Goal: Transaction & Acquisition: Purchase product/service

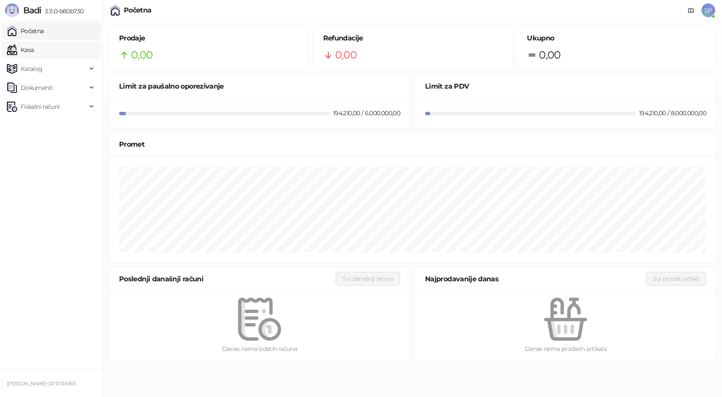
click at [34, 50] on link "Kasa" at bounding box center [20, 49] width 27 height 17
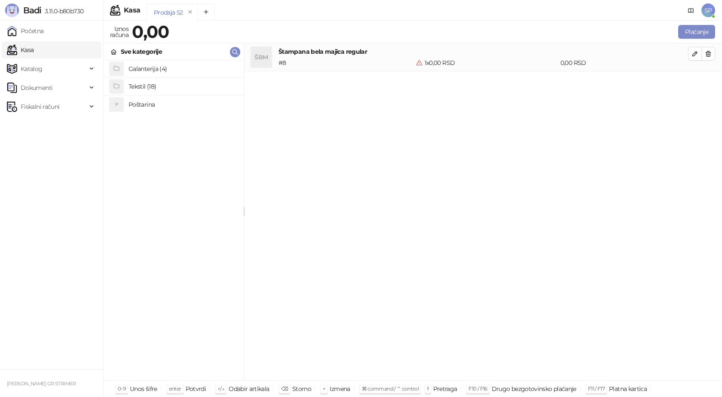
click at [34, 46] on link "Kasa" at bounding box center [20, 49] width 27 height 17
click at [148, 106] on h4 "Poštarina" at bounding box center [183, 105] width 108 height 14
click at [139, 88] on h4 "Tekstil (18)" at bounding box center [183, 87] width 108 height 14
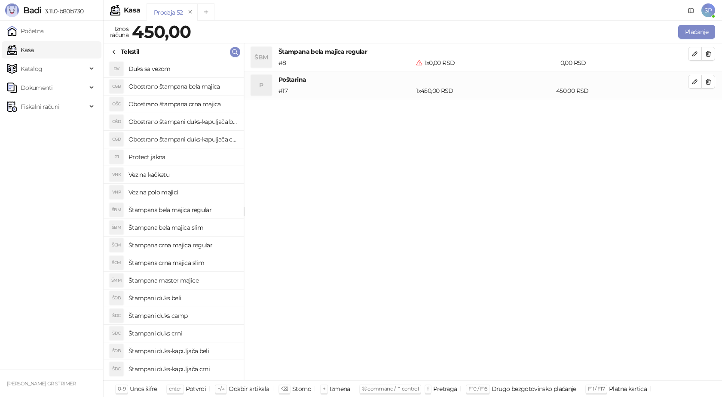
click at [187, 106] on h4 "Obostrano štampana crna majica" at bounding box center [183, 104] width 108 height 14
click at [710, 51] on icon "button" at bounding box center [708, 53] width 7 height 7
click at [694, 83] on icon "button" at bounding box center [695, 81] width 7 height 7
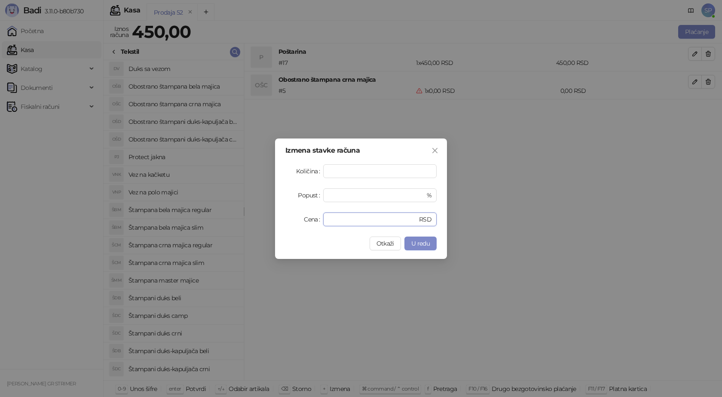
drag, startPoint x: 339, startPoint y: 218, endPoint x: 279, endPoint y: 207, distance: 61.2
click at [291, 219] on div "Cena * RSD" at bounding box center [361, 219] width 151 height 14
type input "****"
click at [418, 244] on span "U redu" at bounding box center [421, 244] width 18 height 8
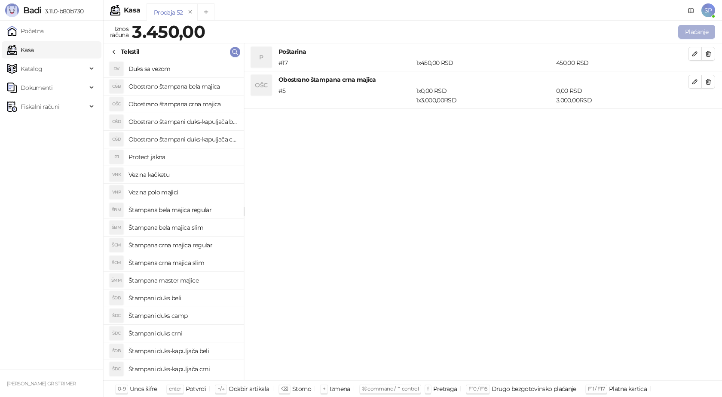
click at [698, 34] on button "Plaćanje" at bounding box center [697, 32] width 37 height 14
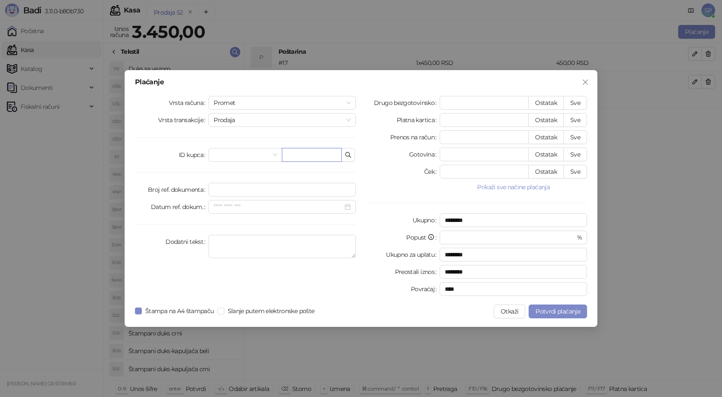
click at [302, 154] on input "text" at bounding box center [312, 155] width 60 height 14
paste input "**********"
type input "**********"
click at [572, 102] on button "Sve" at bounding box center [576, 103] width 24 height 14
type input "****"
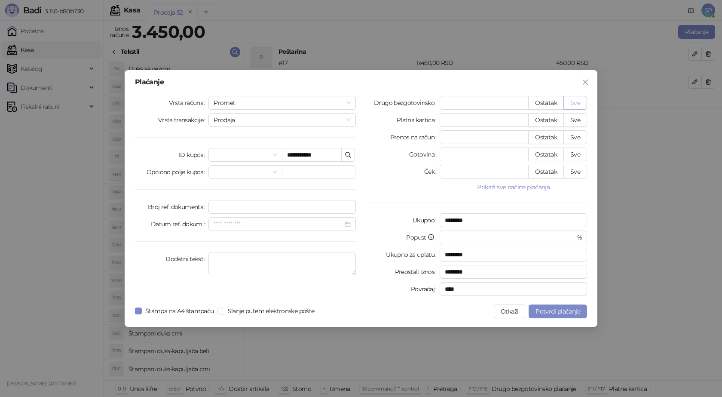
type input "****"
click at [556, 309] on span "Potvrdi plaćanje" at bounding box center [558, 311] width 45 height 8
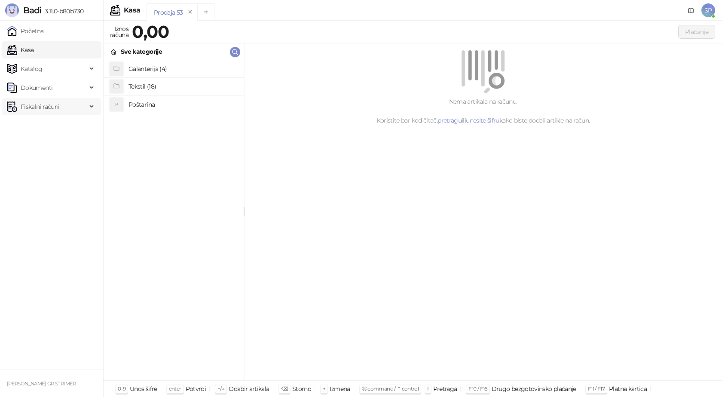
click at [63, 110] on span "Fiskalni računi" at bounding box center [47, 106] width 80 height 17
click at [54, 128] on link "Izdati računi" at bounding box center [33, 125] width 47 height 17
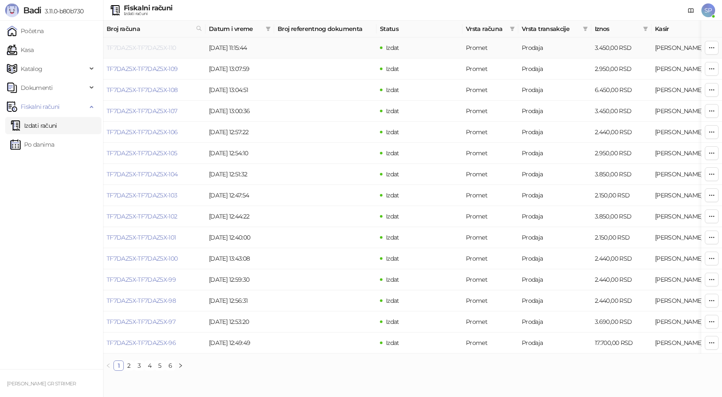
click at [162, 49] on link "TF7DAZ5X-TF7DAZ5X-110" at bounding box center [142, 48] width 70 height 8
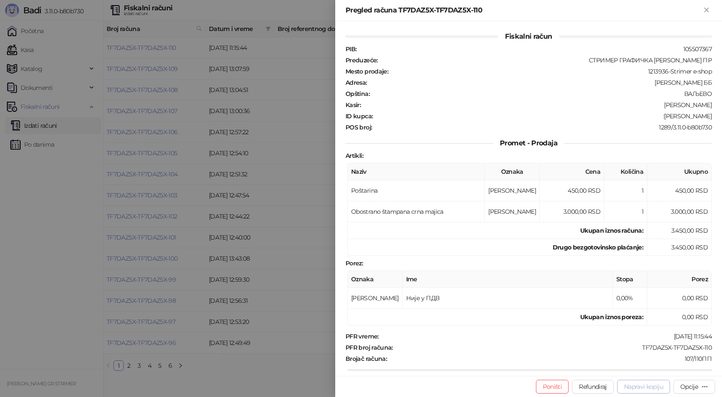
click at [644, 387] on span "Napravi kopiju" at bounding box center [643, 387] width 39 height 8
type input "**********"
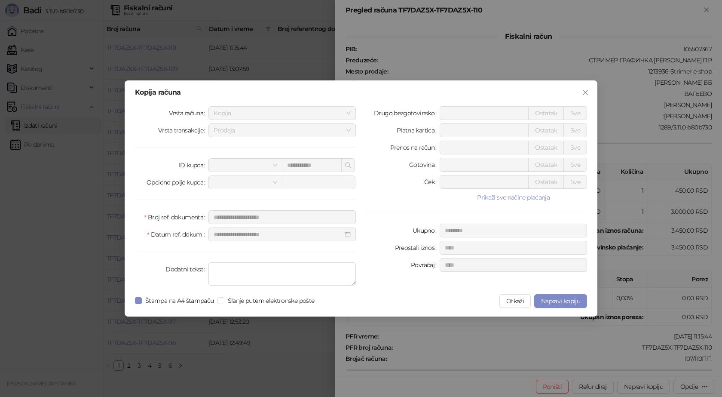
click at [642, 387] on div "**********" at bounding box center [361, 198] width 722 height 397
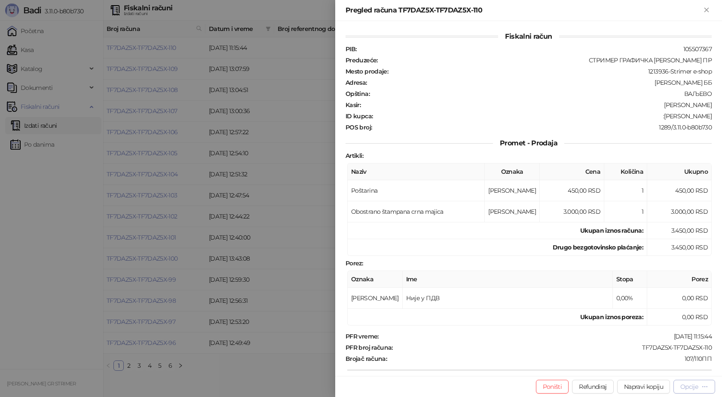
click at [698, 387] on div "Opcije" at bounding box center [690, 387] width 18 height 8
click at [671, 341] on span "Štampaj na A4 štampaču" at bounding box center [665, 341] width 88 height 9
click at [691, 380] on div "Račun TF7DAZ5X-TF7DAZ5X-110 je poslat na štampu" at bounding box center [629, 358] width 165 height 41
click at [691, 389] on div "Opcije" at bounding box center [690, 387] width 18 height 8
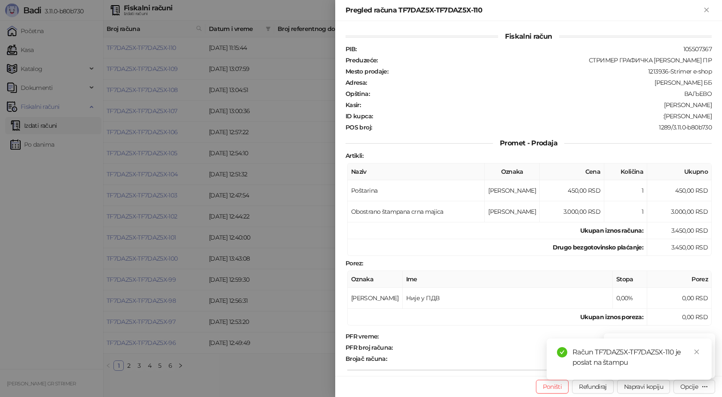
click at [697, 380] on div "Račun TF7DAZ5X-TF7DAZ5X-110 je poslat na štampu" at bounding box center [629, 358] width 165 height 41
click at [696, 349] on icon "close" at bounding box center [697, 352] width 6 height 6
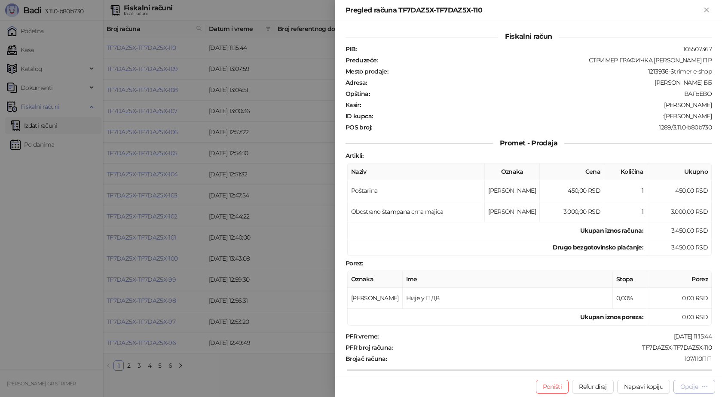
click at [696, 389] on div "Opcije" at bounding box center [690, 387] width 18 height 8
click at [673, 342] on span "Štampaj na A4 štampaču" at bounding box center [665, 341] width 88 height 9
click at [701, 353] on link "Close" at bounding box center [696, 351] width 9 height 9
drag, startPoint x: 708, startPoint y: 346, endPoint x: 635, endPoint y: 342, distance: 73.2
click at [635, 342] on div "Fiskalni račun PIB : 105507367 Preduzeće : СТРИМЕР ГРАФИЧКА РАДЊА САША ПЕТРОВИЋ…" at bounding box center [528, 198] width 387 height 355
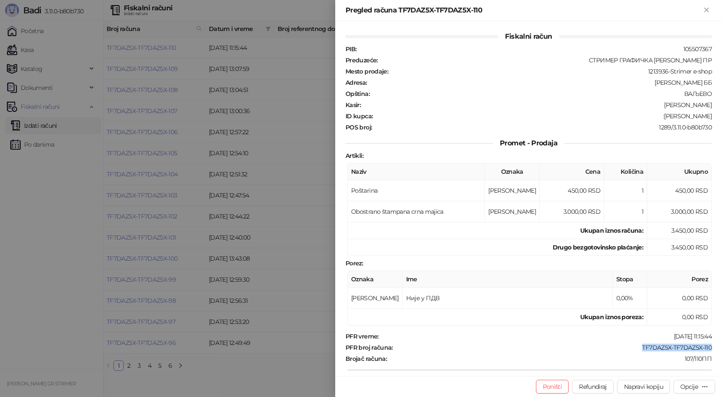
copy div "TF7DAZ5X-TF7DAZ5X-110"
drag, startPoint x: 707, startPoint y: 115, endPoint x: 673, endPoint y: 114, distance: 33.1
click at [673, 114] on div "ID kupca : :Nenad Zaric" at bounding box center [529, 116] width 370 height 8
copy div "Nenad Zaric"
click at [706, 11] on icon "Zatvori" at bounding box center [707, 10] width 4 height 4
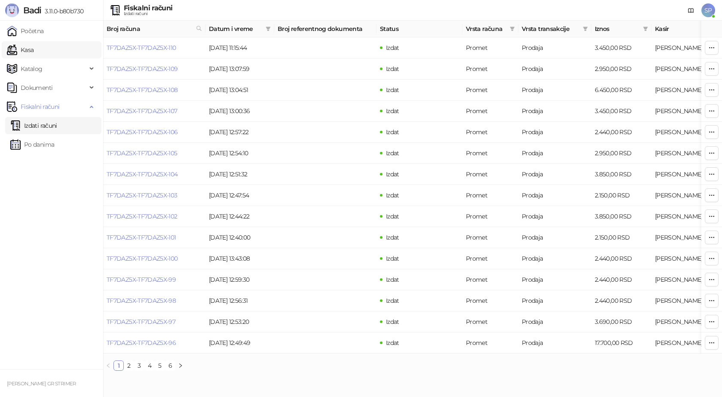
click at [34, 51] on link "Kasa" at bounding box center [20, 49] width 27 height 17
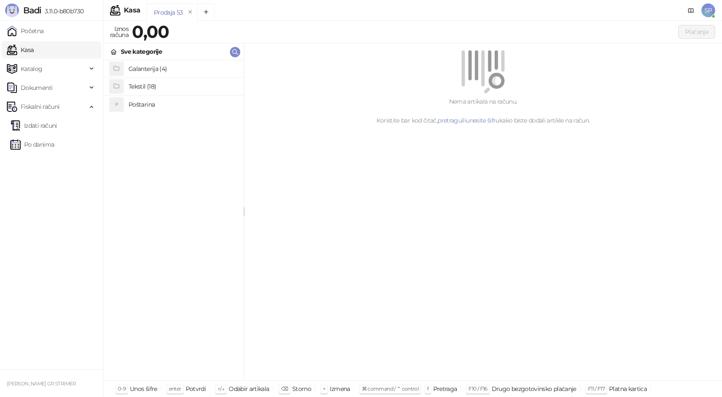
click at [164, 103] on h4 "Poštarina" at bounding box center [183, 105] width 108 height 14
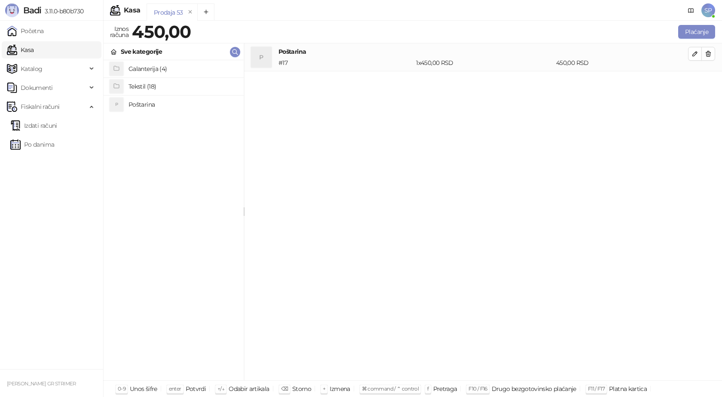
click at [147, 85] on h4 "Tekstil (18)" at bounding box center [183, 87] width 108 height 14
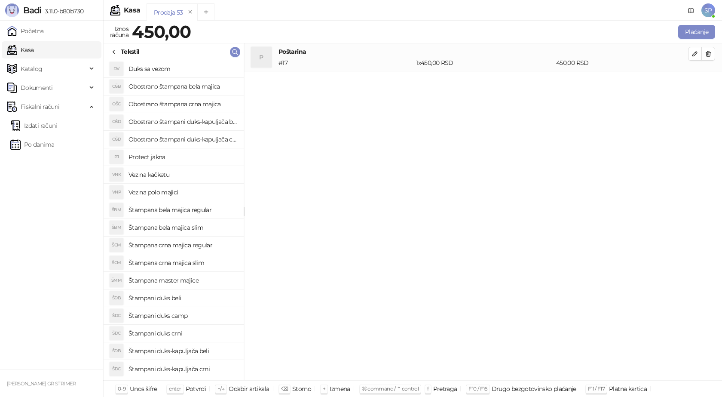
click at [116, 83] on div "OŠB" at bounding box center [117, 87] width 14 height 14
click at [707, 81] on icon "button" at bounding box center [709, 81] width 5 height 5
drag, startPoint x: 138, startPoint y: 84, endPoint x: 309, endPoint y: 142, distance: 180.2
click at [310, 144] on div "P Poštarina # 17 1 x 450,00 RSD 450,00 RSD" at bounding box center [483, 211] width 478 height 337
drag, startPoint x: 229, startPoint y: 89, endPoint x: 115, endPoint y: 79, distance: 114.0
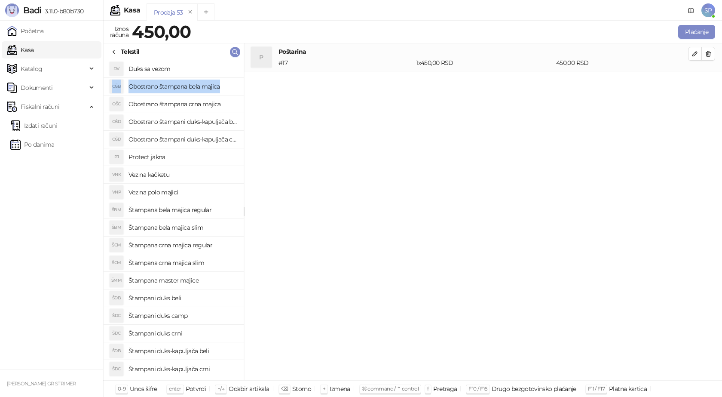
click at [115, 79] on li "OŠB Obostrano štampana bela majica" at bounding box center [174, 87] width 140 height 18
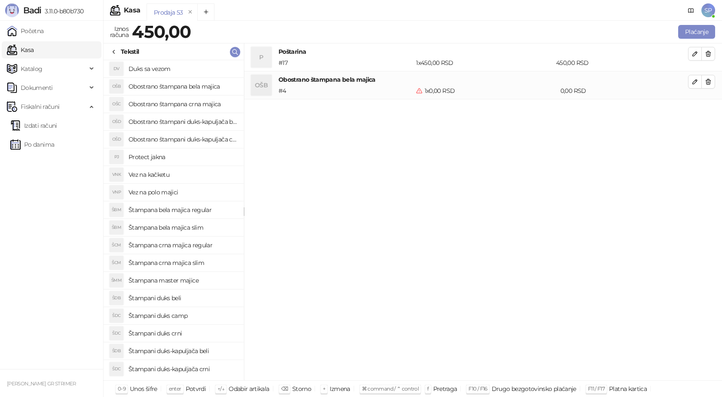
drag, startPoint x: 208, startPoint y: 84, endPoint x: 358, endPoint y: 233, distance: 211.3
click at [361, 237] on div "P Poštarina # 17 1 x 450,00 RSD 450,00 RSD OŠB Obostrano štampana bela majica #…" at bounding box center [483, 211] width 478 height 337
click at [712, 85] on button "button" at bounding box center [709, 82] width 14 height 14
click at [233, 51] on icon "button" at bounding box center [235, 52] width 7 height 7
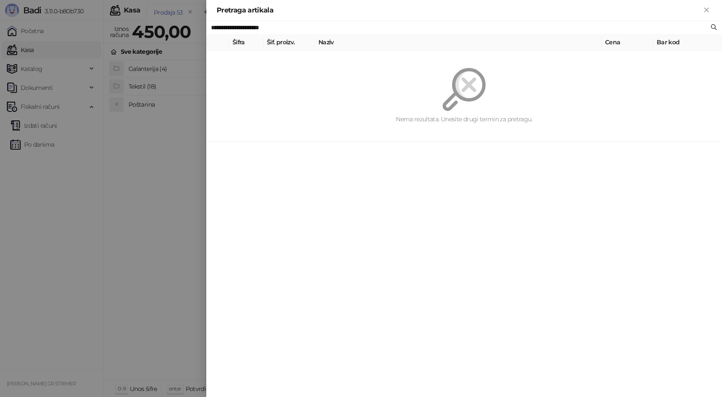
click at [235, 40] on th "Šifra" at bounding box center [246, 42] width 34 height 17
click at [240, 44] on th "Šifra" at bounding box center [246, 42] width 34 height 17
click at [247, 45] on th "Šifra" at bounding box center [246, 42] width 34 height 17
click at [227, 44] on th at bounding box center [219, 42] width 22 height 17
click at [240, 42] on th "Šifra" at bounding box center [246, 42] width 34 height 17
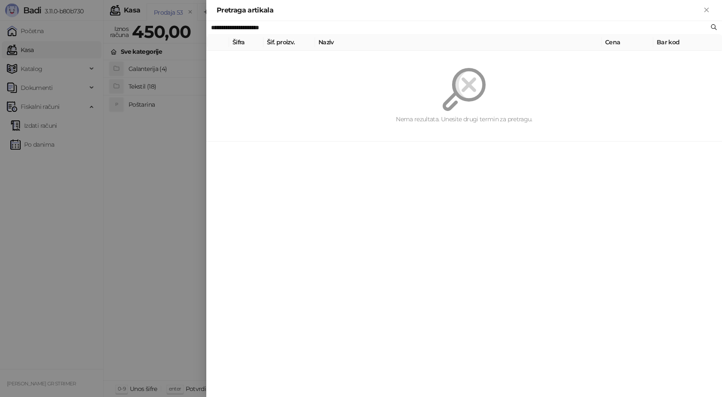
drag, startPoint x: 283, startPoint y: 29, endPoint x: 275, endPoint y: 31, distance: 8.2
click at [275, 31] on input "**********" at bounding box center [460, 27] width 498 height 9
click at [290, 46] on th "Šif. proizv." at bounding box center [290, 42] width 52 height 17
click at [613, 43] on th "Cena" at bounding box center [628, 42] width 52 height 17
click at [713, 27] on icon at bounding box center [714, 27] width 7 height 7
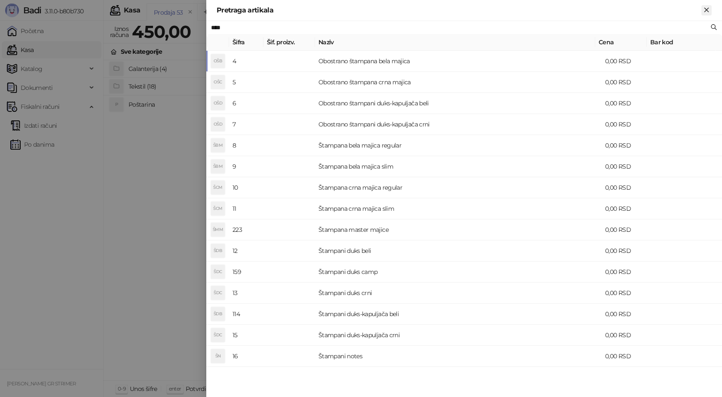
type input "****"
click at [707, 11] on icon "Zatvori" at bounding box center [707, 10] width 8 height 8
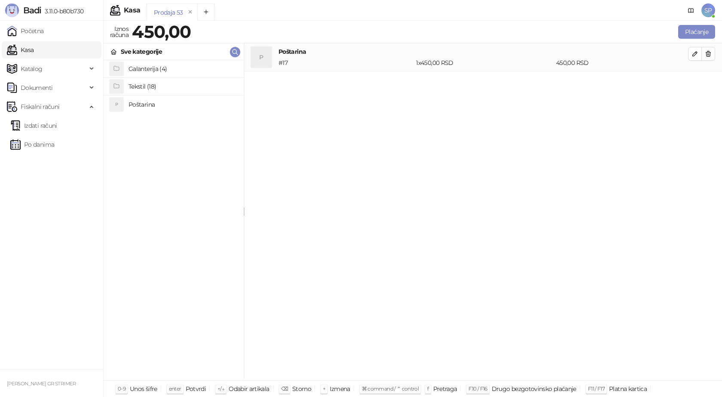
click at [166, 87] on h4 "Tekstil (18)" at bounding box center [183, 87] width 108 height 14
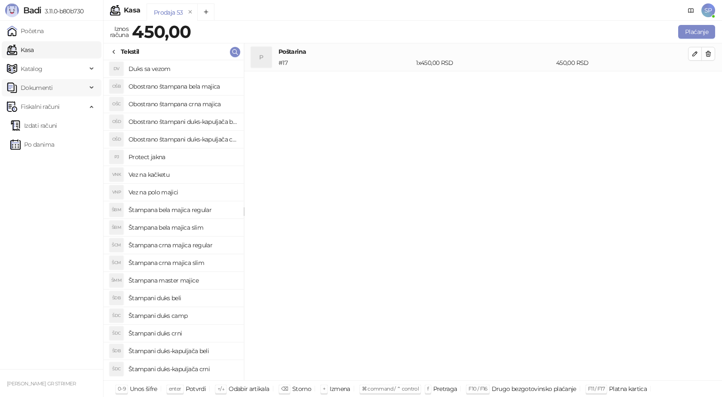
click at [43, 84] on span "Dokumenti" at bounding box center [37, 87] width 32 height 17
click at [52, 69] on span "Katalog" at bounding box center [47, 68] width 80 height 17
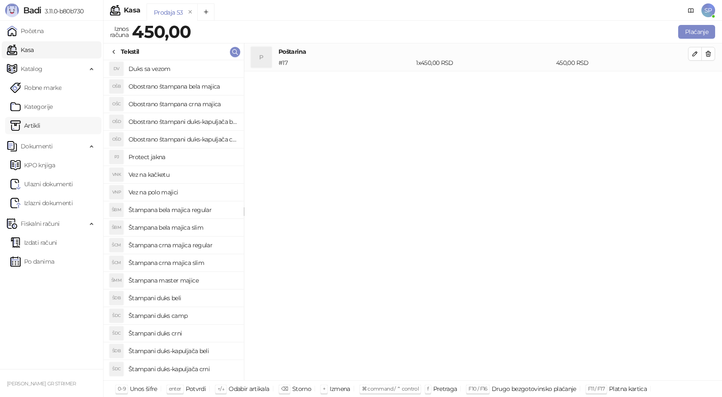
click at [37, 123] on link "Artikli" at bounding box center [25, 125] width 30 height 17
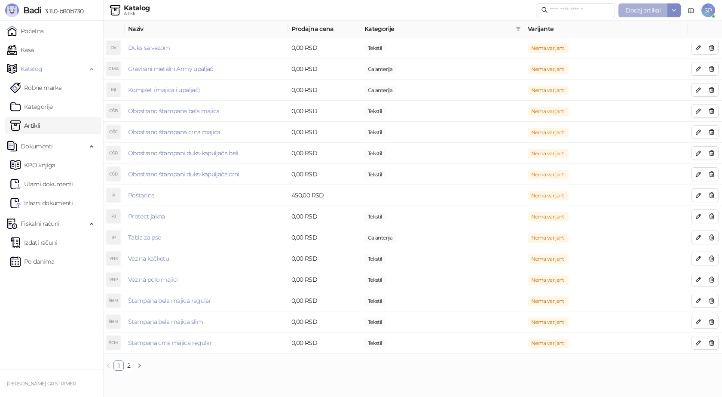
click at [648, 9] on span "Dodaj artikal" at bounding box center [643, 10] width 35 height 8
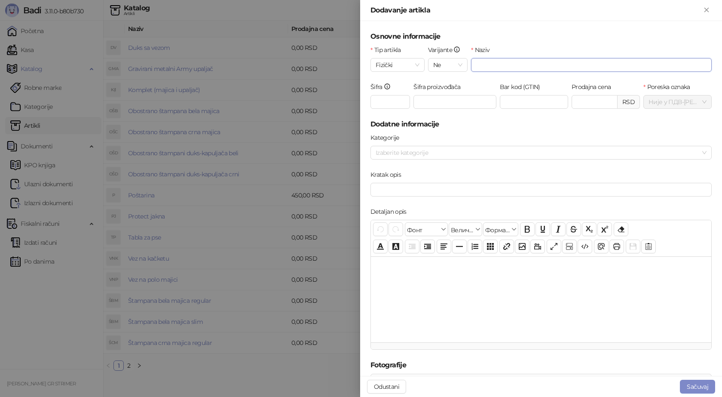
click at [479, 70] on input "Naziv" at bounding box center [591, 65] width 241 height 14
type input "**********"
click at [398, 105] on input "Šifra" at bounding box center [391, 102] width 40 height 14
click at [390, 153] on div at bounding box center [536, 153] width 329 height 12
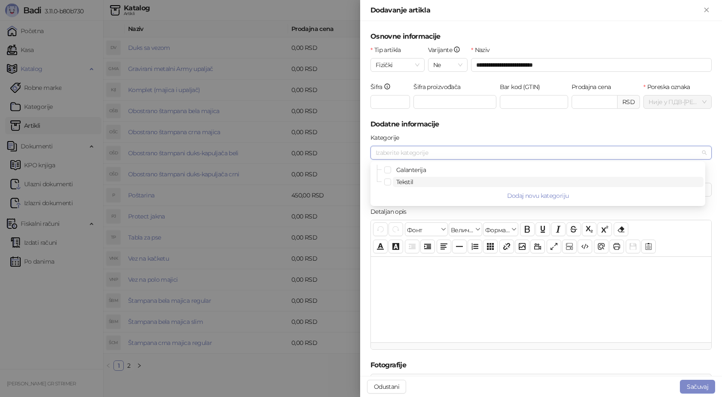
click at [399, 181] on span "Tekstil" at bounding box center [404, 182] width 17 height 8
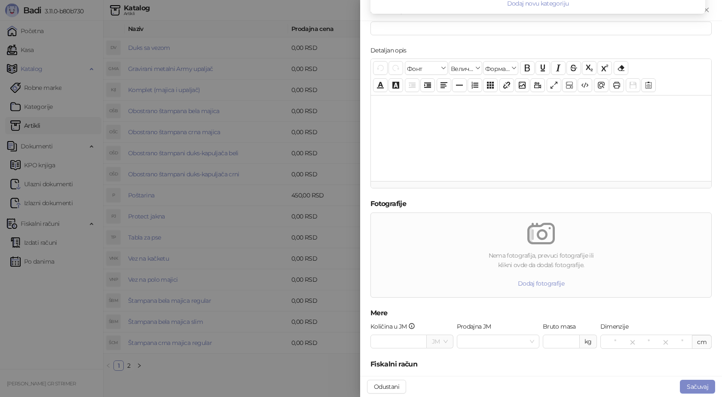
scroll to position [192, 0]
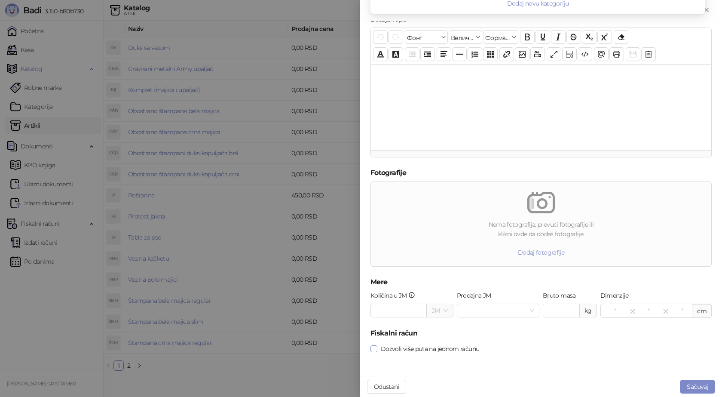
click at [377, 347] on span at bounding box center [374, 348] width 7 height 7
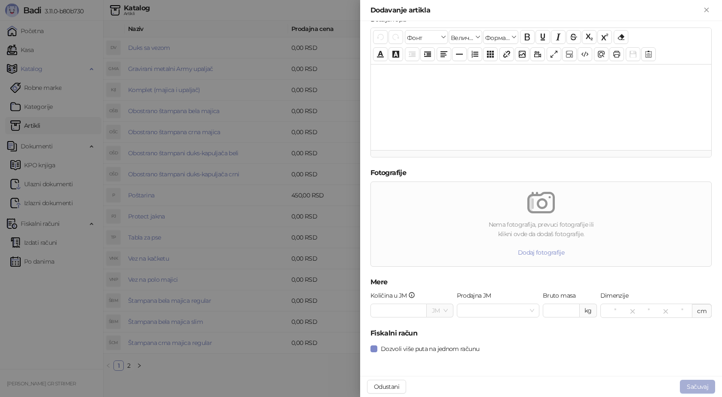
click at [705, 385] on button "Sačuvaj" at bounding box center [697, 387] width 35 height 14
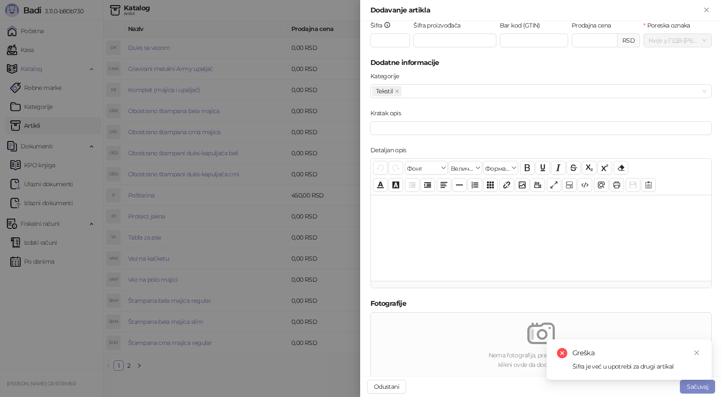
scroll to position [0, 0]
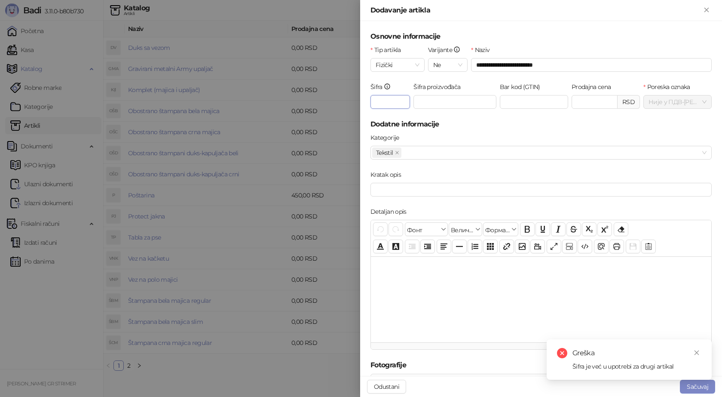
drag, startPoint x: 392, startPoint y: 104, endPoint x: 349, endPoint y: 104, distance: 43.4
click at [349, 104] on div "**********" at bounding box center [361, 198] width 722 height 397
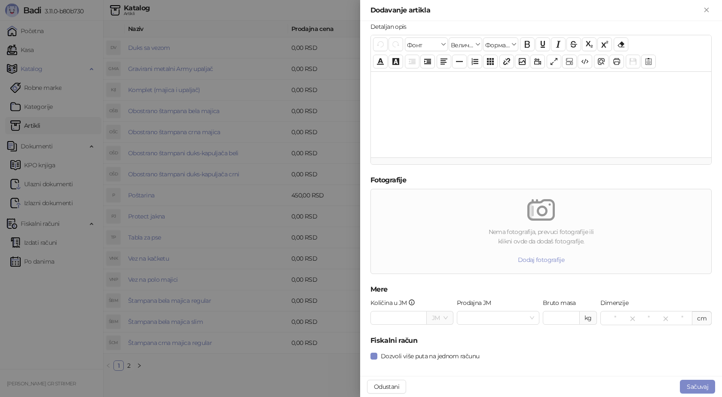
scroll to position [192, 0]
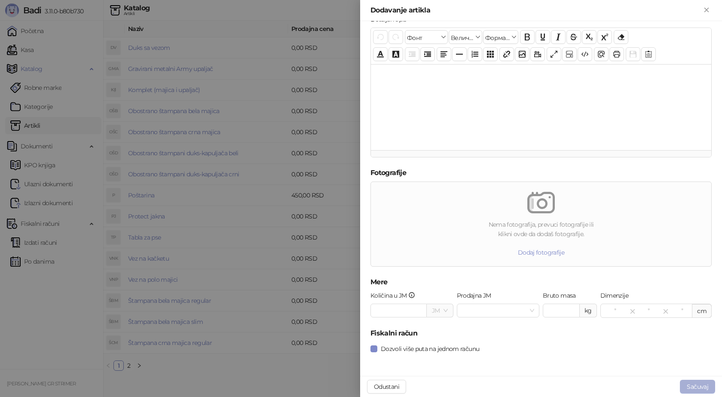
type input "***"
click at [695, 387] on button "Sačuvaj" at bounding box center [697, 387] width 35 height 14
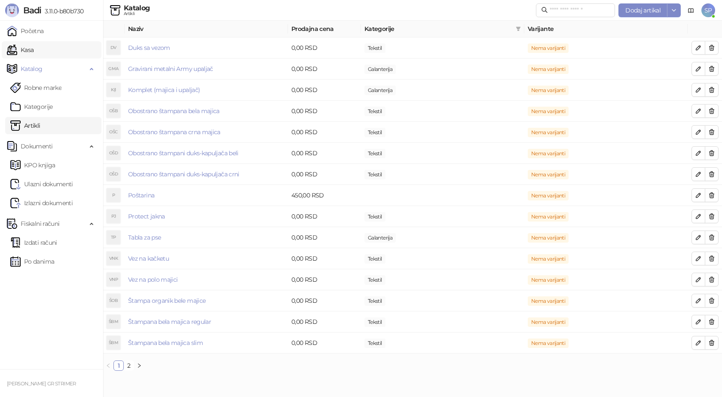
click at [34, 54] on link "Kasa" at bounding box center [20, 49] width 27 height 17
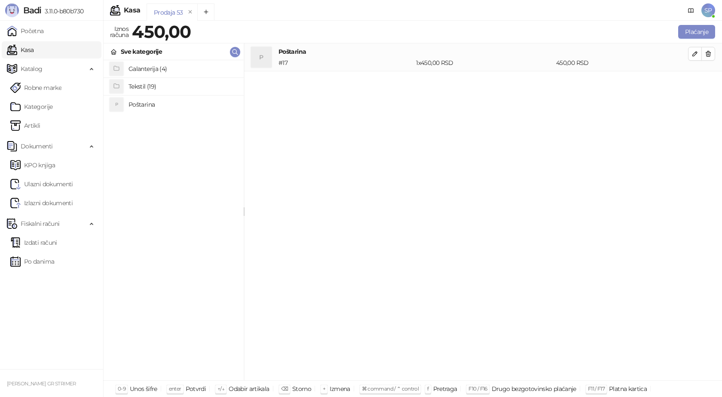
click at [134, 88] on h4 "Tekstil (19)" at bounding box center [183, 87] width 108 height 14
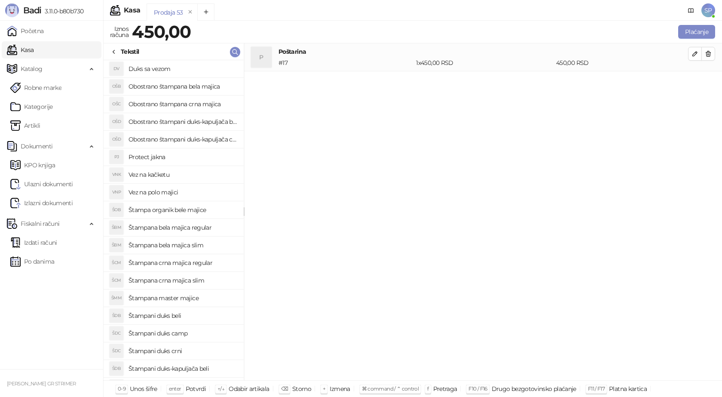
click at [197, 209] on h4 "Štampa organik bele majice" at bounding box center [183, 210] width 108 height 14
click at [698, 82] on icon "button" at bounding box center [695, 81] width 7 height 7
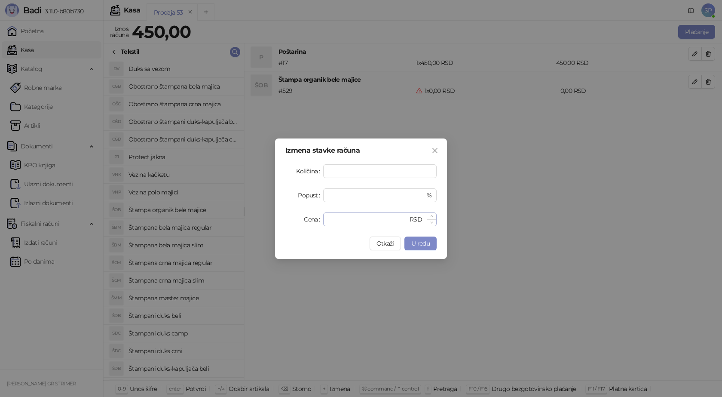
type input "*"
drag, startPoint x: 338, startPoint y: 216, endPoint x: 318, endPoint y: 220, distance: 19.7
click at [318, 220] on div "Cena * RSD" at bounding box center [361, 219] width 151 height 14
type input "****"
click at [420, 243] on span "U redu" at bounding box center [421, 244] width 18 height 8
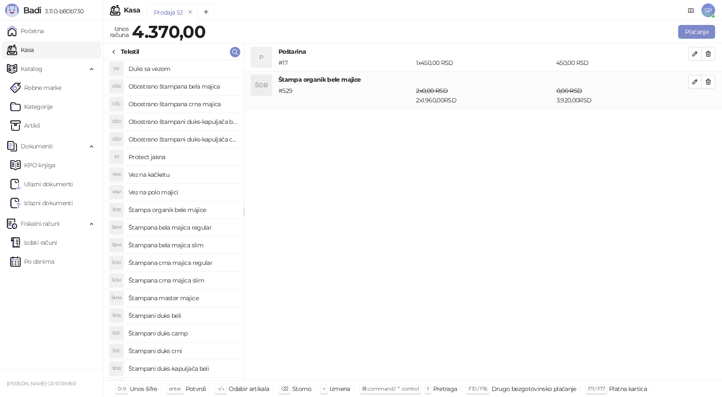
click at [199, 263] on h4 "Štampana crna majica regular" at bounding box center [183, 263] width 108 height 14
click at [697, 122] on icon "button" at bounding box center [695, 119] width 7 height 7
type input "*"
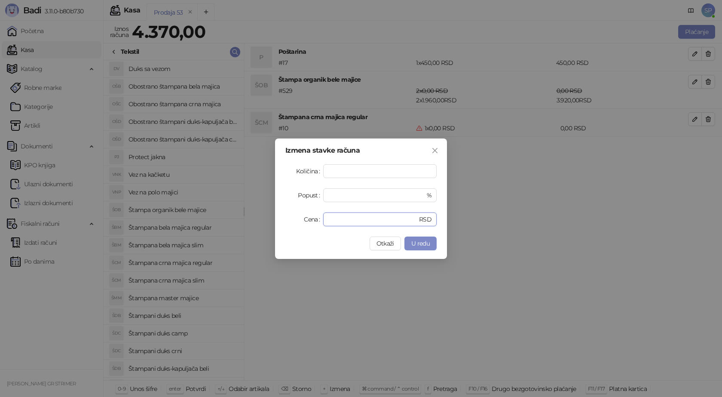
drag, startPoint x: 338, startPoint y: 221, endPoint x: 286, endPoint y: 218, distance: 52.1
click at [295, 223] on div "Cena * RSD" at bounding box center [361, 219] width 151 height 14
type input "****"
click at [429, 244] on span "U redu" at bounding box center [421, 244] width 18 height 8
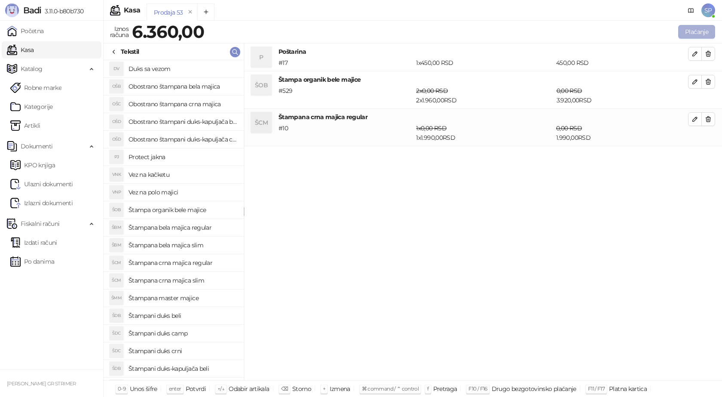
click at [703, 31] on button "Plaćanje" at bounding box center [697, 32] width 37 height 14
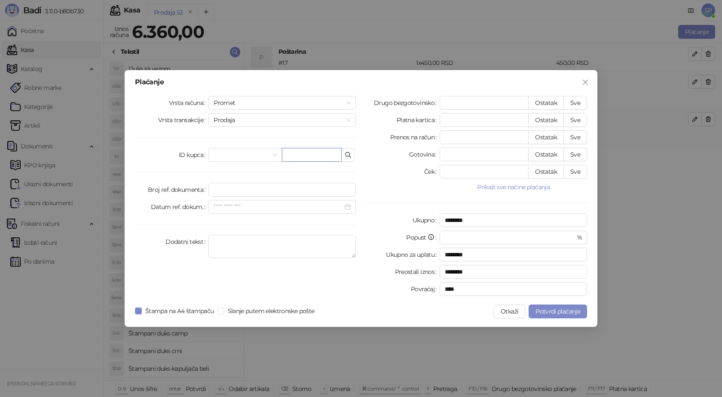
click at [300, 154] on input "text" at bounding box center [312, 155] width 60 height 14
paste input "**********"
type input "**********"
click at [580, 106] on button "Sve" at bounding box center [576, 103] width 24 height 14
type input "****"
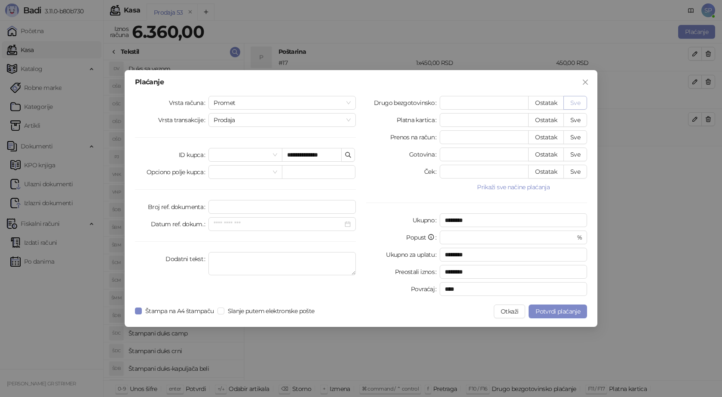
type input "****"
click at [551, 311] on span "Potvrdi plaćanje" at bounding box center [558, 311] width 45 height 8
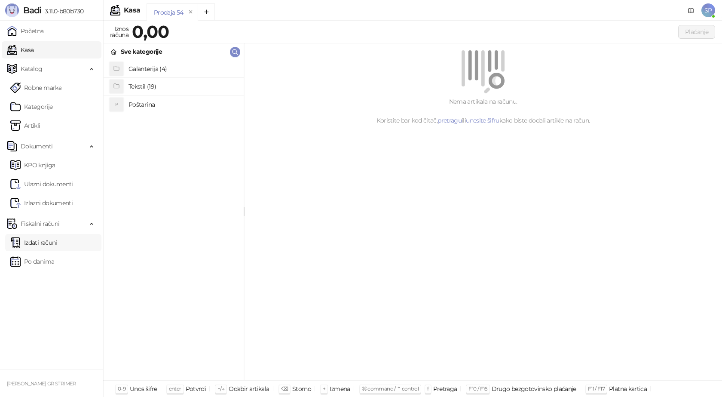
click at [48, 240] on link "Izdati računi" at bounding box center [33, 242] width 47 height 17
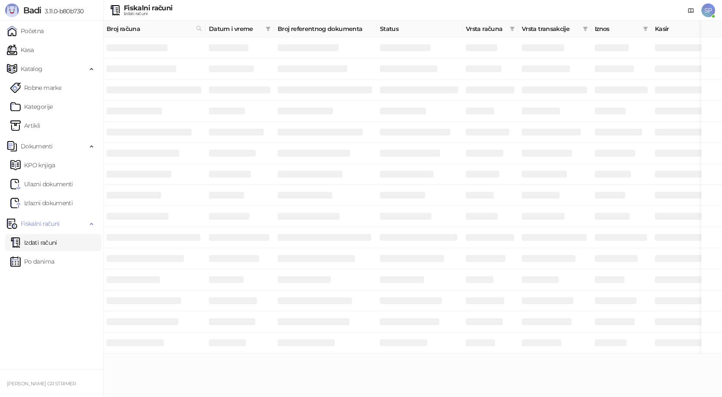
click at [126, 28] on span "Broj računa" at bounding box center [150, 28] width 86 height 9
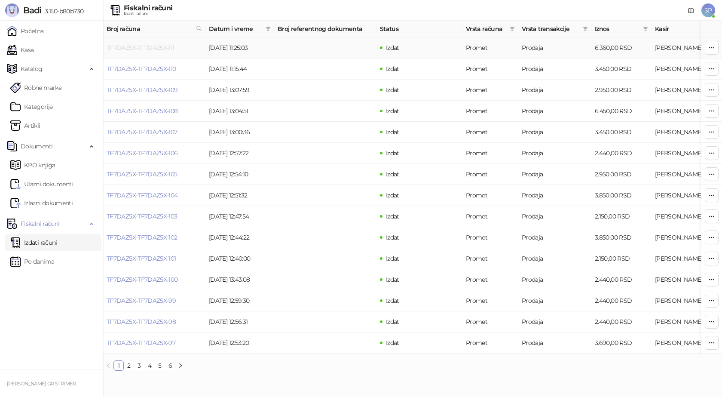
click at [141, 48] on link "TF7DAZ5X-TF7DAZ5X-111" at bounding box center [141, 48] width 68 height 8
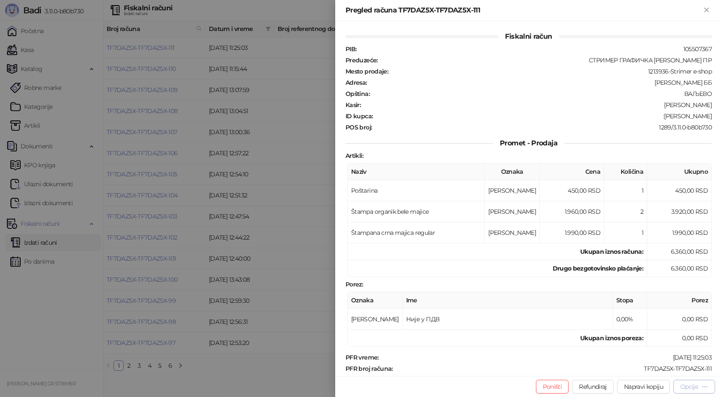
click at [705, 390] on icon "button" at bounding box center [705, 386] width 7 height 7
click at [691, 369] on span "Preuzmi u PDF formatu" at bounding box center [665, 369] width 88 height 9
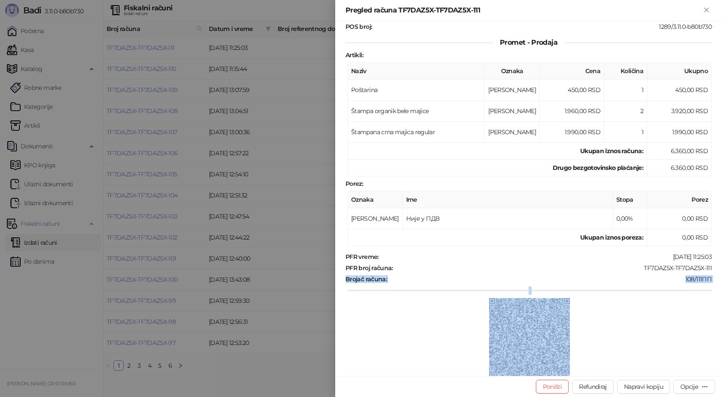
scroll to position [108, 0]
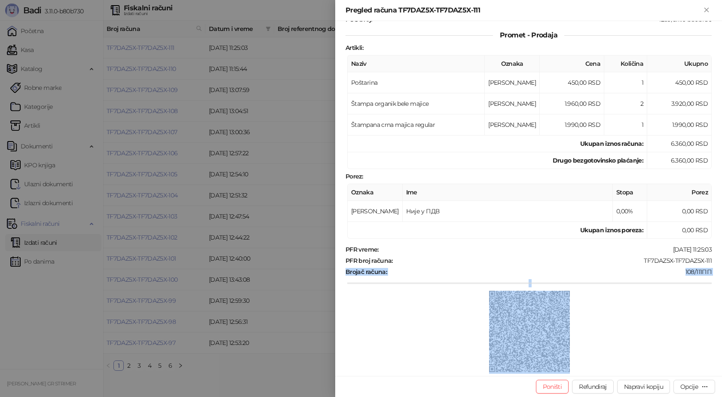
drag, startPoint x: 708, startPoint y: 368, endPoint x: 655, endPoint y: 362, distance: 53.2
click at [655, 362] on div "Fiskalni račun PIB : 105507367 Preduzeće : СТРИМЕР ГРАФИЧКА РАДЊА САША ПЕТРОВИЋ…" at bounding box center [528, 198] width 387 height 355
click at [656, 289] on div "PFR vreme : 15.08.2025 11:25:03 PFR broj računa : TF7DAZ5X-TF7DAZ5X-111 Brojač …" at bounding box center [529, 310] width 370 height 128
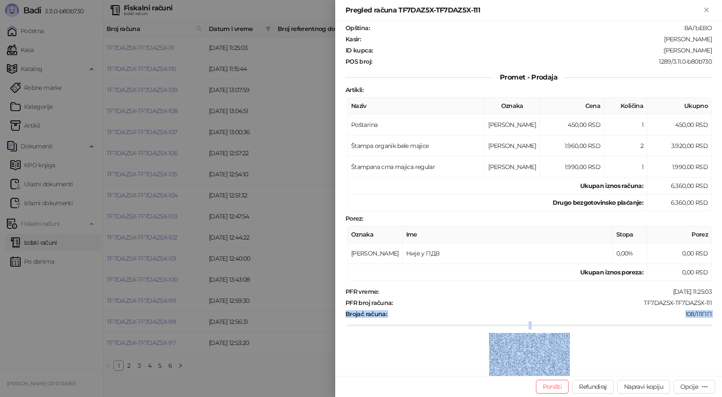
scroll to position [0, 0]
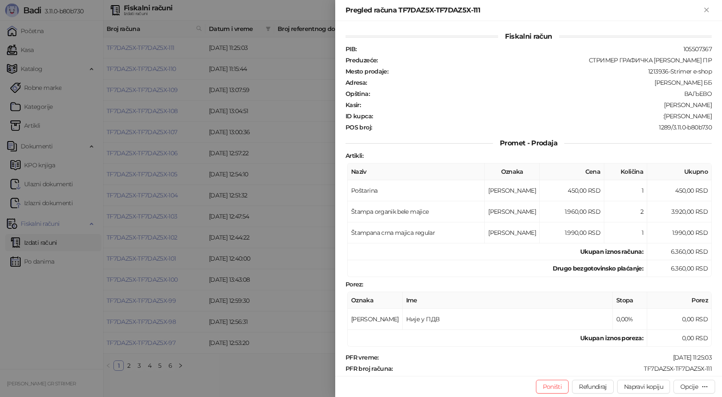
drag, startPoint x: 636, startPoint y: 366, endPoint x: 645, endPoint y: 366, distance: 9.0
click at [642, 366] on div "TF7DAZ5X-TF7DAZ5X-111" at bounding box center [553, 369] width 319 height 8
click at [543, 344] on td "Ukupan iznos poreza:" at bounding box center [498, 338] width 300 height 17
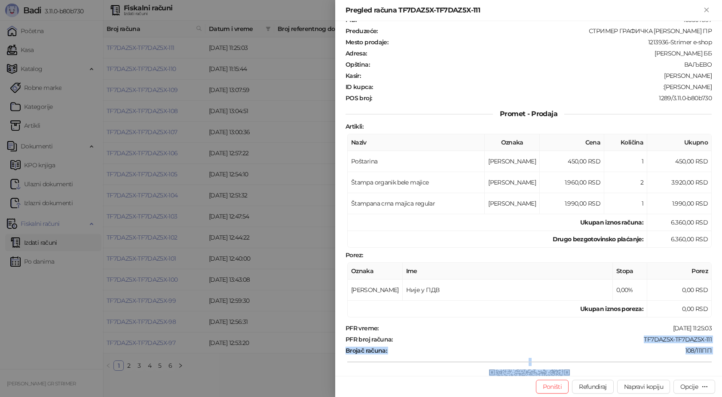
scroll to position [40, 0]
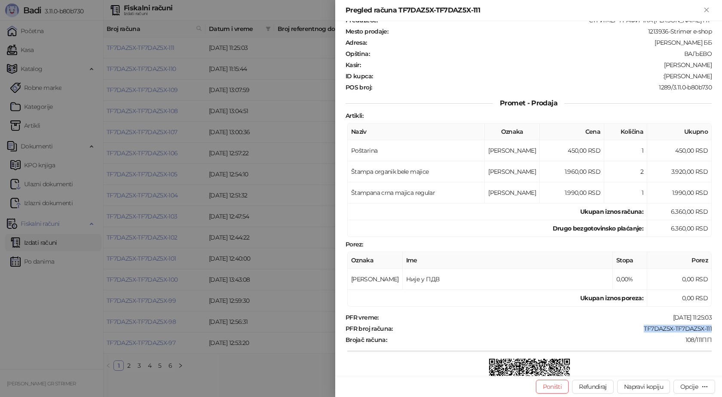
drag, startPoint x: 636, startPoint y: 366, endPoint x: 707, endPoint y: 327, distance: 81.2
click at [707, 327] on div "PFR broj računa : TF7DAZ5X-TF7DAZ5X-111" at bounding box center [529, 329] width 370 height 8
copy div "TF7DAZ5X-TF7DAZ5X-111"
drag, startPoint x: 708, startPoint y: 76, endPoint x: 662, endPoint y: 79, distance: 46.5
click at [662, 79] on div "Fiskalni račun PIB : 105507367 Preduzeće : СТРИМЕР ГРАФИЧКА РАДЊА САША ПЕТРОВИЋ…" at bounding box center [528, 198] width 387 height 355
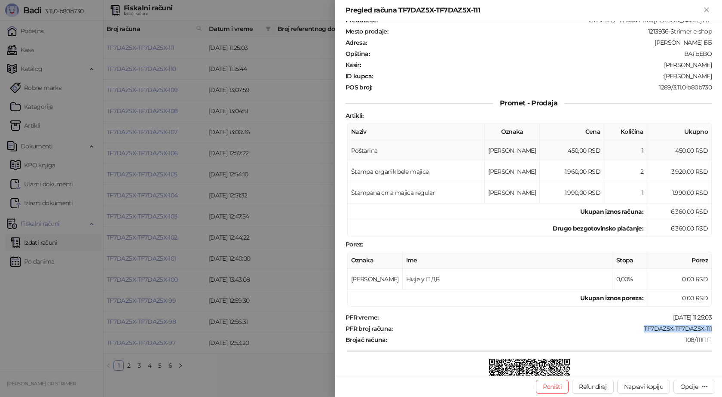
copy div "Marko Komarica"
drag, startPoint x: 710, startPoint y: 10, endPoint x: 691, endPoint y: 15, distance: 20.0
click at [710, 10] on icon "Zatvori" at bounding box center [707, 10] width 8 height 8
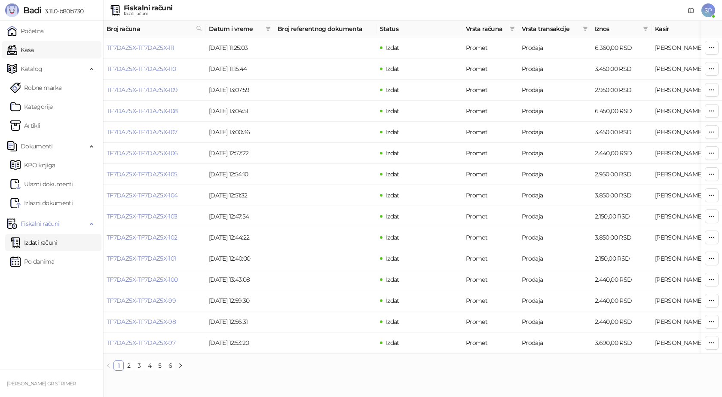
click at [34, 52] on link "Kasa" at bounding box center [20, 49] width 27 height 17
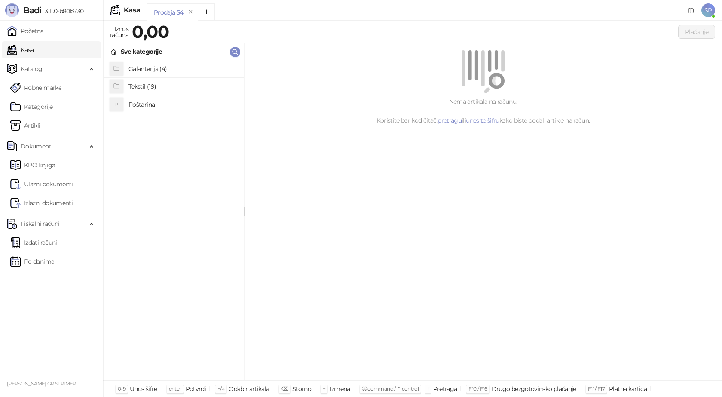
click at [144, 112] on li "P Poštarina" at bounding box center [174, 104] width 140 height 18
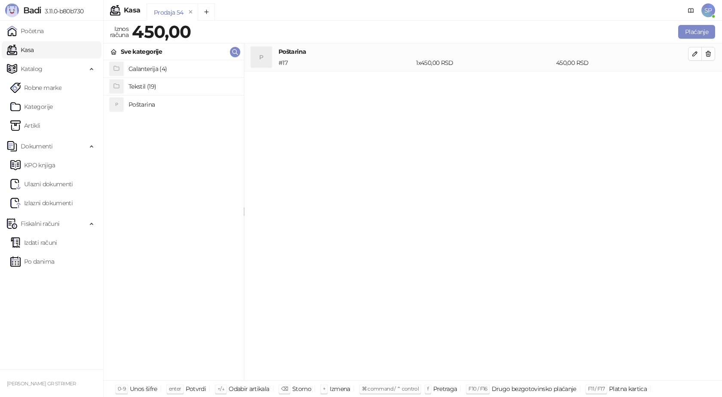
click at [147, 82] on h4 "Tekstil (19)" at bounding box center [183, 87] width 108 height 14
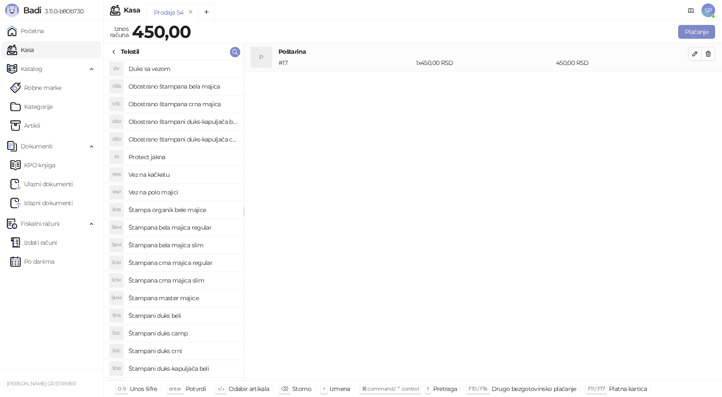
scroll to position [15, 0]
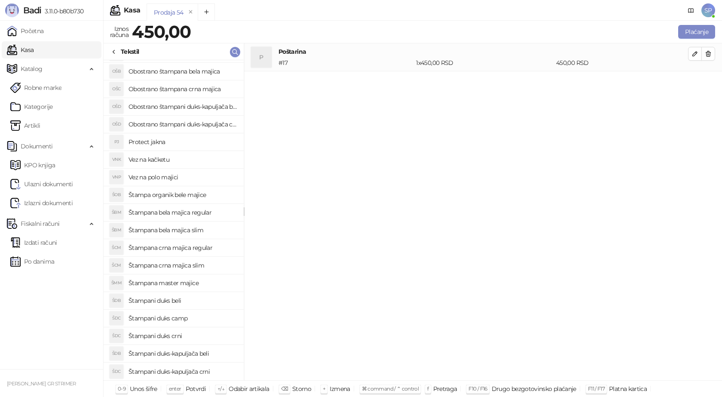
click at [200, 354] on h4 "Štampani duks-kapuljača beli" at bounding box center [183, 354] width 108 height 14
click at [696, 81] on icon "button" at bounding box center [695, 81] width 7 height 7
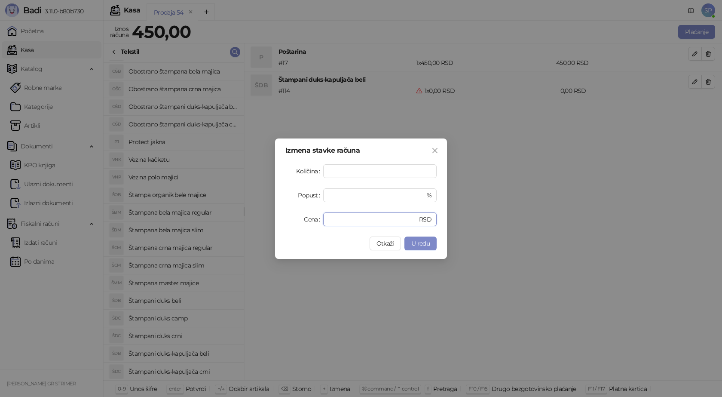
drag, startPoint x: 341, startPoint y: 218, endPoint x: 288, endPoint y: 225, distance: 54.1
click at [288, 225] on div "Cena * RSD" at bounding box center [361, 219] width 151 height 14
type input "****"
click at [416, 241] on span "U redu" at bounding box center [421, 244] width 18 height 8
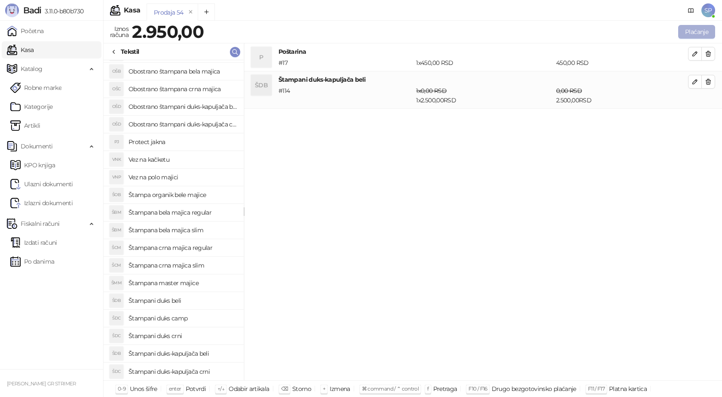
click at [695, 34] on button "Plaćanje" at bounding box center [697, 32] width 37 height 14
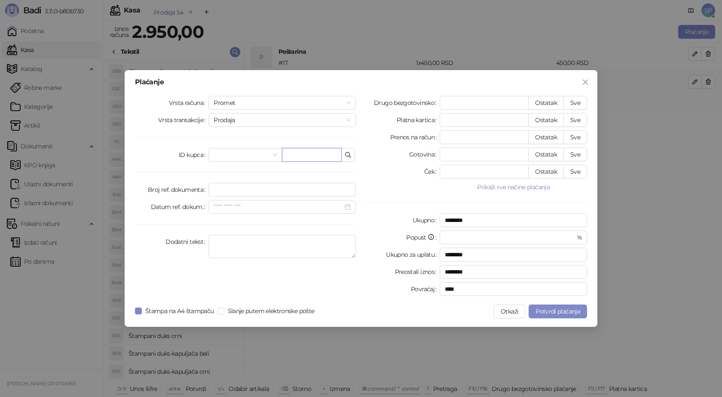
click at [300, 154] on input "text" at bounding box center [312, 155] width 60 height 14
paste input "**********"
type input "**********"
click at [572, 99] on button "Sve" at bounding box center [576, 103] width 24 height 14
type input "****"
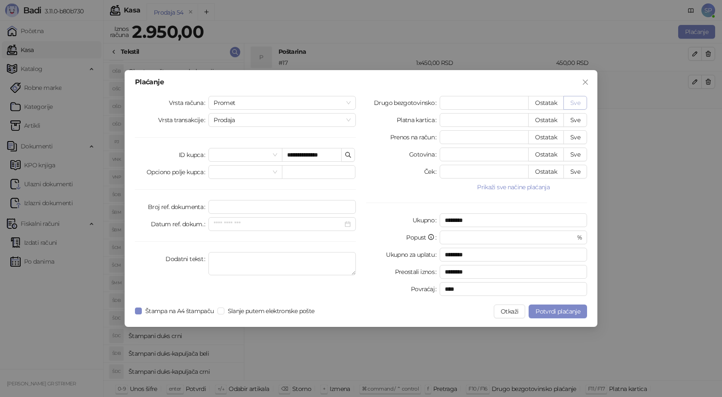
type input "****"
click at [559, 308] on span "Potvrdi plaćanje" at bounding box center [558, 311] width 45 height 8
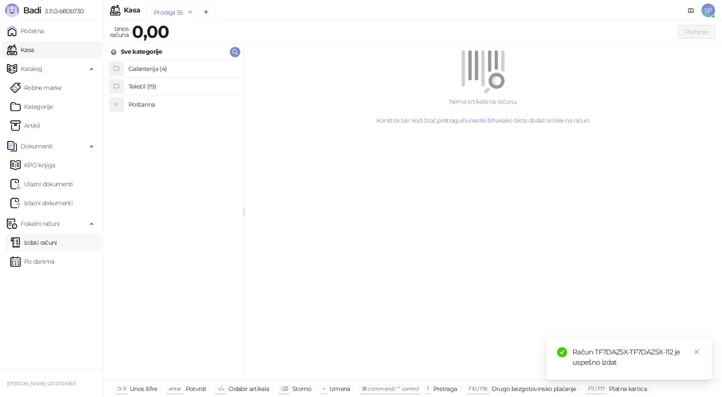
click at [52, 245] on link "Izdati računi" at bounding box center [33, 242] width 47 height 17
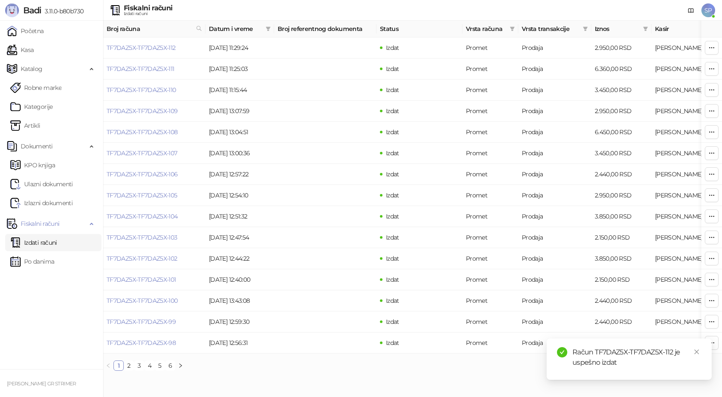
click at [702, 354] on div "Račun TF7DAZ5X-TF7DAZ5X-112 je uspešno izdat" at bounding box center [629, 358] width 165 height 41
click at [699, 354] on icon "close" at bounding box center [697, 352] width 6 height 6
click at [138, 51] on link "TF7DAZ5X-TF7DAZ5X-112" at bounding box center [141, 48] width 69 height 8
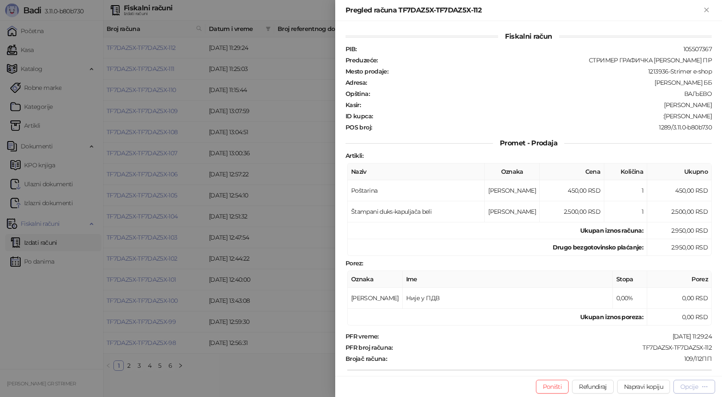
click at [695, 388] on div "Opcije" at bounding box center [690, 387] width 18 height 8
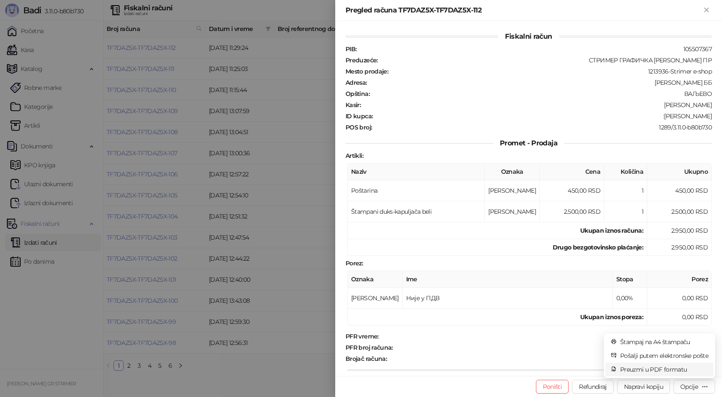
click at [675, 371] on span "Preuzmi u PDF formatu" at bounding box center [665, 369] width 88 height 9
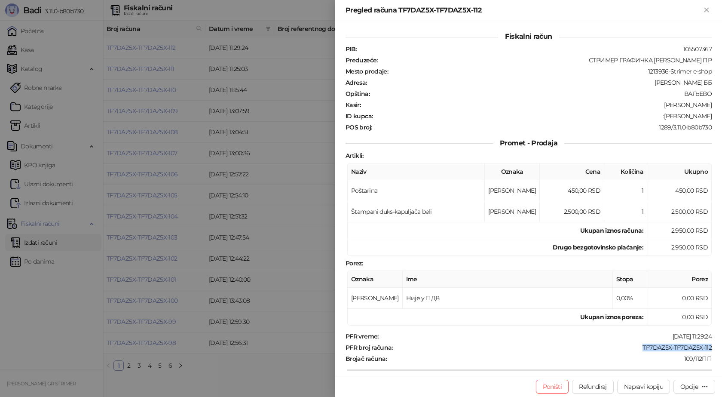
drag, startPoint x: 713, startPoint y: 344, endPoint x: 634, endPoint y: 347, distance: 78.3
click at [634, 347] on div "Fiskalni račun PIB : 105507367 Preduzeće : СТРИМЕР ГРАФИЧКА РАДЊА САША ПЕТРОВИЋ…" at bounding box center [528, 198] width 387 height 355
copy div "TF7DAZ5X-TF7DAZ5X-112"
drag, startPoint x: 660, startPoint y: 116, endPoint x: 722, endPoint y: 116, distance: 62.4
click at [722, 116] on div "Fiskalni račun PIB : 105507367 Preduzeće : СТРИМЕР ГРАФИЧКА РАДЊА САША ПЕТРОВИЋ…" at bounding box center [528, 198] width 387 height 355
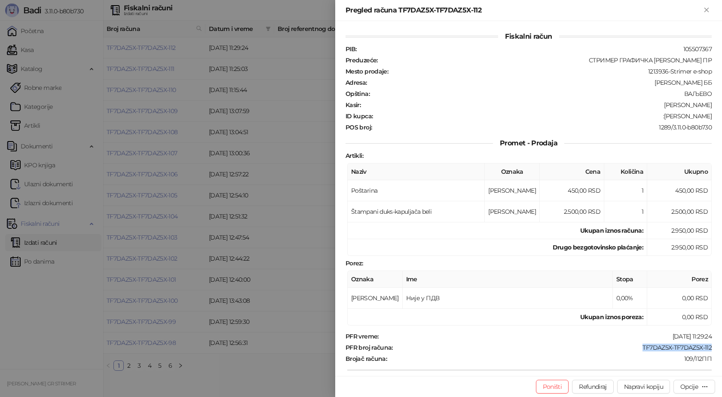
copy div ":Marko Komarica"
drag, startPoint x: 687, startPoint y: 117, endPoint x: 405, endPoint y: 299, distance: 335.8
click at [405, 299] on td "Није у ПДВ" at bounding box center [508, 298] width 210 height 21
click at [549, 388] on button "Poništi" at bounding box center [552, 387] width 33 height 14
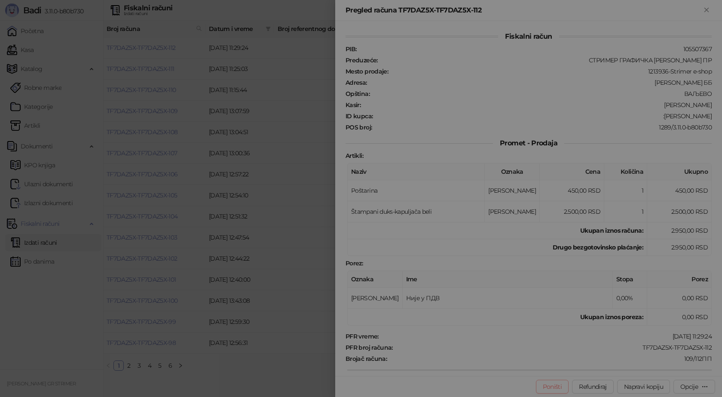
type input "**********"
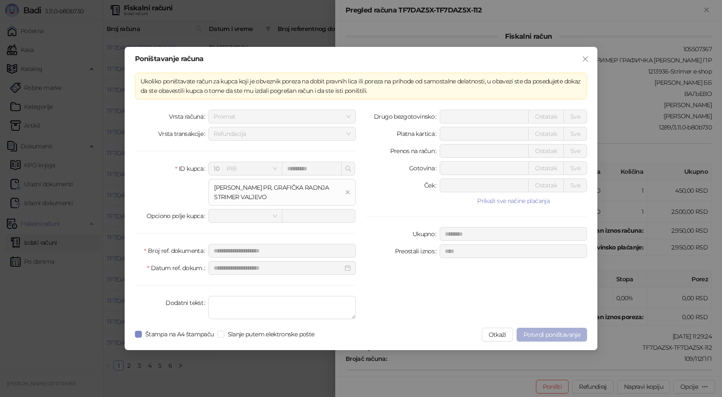
click at [553, 338] on span "Potvrdi poništavanje" at bounding box center [552, 335] width 57 height 8
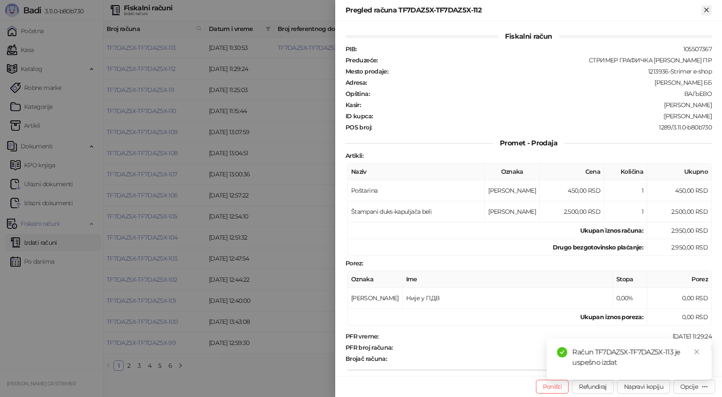
click at [707, 11] on icon "Zatvori" at bounding box center [707, 10] width 8 height 8
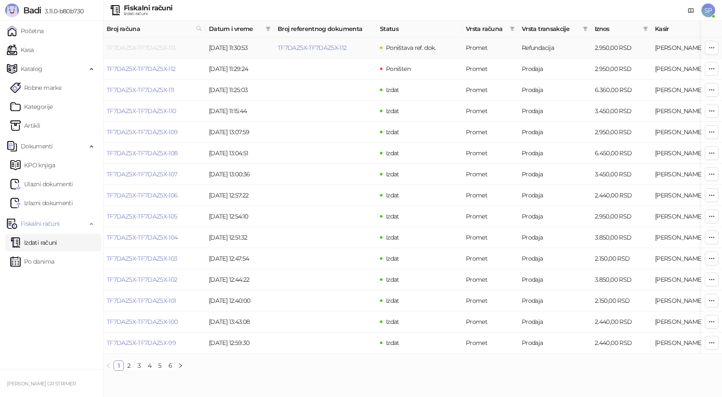
click at [166, 46] on link "TF7DAZ5X-TF7DAZ5X-113" at bounding box center [141, 48] width 69 height 8
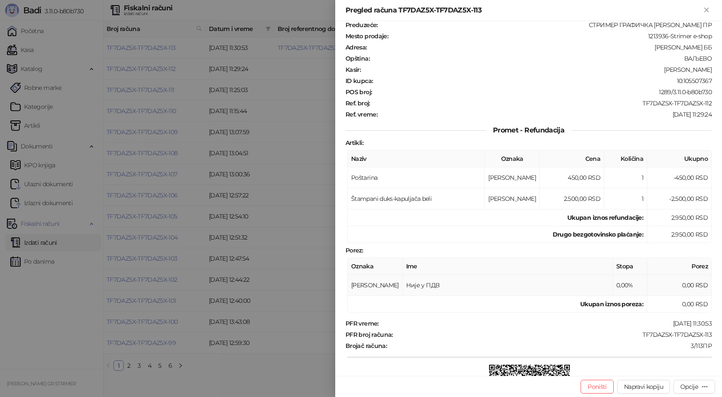
scroll to position [86, 0]
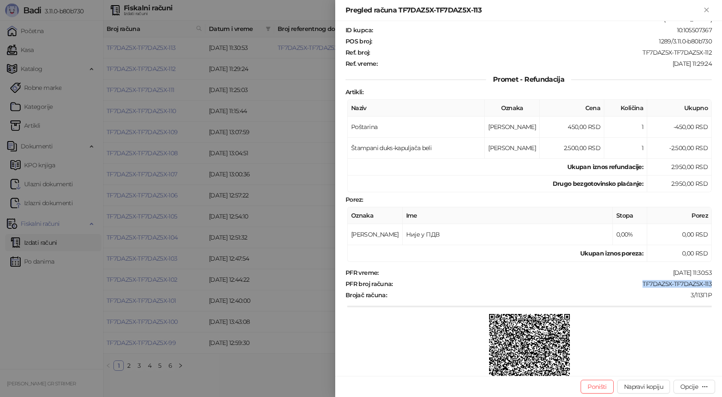
drag, startPoint x: 706, startPoint y: 280, endPoint x: 636, endPoint y: 284, distance: 70.6
click at [636, 283] on div "TF7DAZ5X-TF7DAZ5X-113" at bounding box center [553, 284] width 319 height 8
copy div "TF7DAZ5X-TF7DAZ5X-113"
click at [693, 387] on div "Opcije" at bounding box center [690, 387] width 18 height 8
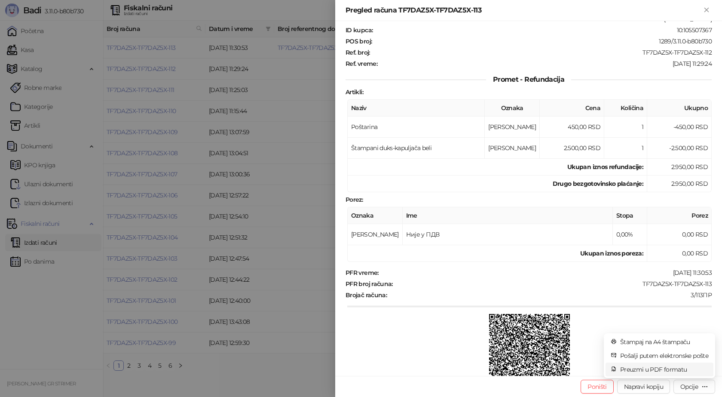
click at [673, 371] on span "Preuzmi u PDF formatu" at bounding box center [665, 369] width 88 height 9
click at [706, 13] on icon "Zatvori" at bounding box center [707, 10] width 8 height 8
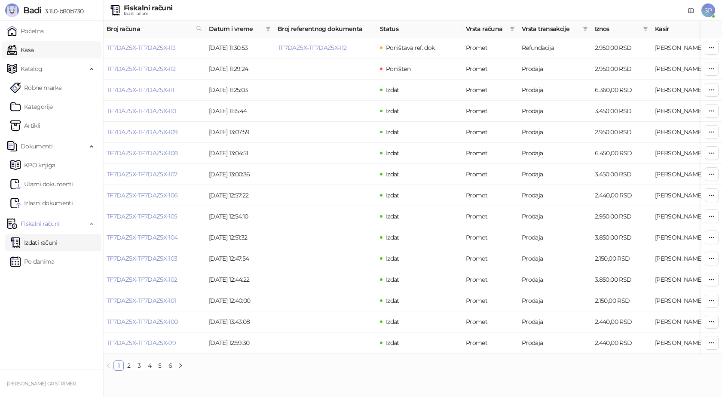
click at [34, 53] on link "Kasa" at bounding box center [20, 49] width 27 height 17
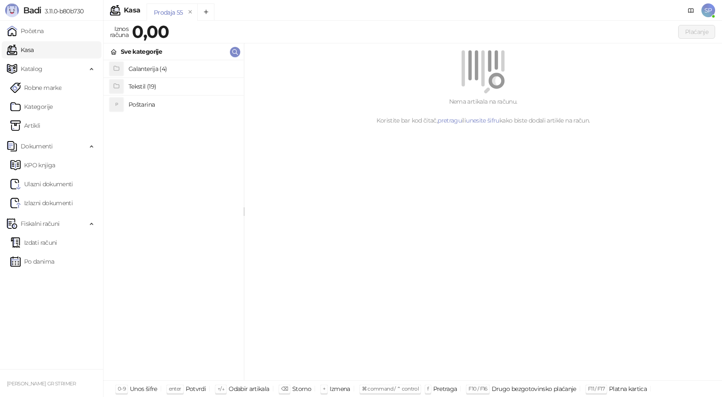
click at [149, 101] on h4 "Poštarina" at bounding box center [183, 105] width 108 height 14
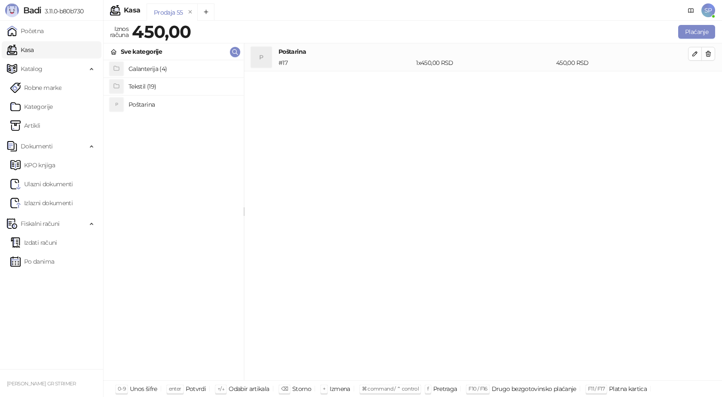
click at [149, 84] on h4 "Tekstil (19)" at bounding box center [183, 87] width 108 height 14
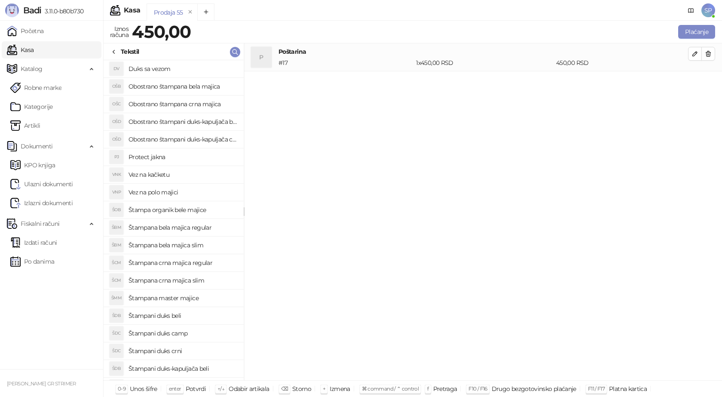
click at [184, 316] on h4 "Štampani duks beli" at bounding box center [183, 316] width 108 height 14
click at [693, 83] on icon "button" at bounding box center [695, 82] width 4 height 4
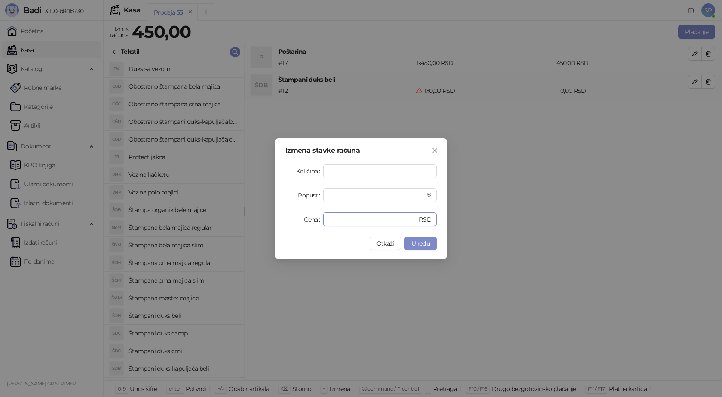
drag, startPoint x: 299, startPoint y: 223, endPoint x: 288, endPoint y: 216, distance: 12.8
click at [295, 223] on div "Cena * RSD" at bounding box center [361, 219] width 151 height 14
type input "****"
click at [416, 242] on span "U redu" at bounding box center [421, 244] width 18 height 8
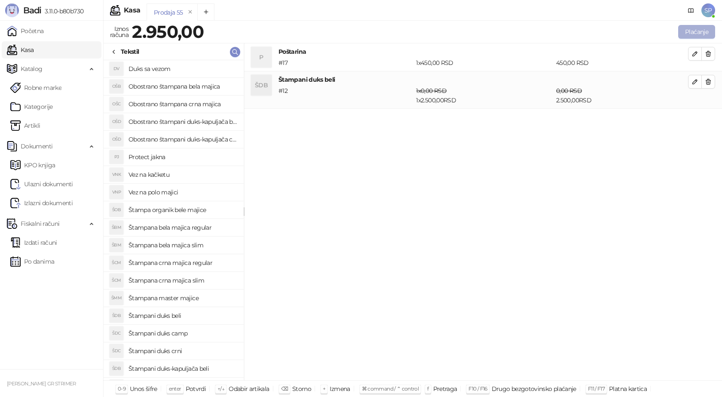
click at [694, 28] on button "Plaćanje" at bounding box center [697, 32] width 37 height 14
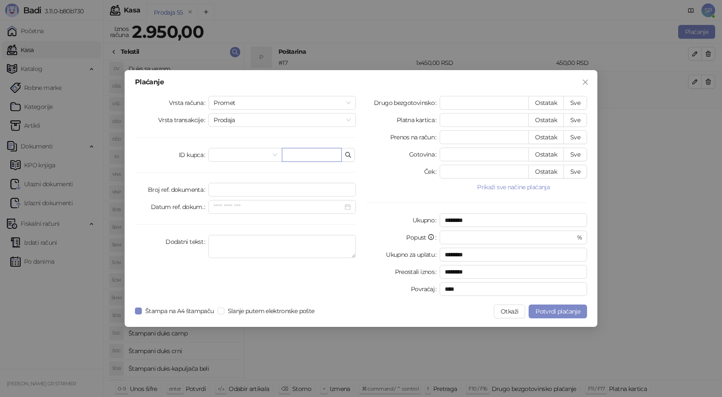
click at [302, 155] on input "text" at bounding box center [312, 155] width 60 height 14
paste input "**********"
type input "**********"
click at [579, 105] on button "Sve" at bounding box center [576, 103] width 24 height 14
type input "****"
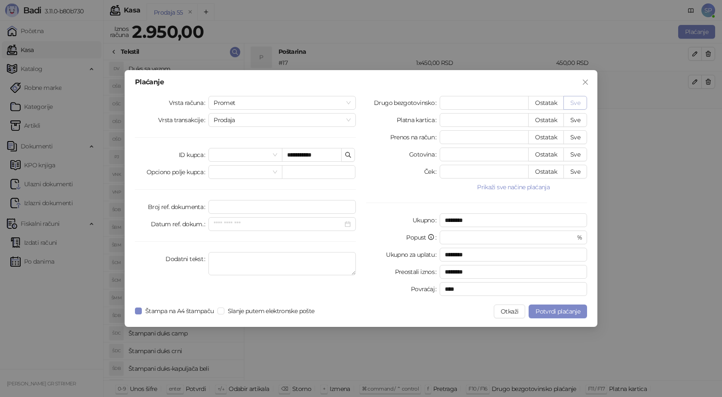
type input "****"
click at [541, 310] on span "Potvrdi plaćanje" at bounding box center [558, 311] width 45 height 8
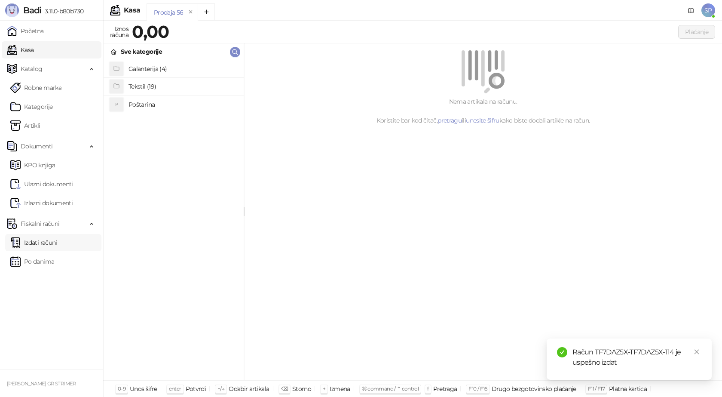
click at [48, 241] on link "Izdati računi" at bounding box center [33, 242] width 47 height 17
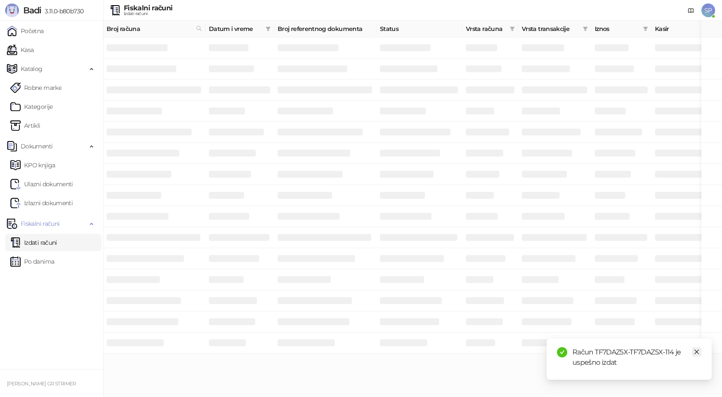
click at [699, 350] on icon "close" at bounding box center [697, 352] width 6 height 6
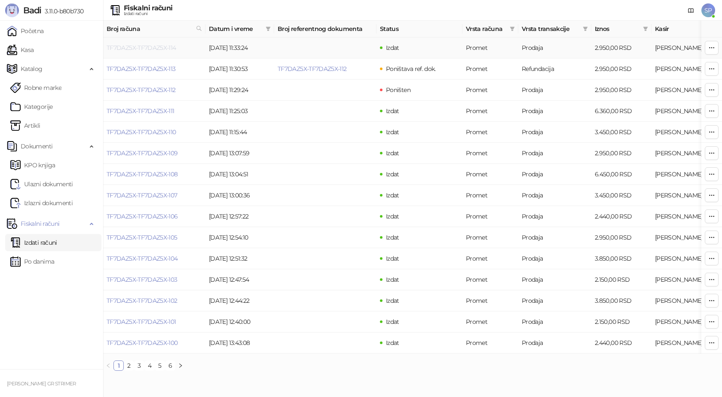
click at [165, 46] on link "TF7DAZ5X-TF7DAZ5X-114" at bounding box center [142, 48] width 70 height 8
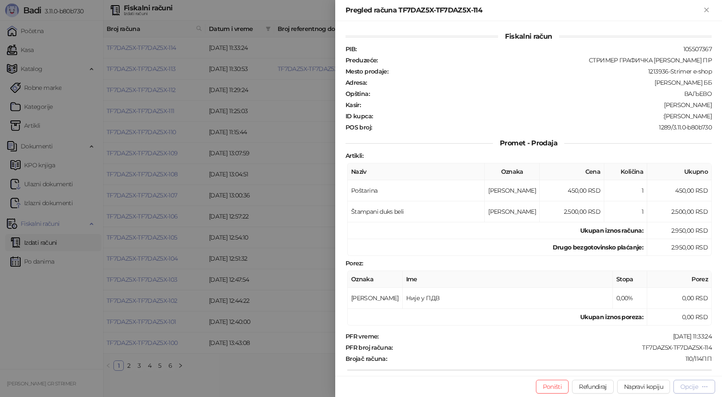
click at [695, 387] on div "Opcije" at bounding box center [690, 387] width 18 height 8
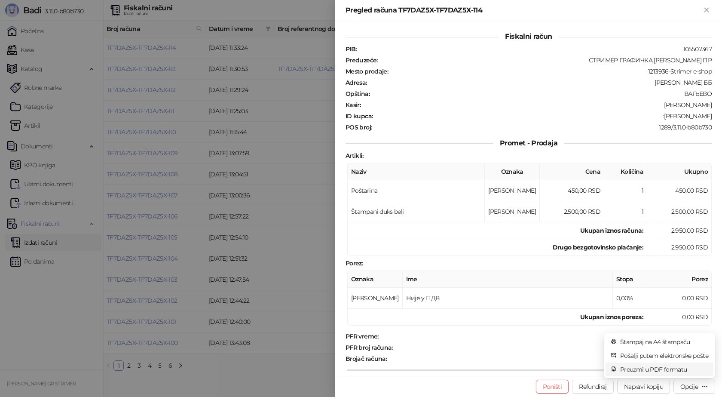
click at [680, 370] on span "Preuzmi u PDF formatu" at bounding box center [665, 369] width 88 height 9
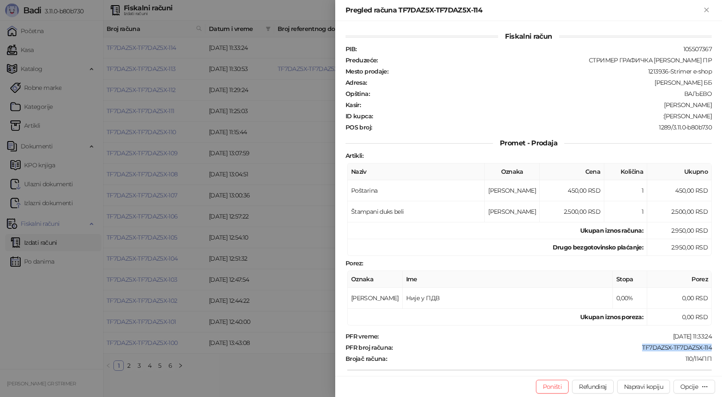
drag, startPoint x: 707, startPoint y: 344, endPoint x: 635, endPoint y: 345, distance: 72.3
click at [635, 345] on div "Fiskalni račun PIB : 105507367 Preduzeće : СТРИМЕР ГРАФИЧКА РАДЊА САША ПЕТРОВИЋ…" at bounding box center [528, 198] width 387 height 355
copy div "TF7DAZ5X-TF7DAZ5X-114"
drag, startPoint x: 693, startPoint y: 117, endPoint x: 677, endPoint y: 117, distance: 16.3
click at [677, 117] on div "Fiskalni račun PIB : 105507367 Preduzeće : СТРИМЕР ГРАФИЧКА РАДЊА САША ПЕТРОВИЋ…" at bounding box center [528, 198] width 387 height 355
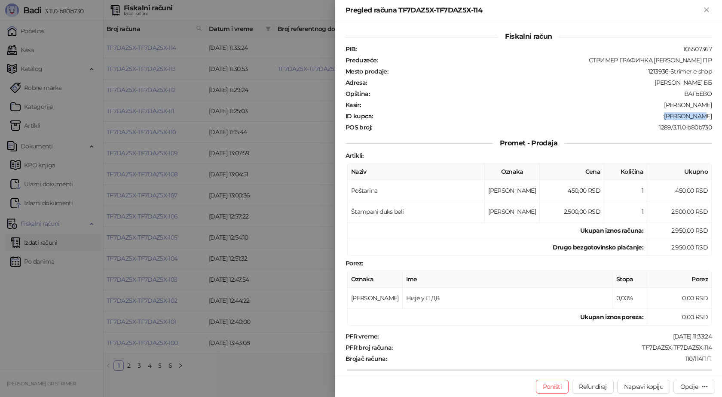
copy div "Lazar Jokić"
click at [710, 10] on icon "Zatvori" at bounding box center [707, 10] width 8 height 8
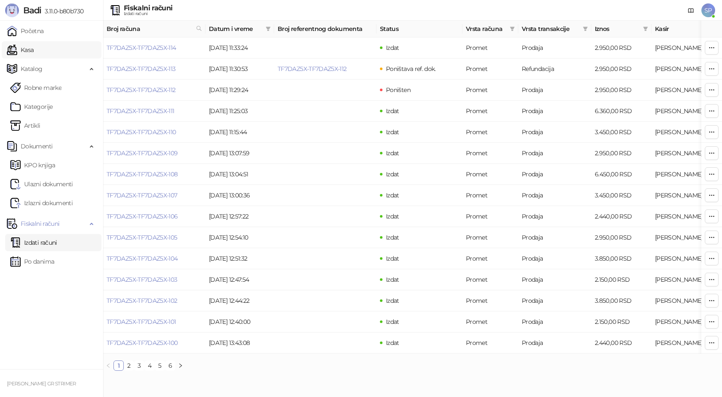
click at [34, 50] on link "Kasa" at bounding box center [20, 49] width 27 height 17
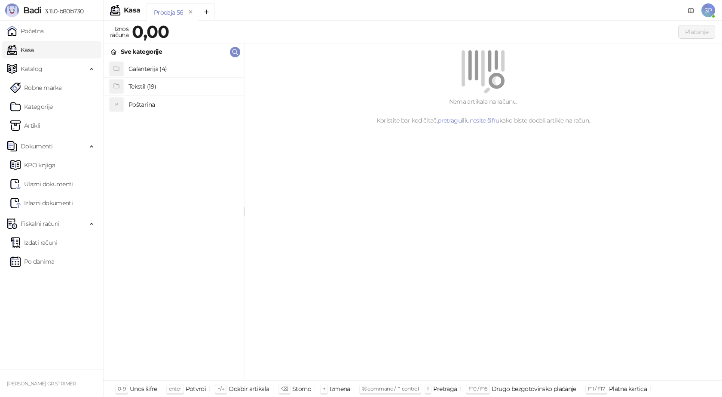
click at [136, 108] on h4 "Poštarina" at bounding box center [183, 105] width 108 height 14
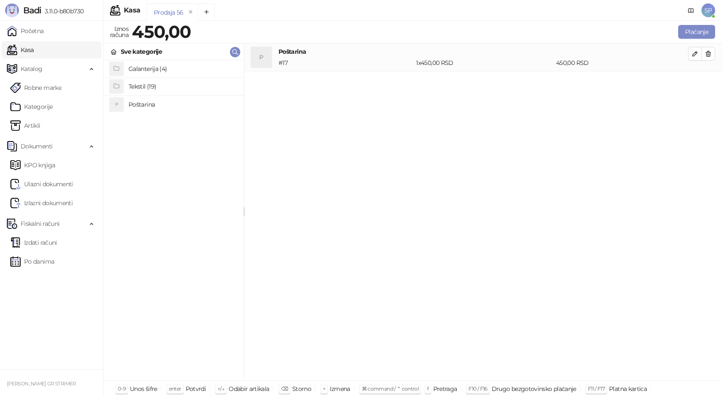
click at [145, 85] on h4 "Tekstil (19)" at bounding box center [183, 87] width 108 height 14
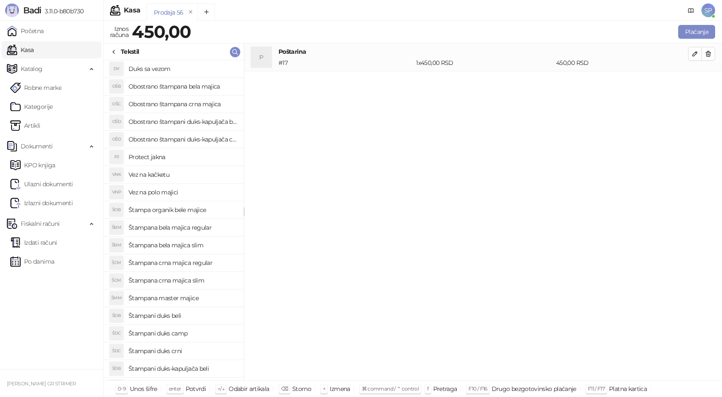
click at [184, 264] on h4 "Štampana crna majica regular" at bounding box center [183, 263] width 108 height 14
click at [695, 83] on icon "button" at bounding box center [695, 82] width 4 height 4
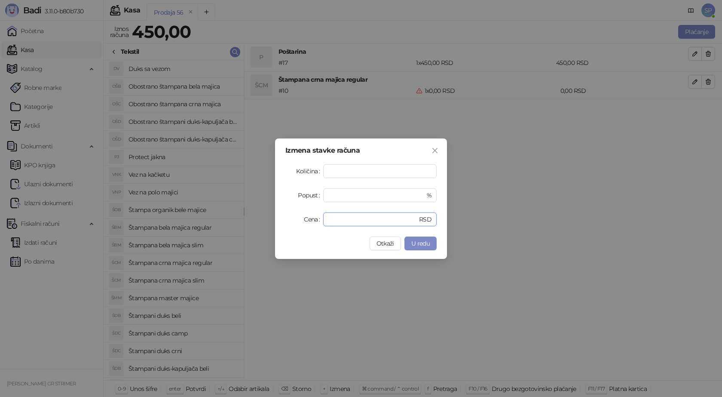
drag, startPoint x: 343, startPoint y: 218, endPoint x: 289, endPoint y: 214, distance: 54.3
click at [292, 220] on div "Cena * RSD" at bounding box center [361, 219] width 151 height 14
type input "****"
click at [414, 240] on span "U redu" at bounding box center [421, 244] width 18 height 8
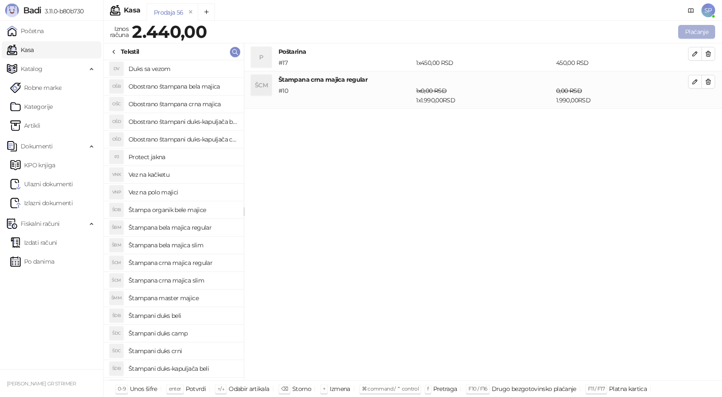
click at [696, 26] on button "Plaćanje" at bounding box center [697, 32] width 37 height 14
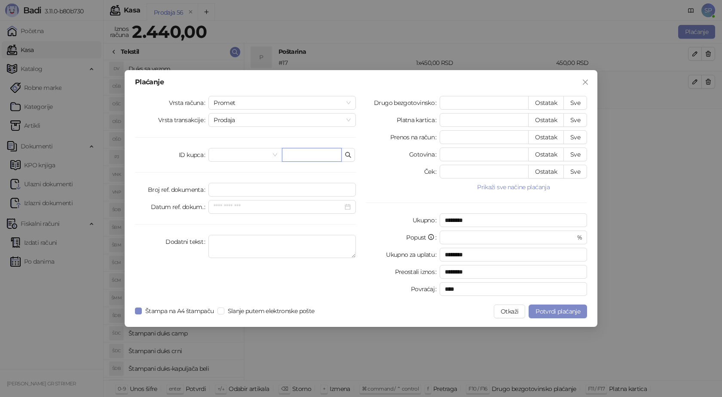
click at [295, 154] on input "text" at bounding box center [312, 155] width 60 height 14
paste input "**********"
type input "**********"
click at [575, 103] on button "Sve" at bounding box center [576, 103] width 24 height 14
type input "****"
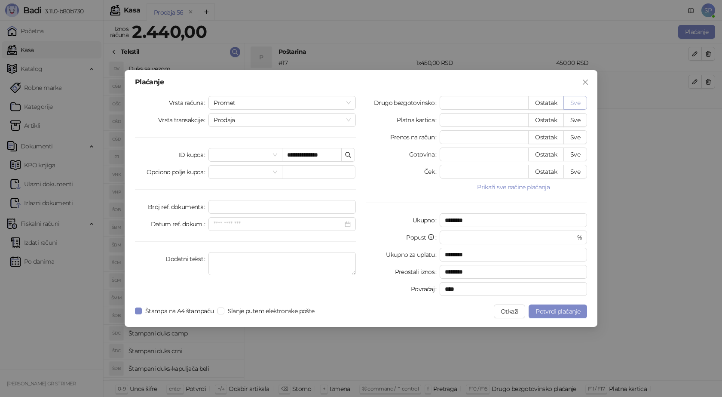
type input "****"
click at [554, 316] on button "Potvrdi plaćanje" at bounding box center [558, 311] width 58 height 14
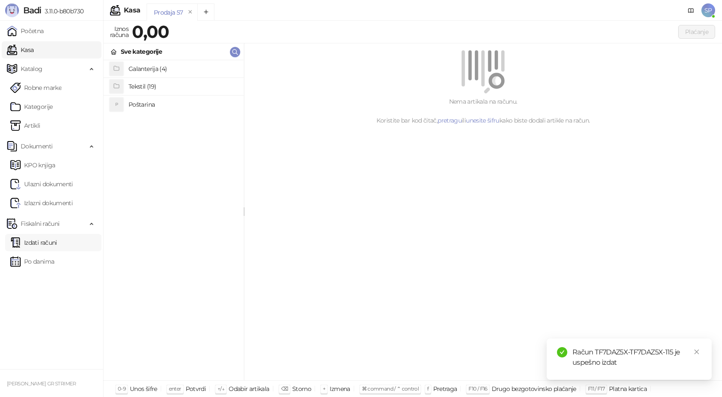
click at [53, 243] on link "Izdati računi" at bounding box center [33, 242] width 47 height 17
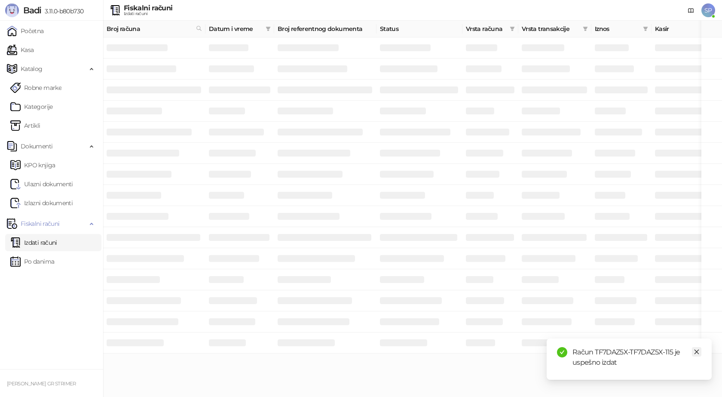
click at [700, 349] on icon "close" at bounding box center [697, 352] width 6 height 6
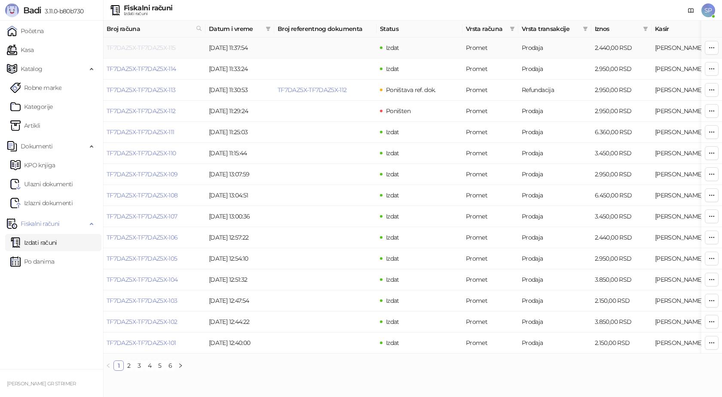
click at [130, 44] on link "TF7DAZ5X-TF7DAZ5X-115" at bounding box center [141, 48] width 69 height 8
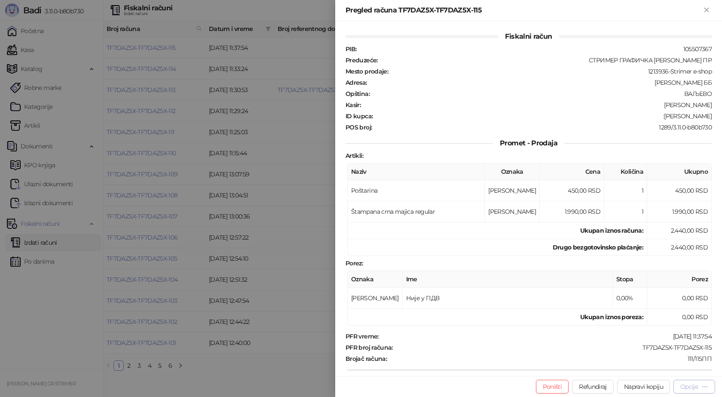
click at [691, 388] on div "Opcije" at bounding box center [690, 387] width 18 height 8
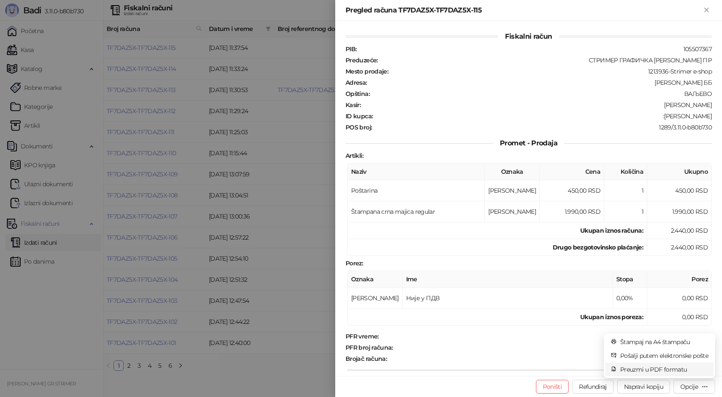
click at [660, 371] on span "Preuzmi u PDF formatu" at bounding box center [665, 369] width 88 height 9
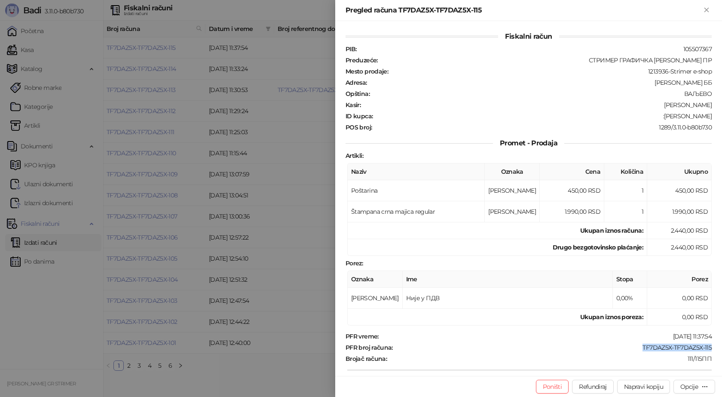
drag, startPoint x: 706, startPoint y: 345, endPoint x: 636, endPoint y: 347, distance: 69.7
click at [636, 347] on div "TF7DAZ5X-TF7DAZ5X-115" at bounding box center [553, 348] width 319 height 8
copy div "TF7DAZ5X-TF7DAZ5X-115"
drag, startPoint x: 707, startPoint y: 114, endPoint x: 672, endPoint y: 120, distance: 35.3
click at [673, 118] on div "ID kupca : :Filip Stanisic" at bounding box center [529, 116] width 370 height 8
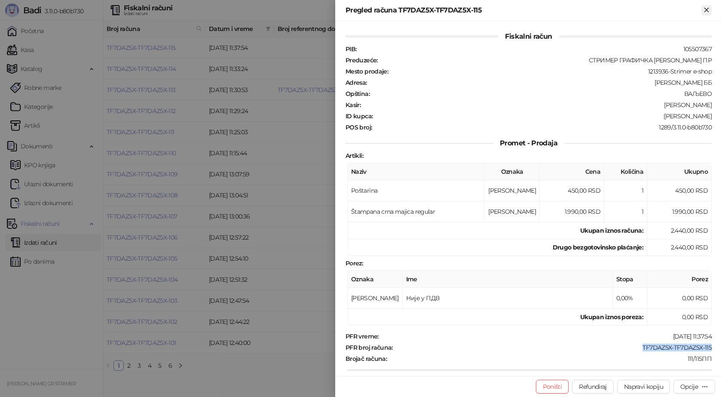
click at [707, 12] on icon "Zatvori" at bounding box center [707, 10] width 8 height 8
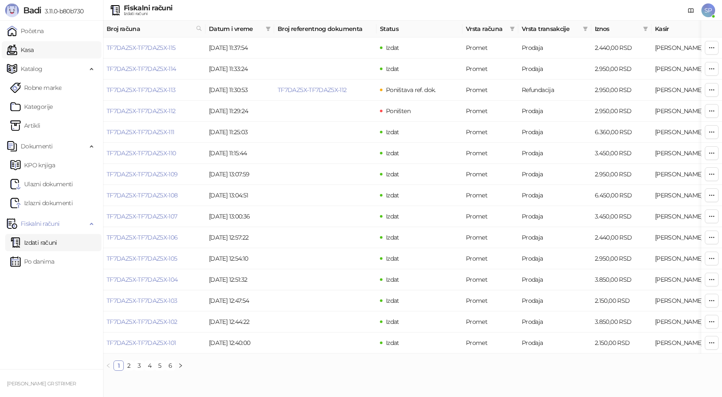
click at [31, 52] on link "Kasa" at bounding box center [20, 49] width 27 height 17
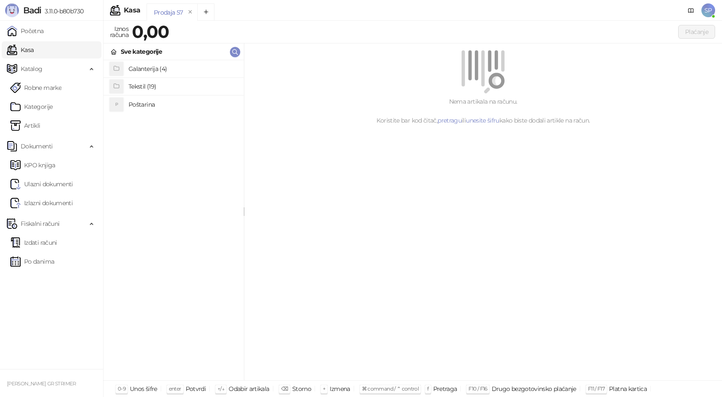
click at [141, 107] on h4 "Poštarina" at bounding box center [183, 105] width 108 height 14
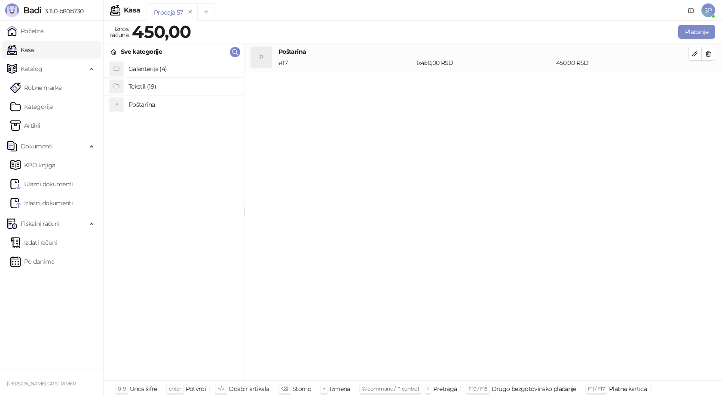
click at [148, 87] on h4 "Tekstil (19)" at bounding box center [183, 87] width 108 height 14
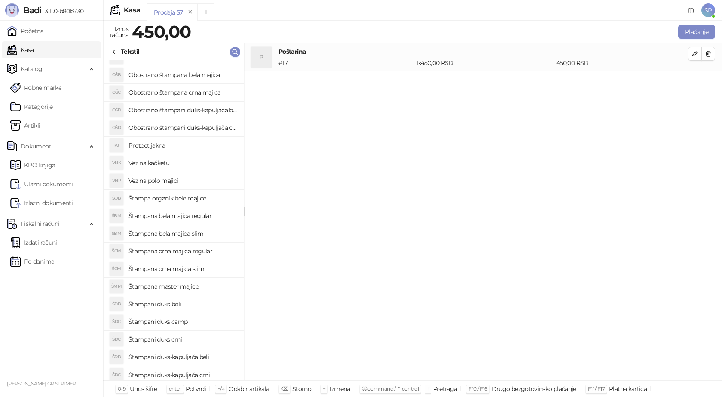
scroll to position [15, 0]
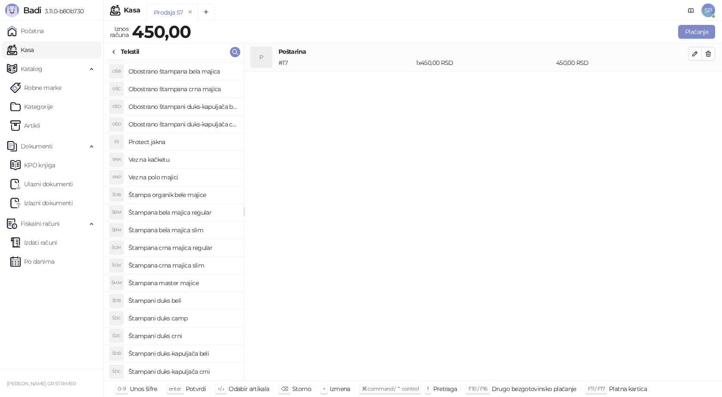
click at [197, 281] on h4 "Štampana master majice" at bounding box center [183, 283] width 108 height 14
click at [697, 81] on icon "button" at bounding box center [695, 82] width 4 height 4
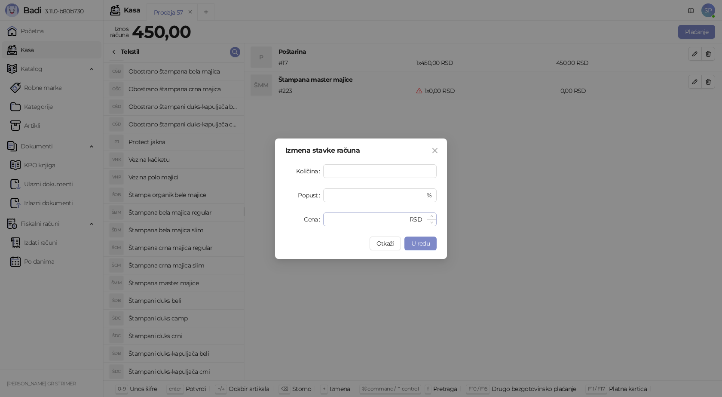
type input "*"
drag, startPoint x: 331, startPoint y: 220, endPoint x: 298, endPoint y: 215, distance: 32.5
click at [307, 218] on div "Cena * RSD" at bounding box center [361, 219] width 151 height 14
type input "****"
click at [417, 245] on span "U redu" at bounding box center [421, 244] width 18 height 8
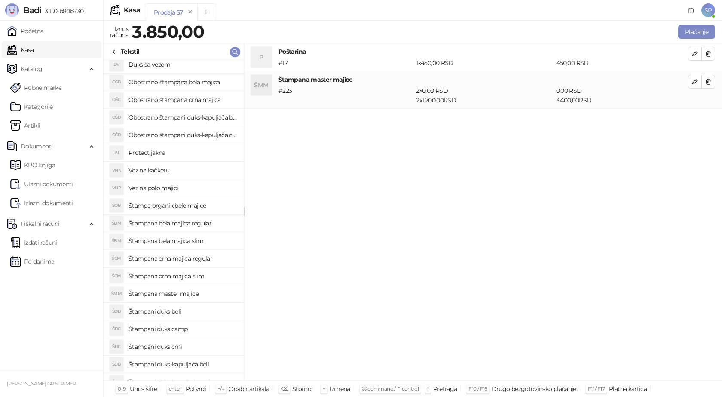
scroll to position [0, 0]
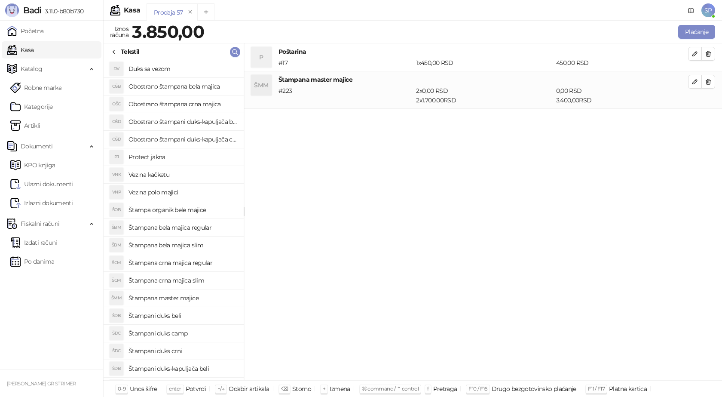
click at [186, 190] on h4 "Vez na polo majici" at bounding box center [183, 192] width 108 height 14
click at [694, 120] on icon "button" at bounding box center [695, 119] width 7 height 7
type input "*"
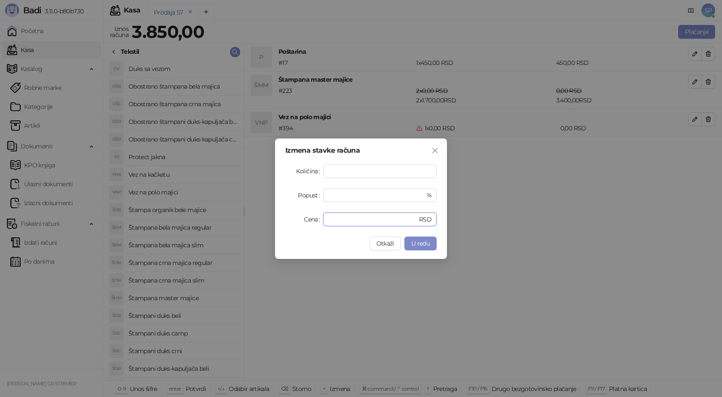
drag, startPoint x: 325, startPoint y: 218, endPoint x: 295, endPoint y: 218, distance: 30.5
click at [295, 218] on div "Cena * RSD" at bounding box center [361, 219] width 151 height 14
type input "****"
click at [414, 245] on span "U redu" at bounding box center [421, 244] width 18 height 8
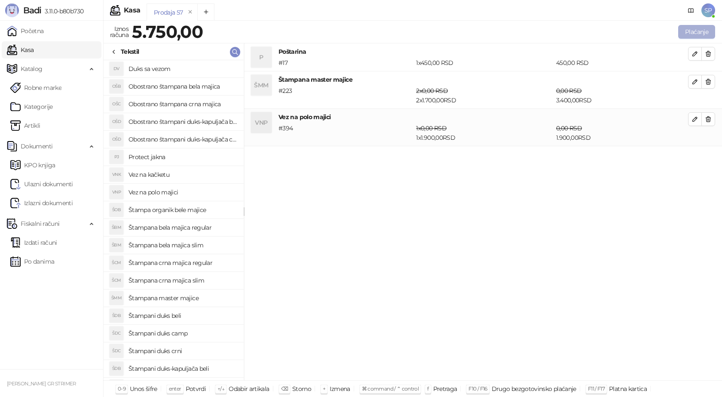
click at [699, 30] on button "Plaćanje" at bounding box center [697, 32] width 37 height 14
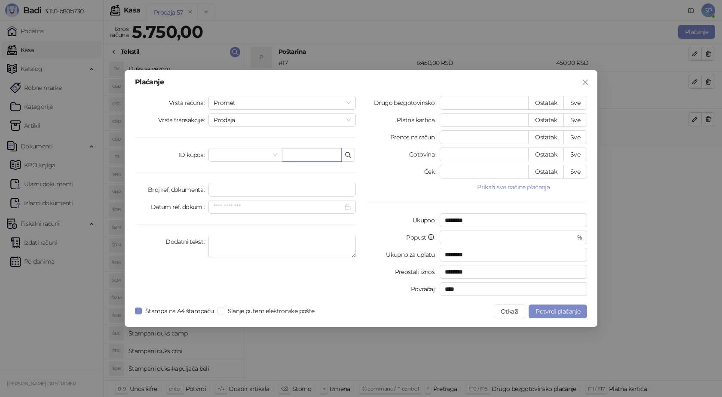
click at [289, 152] on input "text" at bounding box center [312, 155] width 60 height 14
paste input "**********"
type input "**********"
click at [575, 102] on button "Sve" at bounding box center [576, 103] width 24 height 14
type input "****"
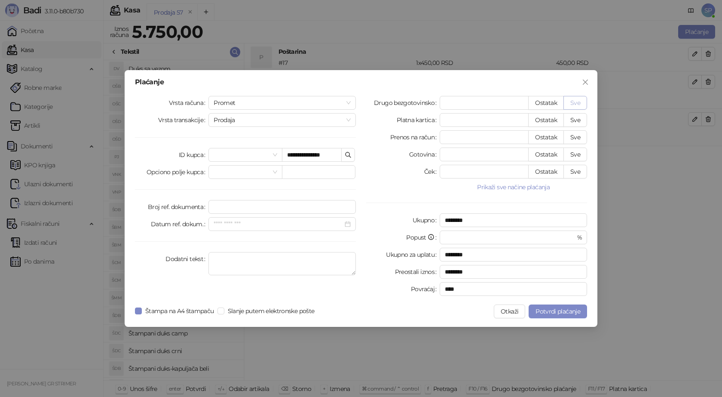
type input "****"
click at [562, 314] on span "Potvrdi plaćanje" at bounding box center [558, 311] width 45 height 8
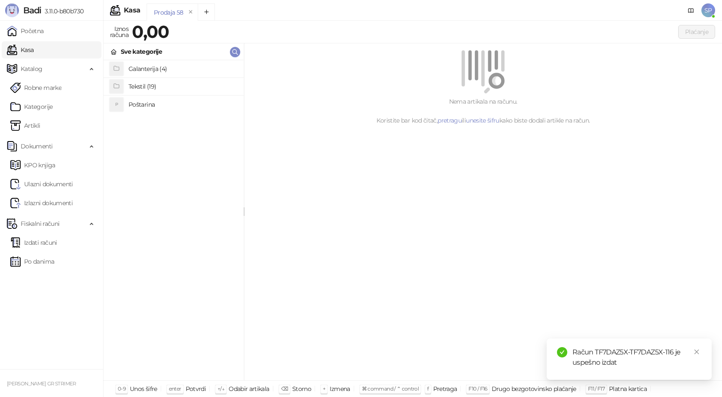
drag, startPoint x: 694, startPoint y: 350, endPoint x: 665, endPoint y: 344, distance: 29.8
click at [694, 350] on icon "close" at bounding box center [697, 352] width 6 height 6
click at [54, 242] on link "Izdati računi" at bounding box center [33, 242] width 47 height 17
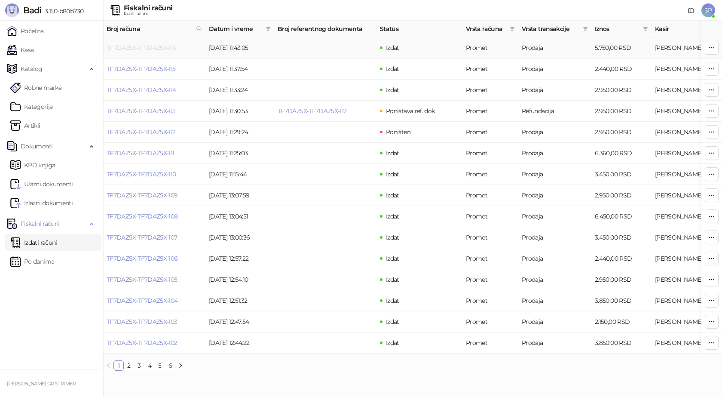
click at [153, 49] on link "TF7DAZ5X-TF7DAZ5X-116" at bounding box center [142, 48] width 70 height 8
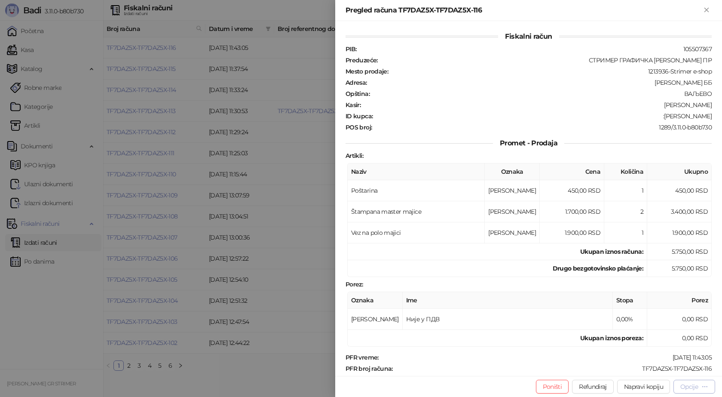
click at [708, 387] on icon "button" at bounding box center [705, 386] width 7 height 7
click at [666, 370] on span "Preuzmi u PDF formatu" at bounding box center [665, 369] width 88 height 9
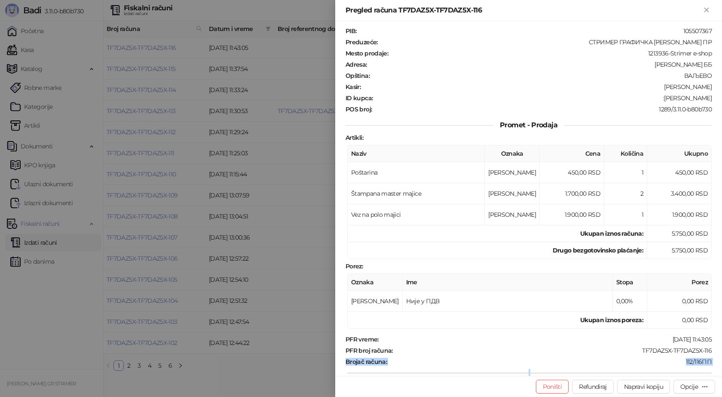
scroll to position [22, 0]
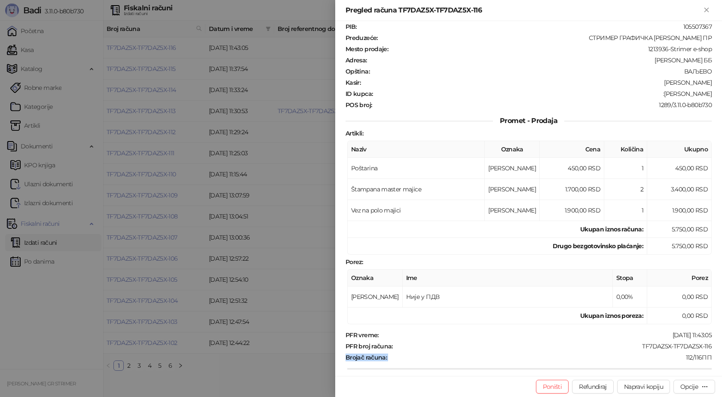
drag, startPoint x: 710, startPoint y: 368, endPoint x: 647, endPoint y: 360, distance: 63.3
click at [646, 360] on div "Fiskalni račun PIB : 105507367 Preduzeće : СТРИМЕР ГРАФИЧКА РАДЊА САША ПЕТРОВИЋ…" at bounding box center [528, 198] width 387 height 355
drag, startPoint x: 692, startPoint y: 342, endPoint x: 629, endPoint y: 345, distance: 63.3
click at [629, 345] on div "TF7DAZ5X-TF7DAZ5X-116" at bounding box center [553, 346] width 319 height 8
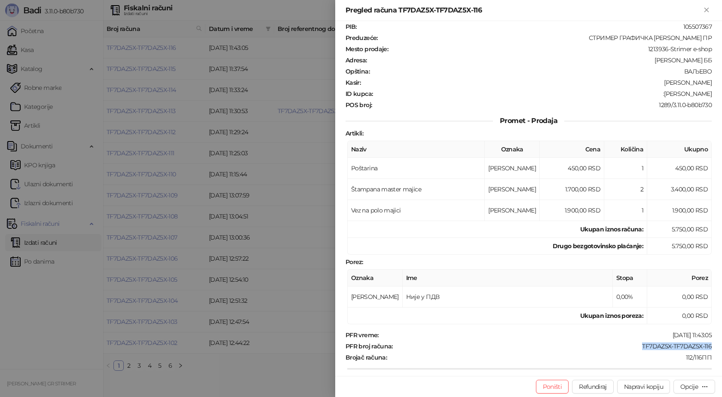
drag, startPoint x: 707, startPoint y: 344, endPoint x: 633, endPoint y: 344, distance: 74.0
click at [633, 344] on div "PFR broj računa : TF7DAZ5X-TF7DAZ5X-116" at bounding box center [529, 346] width 370 height 8
drag, startPoint x: 706, startPoint y: 92, endPoint x: 668, endPoint y: 93, distance: 37.9
click at [668, 93] on div ":Milos Stojkovic" at bounding box center [543, 94] width 339 height 8
drag, startPoint x: 704, startPoint y: 8, endPoint x: 439, endPoint y: 60, distance: 270.0
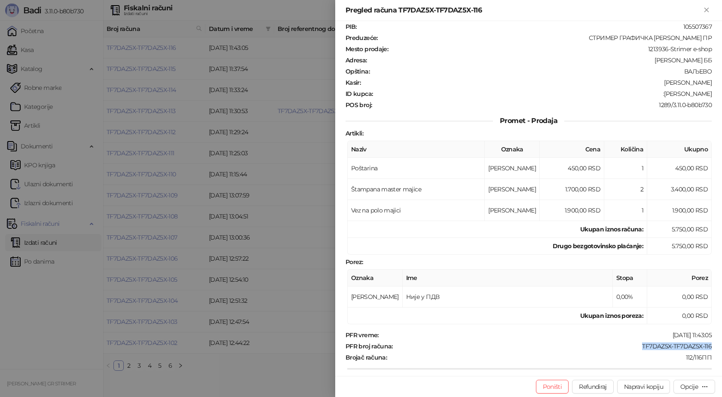
click at [704, 8] on icon "Zatvori" at bounding box center [707, 10] width 8 height 8
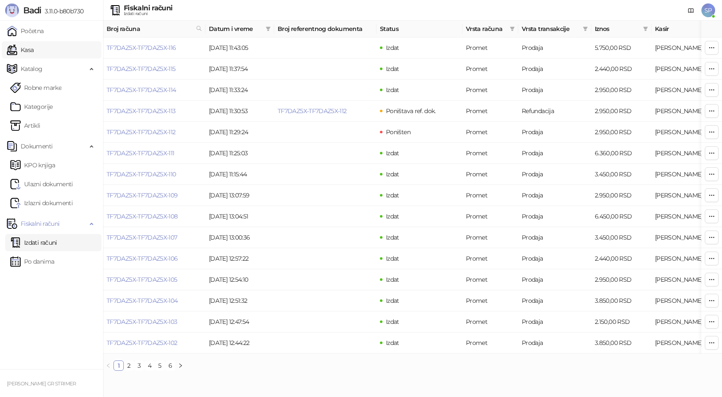
click at [34, 45] on link "Kasa" at bounding box center [20, 49] width 27 height 17
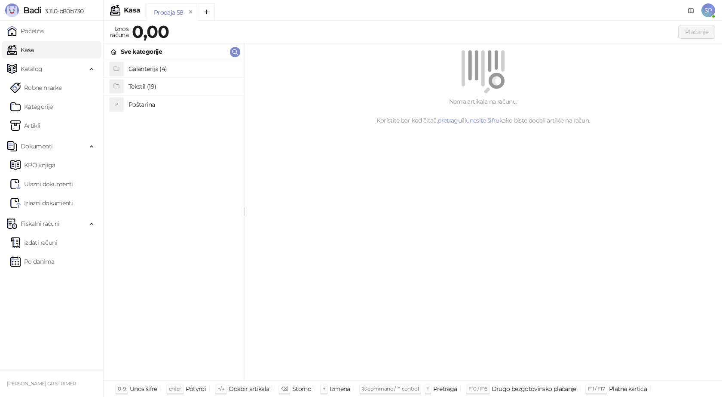
click at [149, 104] on h4 "Poštarina" at bounding box center [183, 105] width 108 height 14
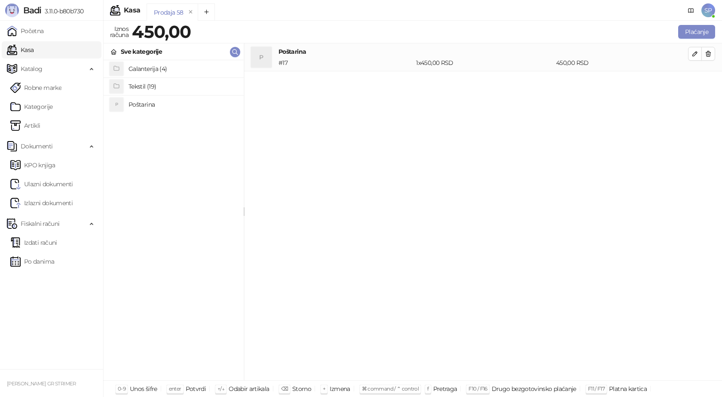
click at [145, 86] on h4 "Tekstil (19)" at bounding box center [183, 87] width 108 height 14
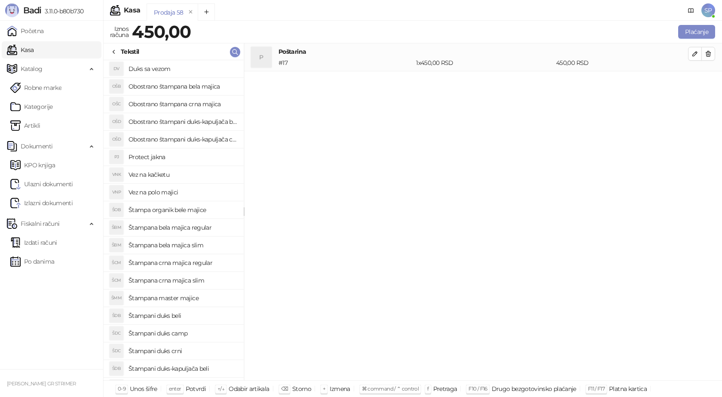
click at [198, 263] on h4 "Štampana crna majica regular" at bounding box center [183, 263] width 108 height 14
click at [692, 82] on icon "button" at bounding box center [695, 81] width 7 height 7
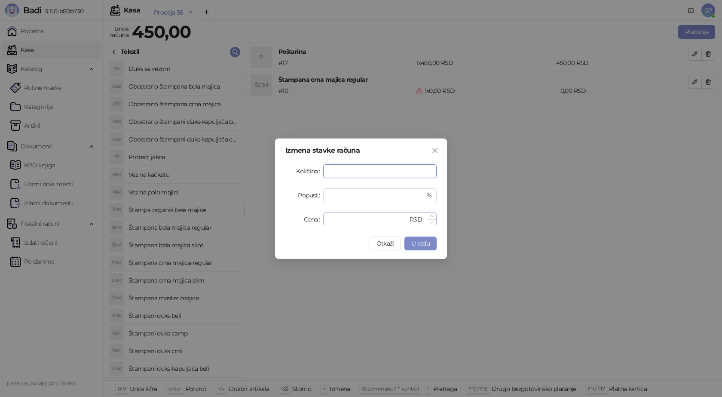
type input "*"
drag, startPoint x: 338, startPoint y: 217, endPoint x: 304, endPoint y: 219, distance: 33.6
click at [304, 219] on div "Cena * RSD" at bounding box center [361, 219] width 151 height 14
type input "****"
click at [427, 245] on span "U redu" at bounding box center [421, 244] width 18 height 8
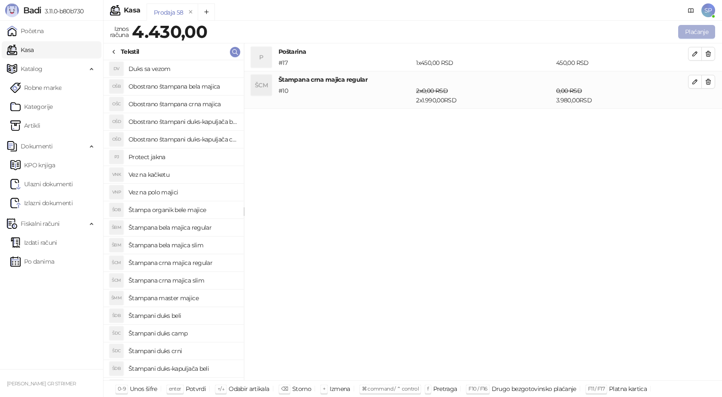
click at [704, 34] on button "Plaćanje" at bounding box center [697, 32] width 37 height 14
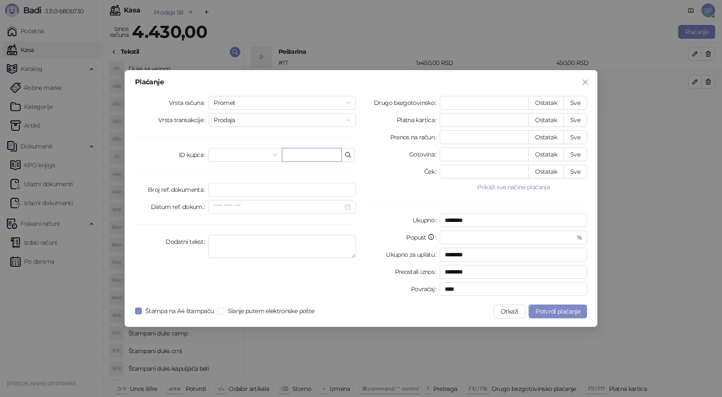
click at [293, 155] on input "text" at bounding box center [312, 155] width 60 height 14
type input "**********"
click at [576, 102] on button "Sve" at bounding box center [576, 103] width 24 height 14
type input "****"
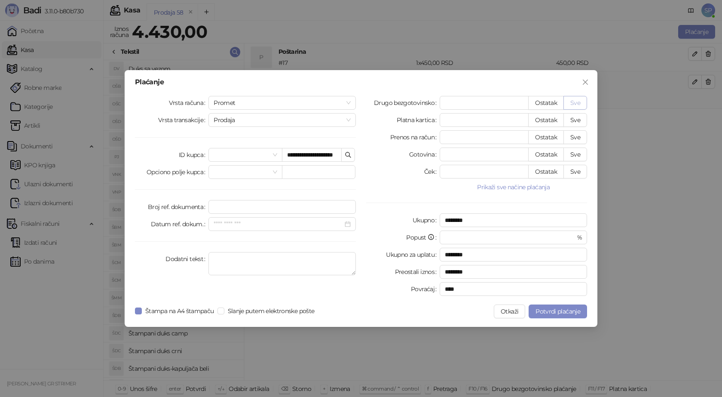
type input "****"
click at [560, 312] on span "Potvrdi plaćanje" at bounding box center [558, 311] width 45 height 8
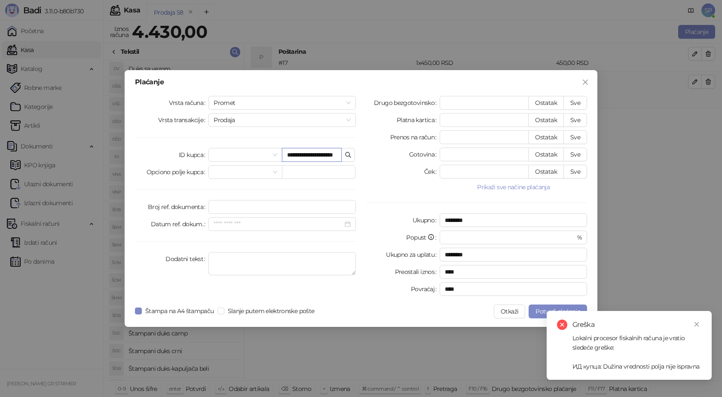
click at [341, 155] on input "**********" at bounding box center [312, 155] width 60 height 14
click at [347, 155] on icon "button" at bounding box center [348, 154] width 7 height 7
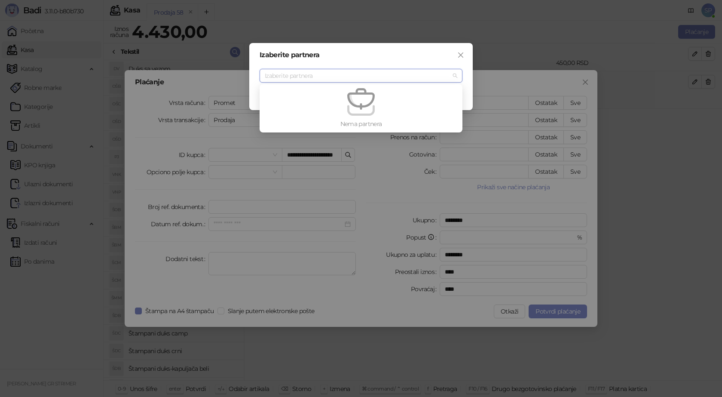
click at [347, 157] on div "Izaberite partnera Izaberite partnera Odustani" at bounding box center [361, 198] width 722 height 397
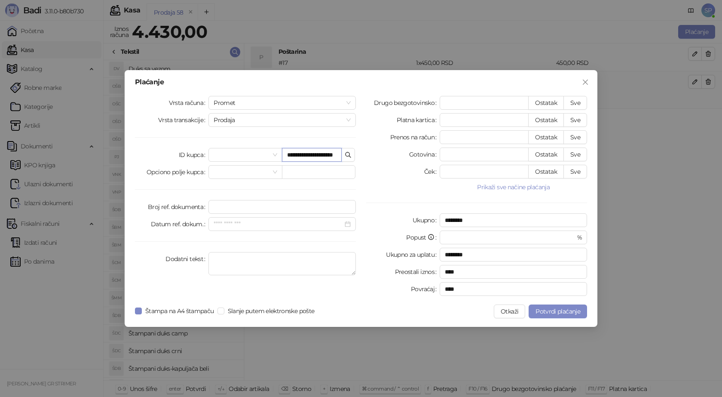
click at [326, 156] on input "**********" at bounding box center [312, 155] width 60 height 14
type input "**********"
click at [560, 313] on span "Potvrdi plaćanje" at bounding box center [558, 311] width 45 height 8
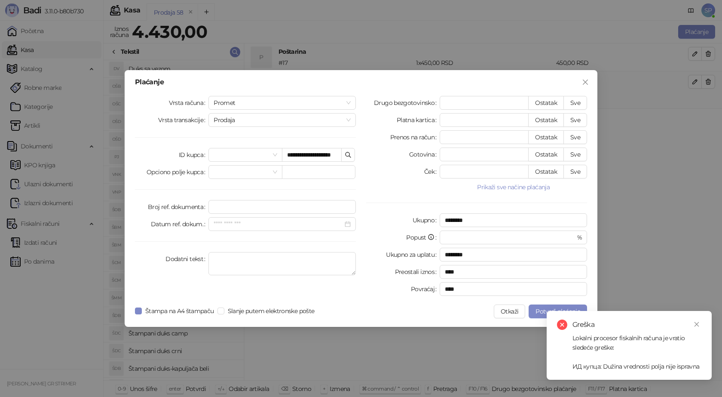
click at [614, 275] on div "**********" at bounding box center [361, 198] width 722 height 397
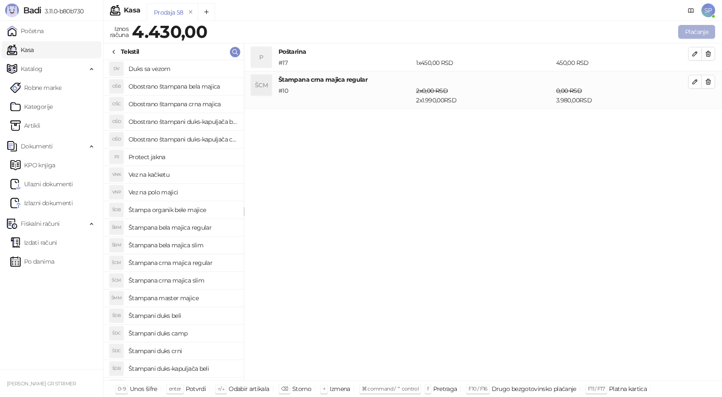
click at [685, 28] on button "Plaćanje" at bounding box center [697, 32] width 37 height 14
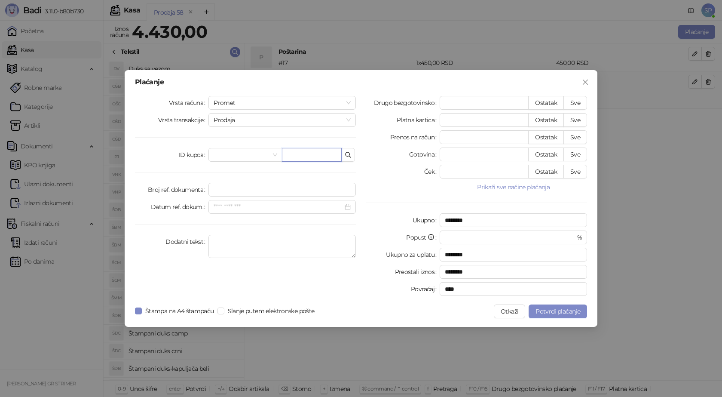
click at [323, 156] on input "text" at bounding box center [312, 155] width 60 height 14
type input "**********"
click at [549, 101] on button "Ostatak" at bounding box center [547, 103] width 36 height 14
type input "****"
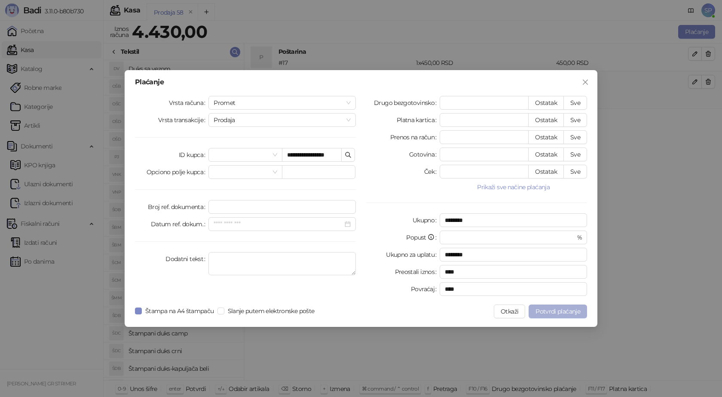
click at [562, 308] on span "Potvrdi plaćanje" at bounding box center [558, 311] width 45 height 8
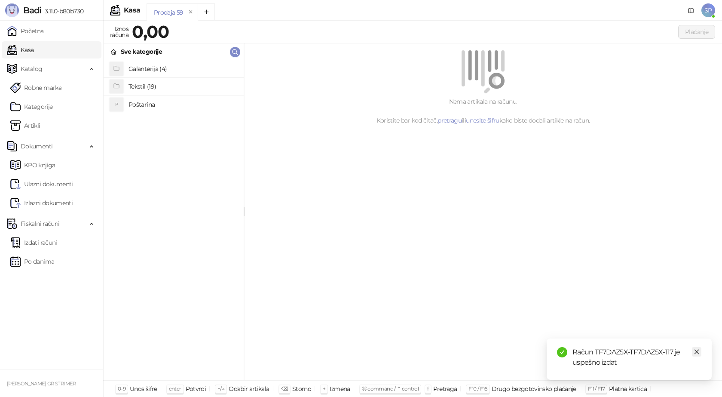
click at [697, 350] on icon "close" at bounding box center [697, 352] width 6 height 6
click at [57, 243] on link "Izdati računi" at bounding box center [33, 242] width 47 height 17
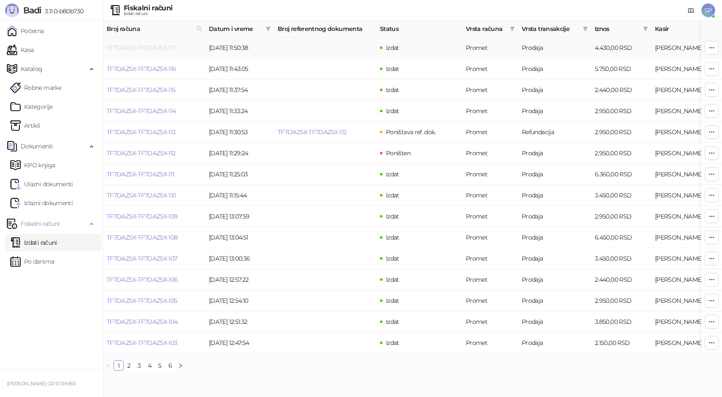
click at [155, 45] on link "TF7DAZ5X-TF7DAZ5X-117" at bounding box center [141, 48] width 69 height 8
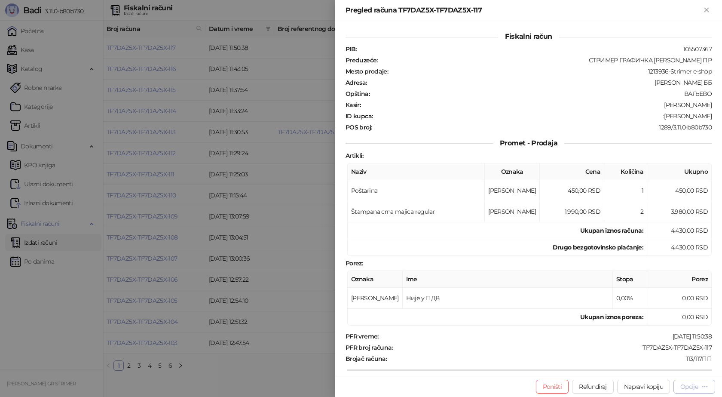
click at [698, 386] on div "Opcije" at bounding box center [690, 387] width 18 height 8
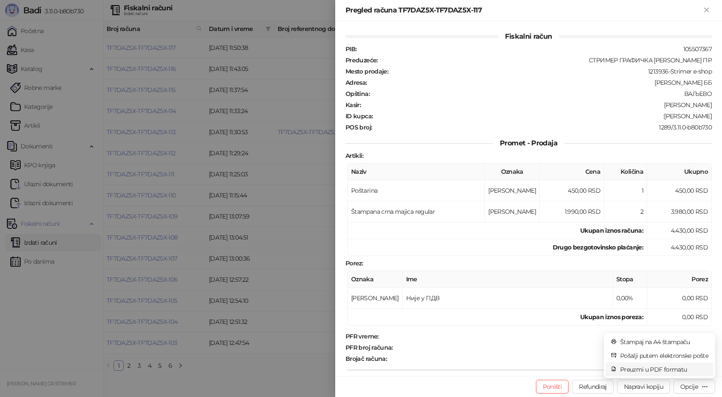
click at [670, 368] on span "Preuzmi u PDF formatu" at bounding box center [665, 369] width 88 height 9
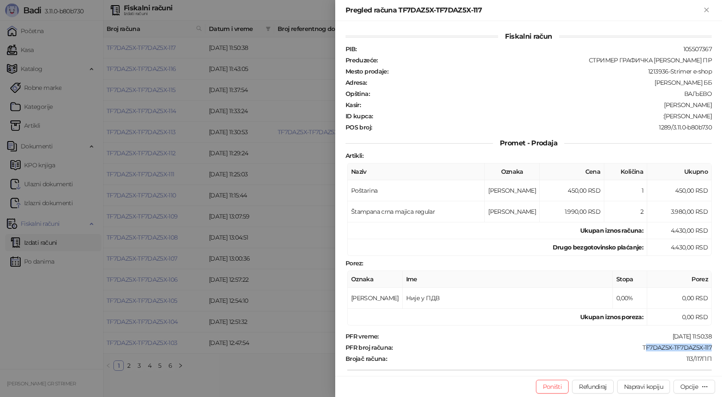
drag, startPoint x: 709, startPoint y: 344, endPoint x: 639, endPoint y: 352, distance: 70.6
click at [640, 349] on div "Fiskalni račun PIB : 105507367 Preduzeće : СТРИМЕР ГРАФИЧКА РАДЊА САША ПЕТРОВИЋ…" at bounding box center [528, 198] width 387 height 355
drag, startPoint x: 636, startPoint y: 354, endPoint x: 658, endPoint y: 350, distance: 23.2
click at [633, 353] on div "PFR vreme : 15.08.2025 11:50:38 PFR broj računa : TF7DAZ5X-TF7DAZ5X-117 Brojač …" at bounding box center [529, 396] width 370 height 128
drag, startPoint x: 707, startPoint y: 346, endPoint x: 630, endPoint y: 346, distance: 77.8
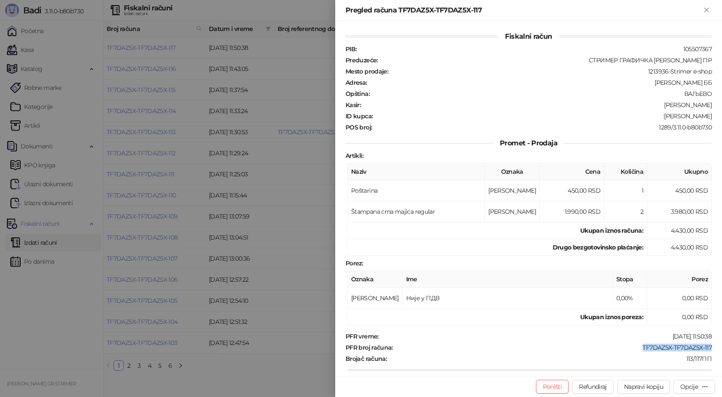
click at [630, 346] on div "Fiskalni račun PIB : 105507367 Preduzeće : СТРИМЕР ГРАФИЧКА РАДЊА САША ПЕТРОВИЋ…" at bounding box center [528, 198] width 387 height 355
drag, startPoint x: 708, startPoint y: 118, endPoint x: 660, endPoint y: 116, distance: 48.7
click at [660, 116] on div "Fiskalni račun PIB : 105507367 Preduzeće : СТРИМЕР ГРАФИЧКА РАДЊА САША ПЕТРОВИЋ…" at bounding box center [528, 198] width 387 height 355
click at [707, 11] on icon "Zatvori" at bounding box center [707, 10] width 4 height 4
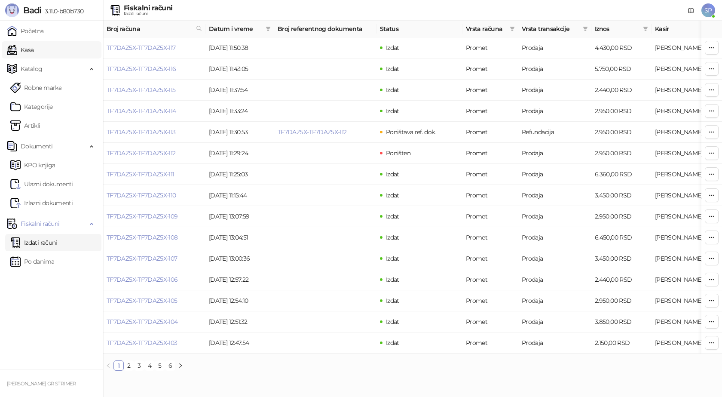
click at [34, 51] on link "Kasa" at bounding box center [20, 49] width 27 height 17
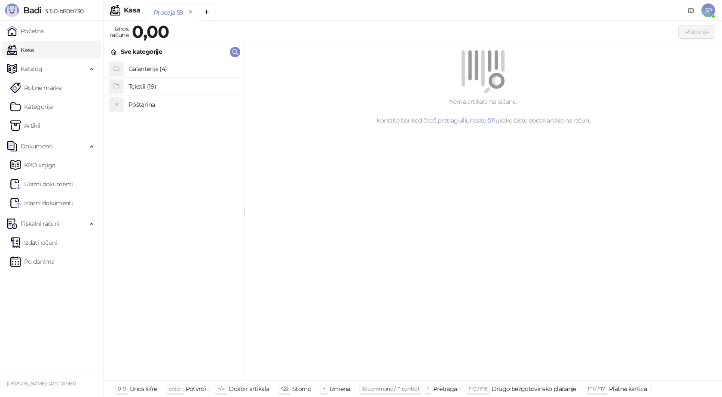
click at [143, 104] on h4 "Poštarina" at bounding box center [183, 105] width 108 height 14
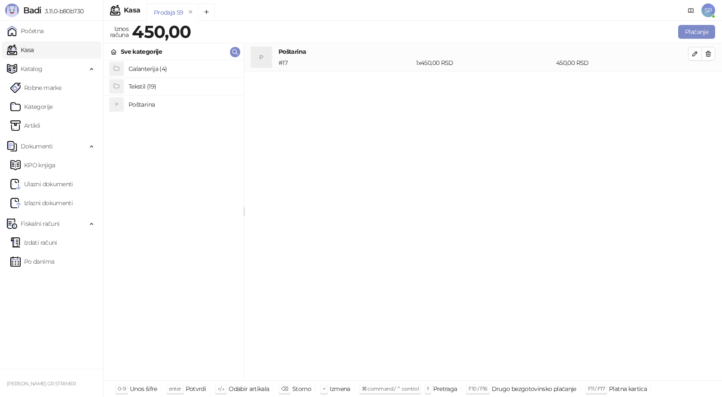
click at [165, 87] on h4 "Tekstil (19)" at bounding box center [183, 87] width 108 height 14
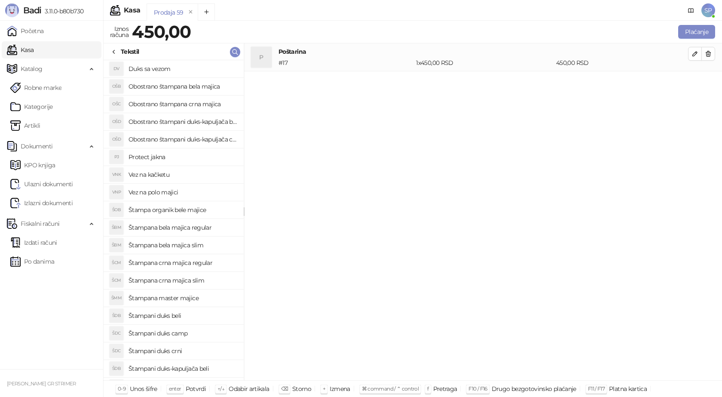
click at [184, 261] on h4 "Štampana crna majica regular" at bounding box center [183, 263] width 108 height 14
click at [695, 83] on icon "button" at bounding box center [695, 82] width 4 height 4
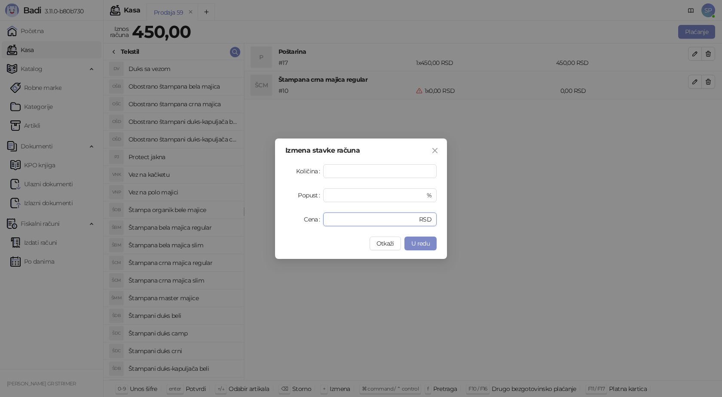
drag, startPoint x: 348, startPoint y: 219, endPoint x: 308, endPoint y: 213, distance: 40.9
click at [317, 220] on div "Cena * RSD" at bounding box center [361, 219] width 151 height 14
type input "****"
click at [415, 242] on span "U redu" at bounding box center [421, 244] width 18 height 8
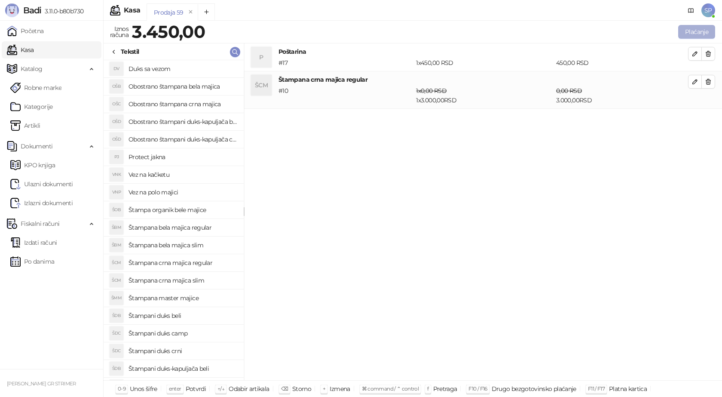
click at [696, 36] on button "Plaćanje" at bounding box center [697, 32] width 37 height 14
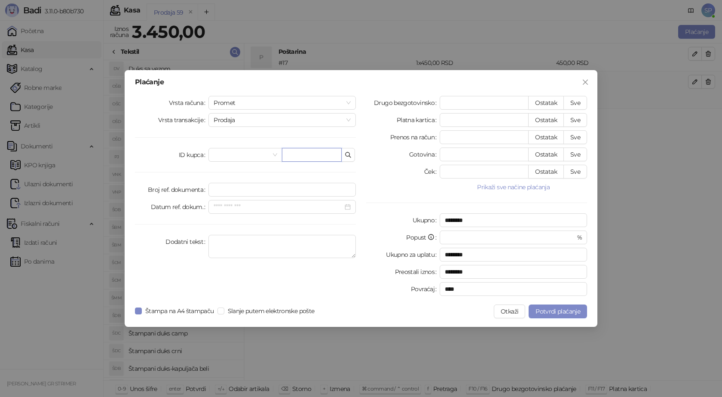
click at [302, 151] on input "text" at bounding box center [312, 155] width 60 height 14
paste input "**********"
click at [309, 155] on input "**********" at bounding box center [312, 155] width 60 height 14
type input "**********"
click at [574, 103] on button "Sve" at bounding box center [576, 103] width 24 height 14
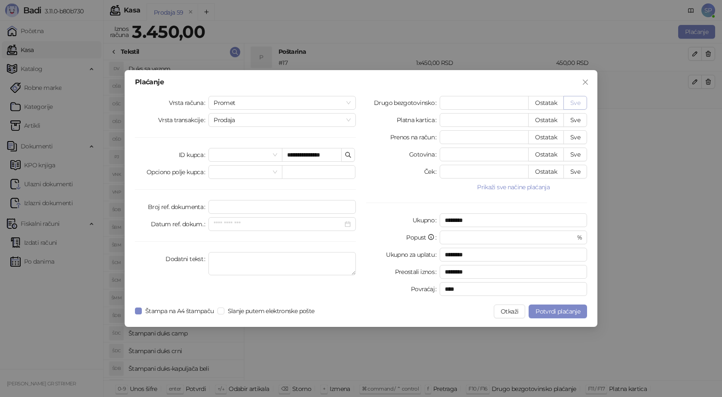
type input "****"
click at [553, 316] on button "Potvrdi plaćanje" at bounding box center [558, 311] width 58 height 14
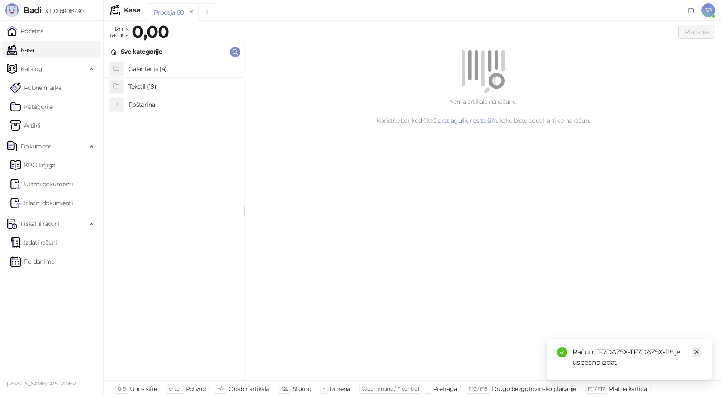
click at [698, 353] on icon "close" at bounding box center [697, 352] width 6 height 6
click at [57, 238] on link "Izdati računi" at bounding box center [33, 242] width 47 height 17
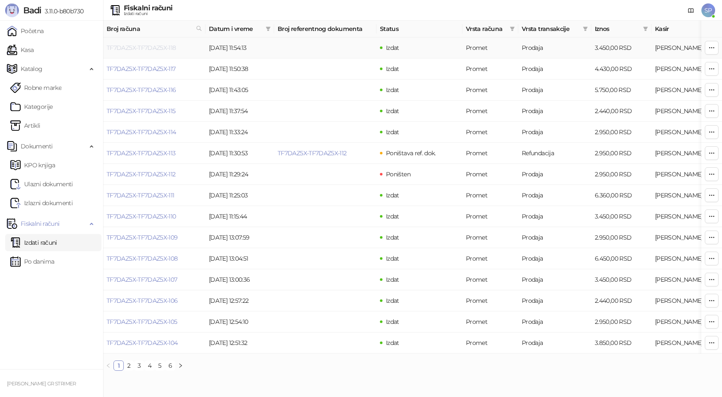
click at [144, 48] on link "TF7DAZ5X-TF7DAZ5X-118" at bounding box center [142, 48] width 70 height 8
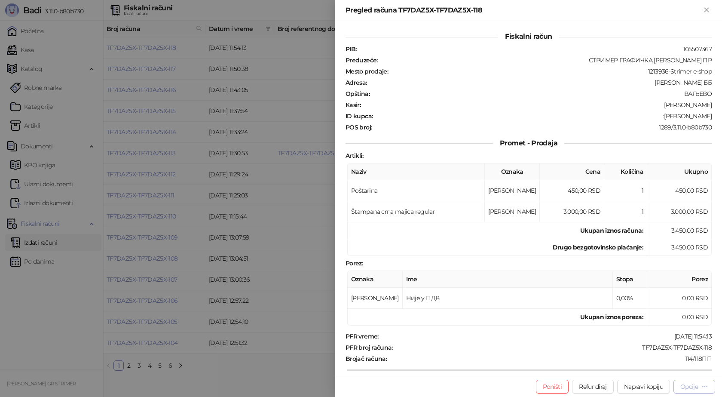
click at [706, 386] on icon "button" at bounding box center [705, 386] width 7 height 7
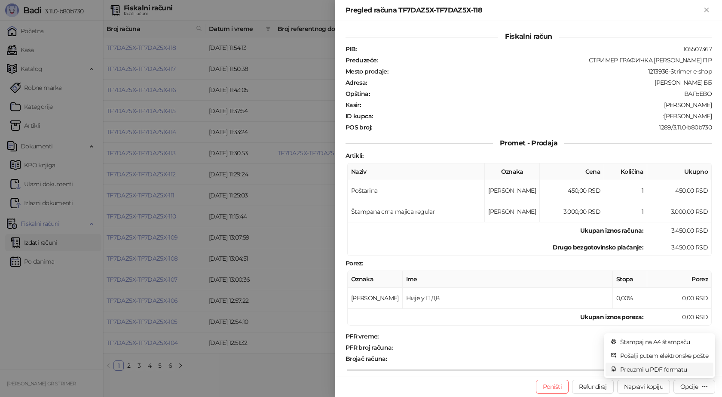
click at [658, 372] on span "Preuzmi u PDF formatu" at bounding box center [665, 369] width 88 height 9
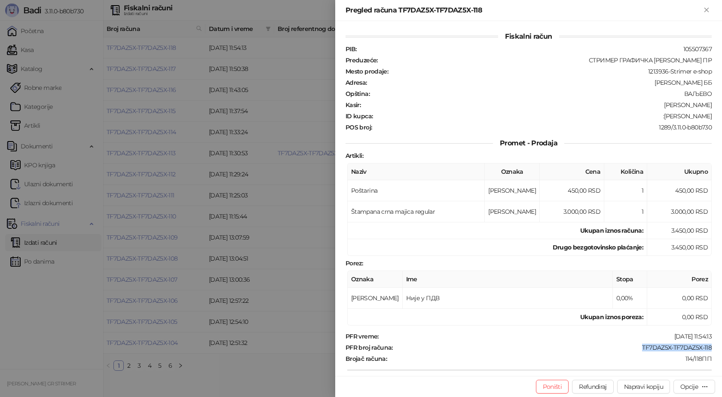
drag, startPoint x: 708, startPoint y: 345, endPoint x: 635, endPoint y: 348, distance: 73.2
click at [635, 348] on div "Fiskalni račun PIB : 105507367 Preduzeće : СТРИМЕР ГРАФИЧКА РАДЊА САША ПЕТРОВИЋ…" at bounding box center [528, 198] width 387 height 355
drag, startPoint x: 705, startPoint y: 115, endPoint x: 664, endPoint y: 117, distance: 41.8
click at [664, 117] on div ":Vladan Zivkovic" at bounding box center [543, 116] width 339 height 8
click at [704, 9] on icon "Zatvori" at bounding box center [707, 10] width 8 height 8
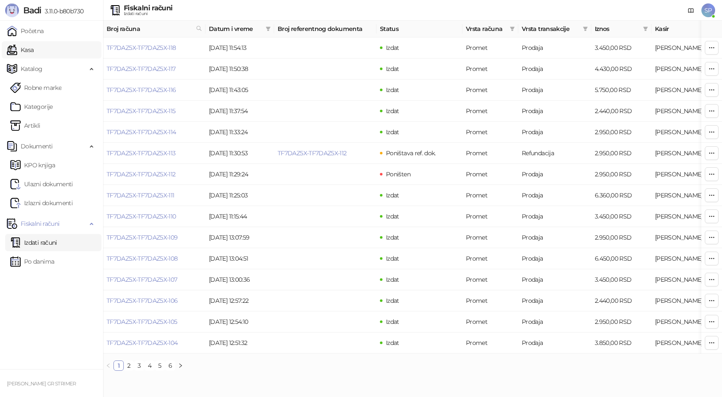
click at [34, 50] on link "Kasa" at bounding box center [20, 49] width 27 height 17
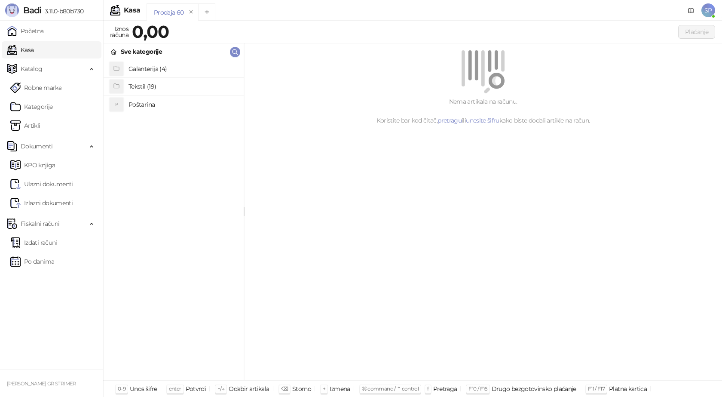
click at [142, 104] on h4 "Poštarina" at bounding box center [183, 105] width 108 height 14
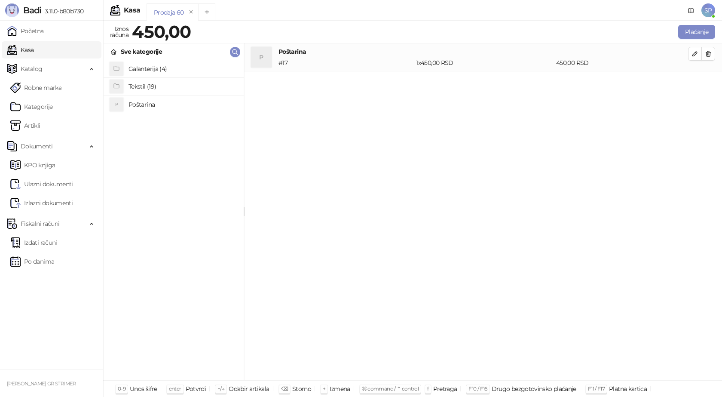
click at [147, 86] on h4 "Tekstil (19)" at bounding box center [183, 87] width 108 height 14
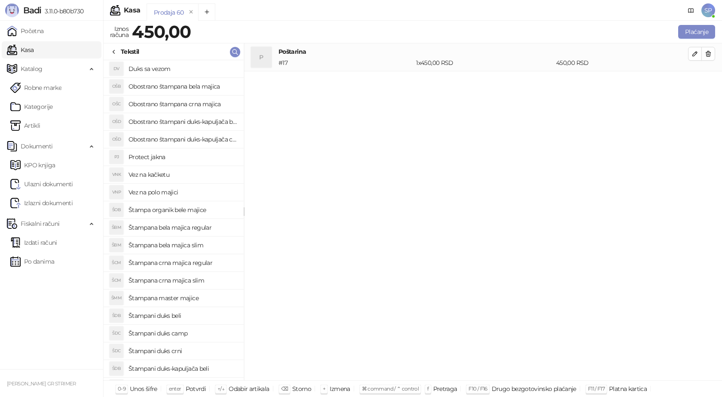
click at [198, 103] on h4 "Obostrano štampana crna majica" at bounding box center [183, 104] width 108 height 14
click at [696, 78] on icon "button" at bounding box center [695, 81] width 7 height 7
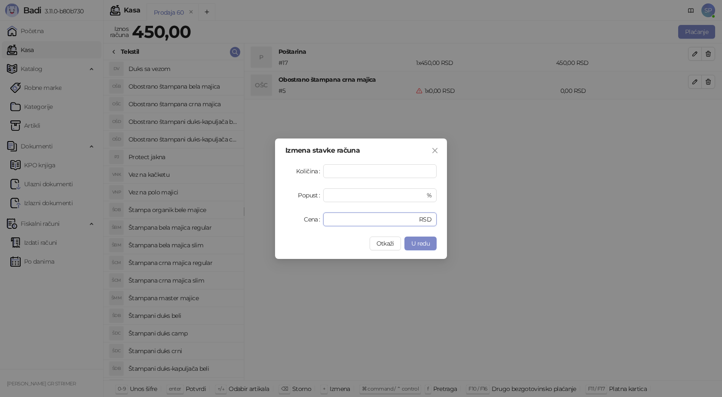
drag, startPoint x: 345, startPoint y: 222, endPoint x: 273, endPoint y: 222, distance: 72.2
click at [274, 222] on div "Izmena stavke računa Količina * Popust * % Cena * RSD Otkaži U redu" at bounding box center [361, 198] width 722 height 397
type input "****"
click at [419, 246] on span "U redu" at bounding box center [421, 244] width 18 height 8
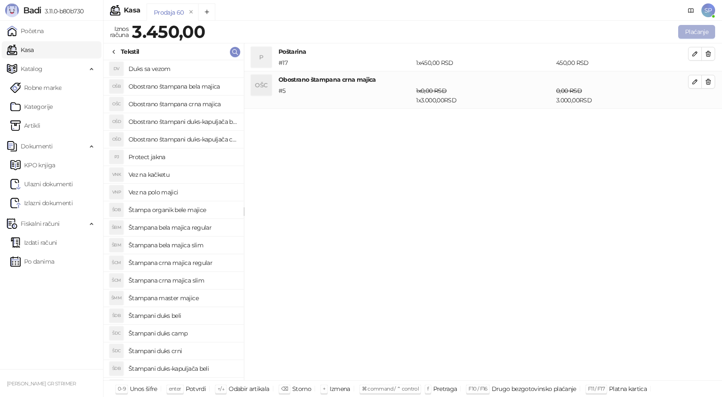
click at [688, 28] on button "Plaćanje" at bounding box center [697, 32] width 37 height 14
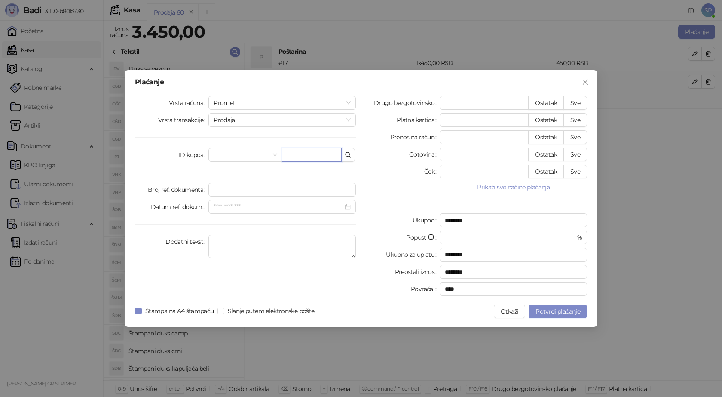
click at [302, 157] on input "text" at bounding box center [312, 155] width 60 height 14
paste input "**********"
type input "**********"
click at [577, 102] on button "Sve" at bounding box center [576, 103] width 24 height 14
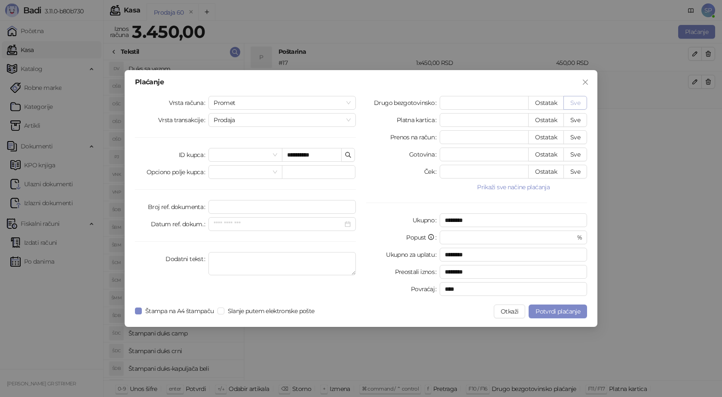
type input "****"
click at [568, 311] on span "Potvrdi plaćanje" at bounding box center [558, 311] width 45 height 8
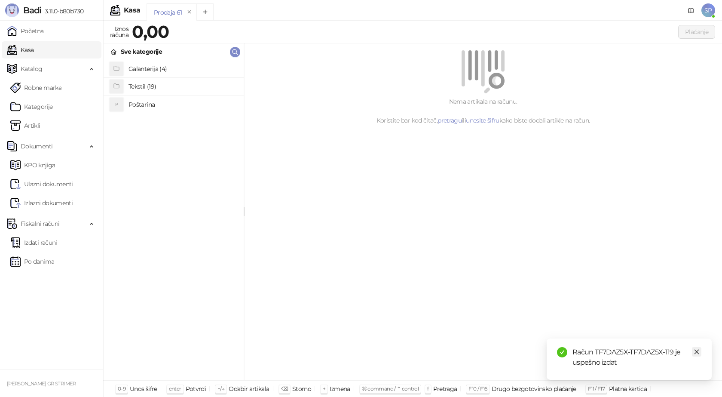
click at [698, 351] on icon "close" at bounding box center [697, 352] width 6 height 6
click at [57, 242] on link "Izdati računi" at bounding box center [33, 242] width 47 height 17
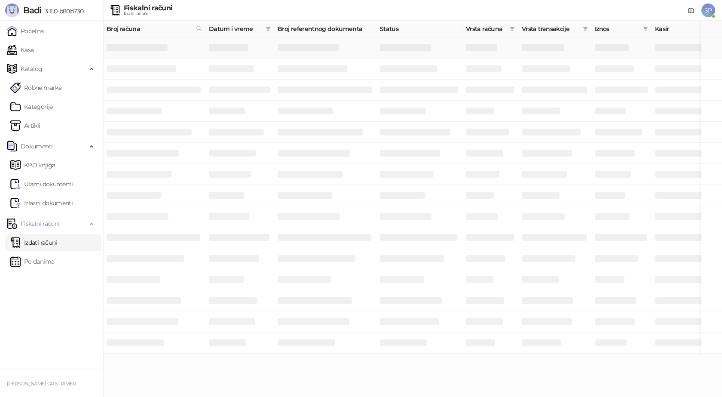
click at [151, 46] on h3 at bounding box center [137, 47] width 61 height 7
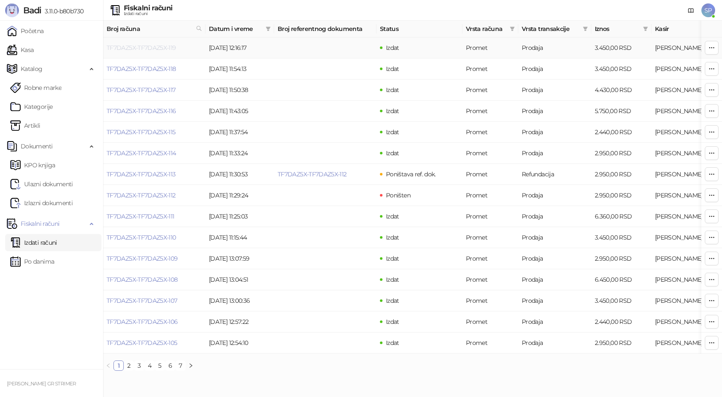
click at [143, 45] on link "TF7DAZ5X-TF7DAZ5X-119" at bounding box center [142, 48] width 70 height 8
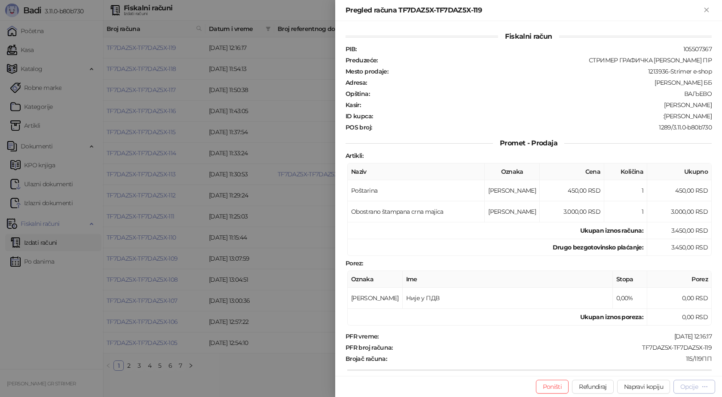
click at [699, 387] on div "Opcije" at bounding box center [695, 386] width 28 height 8
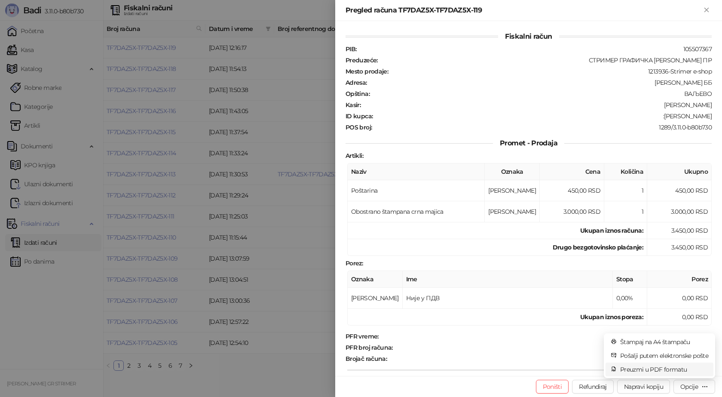
click at [674, 367] on span "Preuzmi u PDF formatu" at bounding box center [665, 369] width 88 height 9
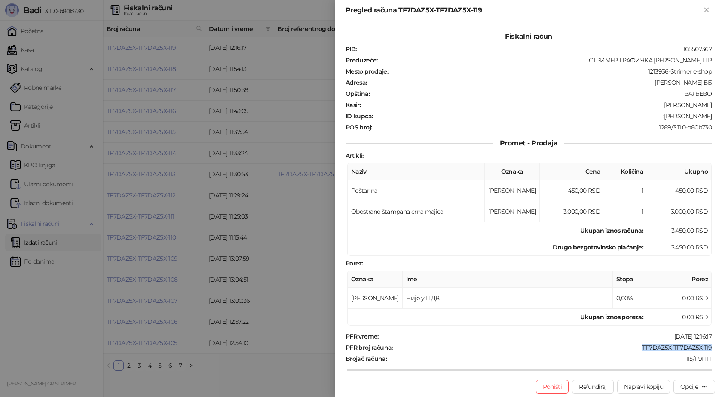
drag, startPoint x: 712, startPoint y: 347, endPoint x: 635, endPoint y: 344, distance: 77.1
click at [636, 344] on div "Fiskalni račun PIB : 105507367 Preduzeće : СТРИМЕР ГРАФИЧКА РАДЊА САША ПЕТРОВИЋ…" at bounding box center [528, 198] width 387 height 355
drag, startPoint x: 712, startPoint y: 116, endPoint x: 679, endPoint y: 117, distance: 32.7
click at [679, 117] on div "Fiskalni račun PIB : 105507367 Preduzeće : СТРИМЕР ГРАФИЧКА РАДЊА САША ПЕТРОВИЋ…" at bounding box center [528, 198] width 387 height 355
click at [704, 9] on icon "Zatvori" at bounding box center [707, 10] width 8 height 8
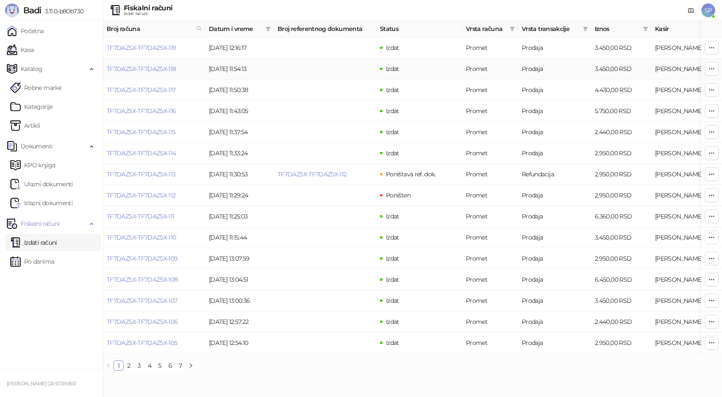
click at [151, 73] on td "TF7DAZ5X-TF7DAZ5X-118" at bounding box center [154, 68] width 102 height 21
click at [170, 69] on link "TF7DAZ5X-TF7DAZ5X-118" at bounding box center [142, 69] width 70 height 8
click at [146, 67] on link "TF7DAZ5X-TF7DAZ5X-118" at bounding box center [142, 69] width 70 height 8
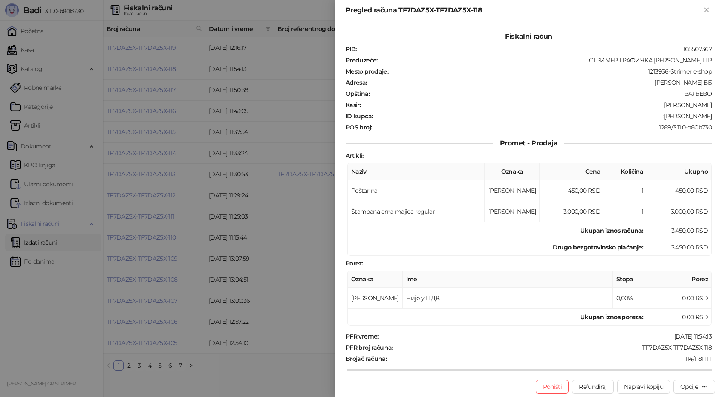
drag, startPoint x: 709, startPoint y: 113, endPoint x: 664, endPoint y: 117, distance: 44.9
click at [664, 117] on div "Fiskalni račun PIB : 105507367 Preduzeće : СТРИМЕР ГРАФИЧКА РАДЊА САША ПЕТРОВИЋ…" at bounding box center [528, 198] width 387 height 355
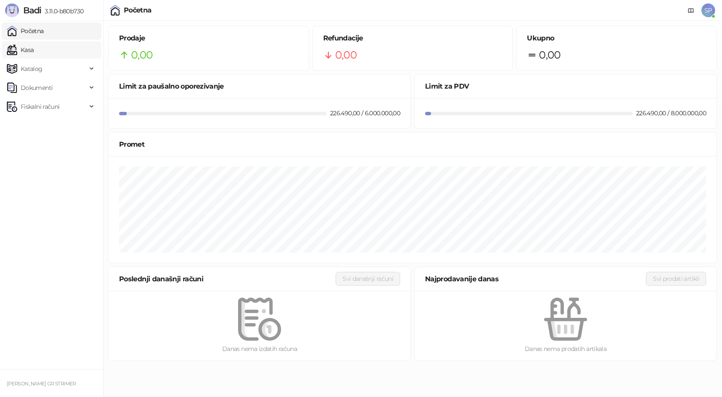
click at [34, 49] on link "Kasa" at bounding box center [20, 49] width 27 height 17
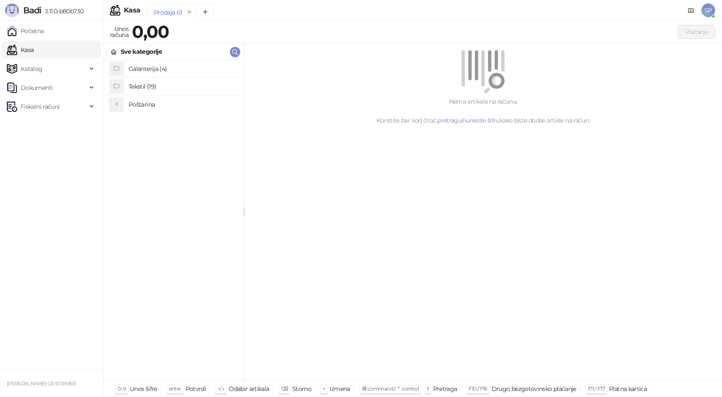
click at [145, 86] on h4 "Tekstil (19)" at bounding box center [183, 87] width 108 height 14
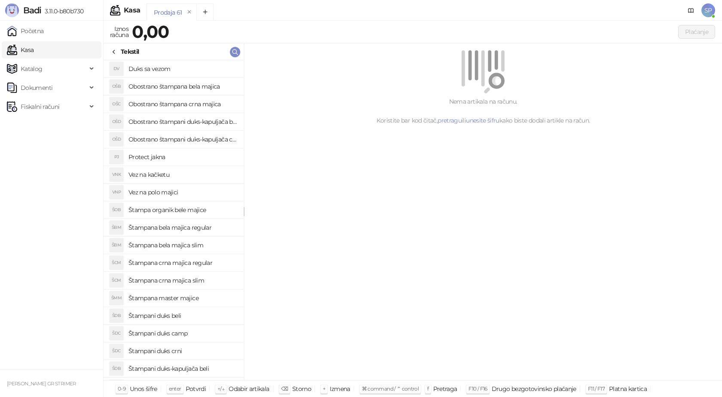
click at [178, 263] on h4 "Štampana crna majica regular" at bounding box center [183, 263] width 108 height 14
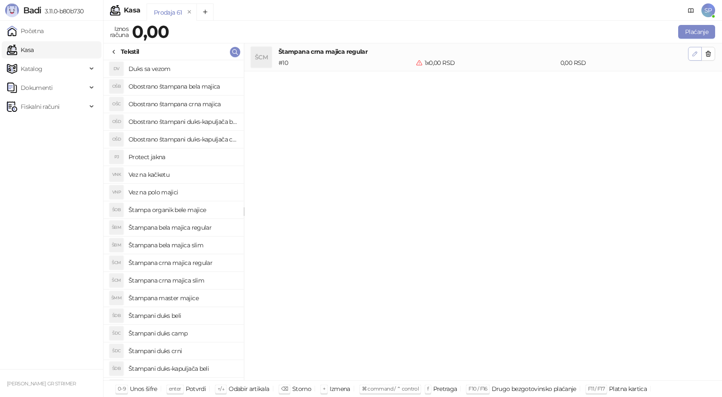
click at [698, 54] on icon "button" at bounding box center [695, 53] width 7 height 7
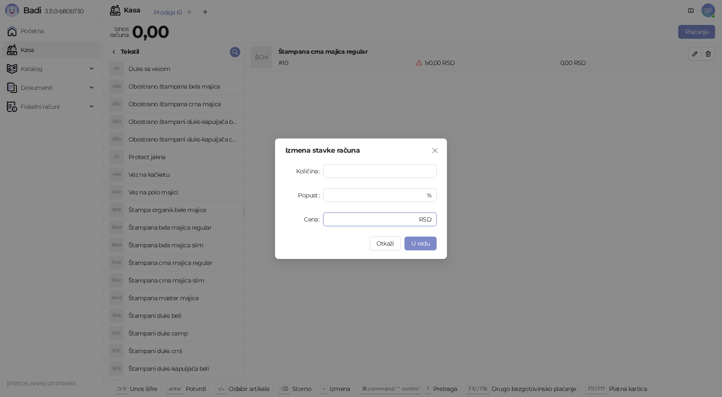
drag, startPoint x: 344, startPoint y: 220, endPoint x: 279, endPoint y: 224, distance: 66.0
click at [295, 225] on div "Cena * RSD" at bounding box center [361, 219] width 151 height 14
type input "****"
click at [416, 245] on span "U redu" at bounding box center [421, 244] width 18 height 8
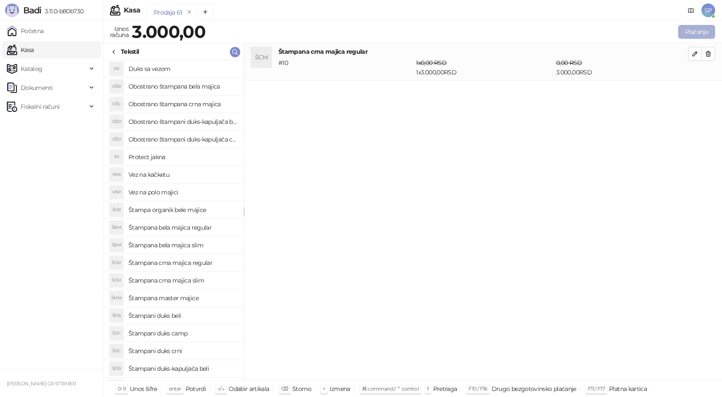
click at [686, 30] on button "Plaćanje" at bounding box center [697, 32] width 37 height 14
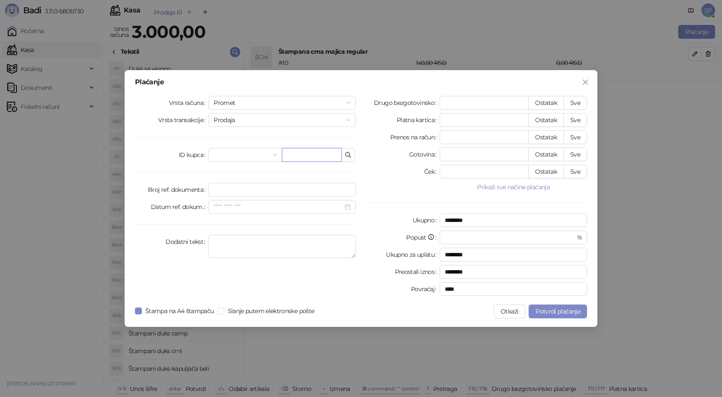
click at [320, 156] on input "text" at bounding box center [312, 155] width 60 height 14
paste input "**********"
type input "**********"
click at [575, 104] on button "Sve" at bounding box center [576, 103] width 24 height 14
type input "****"
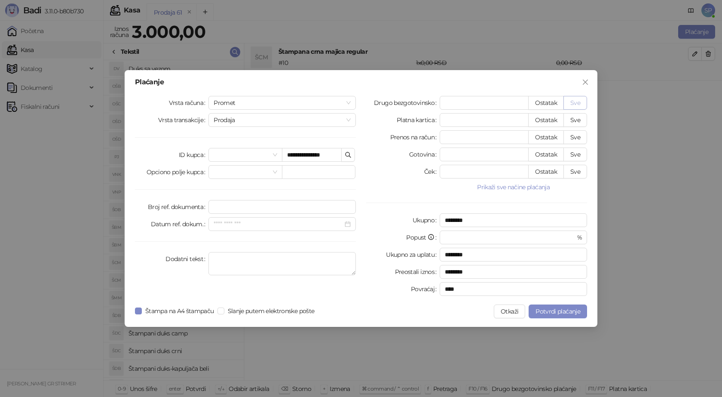
type input "****"
click at [546, 307] on button "Potvrdi plaćanje" at bounding box center [558, 311] width 58 height 14
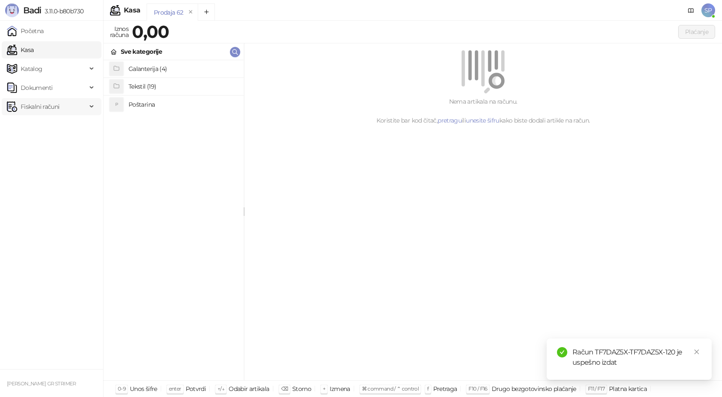
click at [59, 105] on span "Fiskalni računi" at bounding box center [40, 106] width 39 height 17
click at [52, 125] on link "Izdati računi" at bounding box center [33, 125] width 47 height 17
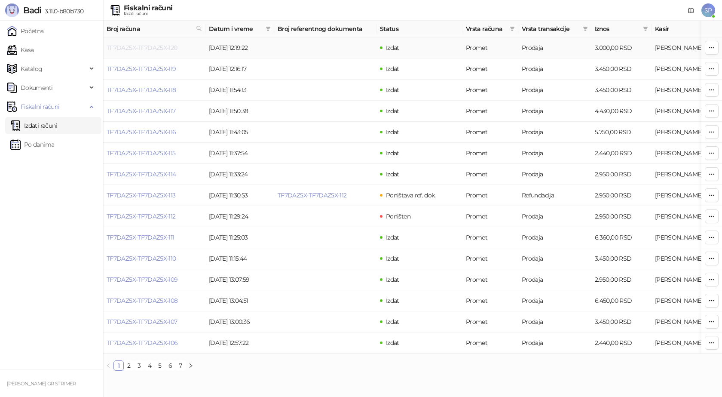
click at [151, 47] on link "TF7DAZ5X-TF7DAZ5X-120" at bounding box center [142, 48] width 71 height 8
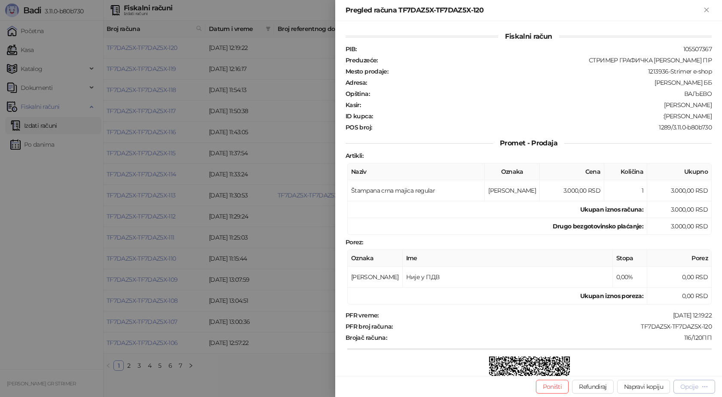
click at [696, 386] on div "Opcije" at bounding box center [690, 387] width 18 height 8
click at [676, 368] on span "Preuzmi u PDF formatu" at bounding box center [665, 369] width 88 height 9
drag, startPoint x: 711, startPoint y: 327, endPoint x: 631, endPoint y: 324, distance: 80.0
click at [632, 324] on div "Fiskalni račun PIB : 105507367 Preduzeće : СТРИМЕР ГРАФИЧКА РАДЊА САША ПЕТРОВИЋ…" at bounding box center [528, 198] width 387 height 355
copy div "TF7DAZ5X-TF7DAZ5X-120"
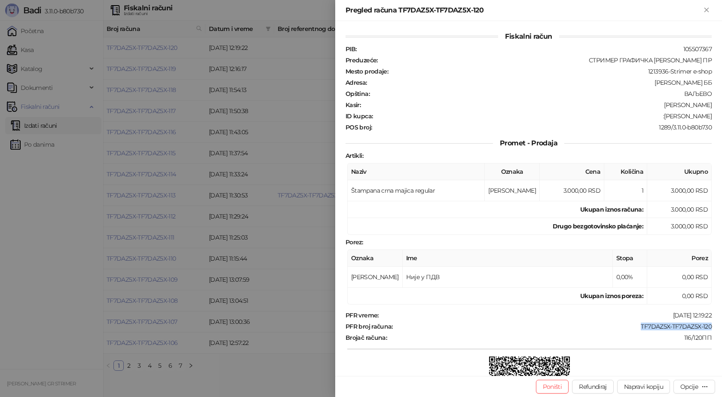
drag, startPoint x: 706, startPoint y: 115, endPoint x: 663, endPoint y: 117, distance: 43.5
click at [663, 117] on div ":Vladan Zivkovic" at bounding box center [543, 116] width 339 height 8
copy div "Vladan Zivkovic"
click at [703, 9] on icon "Zatvori" at bounding box center [707, 10] width 8 height 8
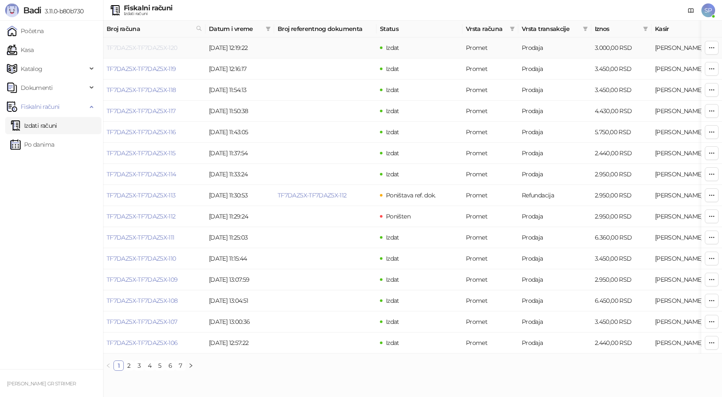
click at [147, 51] on link "TF7DAZ5X-TF7DAZ5X-120" at bounding box center [142, 48] width 71 height 8
click at [168, 47] on link "TF7DAZ5X-TF7DAZ5X-120" at bounding box center [142, 48] width 71 height 8
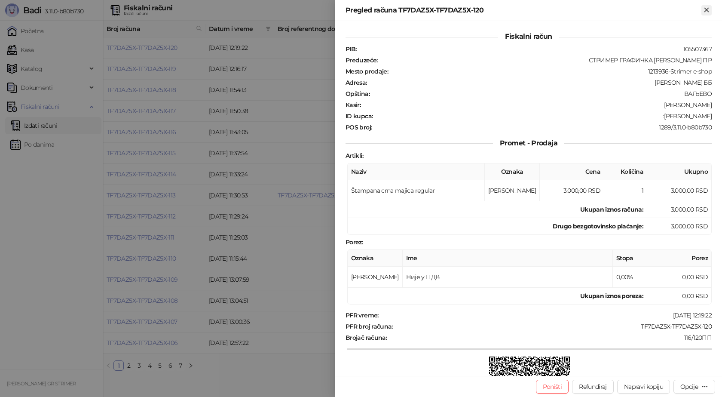
click at [707, 12] on icon "Zatvori" at bounding box center [707, 10] width 8 height 8
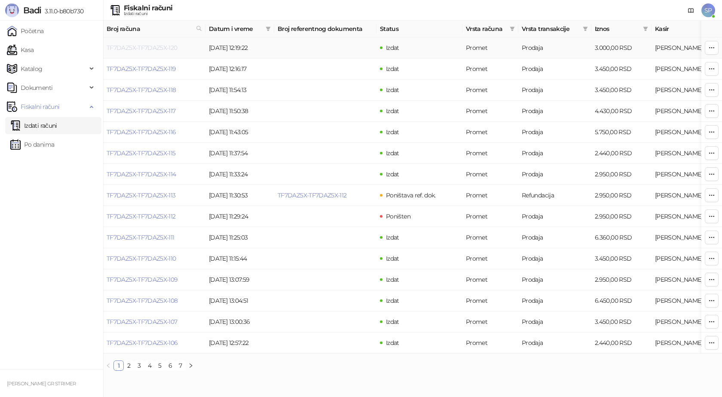
click at [157, 46] on link "TF7DAZ5X-TF7DAZ5X-120" at bounding box center [142, 48] width 71 height 8
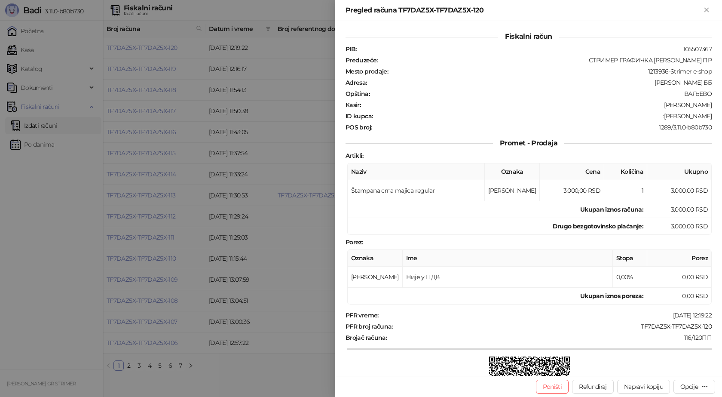
click at [167, 68] on div at bounding box center [361, 198] width 722 height 397
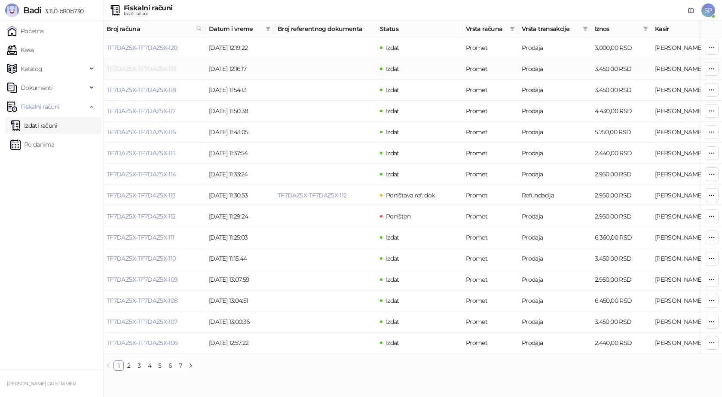
click at [167, 68] on link "TF7DAZ5X-TF7DAZ5X-119" at bounding box center [142, 69] width 70 height 8
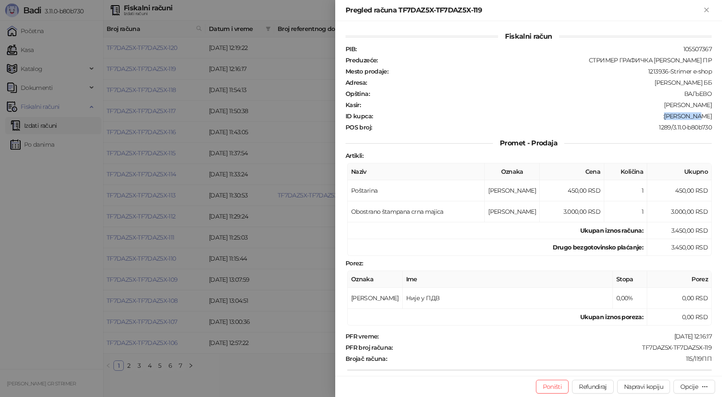
drag, startPoint x: 714, startPoint y: 116, endPoint x: 678, endPoint y: 117, distance: 36.1
click at [678, 117] on div "Fiskalni račun PIB : 105507367 Preduzeće : СТРИМЕР ГРАФИЧКА РАДЊА САША ПЕТРОВИЋ…" at bounding box center [528, 198] width 387 height 355
copy div "Boris Vovk"
drag, startPoint x: 712, startPoint y: 347, endPoint x: 633, endPoint y: 349, distance: 78.3
click at [635, 349] on div "Fiskalni račun PIB : 105507367 Preduzeće : СТРИМЕР ГРАФИЧКА РАДЊА САША ПЕТРОВИЋ…" at bounding box center [528, 198] width 387 height 355
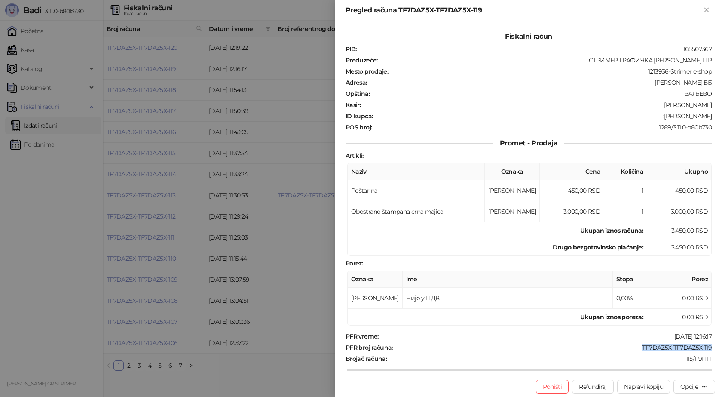
copy div "TF7DAZ5X-TF7DAZ5X-119"
drag, startPoint x: 679, startPoint y: 20, endPoint x: 675, endPoint y: 23, distance: 5.4
drag, startPoint x: 675, startPoint y: 23, endPoint x: 702, endPoint y: 9, distance: 30.6
click at [702, 9] on button "Zatvori" at bounding box center [707, 10] width 10 height 10
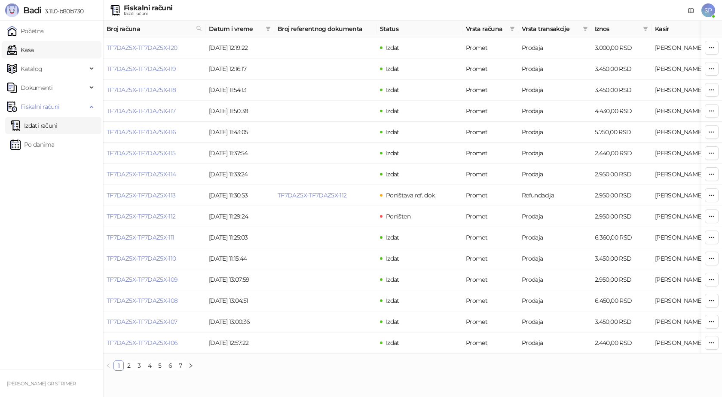
click at [34, 50] on link "Kasa" at bounding box center [20, 49] width 27 height 17
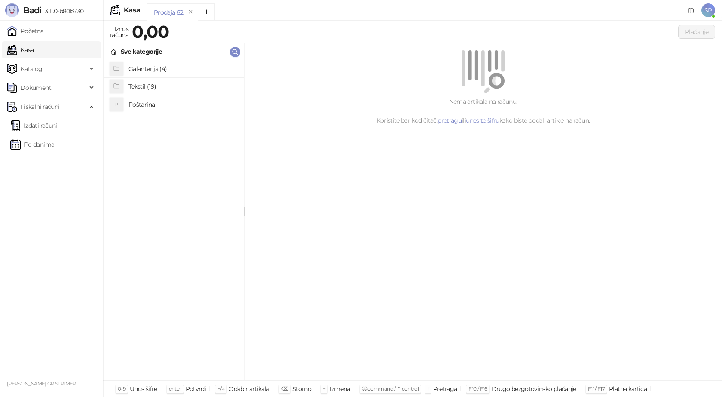
click at [160, 106] on h4 "Poštarina" at bounding box center [183, 105] width 108 height 14
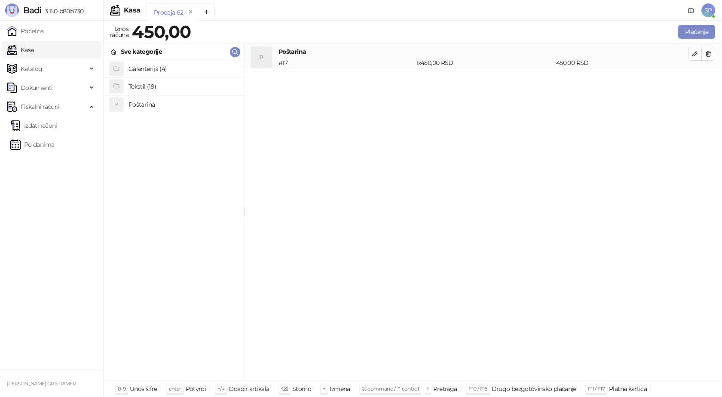
click at [167, 89] on h4 "Tekstil (19)" at bounding box center [183, 87] width 108 height 14
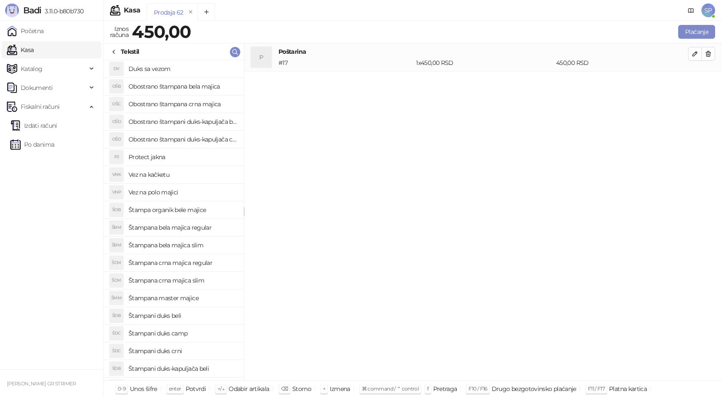
click at [196, 262] on h4 "Štampana crna majica regular" at bounding box center [183, 263] width 108 height 14
click at [695, 82] on icon "button" at bounding box center [695, 81] width 7 height 7
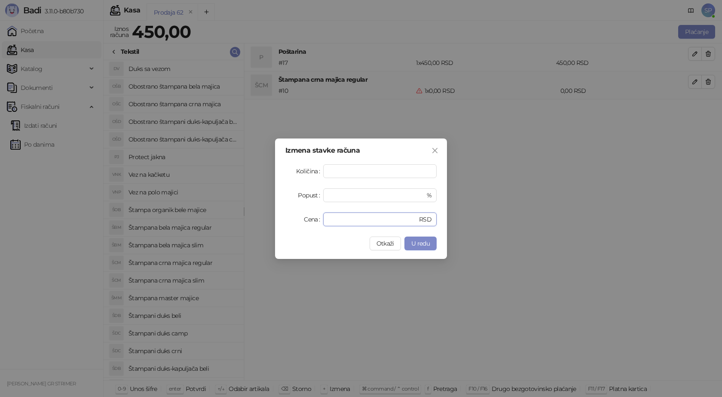
drag, startPoint x: 341, startPoint y: 220, endPoint x: 297, endPoint y: 221, distance: 44.7
click at [297, 221] on div "Cena * RSD" at bounding box center [361, 219] width 151 height 14
type input "****"
click at [423, 243] on span "U redu" at bounding box center [421, 244] width 18 height 8
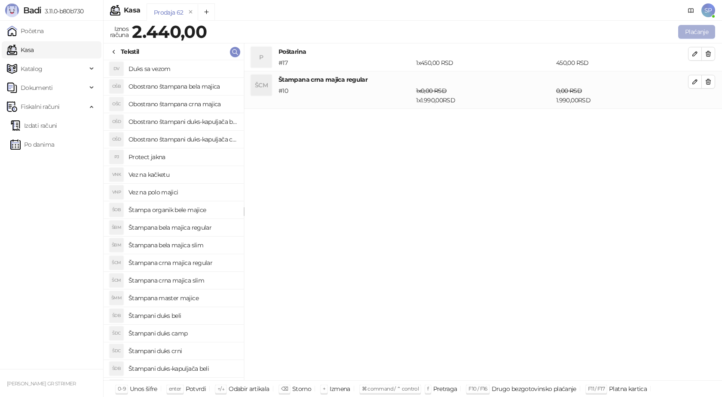
click at [692, 33] on button "Plaćanje" at bounding box center [697, 32] width 37 height 14
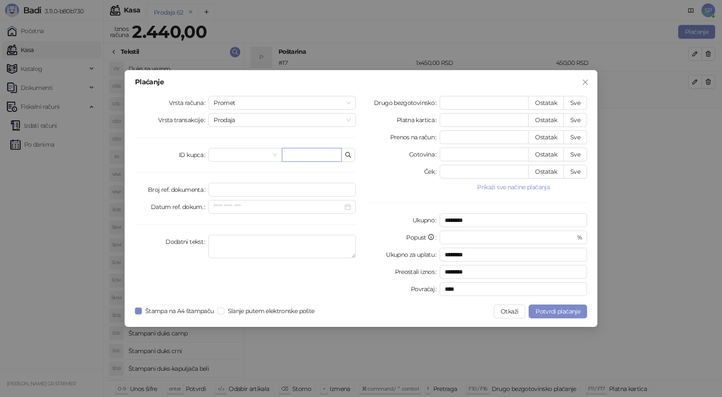
click at [303, 155] on input "text" at bounding box center [312, 155] width 60 height 14
paste input "**********"
type input "**********"
click at [576, 101] on button "Sve" at bounding box center [576, 103] width 24 height 14
type input "****"
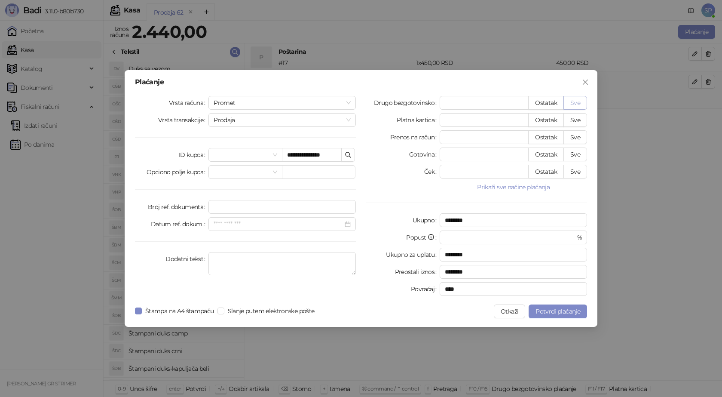
type input "****"
click at [556, 315] on button "Potvrdi plaćanje" at bounding box center [558, 311] width 58 height 14
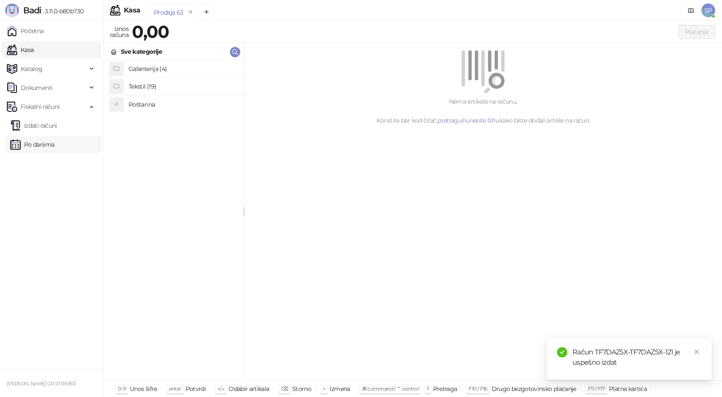
click at [48, 144] on link "Po danima" at bounding box center [32, 144] width 44 height 17
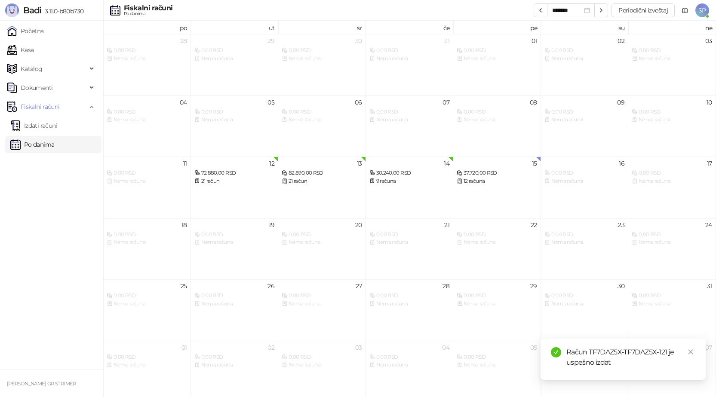
click at [48, 144] on link "Po danima" at bounding box center [32, 144] width 44 height 17
click at [51, 123] on link "Izdati računi" at bounding box center [33, 125] width 47 height 17
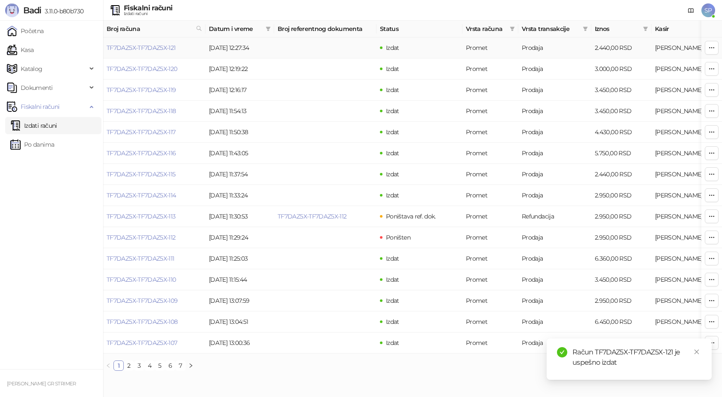
click at [130, 47] on link "TF7DAZ5X-TF7DAZ5X-121" at bounding box center [141, 48] width 69 height 8
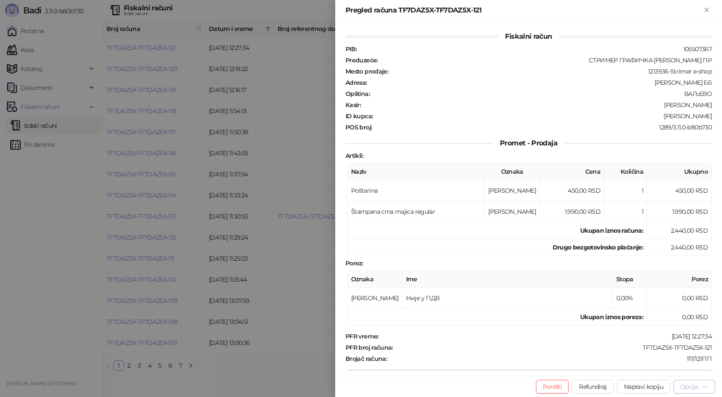
click at [704, 389] on icon "button" at bounding box center [705, 386] width 7 height 7
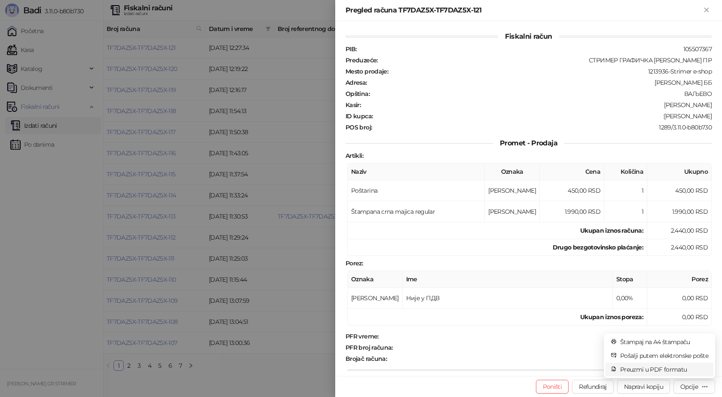
click at [678, 366] on span "Preuzmi u PDF formatu" at bounding box center [665, 369] width 88 height 9
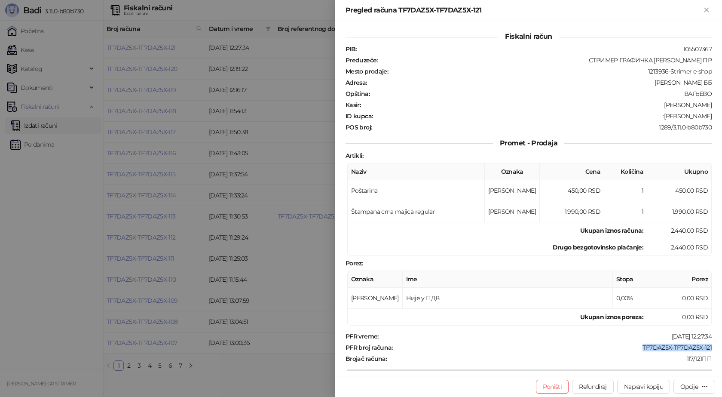
drag, startPoint x: 710, startPoint y: 349, endPoint x: 629, endPoint y: 352, distance: 81.3
click at [629, 352] on div "Fiskalni račun PIB : 105507367 Preduzeće : СТРИМЕР ГРАФИЧКА РАДЊА САША ПЕТРОВИЋ…" at bounding box center [528, 198] width 387 height 355
copy div "TF7DAZ5X-TF7DAZ5X-121"
drag, startPoint x: 664, startPoint y: 115, endPoint x: 710, endPoint y: 115, distance: 46.4
click at [710, 115] on div "Fiskalni račun PIB : 105507367 Preduzeće : СТРИМЕР ГРАФИЧКА РАДЊА САША ПЕТРОВИЋ…" at bounding box center [528, 198] width 387 height 355
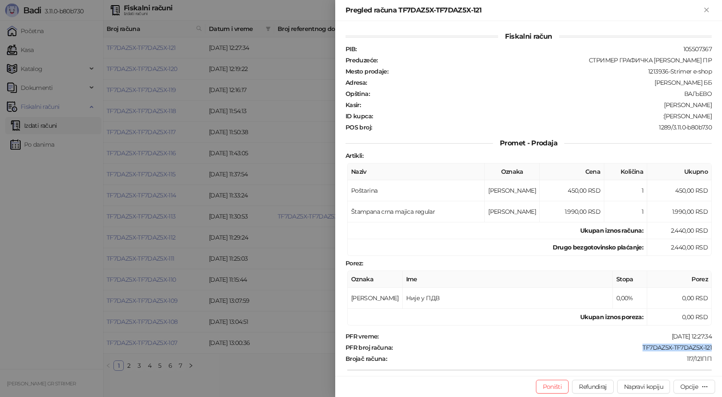
copy div "Nikola Jankovic"
click at [706, 9] on icon "Zatvori" at bounding box center [707, 10] width 4 height 4
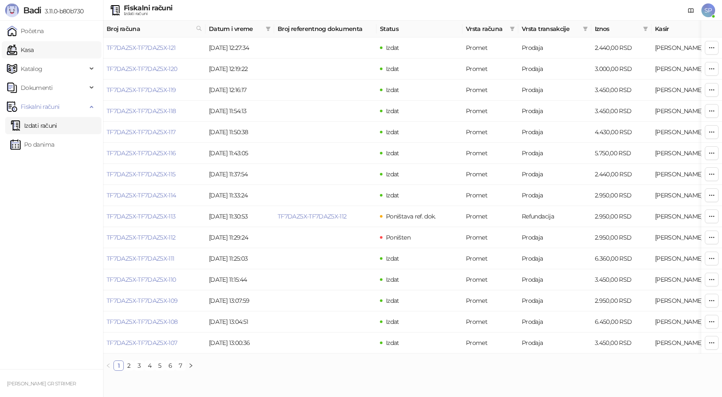
click at [34, 50] on link "Kasa" at bounding box center [20, 49] width 27 height 17
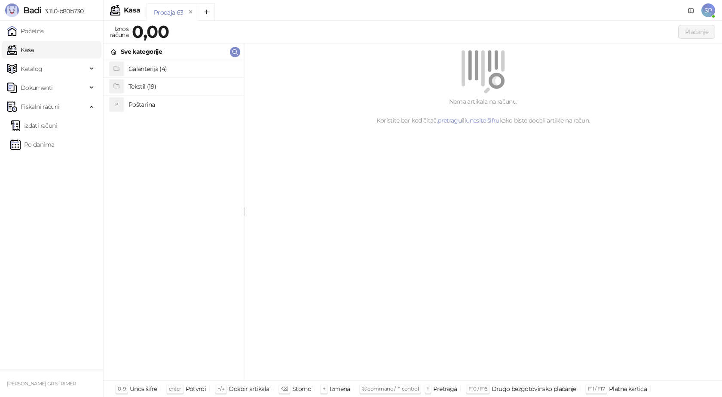
click at [160, 105] on h4 "Poštarina" at bounding box center [183, 105] width 108 height 14
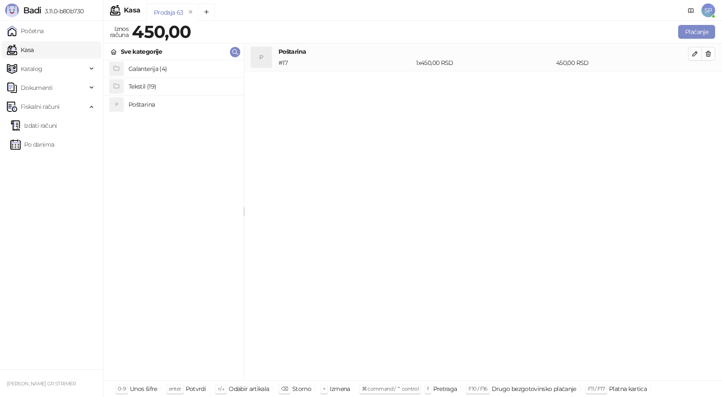
click at [160, 85] on h4 "Tekstil (19)" at bounding box center [183, 87] width 108 height 14
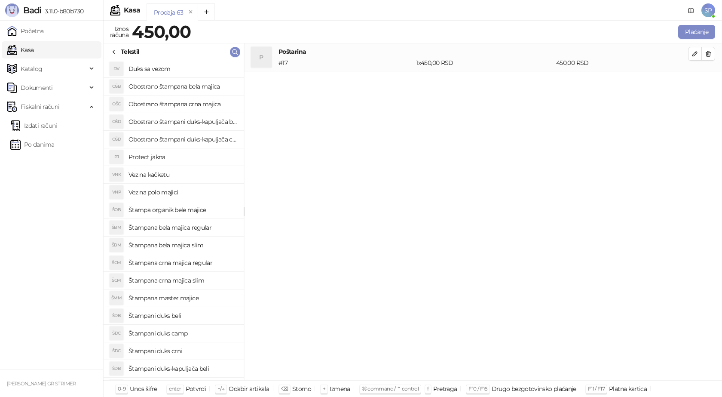
click at [178, 228] on h4 "Štampana bela majica regular" at bounding box center [183, 228] width 108 height 14
drag, startPoint x: 683, startPoint y: 86, endPoint x: 696, endPoint y: 84, distance: 12.5
click at [696, 84] on icon "button" at bounding box center [695, 81] width 7 height 7
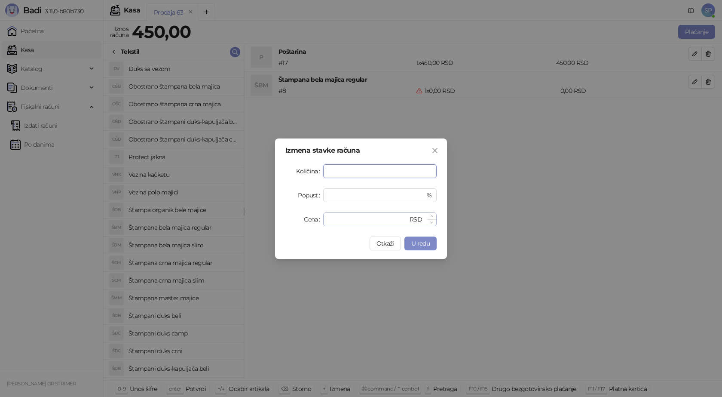
type input "*"
drag, startPoint x: 334, startPoint y: 220, endPoint x: 298, endPoint y: 216, distance: 36.0
click at [304, 218] on div "Cena * RSD" at bounding box center [361, 219] width 151 height 14
type input "****"
click at [418, 240] on span "U redu" at bounding box center [421, 244] width 18 height 8
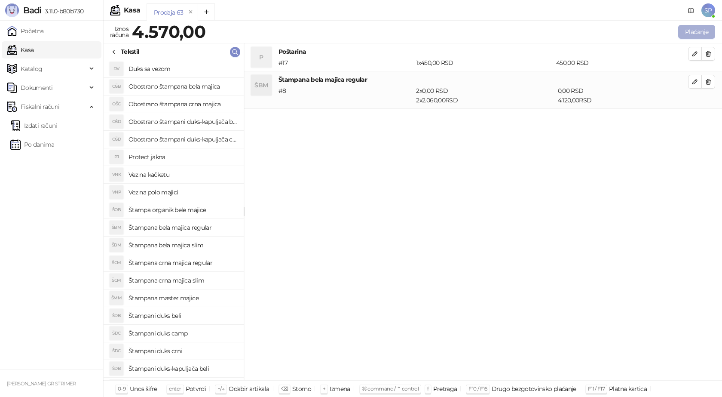
click at [689, 28] on button "Plaćanje" at bounding box center [697, 32] width 37 height 14
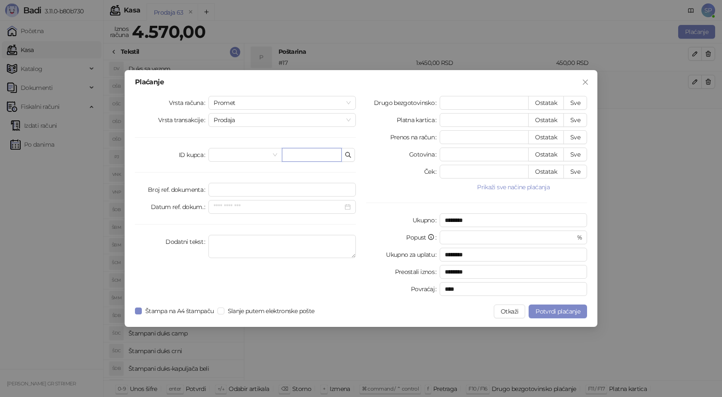
click at [304, 157] on input "text" at bounding box center [312, 155] width 60 height 14
paste input "**********"
type input "**********"
click at [577, 103] on button "Sve" at bounding box center [576, 103] width 24 height 14
type input "****"
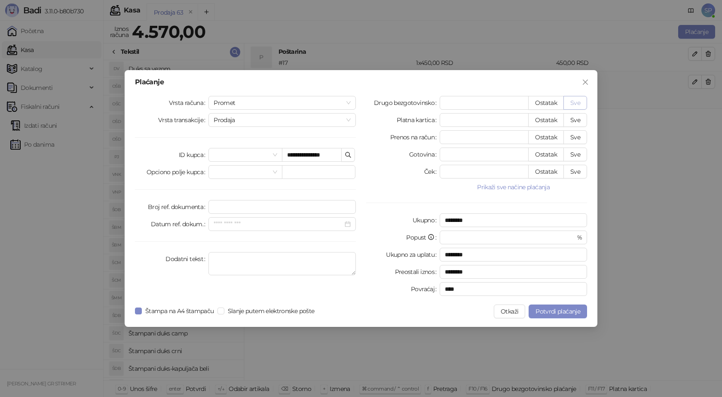
type input "****"
click at [550, 311] on span "Potvrdi plaćanje" at bounding box center [558, 311] width 45 height 8
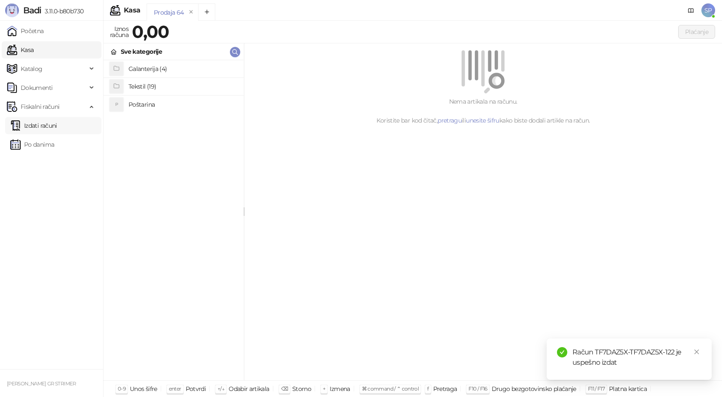
click at [46, 126] on link "Izdati računi" at bounding box center [33, 125] width 47 height 17
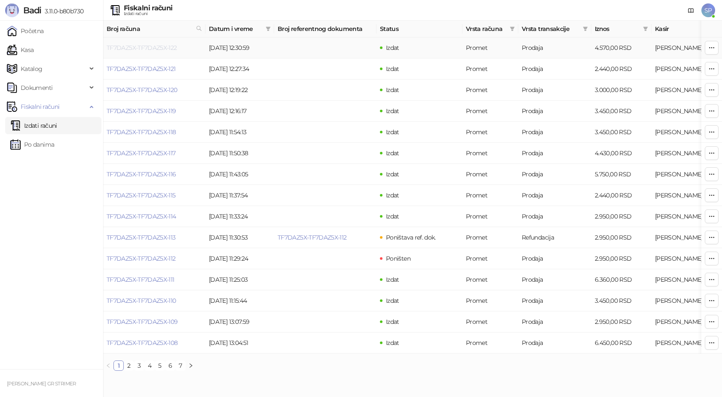
click at [144, 51] on link "TF7DAZ5X-TF7DAZ5X-122" at bounding box center [142, 48] width 71 height 8
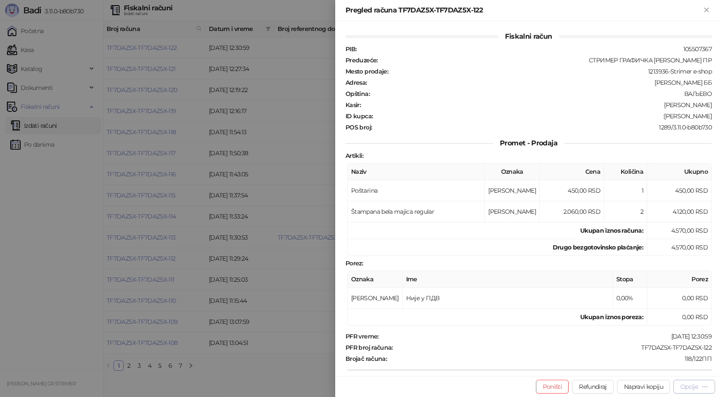
click at [700, 390] on div "Opcije" at bounding box center [695, 386] width 28 height 8
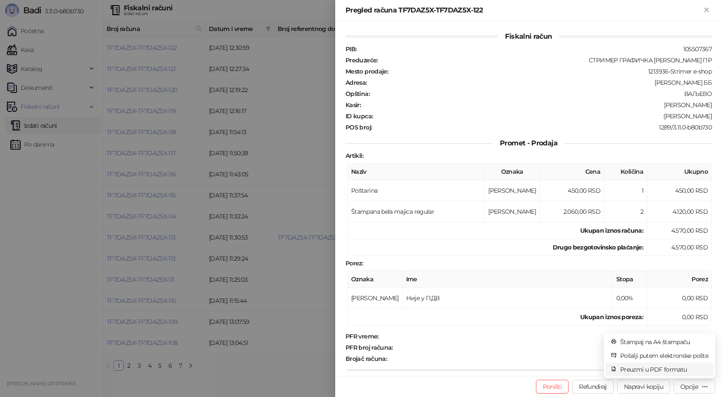
click at [666, 369] on span "Preuzmi u PDF formatu" at bounding box center [665, 369] width 88 height 9
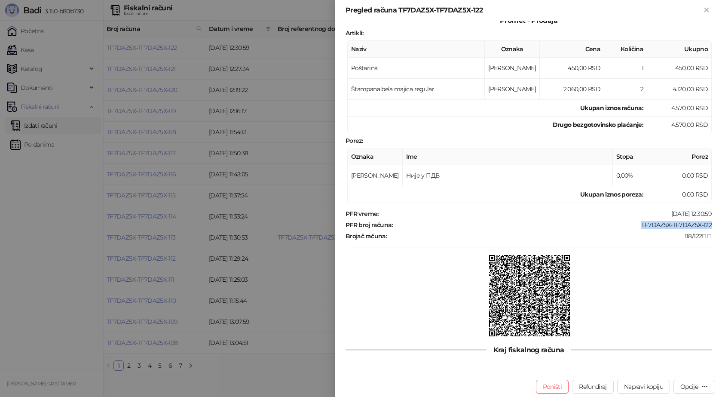
drag, startPoint x: 710, startPoint y: 223, endPoint x: 637, endPoint y: 229, distance: 72.9
click at [626, 224] on div "Fiskalni račun PIB : 105507367 Preduzeće : СТРИМЕР ГРАФИЧКА РАДЊА САША ПЕТРОВИЋ…" at bounding box center [528, 198] width 387 height 355
copy div "TF7DAZ5X-TF7DAZ5X-122"
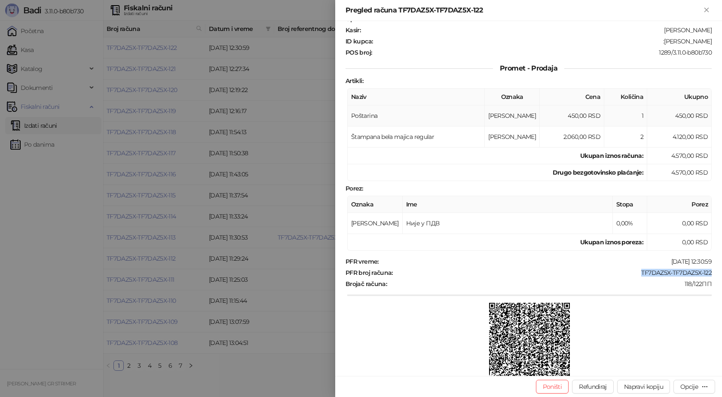
scroll to position [37, 0]
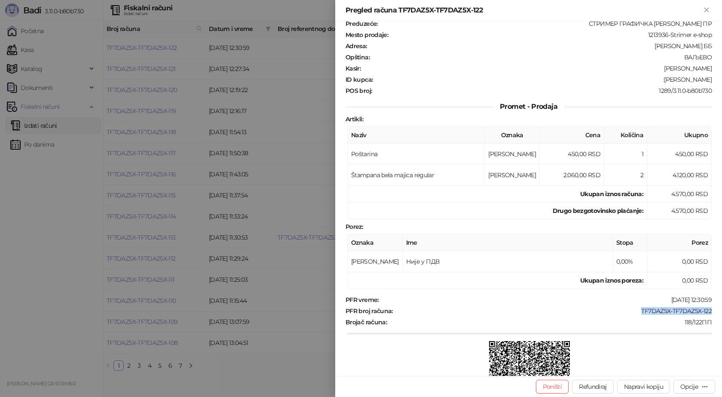
drag, startPoint x: 696, startPoint y: 79, endPoint x: 662, endPoint y: 82, distance: 34.1
click at [662, 82] on div "Fiskalni račun PIB : 105507367 Preduzeće : СТРИМЕР ГРАФИЧКА РАДЊА САША ПЕТРОВИЋ…" at bounding box center [528, 198] width 387 height 355
copy div "Predrag Ivankov"
click at [707, 10] on icon "Zatvori" at bounding box center [707, 10] width 4 height 4
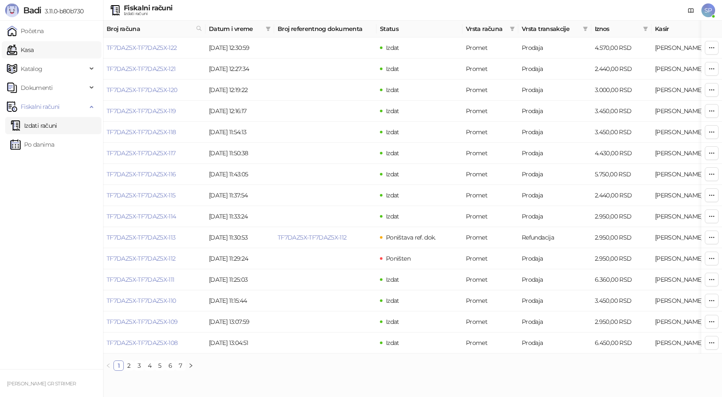
click at [34, 51] on link "Kasa" at bounding box center [20, 49] width 27 height 17
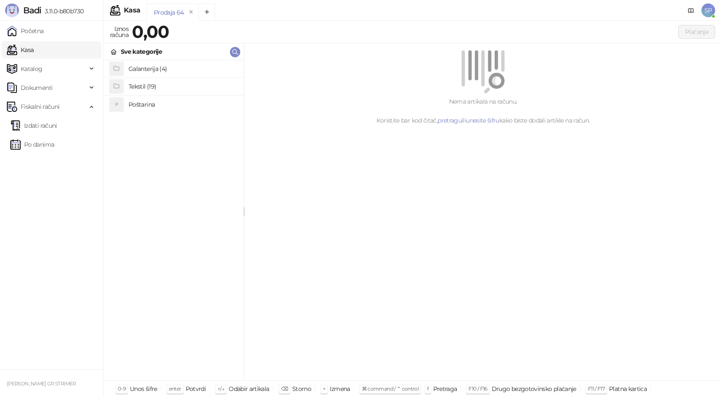
click at [152, 104] on h4 "Poštarina" at bounding box center [183, 105] width 108 height 14
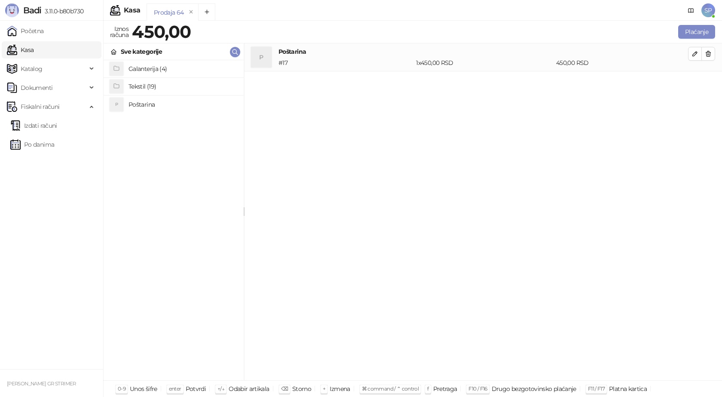
click at [153, 86] on h4 "Tekstil (19)" at bounding box center [183, 87] width 108 height 14
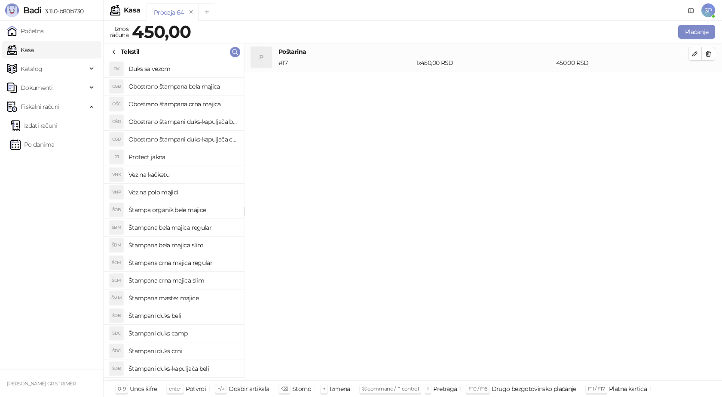
click at [189, 279] on h4 "Štampana crna majica slim" at bounding box center [183, 280] width 108 height 14
click at [695, 84] on icon "button" at bounding box center [695, 81] width 7 height 7
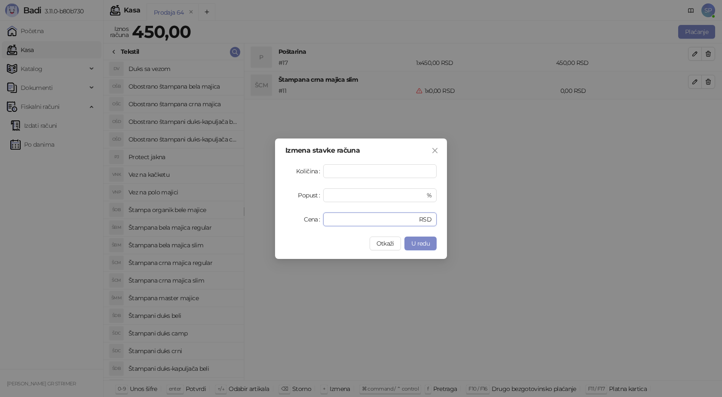
drag, startPoint x: 342, startPoint y: 217, endPoint x: 279, endPoint y: 219, distance: 62.8
click at [293, 224] on div "Cena * RSD" at bounding box center [361, 219] width 151 height 14
type input "****"
click at [420, 241] on span "U redu" at bounding box center [421, 244] width 18 height 8
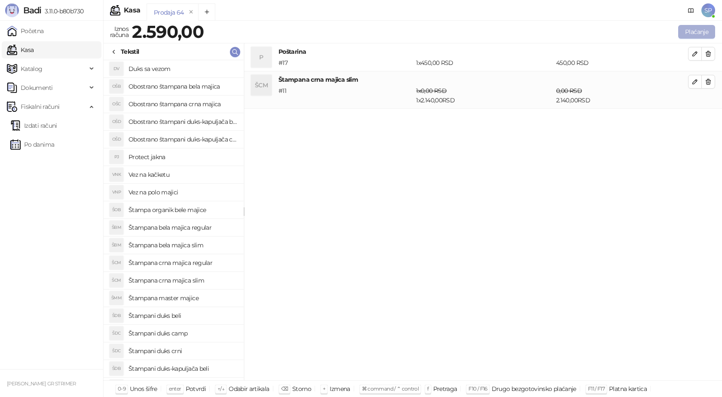
click at [688, 29] on button "Plaćanje" at bounding box center [697, 32] width 37 height 14
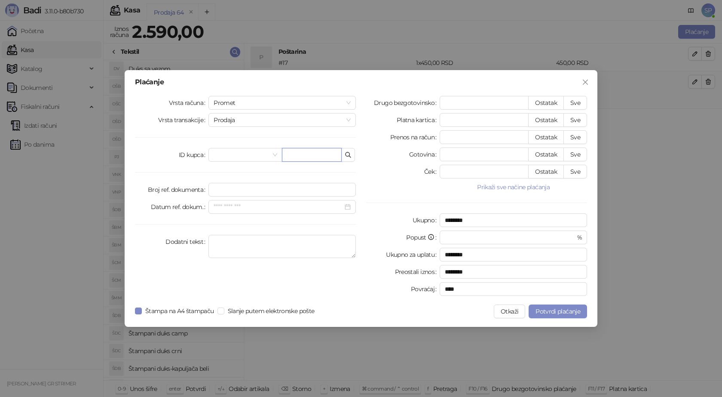
click at [293, 157] on input "text" at bounding box center [312, 155] width 60 height 14
paste input "**********"
type input "**********"
click at [577, 103] on button "Sve" at bounding box center [576, 103] width 24 height 14
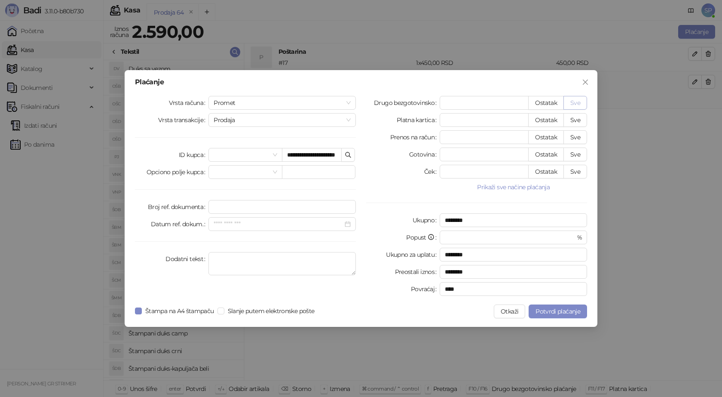
type input "****"
click at [551, 310] on span "Potvrdi plaćanje" at bounding box center [558, 311] width 45 height 8
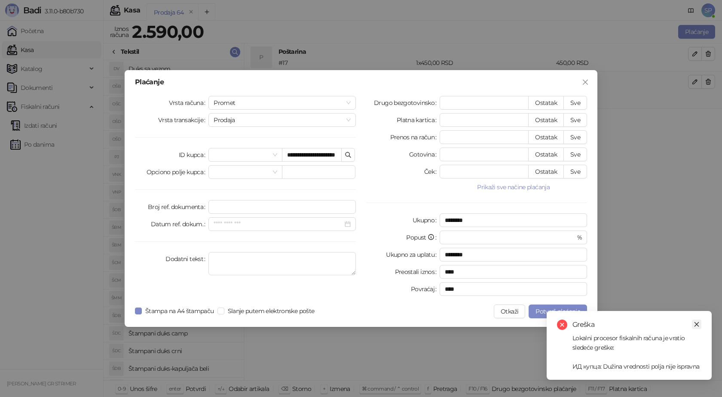
click at [699, 327] on icon "close" at bounding box center [697, 324] width 6 height 6
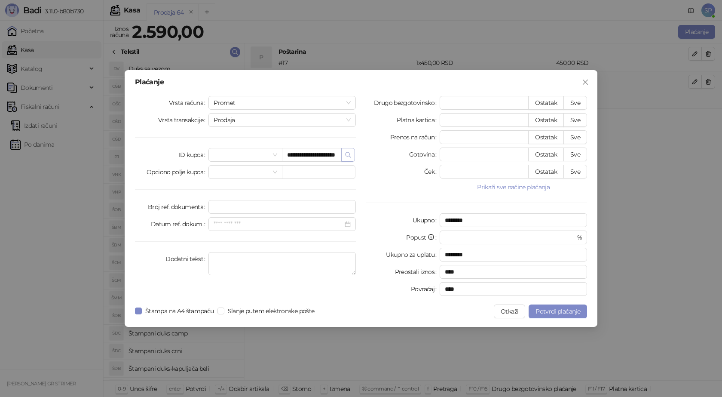
click at [348, 152] on icon "button" at bounding box center [348, 154] width 7 height 7
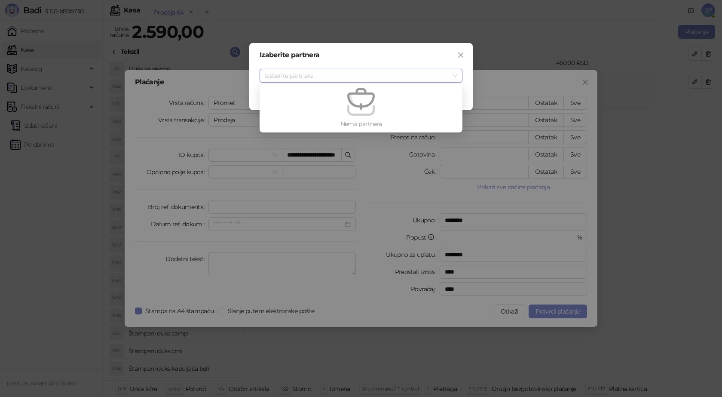
click at [348, 154] on div "Izaberite partnera Izaberite partnera Odustani" at bounding box center [361, 198] width 722 height 397
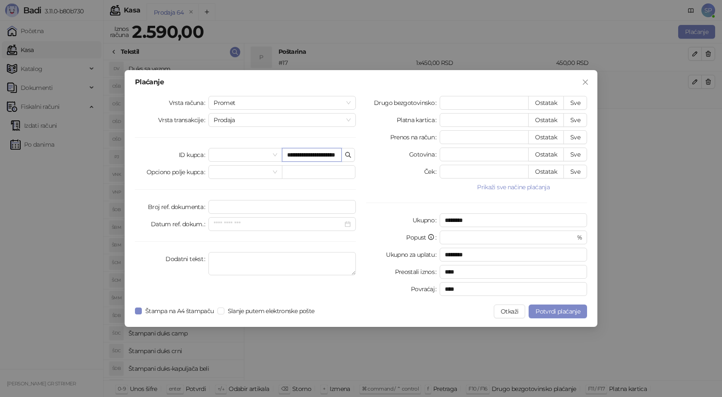
click at [317, 155] on input "**********" at bounding box center [312, 155] width 60 height 14
click at [558, 310] on span "Potvrdi plaćanje" at bounding box center [558, 311] width 45 height 8
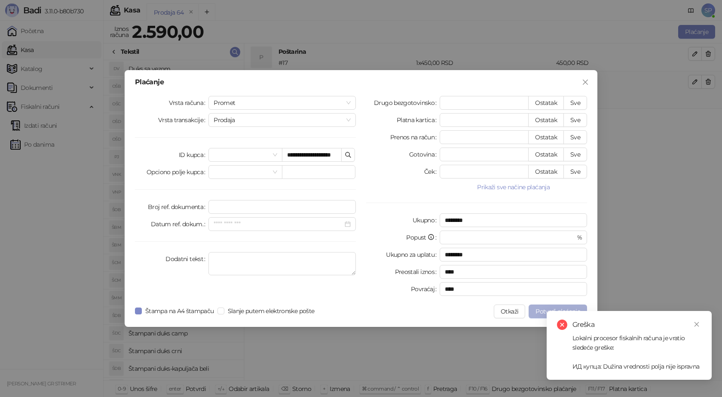
click at [558, 310] on span "Potvrdi plaćanje" at bounding box center [558, 311] width 45 height 8
click at [692, 323] on link "Close" at bounding box center [696, 324] width 9 height 9
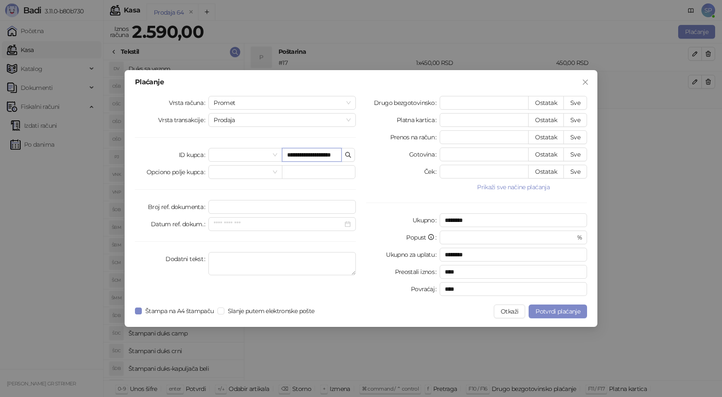
click at [339, 154] on input "**********" at bounding box center [312, 155] width 60 height 14
click at [288, 156] on input "**********" at bounding box center [312, 155] width 60 height 14
click at [339, 156] on input "**********" at bounding box center [312, 155] width 60 height 14
type input "****"
drag, startPoint x: 306, startPoint y: 155, endPoint x: 258, endPoint y: 155, distance: 47.7
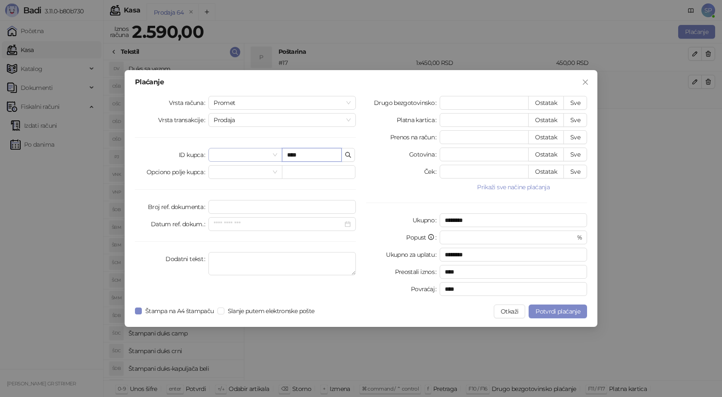
click at [274, 157] on div "****" at bounding box center [282, 155] width 147 height 14
type input "*****"
click at [306, 152] on input "*****" at bounding box center [312, 155] width 60 height 14
type input "**********"
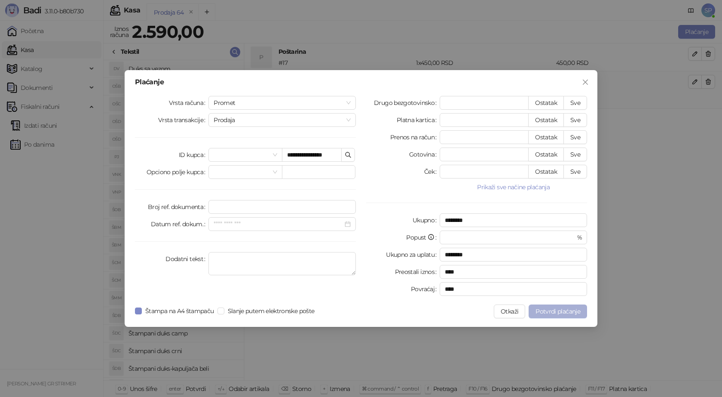
click at [554, 311] on span "Potvrdi plaćanje" at bounding box center [558, 311] width 45 height 8
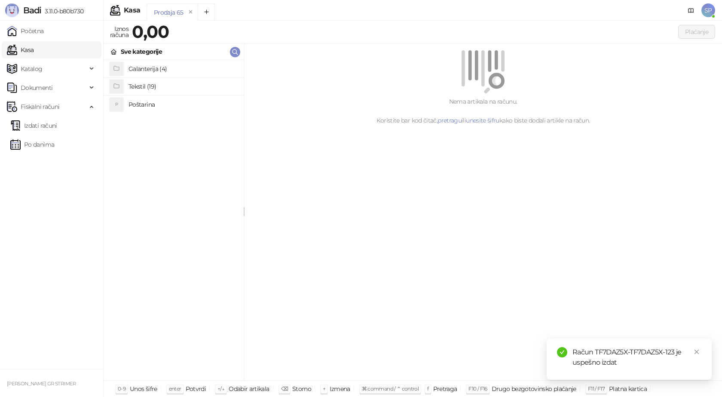
click at [690, 351] on div "Račun TF7DAZ5X-TF7DAZ5X-123 je uspešno izdat" at bounding box center [637, 357] width 129 height 21
click at [56, 127] on link "Izdati računi" at bounding box center [33, 125] width 47 height 17
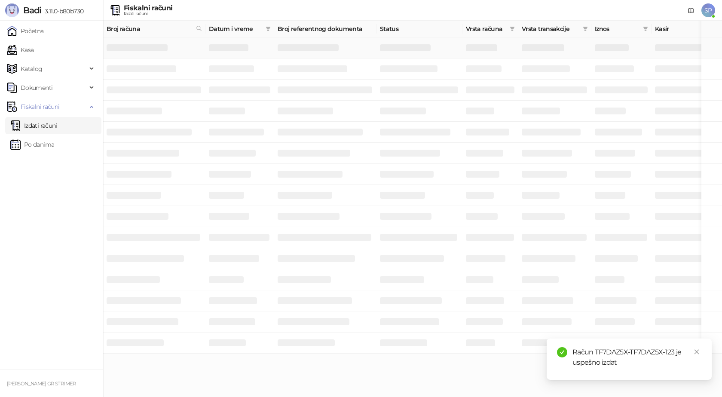
click at [144, 46] on h3 at bounding box center [137, 47] width 61 height 7
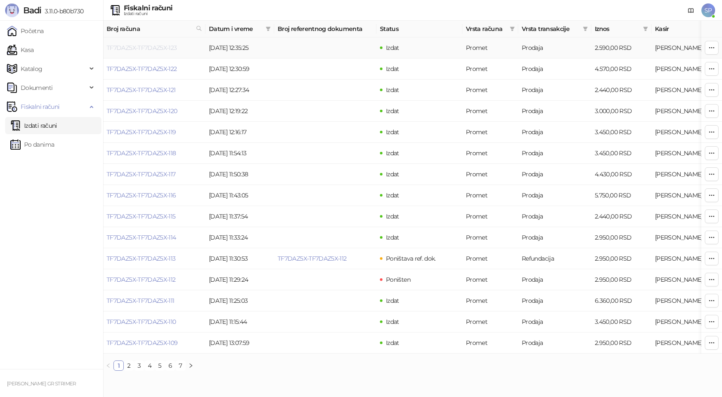
click at [168, 47] on link "TF7DAZ5X-TF7DAZ5X-123" at bounding box center [142, 48] width 71 height 8
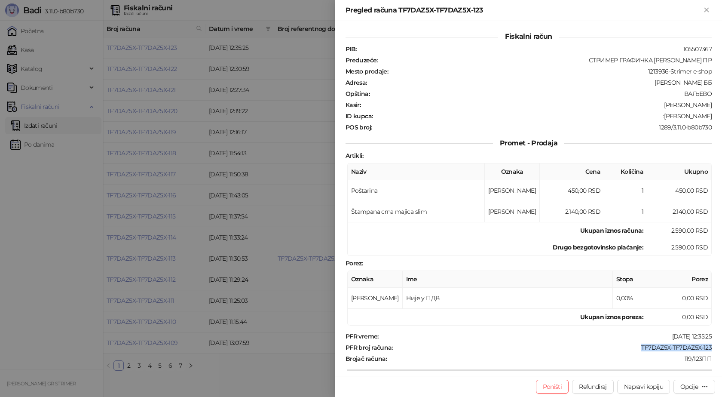
drag, startPoint x: 699, startPoint y: 346, endPoint x: 635, endPoint y: 347, distance: 64.1
click at [635, 347] on div "TF7DAZ5X-TF7DAZ5X-123" at bounding box center [553, 348] width 319 height 8
copy div "TF7DAZ5X-TF7DAZ5X-123"
drag, startPoint x: 708, startPoint y: 117, endPoint x: 654, endPoint y: 117, distance: 54.2
click at [654, 117] on div "Fiskalni račun PIB : 105507367 Preduzeće : СТРИМЕР ГРАФИЧКА РАДЊА САША ПЕТРОВИЋ…" at bounding box center [528, 198] width 387 height 355
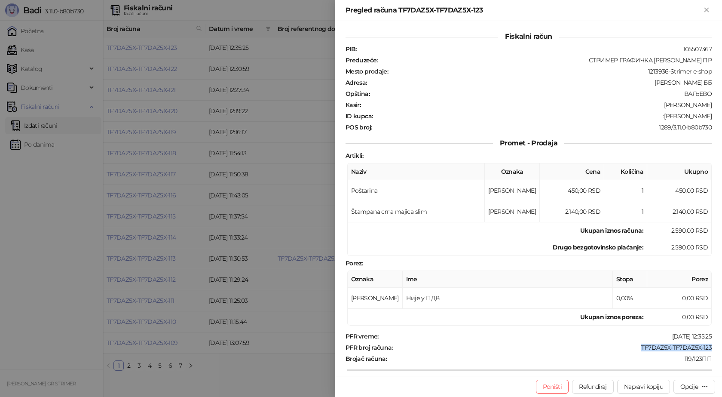
copy div "Aleksan Stamenko"
click at [707, 12] on icon "Zatvori" at bounding box center [707, 10] width 8 height 8
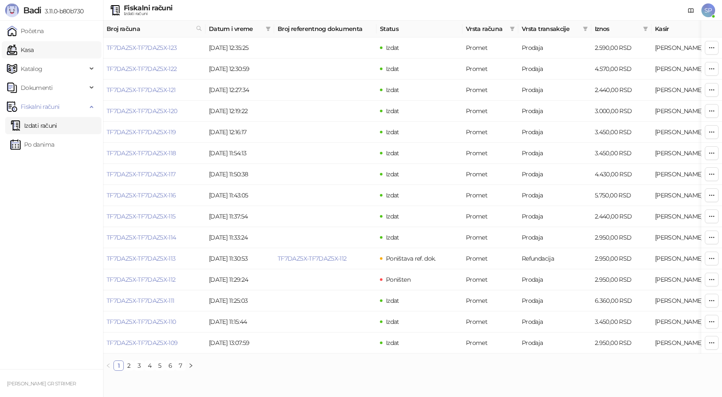
click at [34, 49] on link "Kasa" at bounding box center [20, 49] width 27 height 17
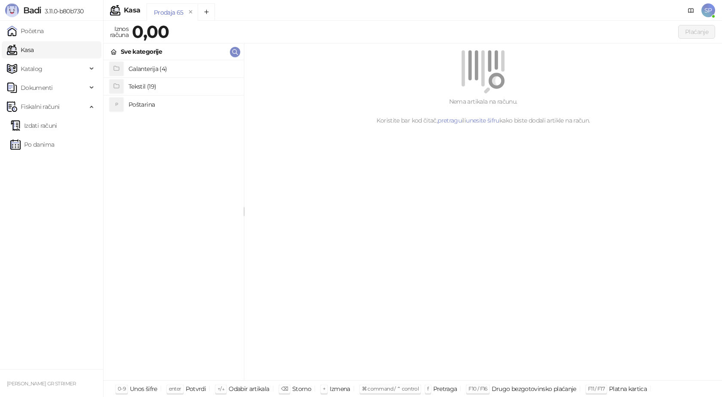
click at [152, 104] on h4 "Poštarina" at bounding box center [183, 105] width 108 height 14
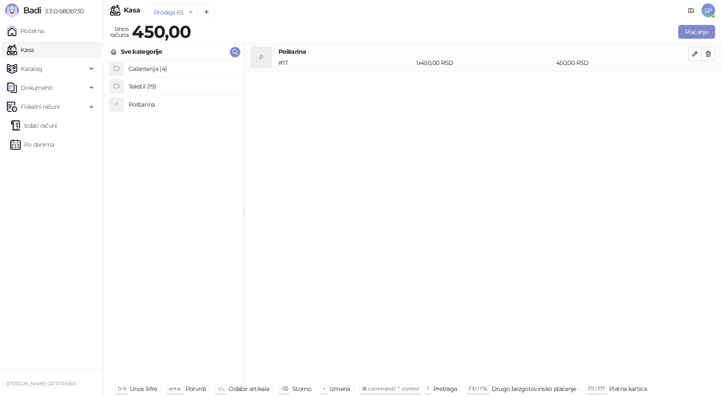
click at [152, 87] on h4 "Tekstil (19)" at bounding box center [183, 87] width 108 height 14
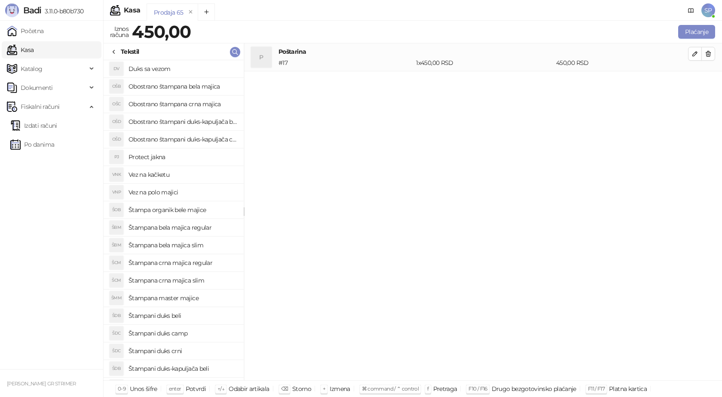
click at [199, 280] on h4 "Štampana crna majica slim" at bounding box center [183, 280] width 108 height 14
click at [701, 82] on button "button" at bounding box center [695, 82] width 14 height 14
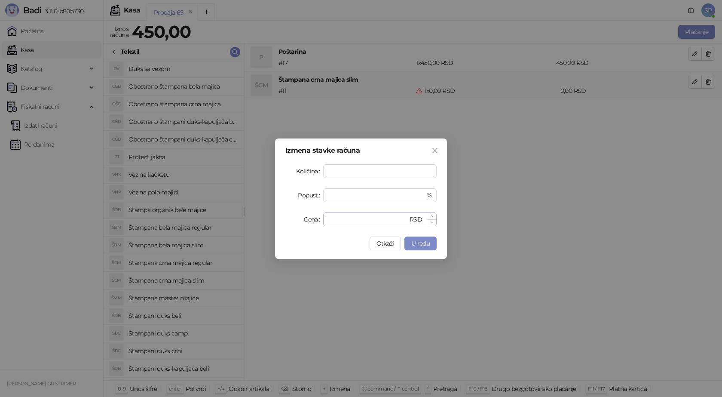
type input "*"
drag, startPoint x: 329, startPoint y: 224, endPoint x: 303, endPoint y: 224, distance: 25.8
click at [309, 224] on div "Cena * RSD" at bounding box center [361, 219] width 151 height 14
type input "****"
click at [416, 243] on span "U redu" at bounding box center [421, 244] width 18 height 8
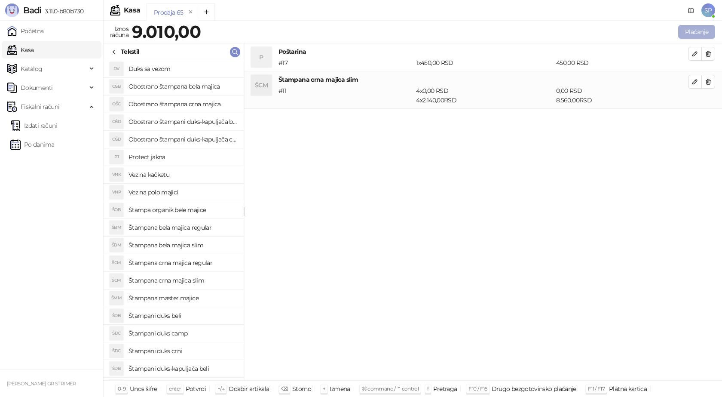
click at [696, 29] on button "Plaćanje" at bounding box center [697, 32] width 37 height 14
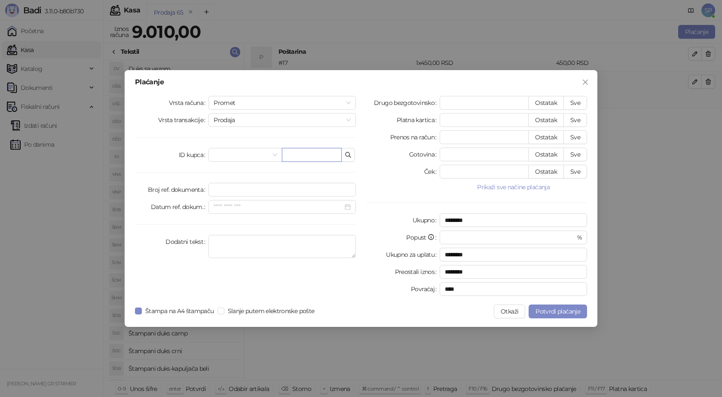
drag, startPoint x: 308, startPoint y: 155, endPoint x: 296, endPoint y: 144, distance: 15.9
click at [308, 155] on input "text" at bounding box center [312, 155] width 60 height 14
paste input "**********"
type input "**********"
click at [581, 101] on button "Sve" at bounding box center [576, 103] width 24 height 14
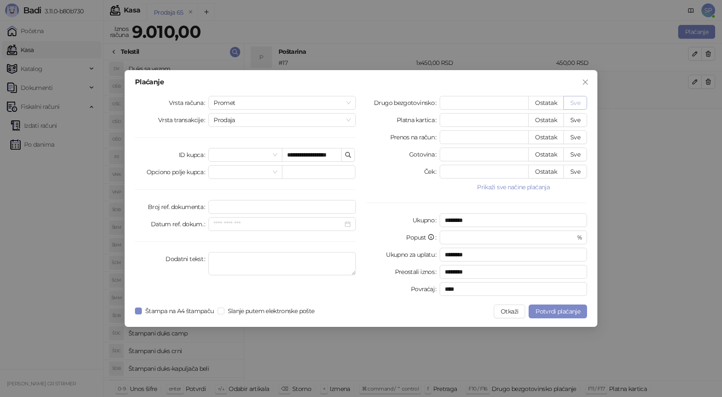
type input "****"
click at [558, 310] on span "Potvrdi plaćanje" at bounding box center [558, 311] width 45 height 8
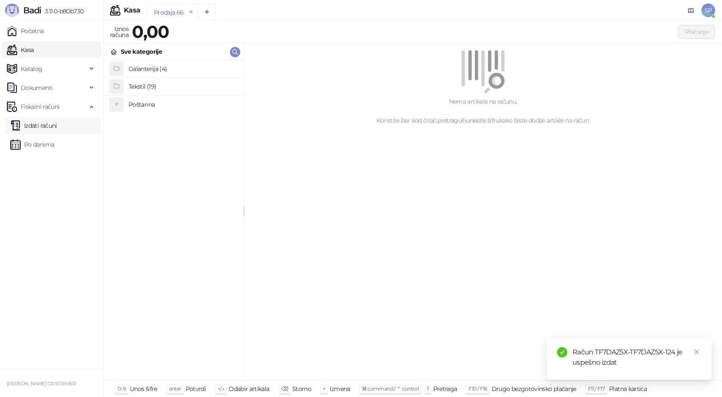
click at [39, 126] on link "Izdati računi" at bounding box center [33, 125] width 47 height 17
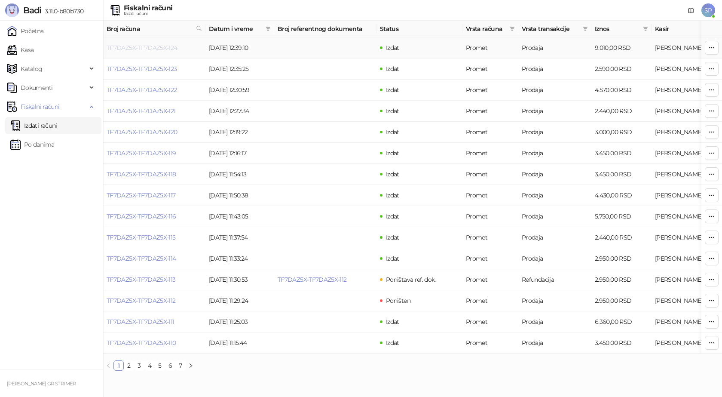
click at [144, 49] on link "TF7DAZ5X-TF7DAZ5X-124" at bounding box center [142, 48] width 71 height 8
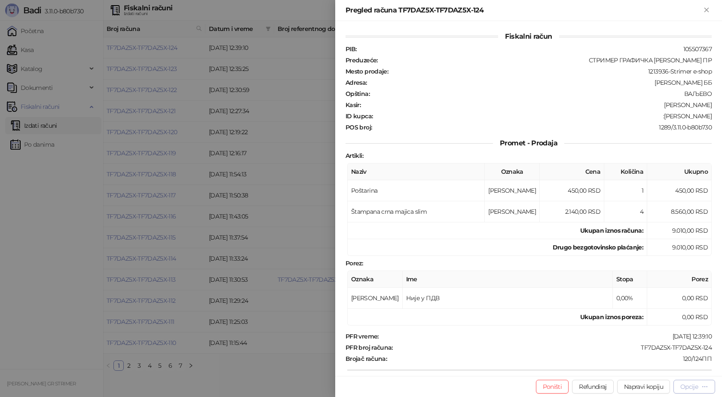
click at [701, 389] on div "Opcije" at bounding box center [695, 386] width 28 height 8
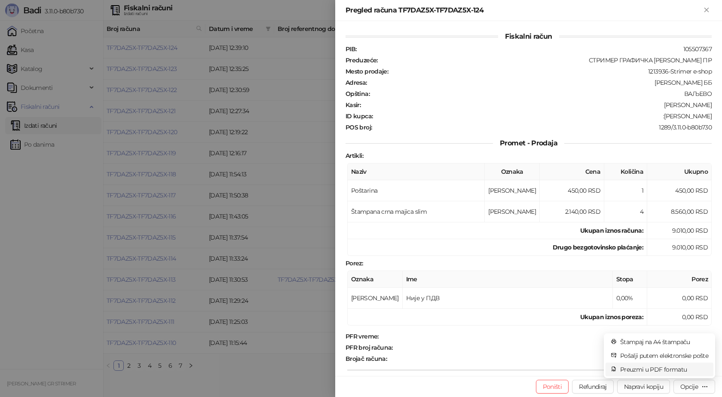
click at [667, 373] on span "Preuzmi u PDF formatu" at bounding box center [665, 369] width 88 height 9
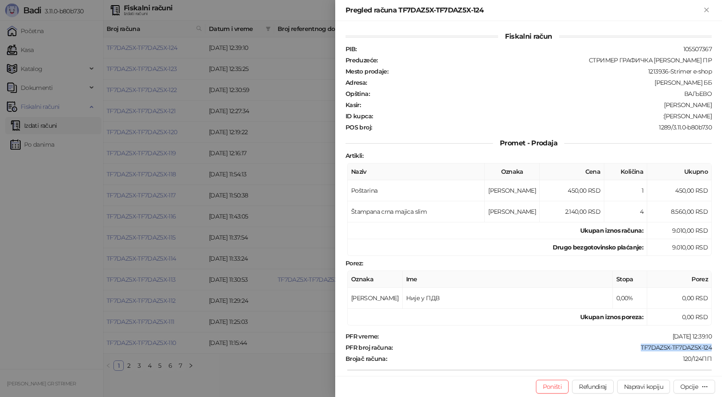
drag, startPoint x: 712, startPoint y: 347, endPoint x: 631, endPoint y: 344, distance: 80.9
click at [633, 344] on div "Fiskalni račun PIB : 105507367 Preduzeće : СТРИМЕР ГРАФИЧКА РАДЊА САША ПЕТРОВИЋ…" at bounding box center [528, 198] width 387 height 355
drag, startPoint x: 707, startPoint y: 116, endPoint x: 659, endPoint y: 117, distance: 48.2
click at [659, 117] on div "ID kupca : :Olivera Milinkovic" at bounding box center [529, 116] width 370 height 8
click at [705, 10] on icon "Zatvori" at bounding box center [707, 10] width 8 height 8
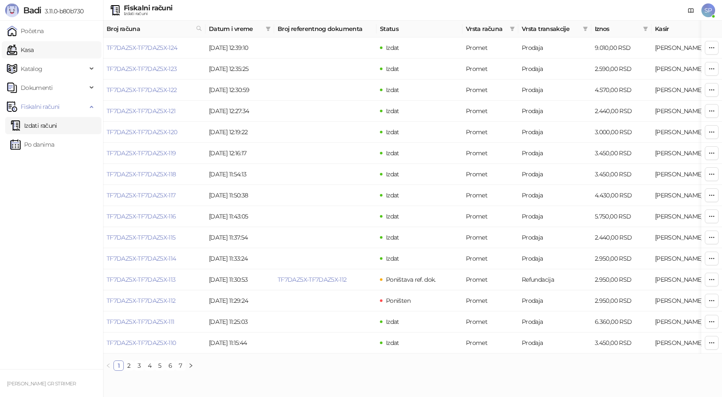
click at [34, 49] on link "Kasa" at bounding box center [20, 49] width 27 height 17
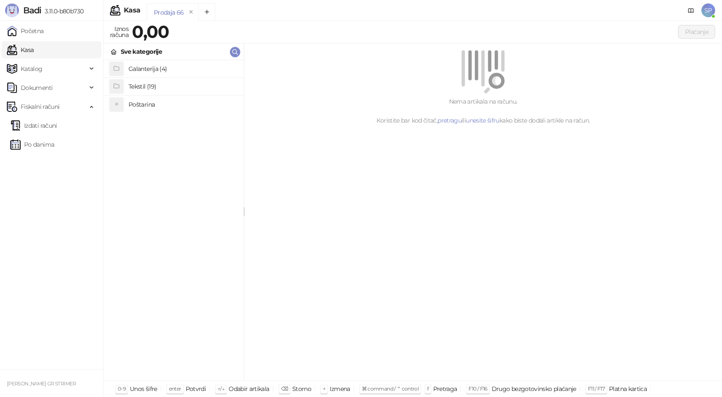
click at [138, 104] on h4 "Poštarina" at bounding box center [183, 105] width 108 height 14
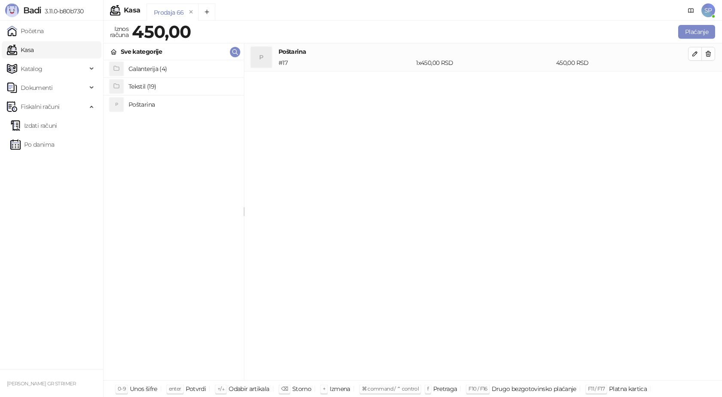
click at [149, 86] on h4 "Tekstil (19)" at bounding box center [183, 87] width 108 height 14
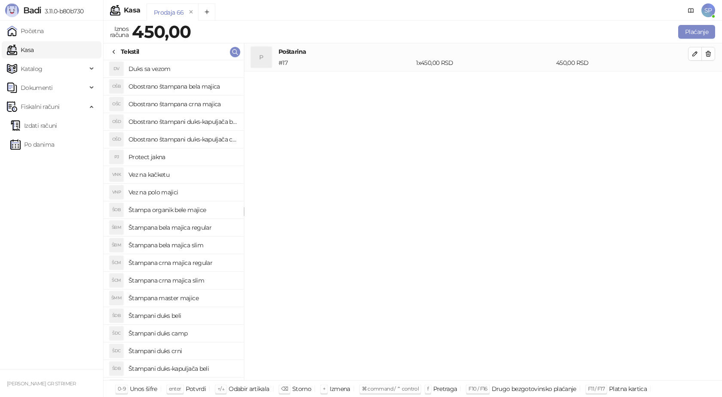
click at [198, 262] on h4 "Štampana crna majica regular" at bounding box center [183, 263] width 108 height 14
click at [694, 80] on icon "button" at bounding box center [695, 81] width 7 height 7
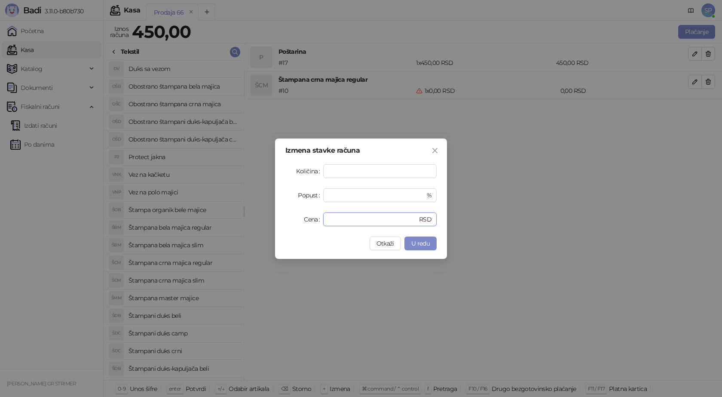
drag, startPoint x: 338, startPoint y: 221, endPoint x: 297, endPoint y: 218, distance: 40.5
click at [303, 222] on div "Cena * RSD" at bounding box center [361, 219] width 151 height 14
type input "****"
click at [422, 249] on button "U redu" at bounding box center [421, 244] width 32 height 14
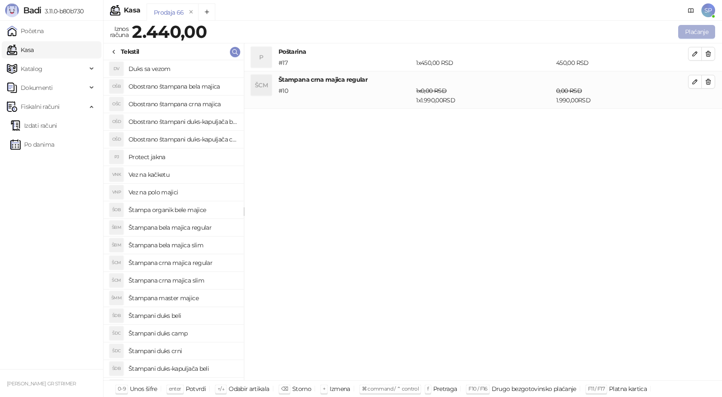
click at [697, 37] on button "Plaćanje" at bounding box center [697, 32] width 37 height 14
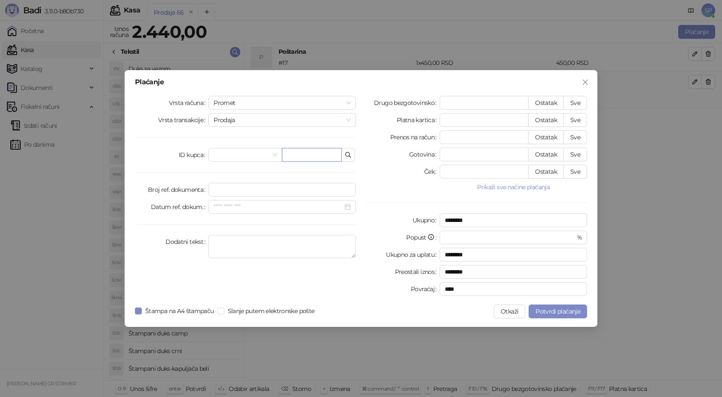
click at [308, 151] on input "text" at bounding box center [312, 155] width 60 height 14
paste input "**********"
type input "**********"
click at [573, 104] on button "Sve" at bounding box center [576, 103] width 24 height 14
type input "****"
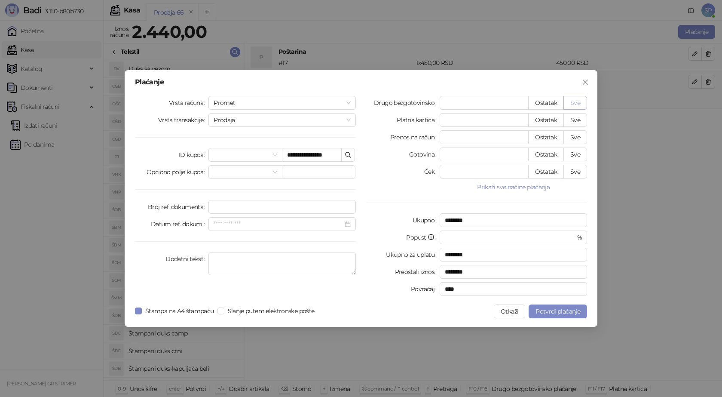
type input "****"
click at [553, 312] on span "Potvrdi plaćanje" at bounding box center [558, 311] width 45 height 8
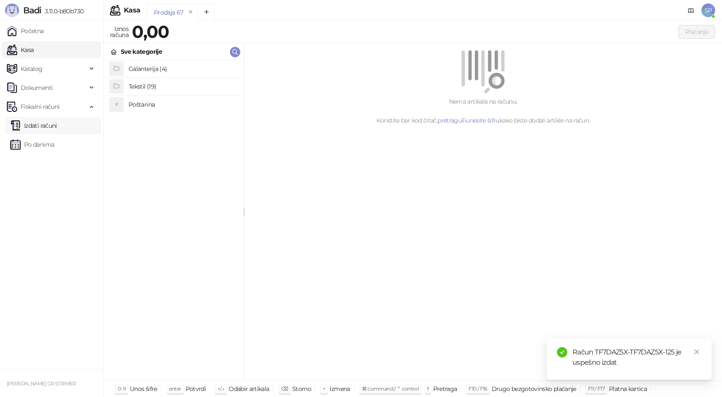
click at [44, 125] on link "Izdati računi" at bounding box center [33, 125] width 47 height 17
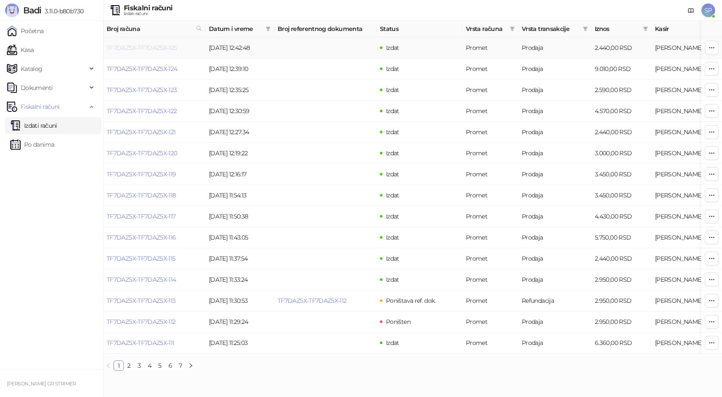
click at [169, 49] on link "TF7DAZ5X-TF7DAZ5X-125" at bounding box center [142, 48] width 71 height 8
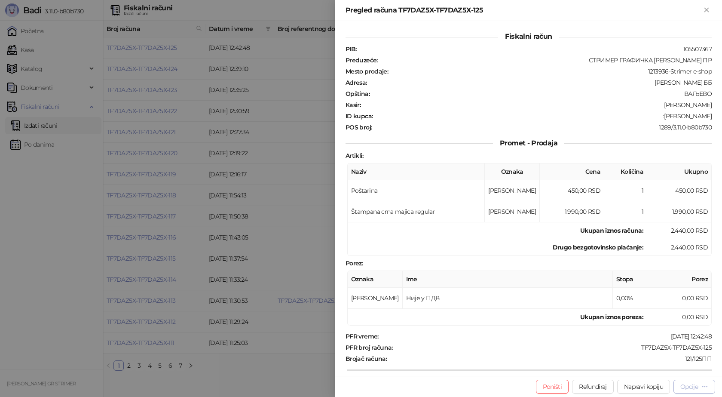
click at [699, 385] on div "Opcije" at bounding box center [695, 386] width 28 height 8
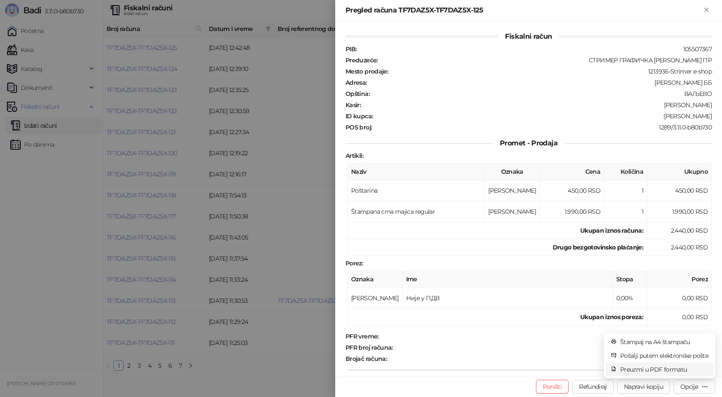
click at [682, 368] on span "Preuzmi u PDF formatu" at bounding box center [665, 369] width 88 height 9
drag, startPoint x: 705, startPoint y: 115, endPoint x: 660, endPoint y: 119, distance: 45.3
click at [660, 119] on div ":Dusan Sedlarevic" at bounding box center [543, 116] width 339 height 8
click at [692, 132] on div "Fiskalni račun PIB : 105507367 Preduzeće : СТРИМЕР ГРАФИЧКА РАДЊА САША ПЕТРОВИЋ…" at bounding box center [529, 256] width 366 height 450
drag, startPoint x: 707, startPoint y: 115, endPoint x: 659, endPoint y: 120, distance: 48.0
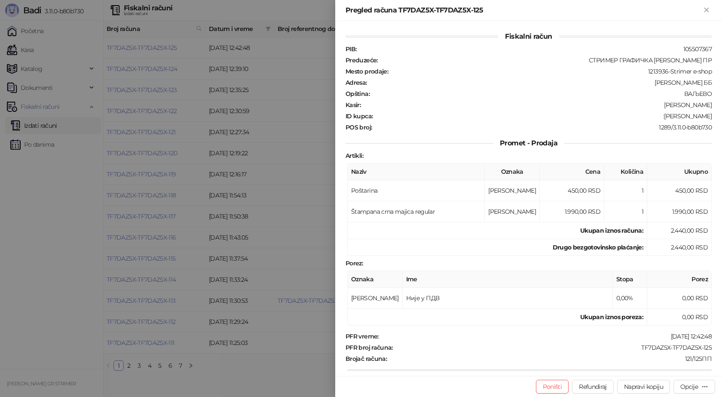
click at [659, 120] on div "PIB : 105507367 Preduzeće : СТРИМЕР ГРАФИЧКА РАДЊА САША ПЕТРОВИЋ ПР Mesto proda…" at bounding box center [529, 88] width 370 height 86
drag, startPoint x: 636, startPoint y: 346, endPoint x: 714, endPoint y: 345, distance: 78.3
click at [714, 345] on div "Fiskalni račun PIB : 105507367 Preduzeće : СТРИМЕР ГРАФИЧКА РАДЊА САША ПЕТРОВИЋ…" at bounding box center [528, 198] width 387 height 355
click at [706, 9] on icon "Zatvori" at bounding box center [707, 10] width 4 height 4
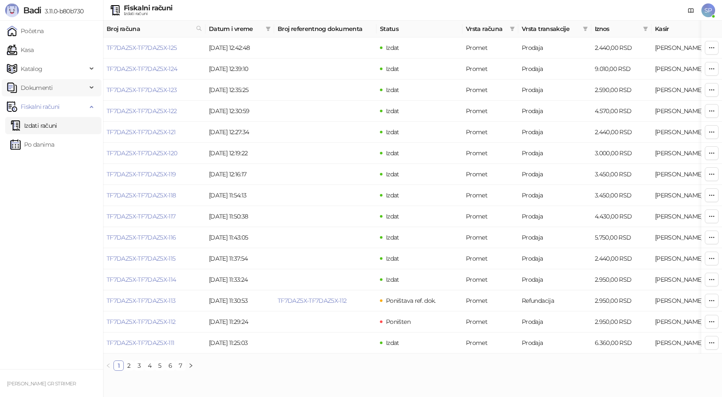
click at [74, 87] on span "Dokumenti" at bounding box center [47, 87] width 80 height 17
click at [75, 89] on span "Dokumenti" at bounding box center [47, 87] width 80 height 17
click at [67, 68] on span "Katalog" at bounding box center [47, 68] width 80 height 17
click at [40, 125] on link "Artikli" at bounding box center [25, 125] width 30 height 17
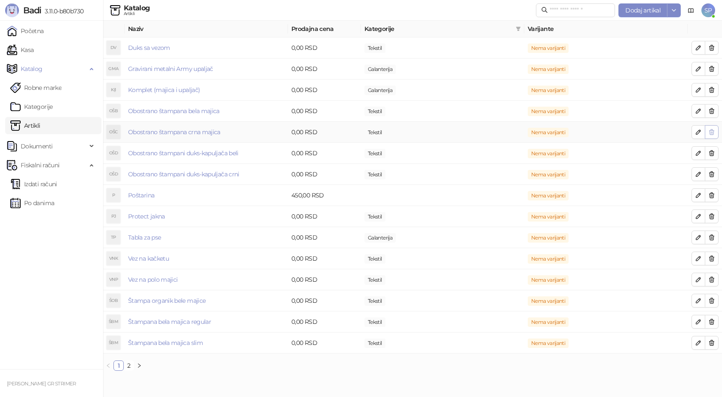
click at [711, 130] on icon "button" at bounding box center [712, 131] width 5 height 5
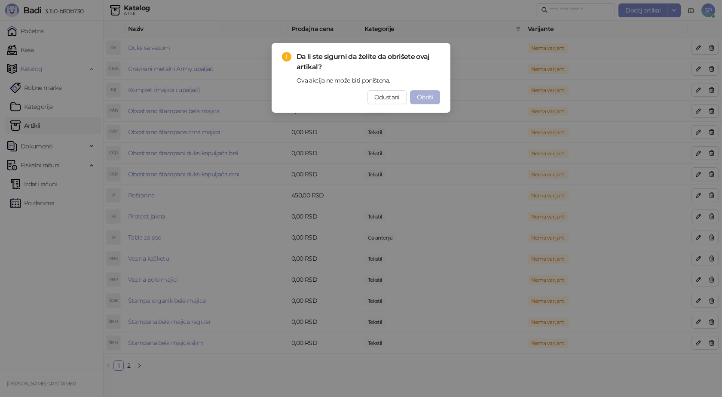
click at [427, 96] on span "Obriši" at bounding box center [425, 97] width 16 height 8
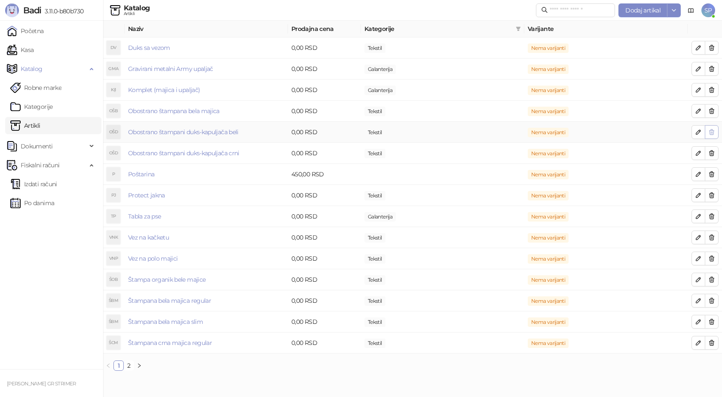
click at [712, 132] on icon "button" at bounding box center [712, 132] width 7 height 7
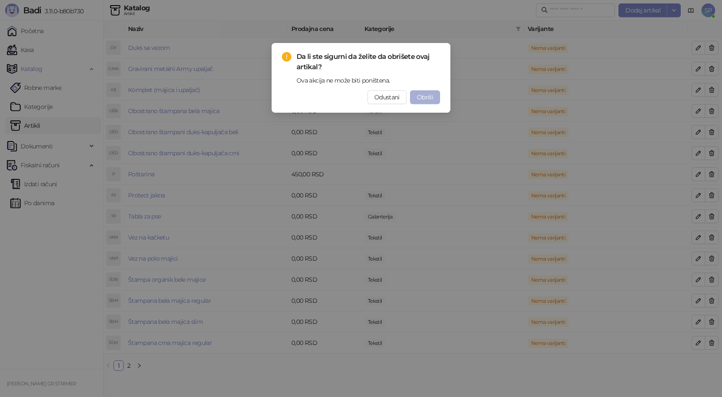
click at [421, 96] on span "Obriši" at bounding box center [425, 97] width 16 height 8
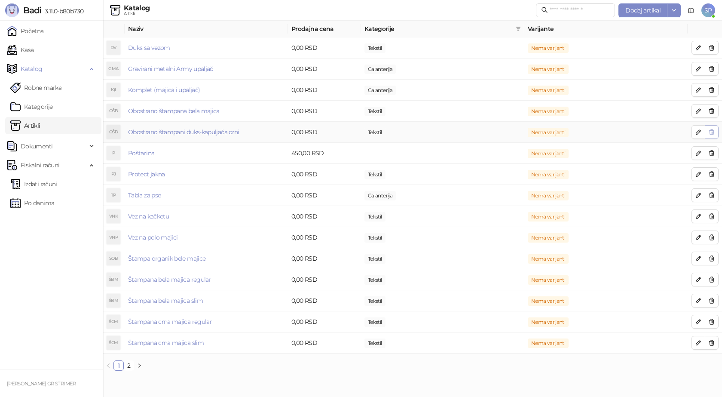
click at [711, 131] on icon "button" at bounding box center [712, 132] width 7 height 7
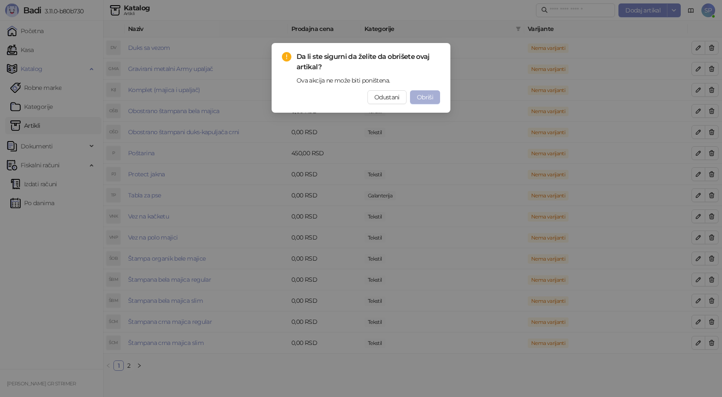
click at [423, 95] on span "Obriši" at bounding box center [425, 97] width 16 height 8
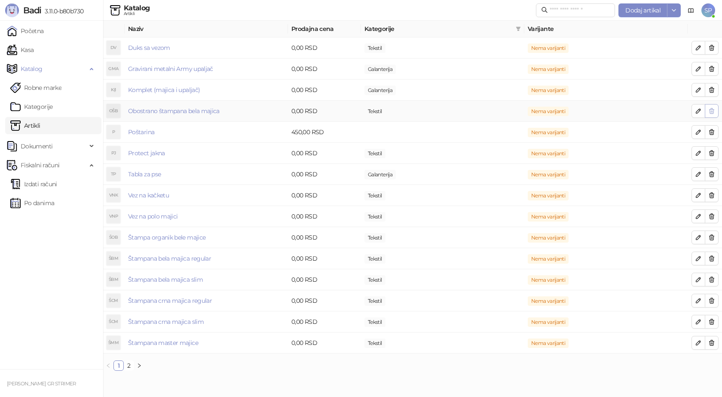
click at [712, 111] on icon "button" at bounding box center [712, 111] width 7 height 7
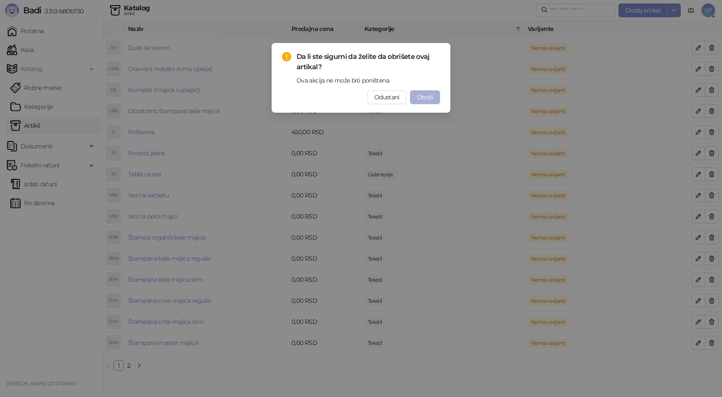
click at [420, 96] on span "Obriši" at bounding box center [425, 97] width 16 height 8
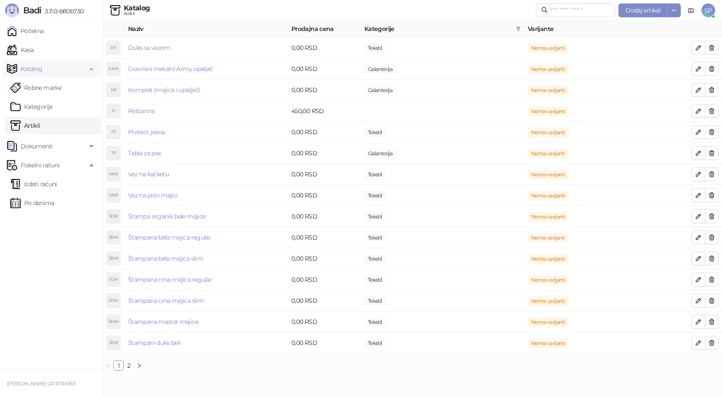
click at [35, 70] on span "Katalog" at bounding box center [32, 68] width 22 height 17
click at [34, 49] on link "Kasa" at bounding box center [20, 49] width 27 height 17
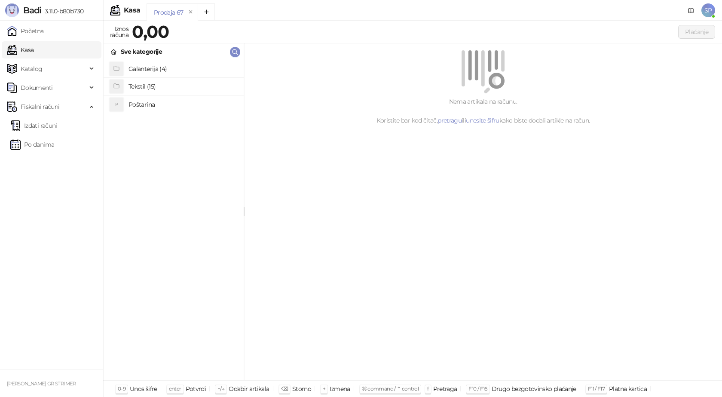
click at [145, 86] on h4 "Tekstil (15)" at bounding box center [183, 87] width 108 height 14
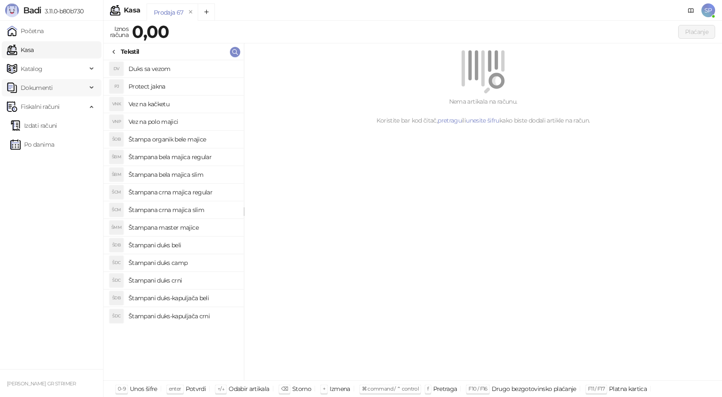
click at [43, 88] on span "Dokumenti" at bounding box center [37, 87] width 32 height 17
click at [44, 66] on span "Katalog" at bounding box center [47, 68] width 80 height 17
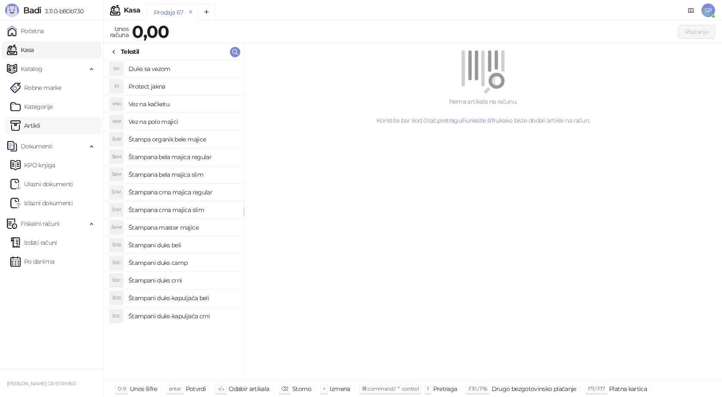
click at [40, 125] on link "Artikli" at bounding box center [25, 125] width 30 height 17
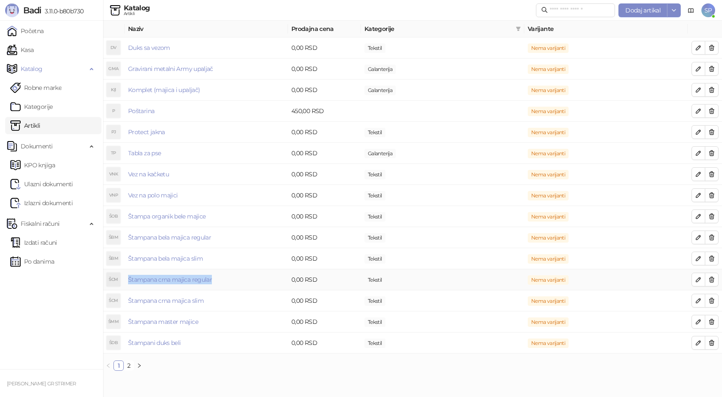
drag, startPoint x: 213, startPoint y: 280, endPoint x: 127, endPoint y: 271, distance: 86.9
click at [127, 271] on td "Štampana crna majica regular" at bounding box center [206, 279] width 163 height 21
click at [200, 278] on link "Štampana crna majica regular" at bounding box center [170, 280] width 84 height 8
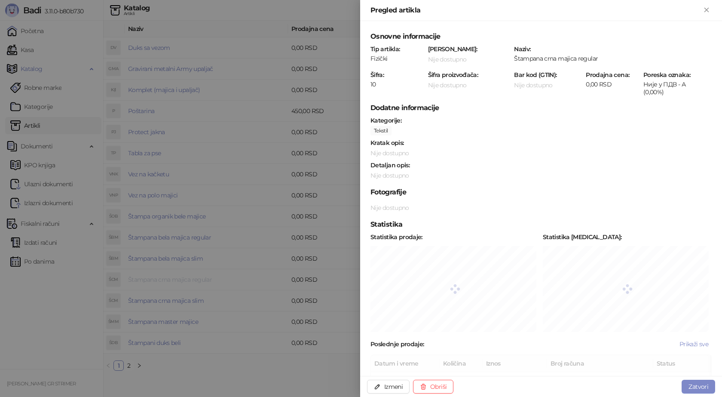
click at [200, 278] on body "Badi 3.11.0-b80b730 Početna Kasa Katalog Robne marke Kategorije Artikli Dokumen…" at bounding box center [361, 189] width 722 height 378
click at [704, 9] on icon "Zatvori" at bounding box center [707, 10] width 8 height 8
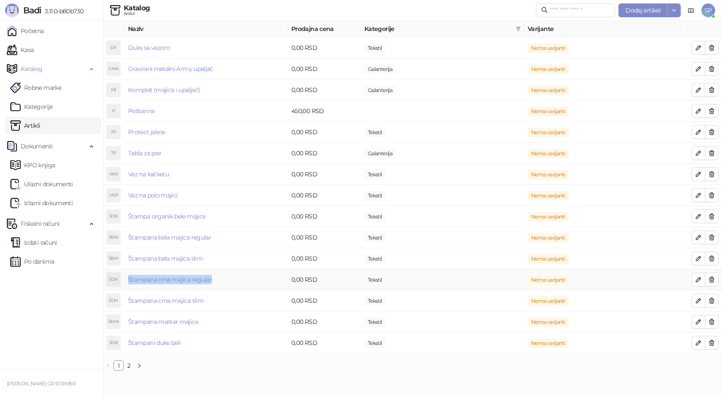
drag, startPoint x: 211, startPoint y: 280, endPoint x: 125, endPoint y: 276, distance: 86.1
click at [125, 276] on td "Štampana crna majica regular" at bounding box center [206, 279] width 163 height 21
drag, startPoint x: 147, startPoint y: 277, endPoint x: 100, endPoint y: 266, distance: 48.1
click at [54, 266] on link "Po danima" at bounding box center [32, 261] width 44 height 17
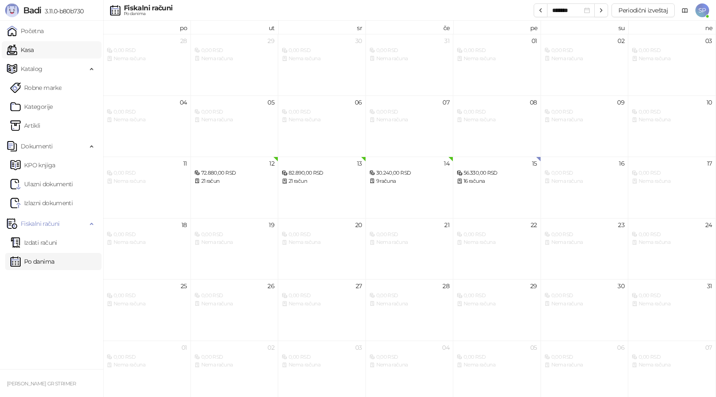
click at [30, 48] on link "Kasa" at bounding box center [20, 49] width 27 height 17
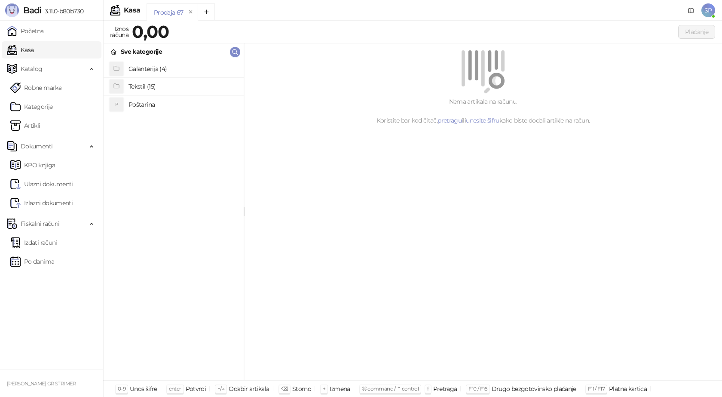
click at [151, 108] on h4 "Poštarina" at bounding box center [183, 105] width 108 height 14
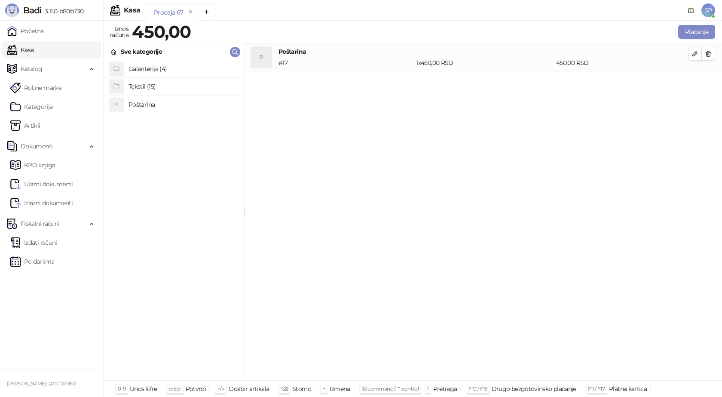
click at [150, 88] on h4 "Tekstil (15)" at bounding box center [183, 87] width 108 height 14
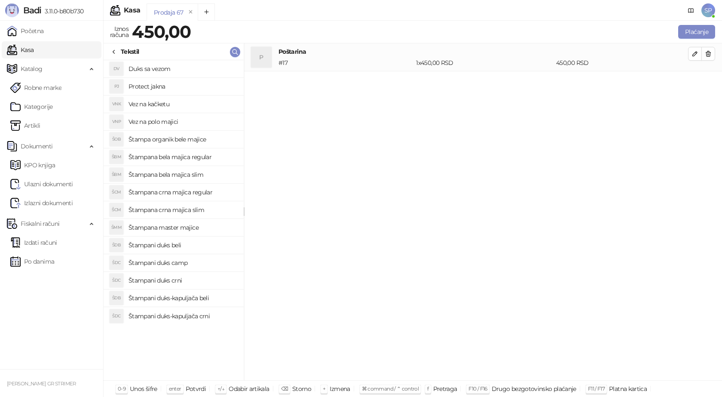
click at [193, 193] on h4 "Štampana crna majica regular" at bounding box center [183, 192] width 108 height 14
click at [698, 83] on icon "button" at bounding box center [695, 81] width 7 height 7
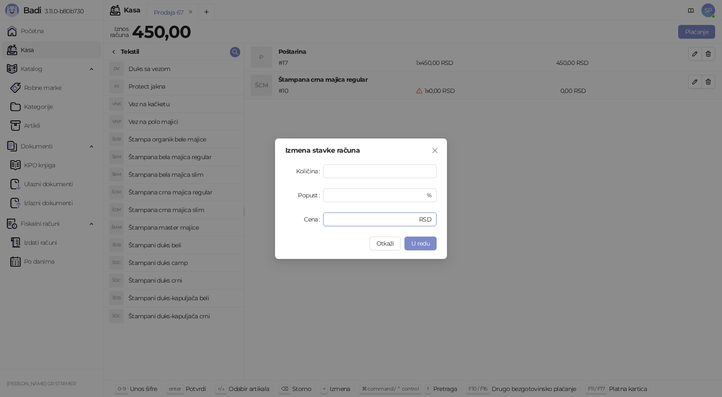
drag, startPoint x: 344, startPoint y: 221, endPoint x: 250, endPoint y: 227, distance: 94.4
click at [250, 227] on div "Izmena stavke računa Količina * Popust * % Cena * RSD Otkaži U redu" at bounding box center [361, 198] width 722 height 397
click at [422, 244] on span "U redu" at bounding box center [421, 244] width 18 height 8
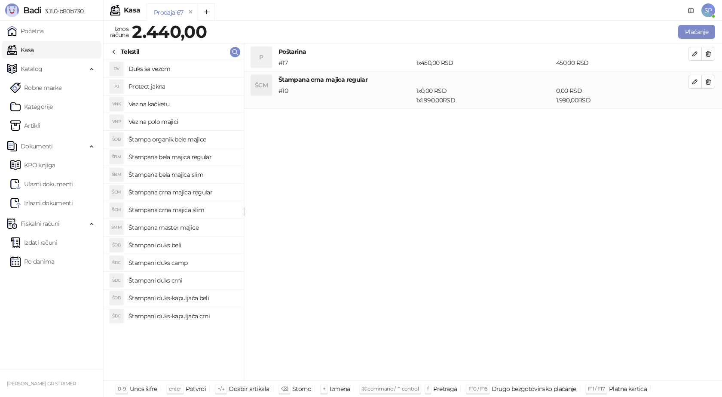
click at [213, 157] on h4 "Štampana bela majica regular" at bounding box center [183, 157] width 108 height 14
click at [696, 117] on icon "button" at bounding box center [695, 119] width 7 height 7
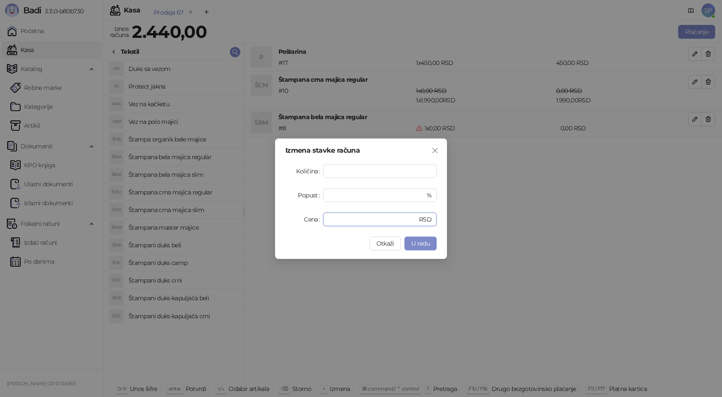
drag, startPoint x: 346, startPoint y: 219, endPoint x: 305, endPoint y: 225, distance: 41.3
click at [305, 225] on div "Cena * RSD" at bounding box center [361, 219] width 151 height 14
type input "****"
click at [422, 243] on span "U redu" at bounding box center [421, 244] width 18 height 8
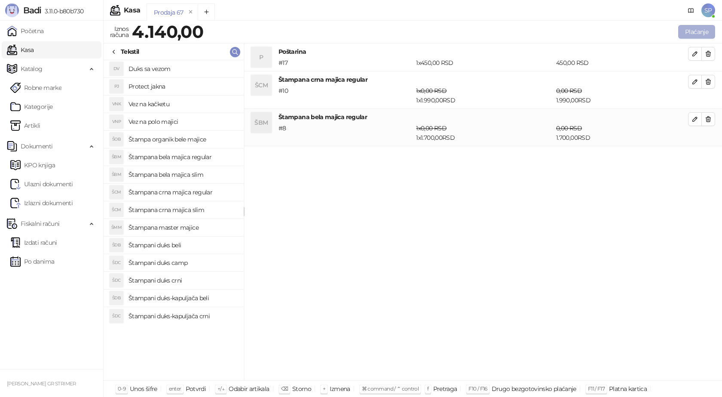
click at [694, 29] on button "Plaćanje" at bounding box center [697, 32] width 37 height 14
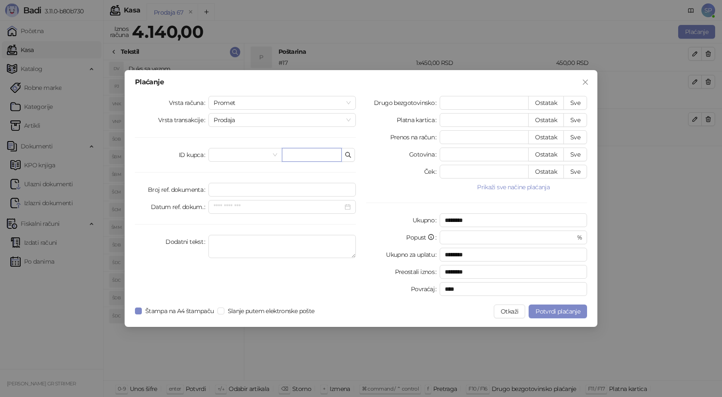
click at [312, 151] on input "text" at bounding box center [312, 155] width 60 height 14
paste input "**********"
type input "**********"
click at [579, 101] on button "Sve" at bounding box center [576, 103] width 24 height 14
type input "****"
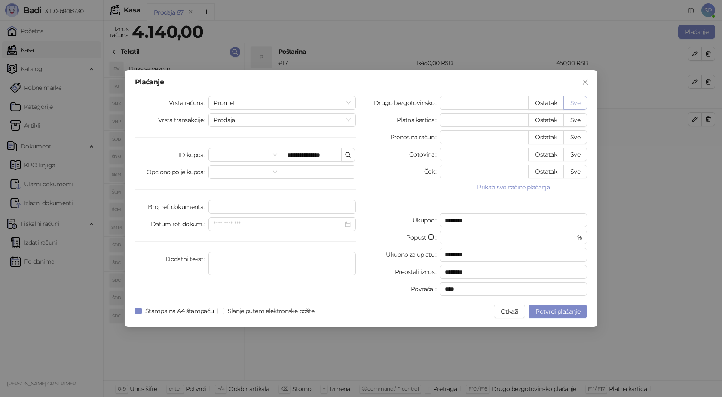
type input "****"
click at [550, 312] on span "Potvrdi plaćanje" at bounding box center [558, 311] width 45 height 8
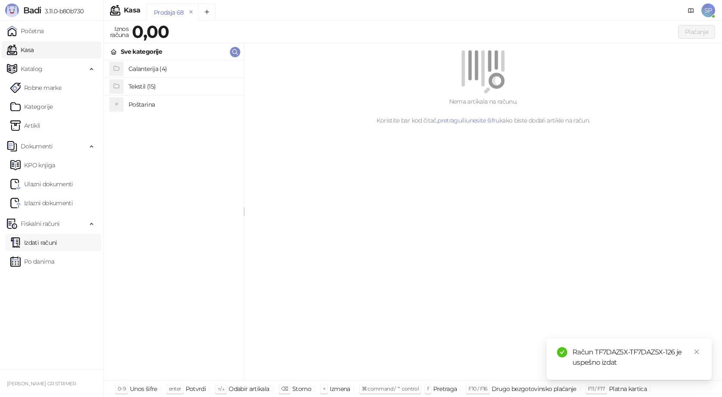
click at [57, 239] on link "Izdati računi" at bounding box center [33, 242] width 47 height 17
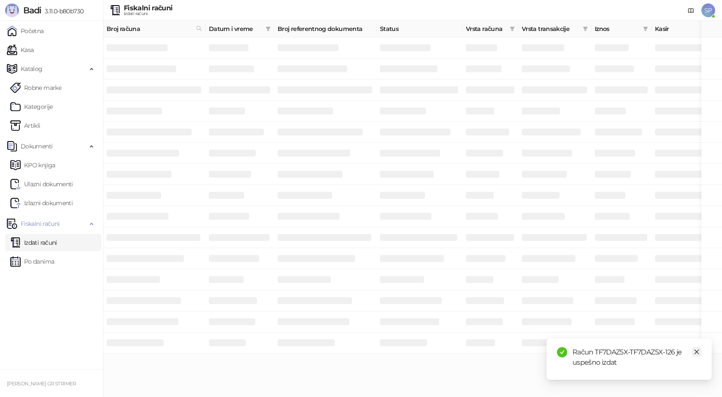
click at [694, 350] on icon "close" at bounding box center [697, 352] width 6 height 6
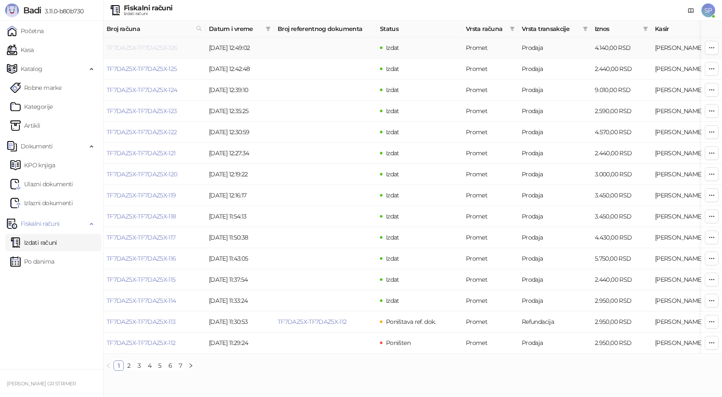
click at [158, 45] on link "TF7DAZ5X-TF7DAZ5X-126" at bounding box center [142, 48] width 71 height 8
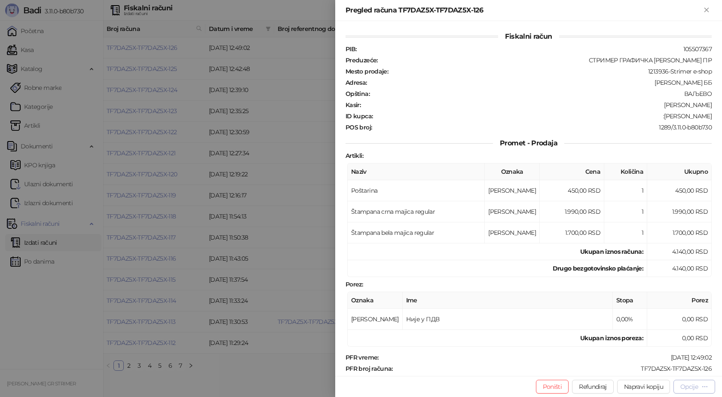
click at [694, 387] on div "Opcije" at bounding box center [690, 387] width 18 height 8
click at [685, 373] on span "Preuzmi u PDF formatu" at bounding box center [665, 369] width 88 height 9
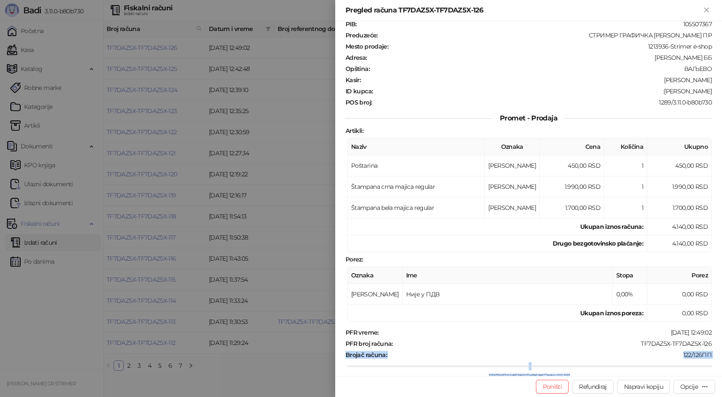
scroll to position [44, 0]
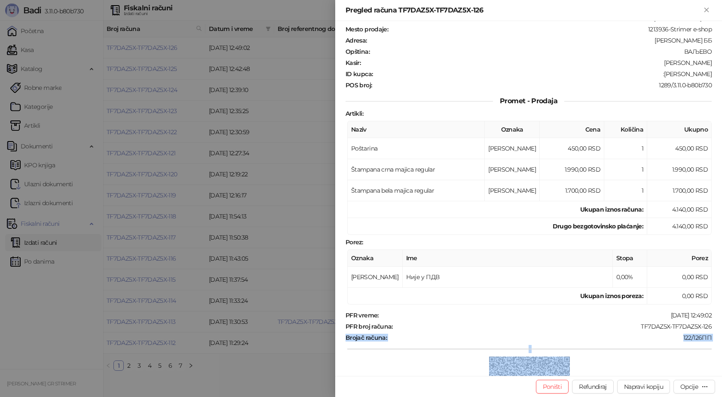
drag, startPoint x: 707, startPoint y: 367, endPoint x: 654, endPoint y: 351, distance: 54.8
click at [648, 369] on div "PFR vreme : 15.08.2025 12:49:02 PFR broj računa : TF7DAZ5X-TF7DAZ5X-126 Brojač …" at bounding box center [529, 375] width 370 height 128
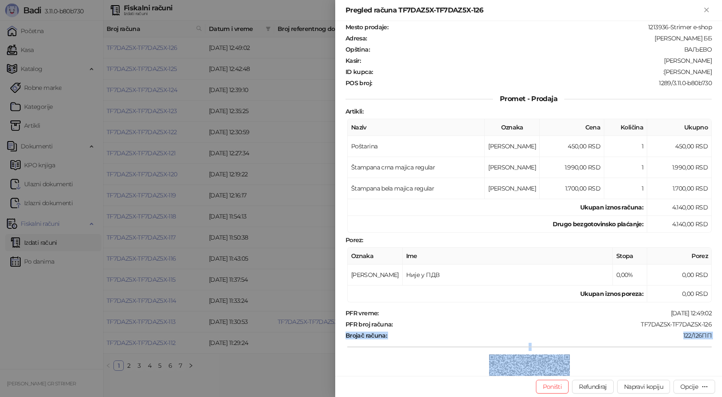
click at [661, 333] on div "122/126ПП" at bounding box center [550, 336] width 325 height 8
click at [559, 318] on div "PFR vreme : 15.08.2025 12:49:02 PFR broj računa : TF7DAZ5X-TF7DAZ5X-126 Brojač …" at bounding box center [529, 373] width 370 height 128
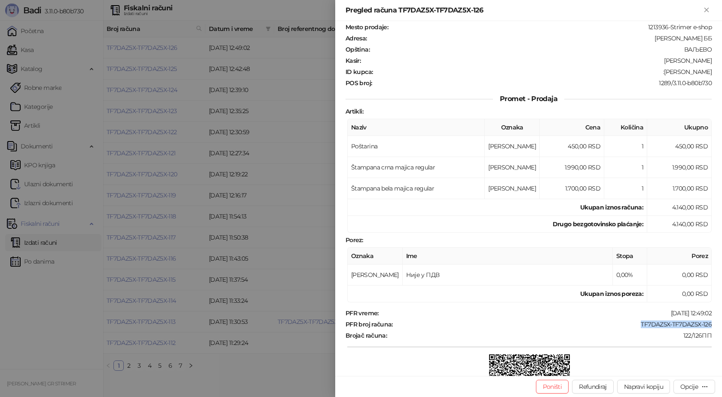
drag, startPoint x: 708, startPoint y: 323, endPoint x: 634, endPoint y: 323, distance: 74.0
click at [634, 323] on div "Fiskalni račun PIB : 105507367 Preduzeće : СТРИМЕР ГРАФИЧКА РАДЊА САША ПЕТРОВИЋ…" at bounding box center [528, 198] width 387 height 355
drag, startPoint x: 664, startPoint y: 71, endPoint x: 709, endPoint y: 71, distance: 44.7
click at [709, 71] on div "Fiskalni račun PIB : 105507367 Preduzeće : СТРИМЕР ГРАФИЧКА РАДЊА САША ПЕТРОВИЋ…" at bounding box center [528, 198] width 387 height 355
click at [707, 6] on icon "Zatvori" at bounding box center [707, 10] width 8 height 8
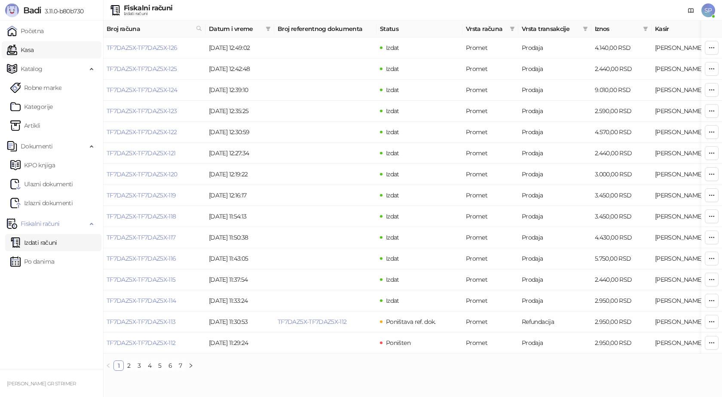
click at [34, 49] on link "Kasa" at bounding box center [20, 49] width 27 height 17
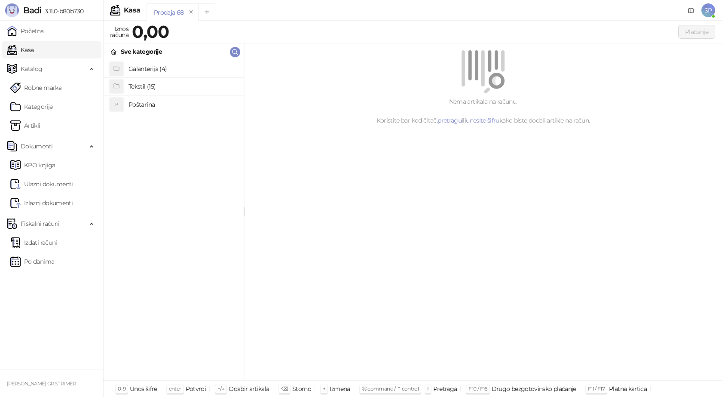
click at [132, 103] on h4 "Poštarina" at bounding box center [183, 105] width 108 height 14
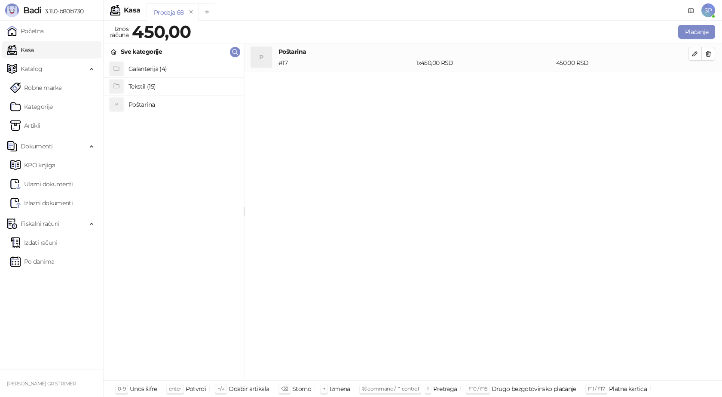
click at [151, 82] on h4 "Tekstil (15)" at bounding box center [183, 87] width 108 height 14
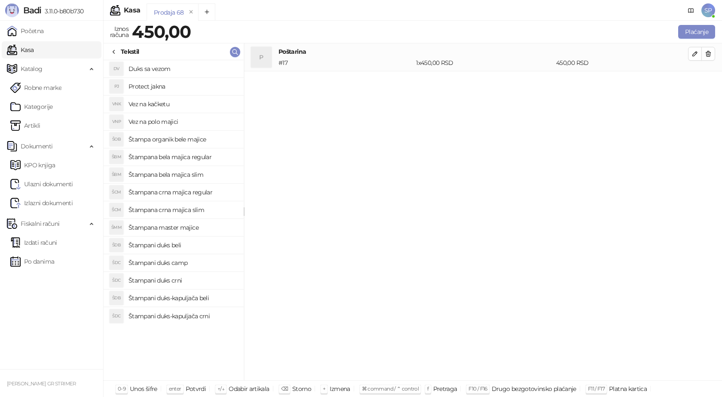
click at [191, 209] on h4 "Štampana crna majica slim" at bounding box center [183, 210] width 108 height 14
click at [693, 83] on icon "button" at bounding box center [695, 81] width 7 height 7
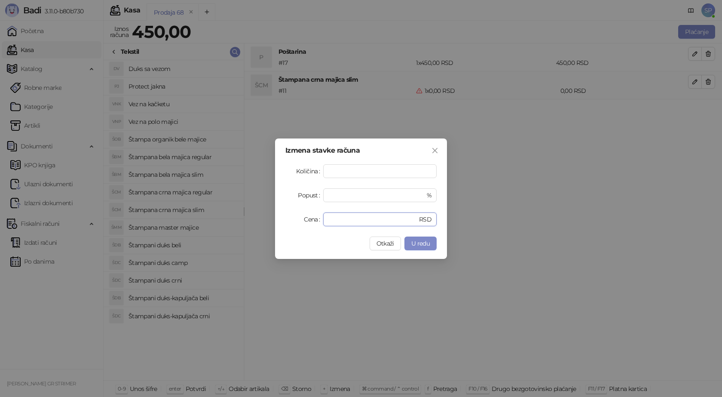
drag, startPoint x: 337, startPoint y: 221, endPoint x: 267, endPoint y: 207, distance: 71.4
click at [298, 218] on div "Cena * RSD" at bounding box center [361, 219] width 151 height 14
type input "****"
click at [421, 240] on button "U redu" at bounding box center [421, 244] width 32 height 14
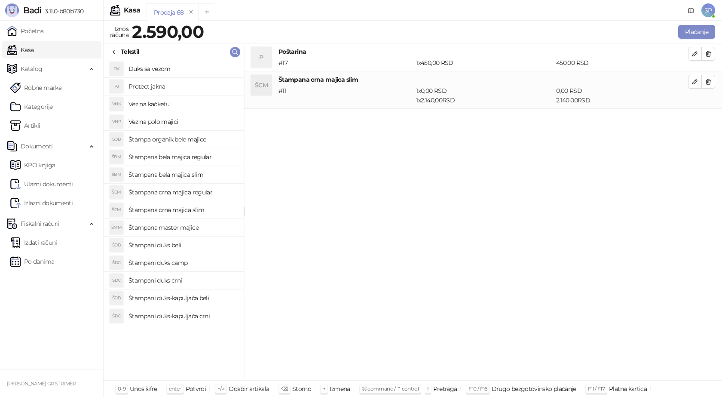
click at [421, 243] on body "Badi 3.11.0-b80b730 Početna Kasa Katalog Robne marke Kategorije Artikli Dokumen…" at bounding box center [361, 198] width 722 height 397
click at [691, 31] on button "Plaćanje" at bounding box center [697, 32] width 37 height 14
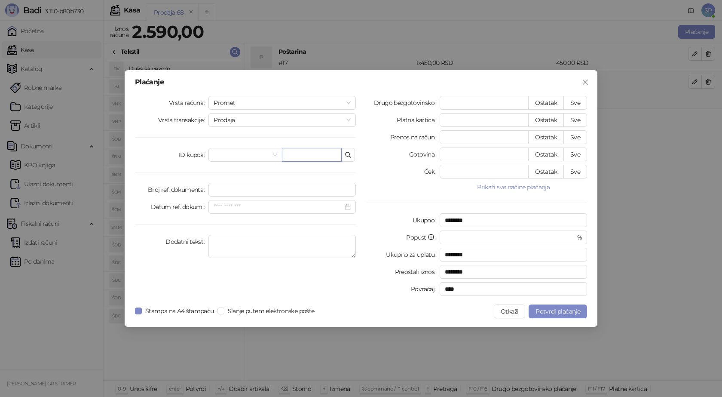
click at [309, 152] on input "text" at bounding box center [312, 155] width 60 height 14
paste input "**********"
type input "**********"
click at [576, 100] on button "Sve" at bounding box center [576, 103] width 24 height 14
type input "****"
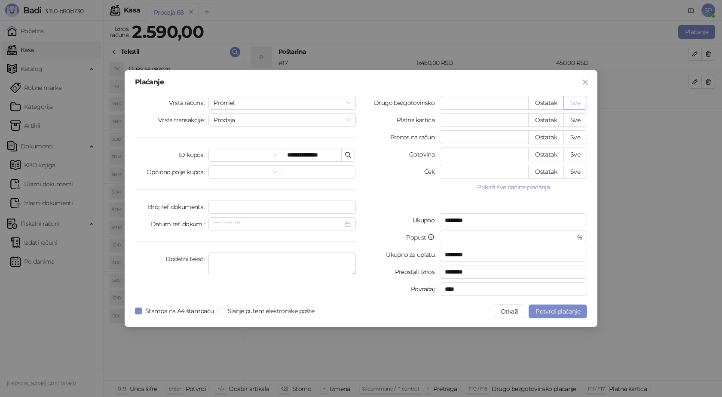
type input "****"
click at [546, 310] on span "Potvrdi plaćanje" at bounding box center [558, 311] width 45 height 8
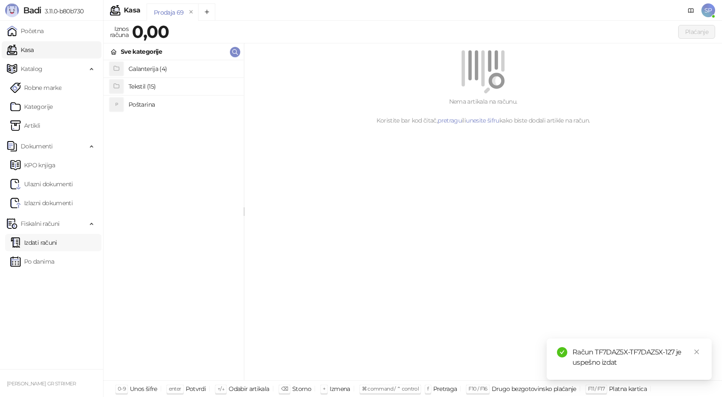
click at [45, 245] on link "Izdati računi" at bounding box center [33, 242] width 47 height 17
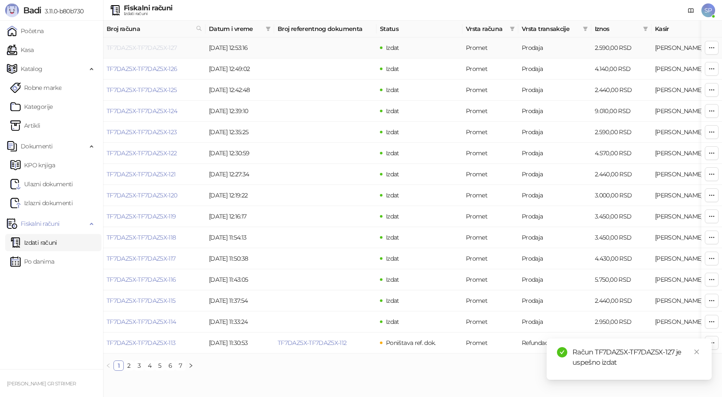
click at [156, 46] on link "TF7DAZ5X-TF7DAZ5X-127" at bounding box center [142, 48] width 71 height 8
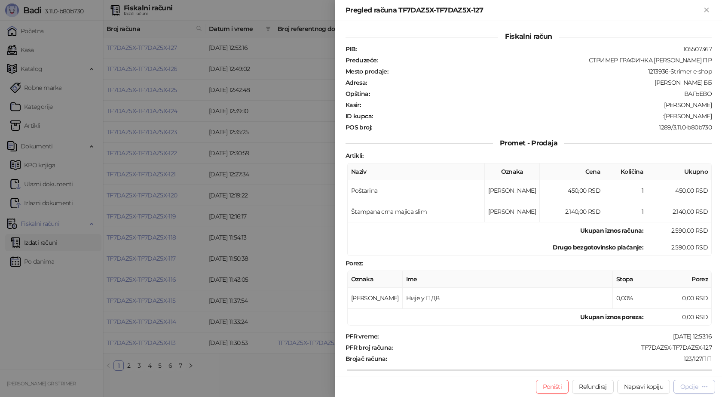
click at [694, 385] on div "Opcije" at bounding box center [690, 387] width 18 height 8
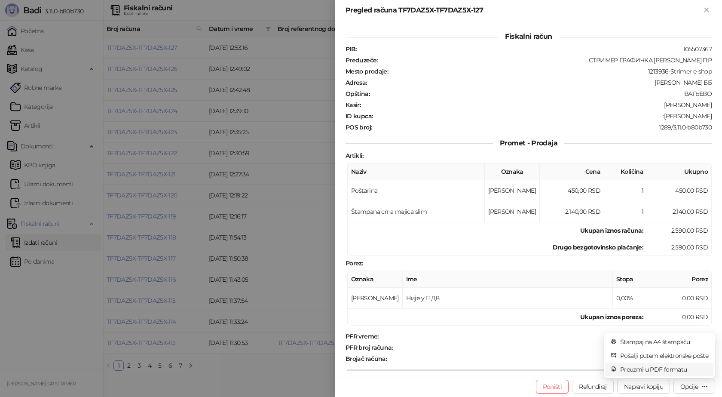
click at [678, 366] on span "Preuzmi u PDF formatu" at bounding box center [665, 369] width 88 height 9
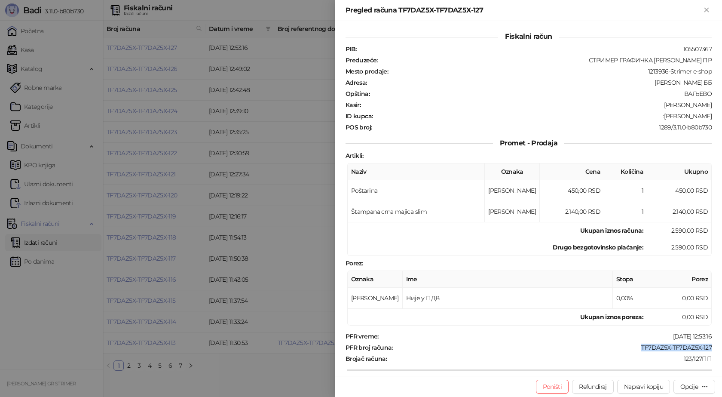
drag, startPoint x: 710, startPoint y: 345, endPoint x: 637, endPoint y: 348, distance: 72.7
click at [637, 348] on div "Fiskalni račun PIB : 105507367 Preduzeće : СТРИМЕР ГРАФИЧКА РАДЊА САША ПЕТРОВИЋ…" at bounding box center [528, 198] width 387 height 355
drag, startPoint x: 707, startPoint y: 114, endPoint x: 663, endPoint y: 116, distance: 43.9
click at [663, 116] on div "Fiskalni račun PIB : 105507367 Preduzeće : СТРИМЕР ГРАФИЧКА РАДЊА САША ПЕТРОВИЋ…" at bounding box center [528, 198] width 387 height 355
click at [703, 11] on icon "Zatvori" at bounding box center [707, 10] width 8 height 8
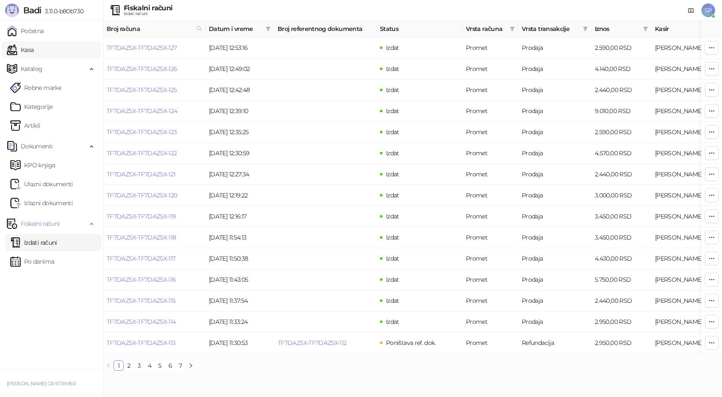
click at [34, 49] on link "Kasa" at bounding box center [20, 49] width 27 height 17
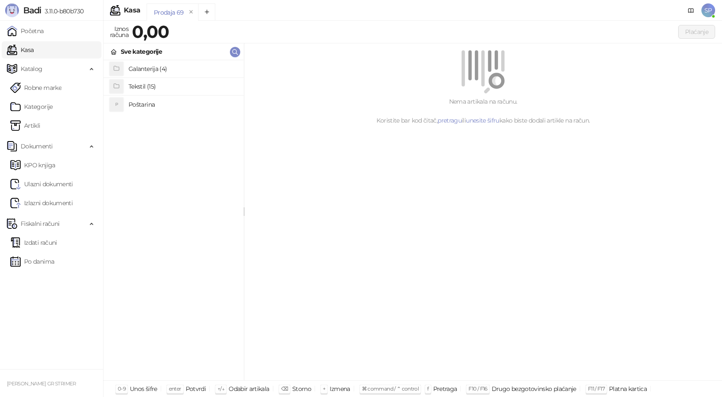
click at [143, 106] on h4 "Poštarina" at bounding box center [183, 105] width 108 height 14
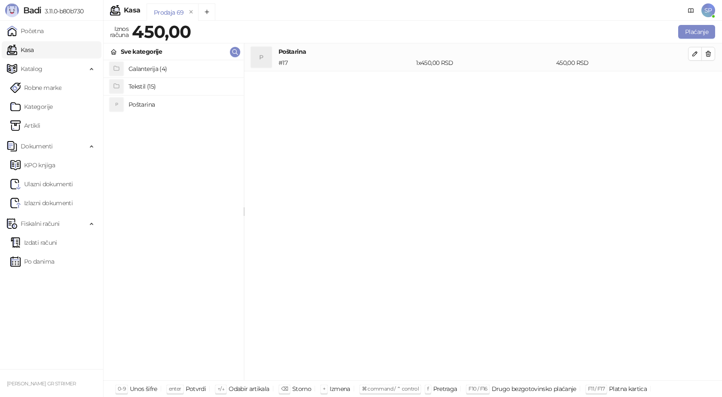
click at [153, 89] on h4 "Tekstil (15)" at bounding box center [183, 87] width 108 height 14
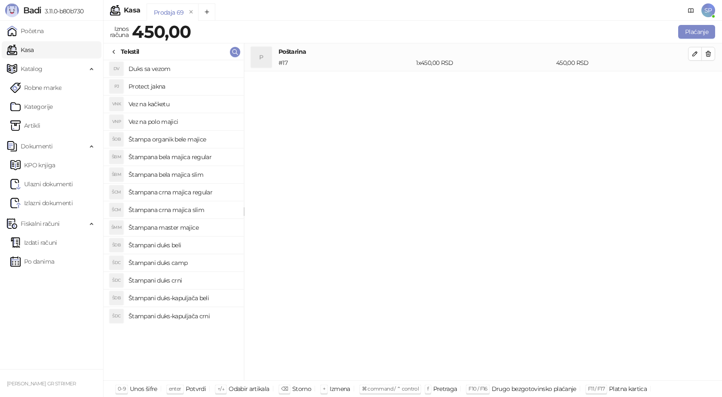
click at [200, 156] on h4 "Štampana bela majica regular" at bounding box center [183, 157] width 108 height 14
click at [695, 83] on icon "button" at bounding box center [695, 81] width 7 height 7
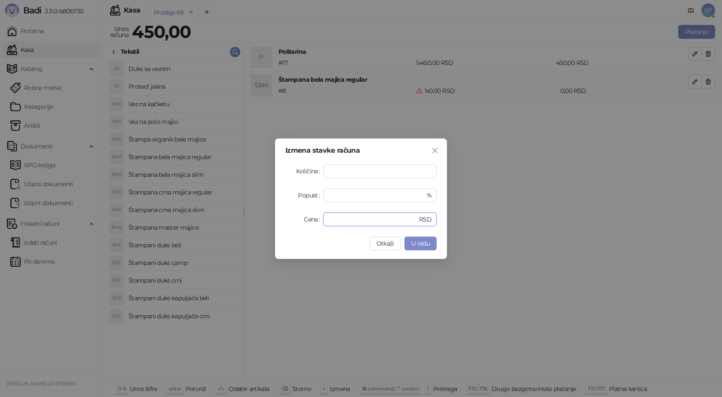
drag, startPoint x: 349, startPoint y: 220, endPoint x: 282, endPoint y: 218, distance: 67.1
click at [288, 220] on div "Cena * RSD" at bounding box center [361, 219] width 151 height 14
type input "****"
click at [412, 243] on span "U redu" at bounding box center [421, 244] width 18 height 8
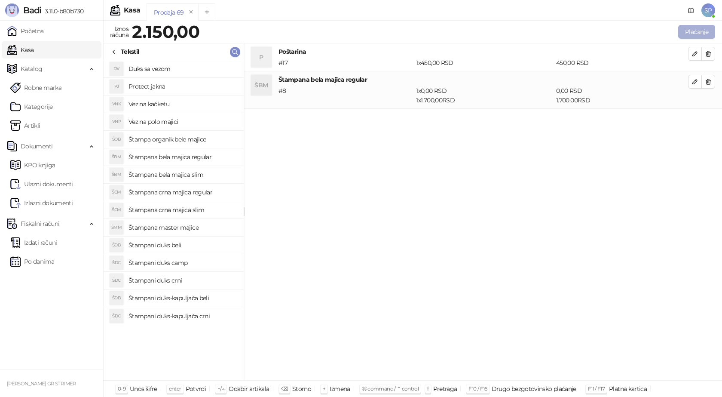
click at [706, 31] on button "Plaćanje" at bounding box center [697, 32] width 37 height 14
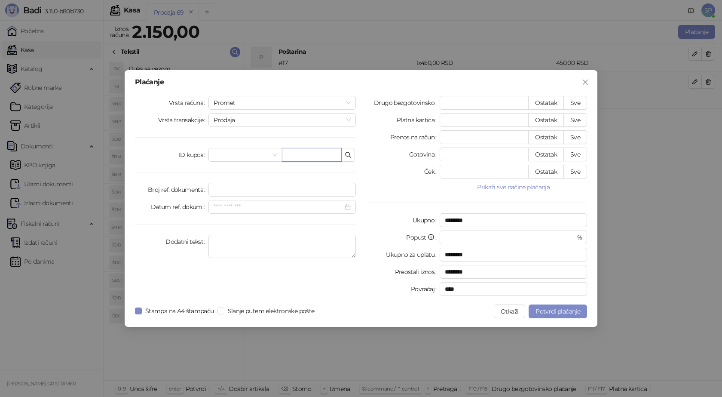
click at [307, 152] on input "text" at bounding box center [312, 155] width 60 height 14
paste input "**********"
type input "**********"
click at [572, 104] on button "Sve" at bounding box center [576, 103] width 24 height 14
type input "****"
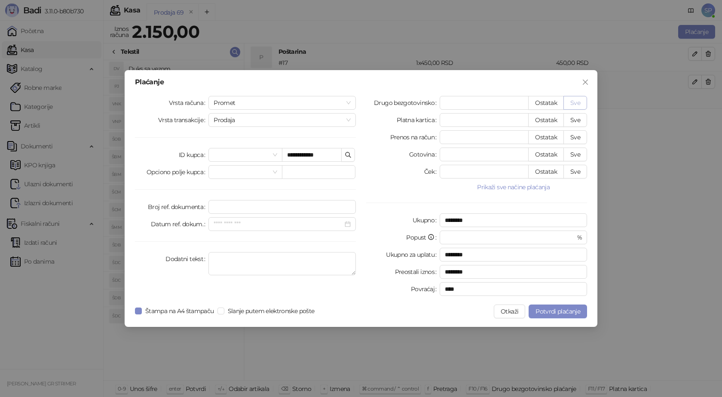
type input "****"
click at [551, 310] on span "Potvrdi plaćanje" at bounding box center [558, 311] width 45 height 8
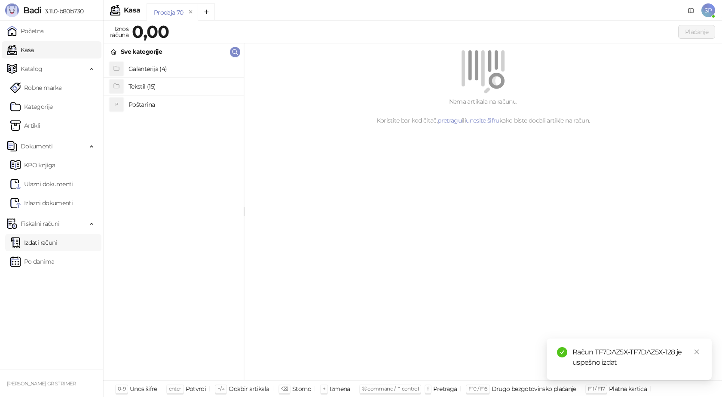
click at [48, 241] on link "Izdati računi" at bounding box center [33, 242] width 47 height 17
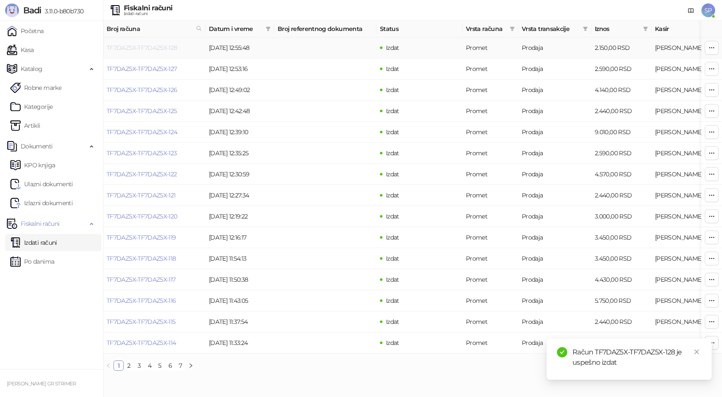
click at [164, 48] on link "TF7DAZ5X-TF7DAZ5X-128" at bounding box center [142, 48] width 71 height 8
click at [696, 350] on icon "close" at bounding box center [697, 352] width 5 height 5
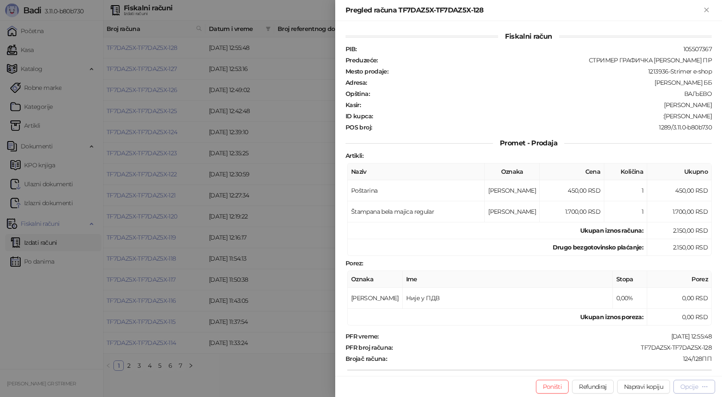
drag, startPoint x: 696, startPoint y: 388, endPoint x: 695, endPoint y: 384, distance: 4.4
click at [696, 388] on div "Opcije" at bounding box center [690, 387] width 18 height 8
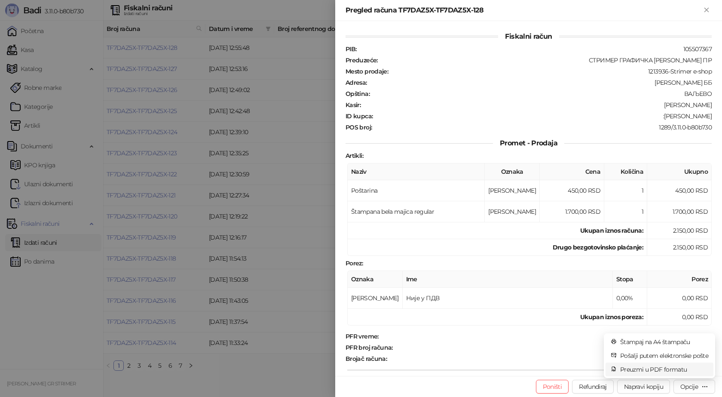
click at [682, 370] on span "Preuzmi u PDF formatu" at bounding box center [665, 369] width 88 height 9
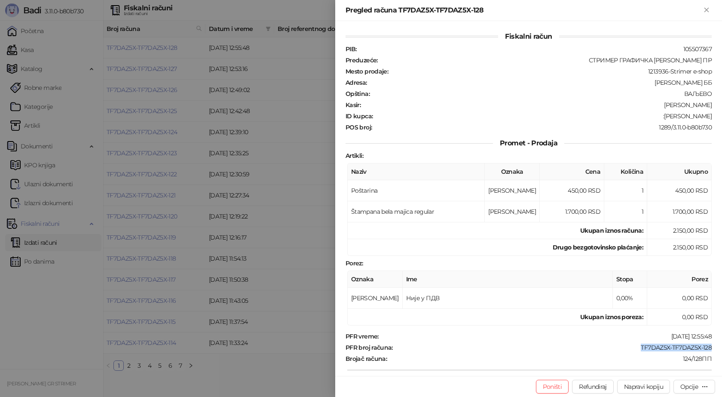
drag, startPoint x: 663, startPoint y: 347, endPoint x: 631, endPoint y: 347, distance: 32.3
click at [631, 347] on div "PFR broj računa : TF7DAZ5X-TF7DAZ5X-128" at bounding box center [529, 348] width 370 height 8
drag, startPoint x: 708, startPoint y: 114, endPoint x: 675, endPoint y: 119, distance: 33.0
click at [675, 119] on div "Fiskalni račun PIB : 105507367 Preduzeće : СТРИМЕР ГРАФИЧКА РАДЊА САША ПЕТРОВИЋ…" at bounding box center [528, 198] width 387 height 355
click at [707, 8] on icon "Zatvori" at bounding box center [707, 10] width 8 height 8
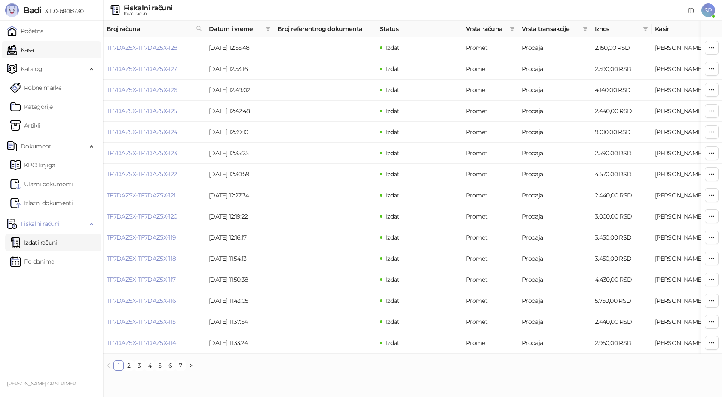
click at [34, 52] on link "Kasa" at bounding box center [20, 49] width 27 height 17
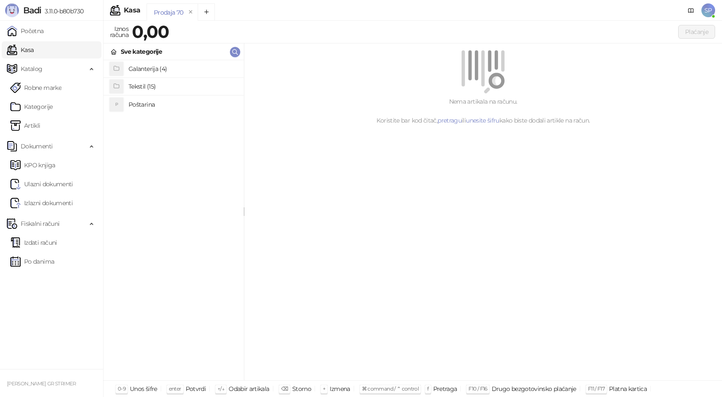
click at [155, 105] on h4 "Poštarina" at bounding box center [183, 105] width 108 height 14
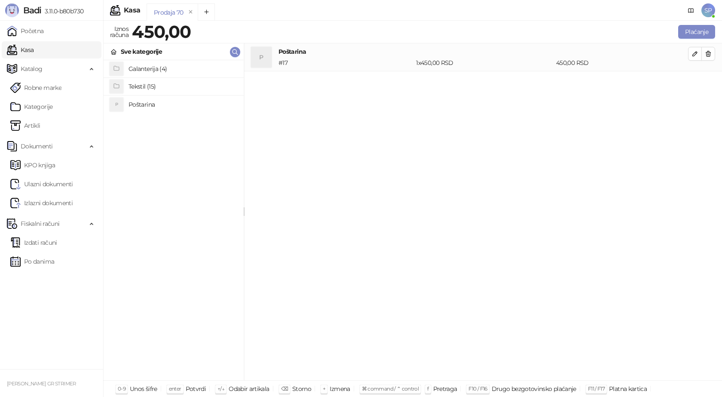
click at [159, 86] on h4 "Tekstil (15)" at bounding box center [183, 87] width 108 height 14
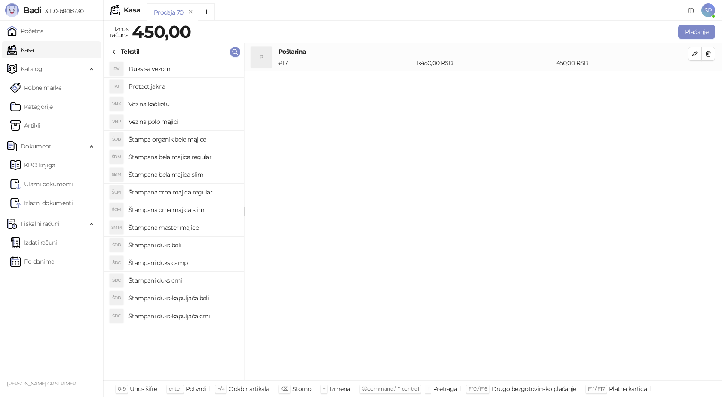
click at [187, 209] on h4 "Štampana crna majica slim" at bounding box center [183, 210] width 108 height 14
click at [692, 80] on icon "button" at bounding box center [695, 81] width 7 height 7
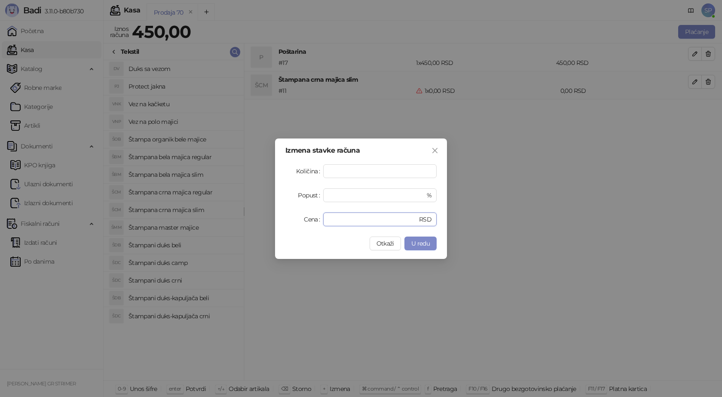
drag, startPoint x: 344, startPoint y: 218, endPoint x: 296, endPoint y: 223, distance: 48.4
click at [304, 221] on div "Cena * RSD" at bounding box center [361, 219] width 151 height 14
type input "****"
click at [427, 242] on span "U redu" at bounding box center [421, 244] width 18 height 8
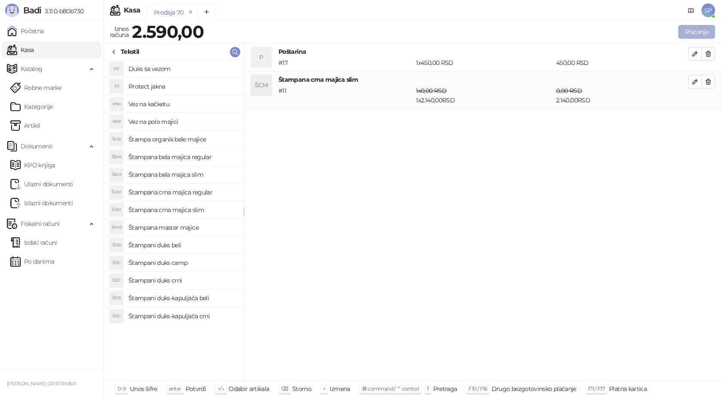
click at [698, 32] on button "Plaćanje" at bounding box center [697, 32] width 37 height 14
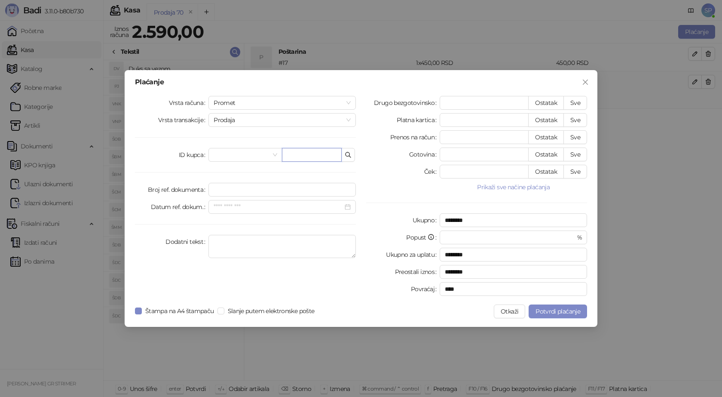
click at [308, 153] on input "text" at bounding box center [312, 155] width 60 height 14
paste input "**********"
type input "**********"
click at [574, 103] on button "Sve" at bounding box center [576, 103] width 24 height 14
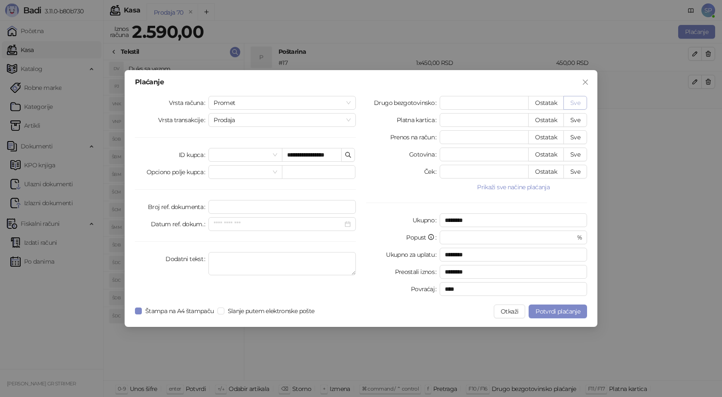
type input "****"
click at [560, 313] on span "Potvrdi plaćanje" at bounding box center [558, 311] width 45 height 8
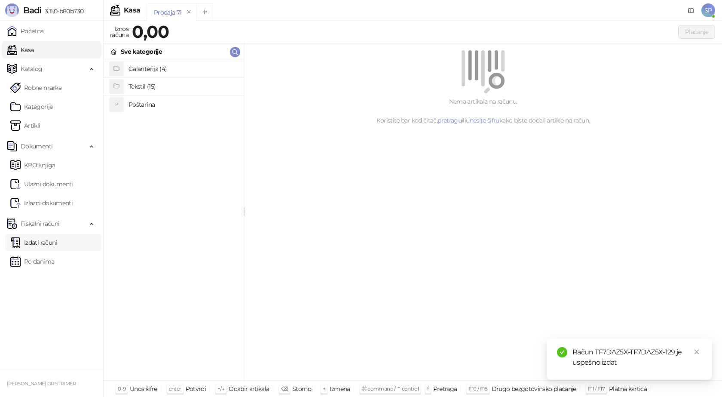
click at [45, 239] on link "Izdati računi" at bounding box center [33, 242] width 47 height 17
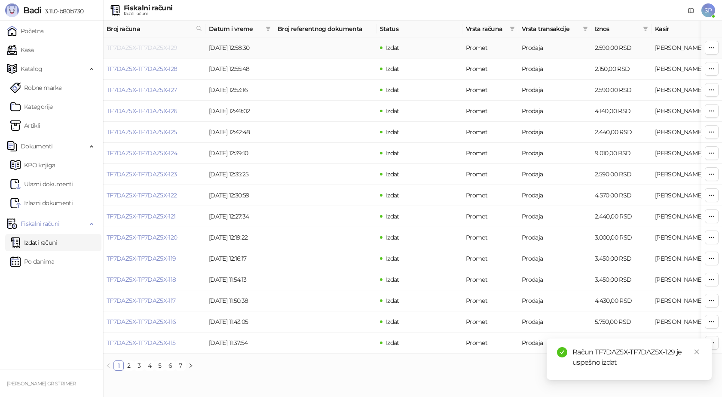
click at [153, 47] on link "TF7DAZ5X-TF7DAZ5X-129" at bounding box center [142, 48] width 71 height 8
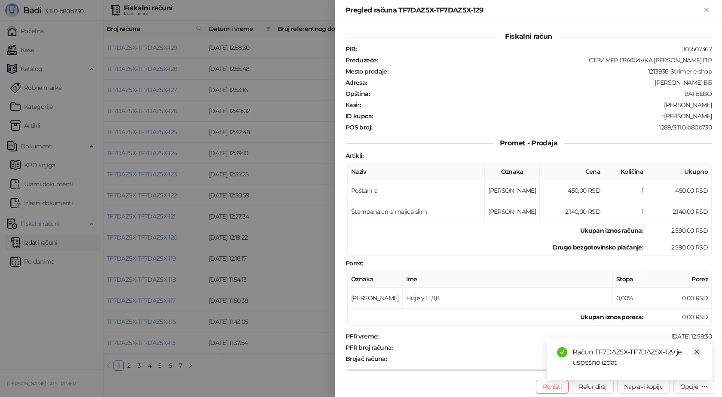
click at [694, 352] on icon "close" at bounding box center [697, 352] width 6 height 6
click at [695, 387] on div "Opcije" at bounding box center [690, 387] width 18 height 8
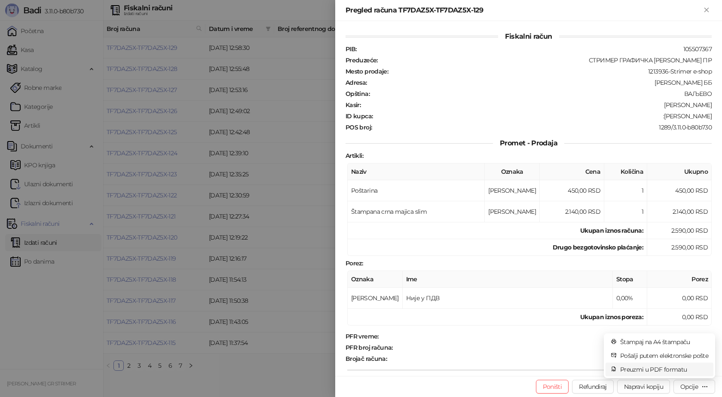
click at [666, 372] on span "Preuzmi u PDF formatu" at bounding box center [665, 369] width 88 height 9
drag, startPoint x: 704, startPoint y: 115, endPoint x: 669, endPoint y: 114, distance: 35.3
click at [669, 114] on div "Fiskalni račun PIB : 105507367 Preduzeće : СТРИМЕР ГРАФИЧКА РАДЊА САША ПЕТРОВИЋ…" at bounding box center [528, 198] width 387 height 355
drag, startPoint x: 706, startPoint y: 266, endPoint x: 697, endPoint y: 289, distance: 24.5
click at [705, 270] on div "Artikli : Naziv Oznaka Cena Količina Ukupno Poštarina А 450,00 RSD 1 450,00 RSD…" at bounding box center [529, 239] width 370 height 174
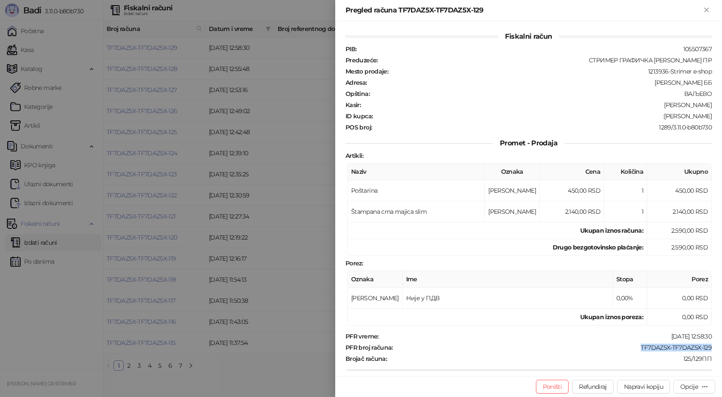
drag, startPoint x: 699, startPoint y: 347, endPoint x: 634, endPoint y: 352, distance: 65.1
click at [635, 353] on div "Fiskalni račun PIB : 105507367 Preduzeće : СТРИМЕР ГРАФИЧКА РАДЊА САША ПЕТРОВИЋ…" at bounding box center [528, 198] width 387 height 355
drag, startPoint x: 701, startPoint y: 116, endPoint x: 653, endPoint y: 118, distance: 48.2
click at [653, 118] on div ":Dragan Mladenovic" at bounding box center [543, 116] width 339 height 8
click at [705, 11] on icon "Zatvori" at bounding box center [707, 10] width 8 height 8
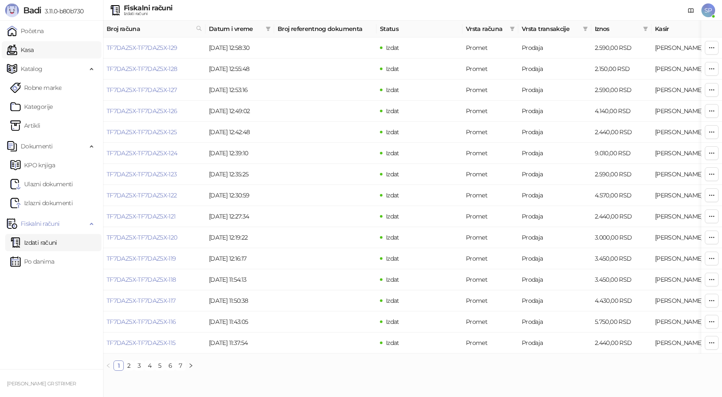
click at [34, 51] on link "Kasa" at bounding box center [20, 49] width 27 height 17
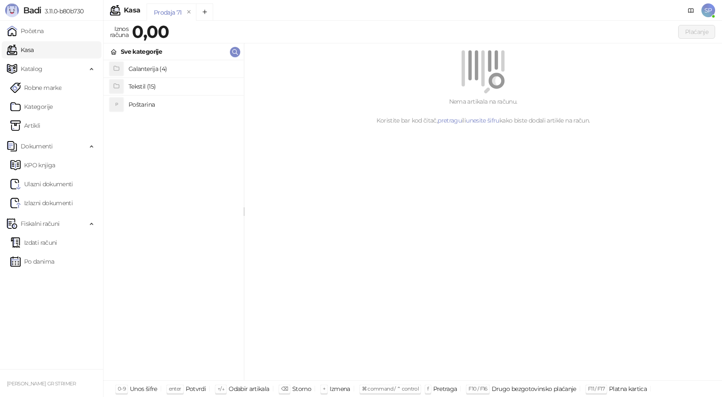
click at [155, 103] on h4 "Poštarina" at bounding box center [183, 105] width 108 height 14
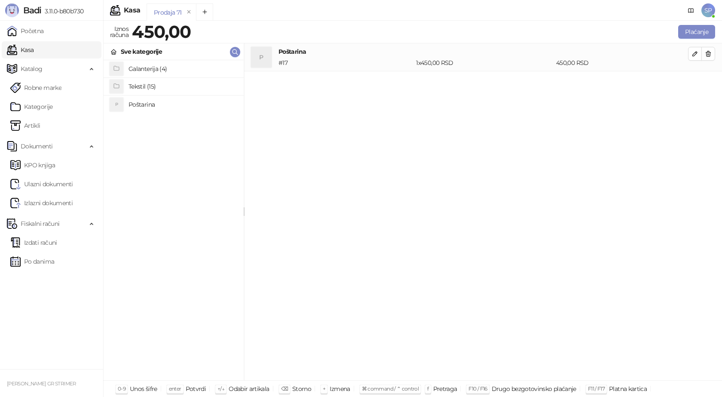
click at [155, 84] on h4 "Tekstil (15)" at bounding box center [183, 87] width 108 height 14
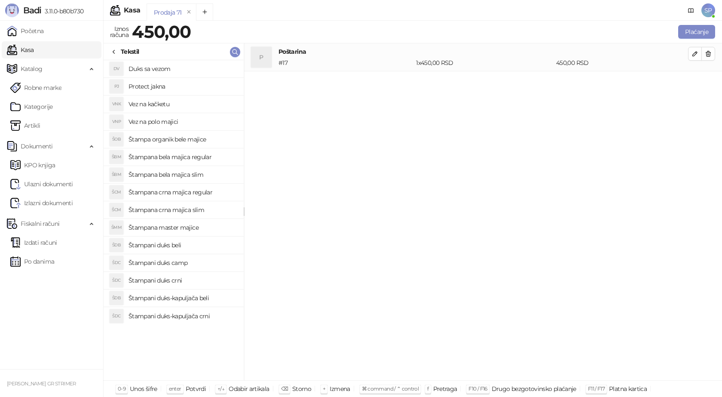
click at [190, 191] on h4 "Štampana crna majica regular" at bounding box center [183, 192] width 108 height 14
click at [697, 85] on span "button" at bounding box center [695, 81] width 7 height 8
type input "*"
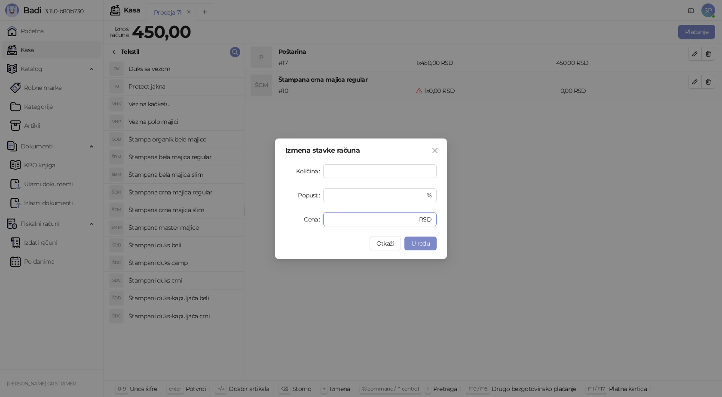
drag, startPoint x: 344, startPoint y: 215, endPoint x: 285, endPoint y: 221, distance: 59.2
click at [295, 222] on div "Cena * RSD" at bounding box center [361, 219] width 151 height 14
type input "****"
click at [408, 244] on button "U redu" at bounding box center [421, 244] width 32 height 14
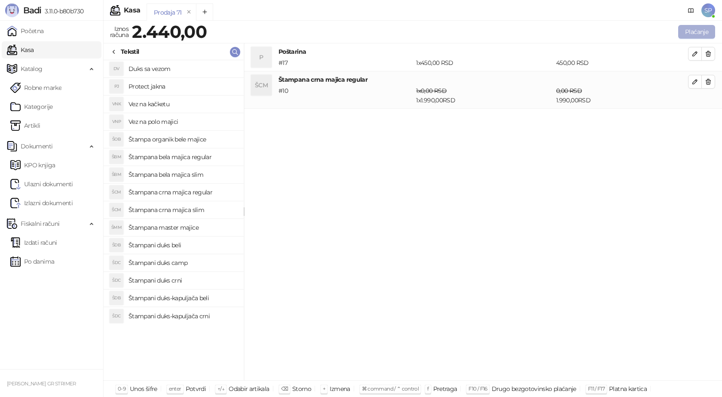
click at [694, 26] on button "Plaćanje" at bounding box center [697, 32] width 37 height 14
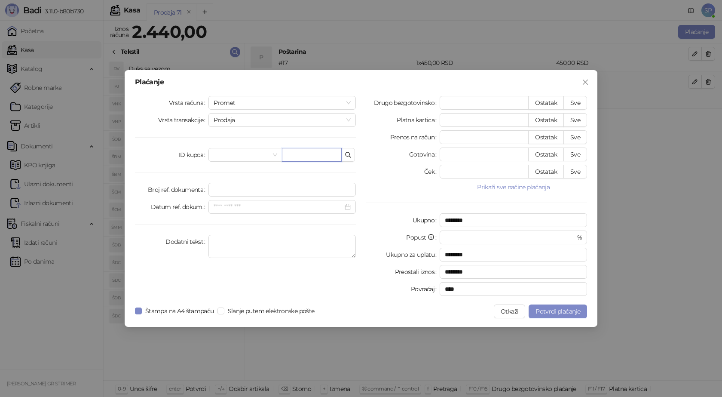
click at [305, 156] on input "text" at bounding box center [312, 155] width 60 height 14
paste input "**********"
type input "**********"
click at [581, 104] on button "Sve" at bounding box center [576, 103] width 24 height 14
type input "****"
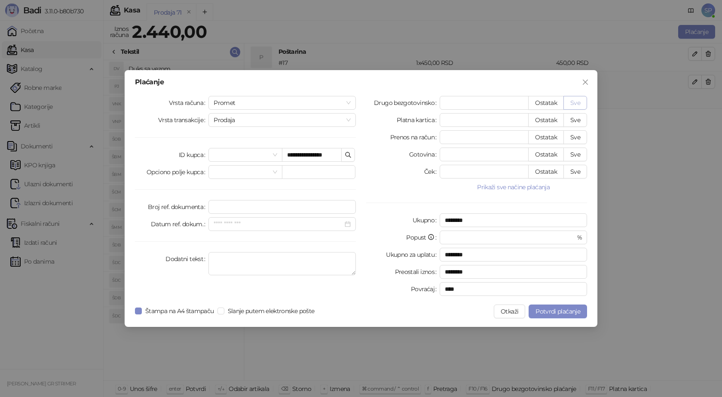
type input "****"
click at [548, 317] on button "Potvrdi plaćanje" at bounding box center [558, 311] width 58 height 14
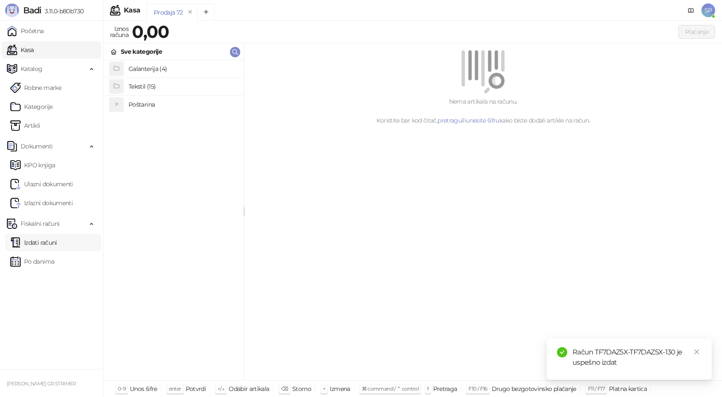
click at [43, 245] on link "Izdati računi" at bounding box center [33, 242] width 47 height 17
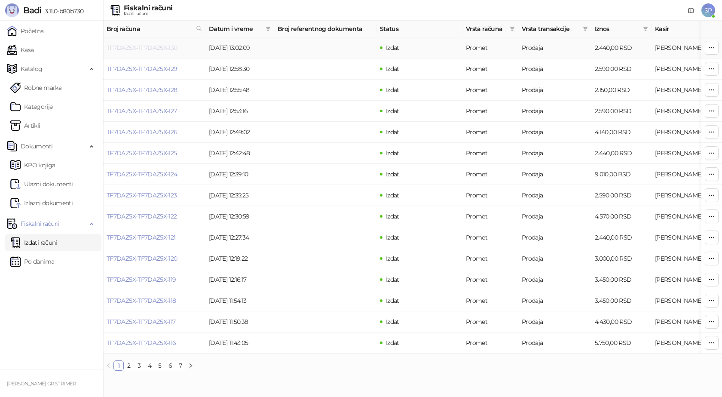
click at [168, 48] on link "TF7DAZ5X-TF7DAZ5X-130" at bounding box center [142, 48] width 71 height 8
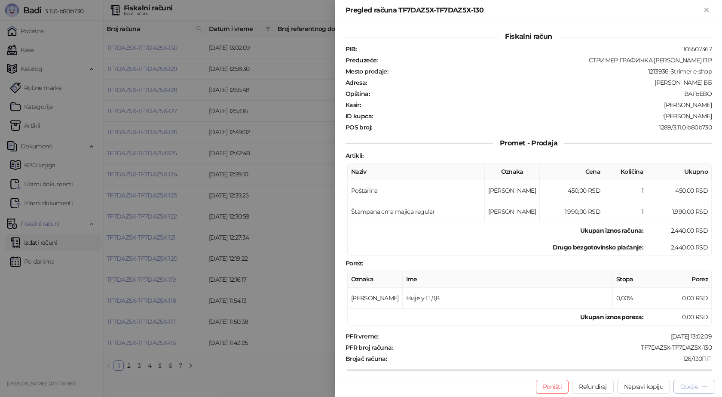
click at [698, 386] on div "Opcije" at bounding box center [690, 387] width 18 height 8
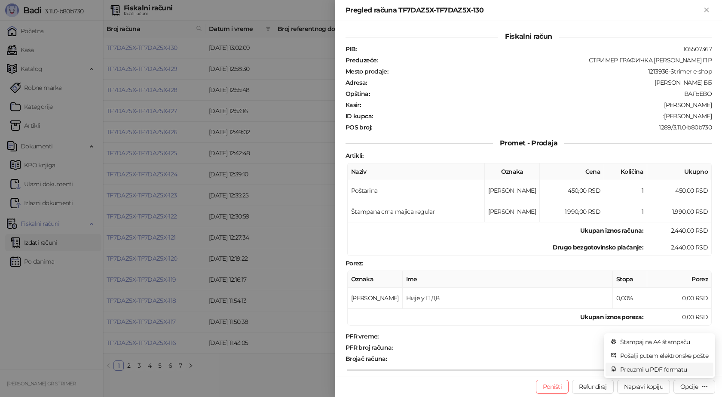
click at [667, 372] on span "Preuzmi u PDF formatu" at bounding box center [665, 369] width 88 height 9
drag, startPoint x: 710, startPoint y: 347, endPoint x: 631, endPoint y: 351, distance: 78.8
click at [631, 351] on div "Fiskalni račun PIB : 105507367 Preduzeće : СТРИМЕР ГРАФИЧКА РАДЊА САША ПЕТРОВИЋ…" at bounding box center [528, 198] width 387 height 355
drag, startPoint x: 706, startPoint y: 117, endPoint x: 660, endPoint y: 117, distance: 46.0
click at [660, 117] on div ":Sladjana Budimir" at bounding box center [543, 116] width 339 height 8
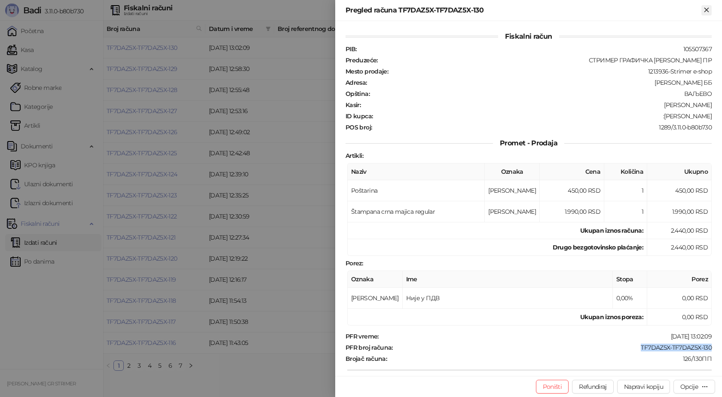
click at [710, 11] on icon "Zatvori" at bounding box center [707, 10] width 8 height 8
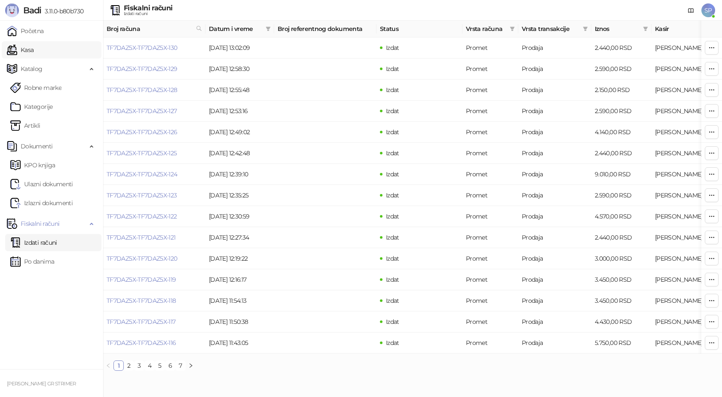
click at [28, 46] on link "Kasa" at bounding box center [20, 49] width 27 height 17
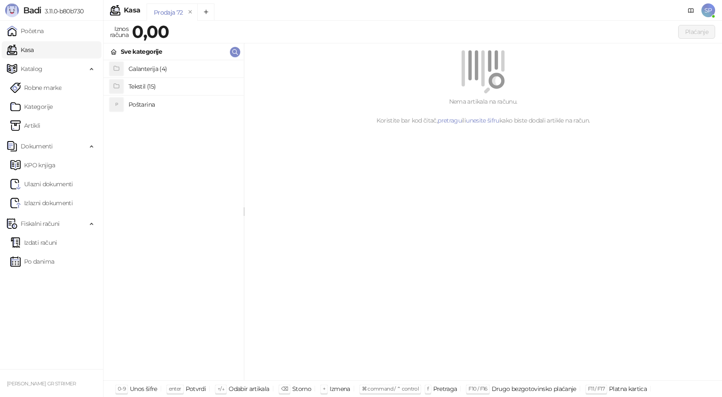
click at [145, 106] on h4 "Poštarina" at bounding box center [183, 105] width 108 height 14
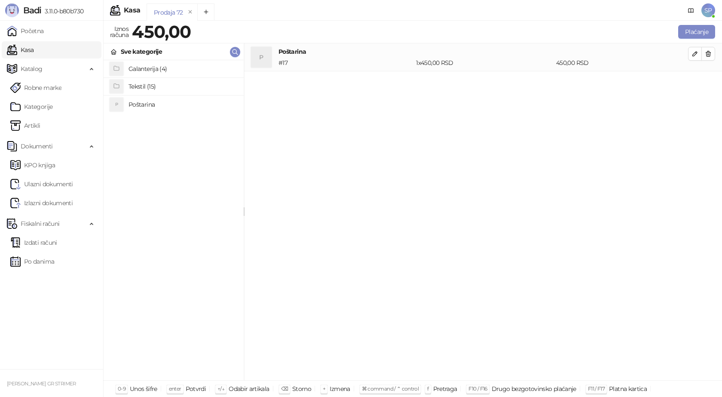
click at [161, 86] on h4 "Tekstil (15)" at bounding box center [183, 87] width 108 height 14
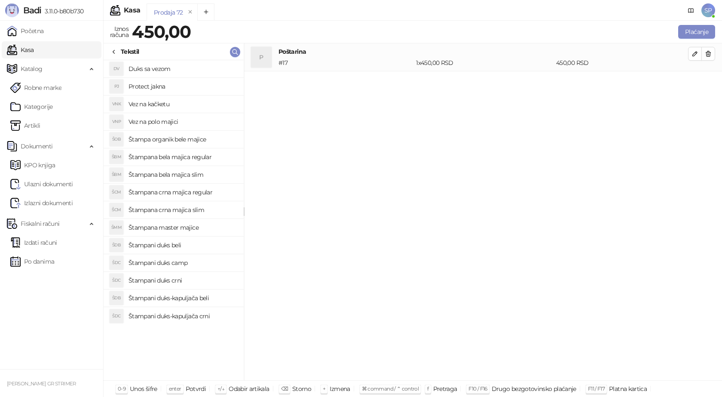
click at [173, 194] on h4 "Štampana crna majica regular" at bounding box center [183, 192] width 108 height 14
click at [374, 85] on div "Štampana crna majica regular # 10 1 x 0,00 RSD 0,00 RSD" at bounding box center [484, 85] width 410 height 21
click at [373, 79] on h4 "Štampana crna majica regular" at bounding box center [484, 79] width 410 height 9
click at [372, 79] on h4 "Štampana crna majica regular" at bounding box center [484, 79] width 410 height 9
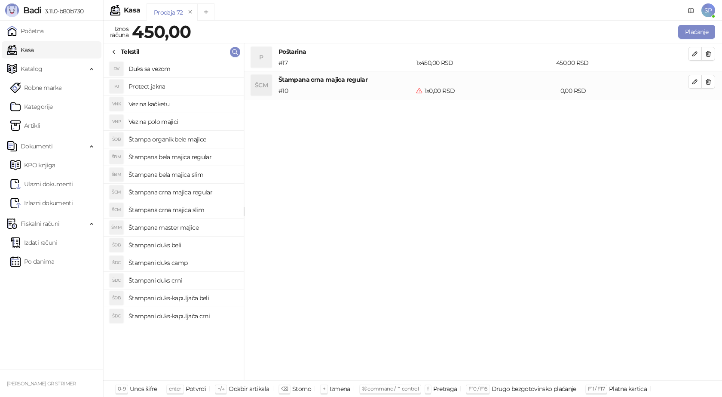
click at [372, 79] on h4 "Štampana crna majica regular" at bounding box center [484, 79] width 410 height 9
click at [697, 82] on icon "button" at bounding box center [695, 81] width 7 height 7
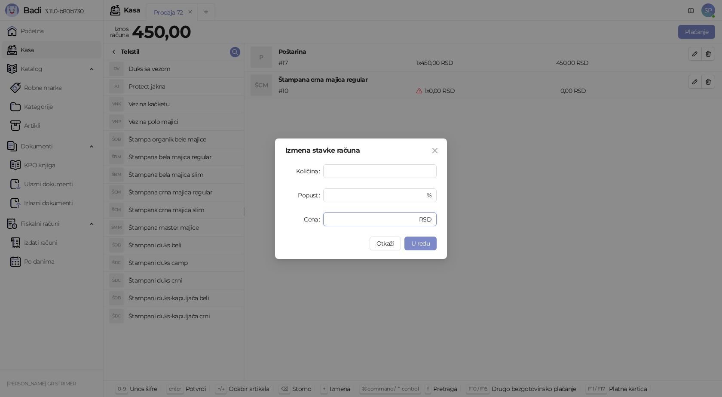
drag, startPoint x: 343, startPoint y: 218, endPoint x: 310, endPoint y: 220, distance: 32.3
click at [311, 220] on div "Cena * RSD" at bounding box center [361, 219] width 151 height 14
type input "****"
click at [419, 244] on span "U redu" at bounding box center [421, 244] width 18 height 8
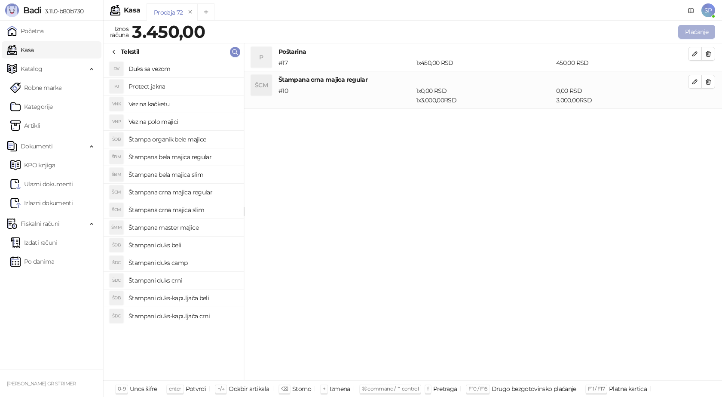
click at [699, 29] on button "Plaćanje" at bounding box center [697, 32] width 37 height 14
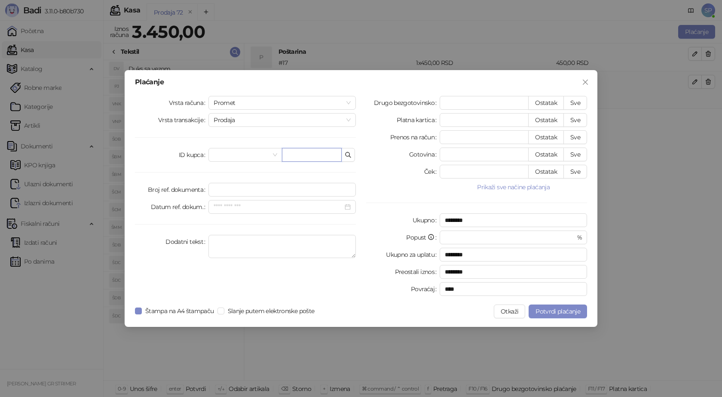
click at [292, 154] on input "text" at bounding box center [312, 155] width 60 height 14
paste input "**********"
type input "**********"
click at [575, 100] on button "Sve" at bounding box center [576, 103] width 24 height 14
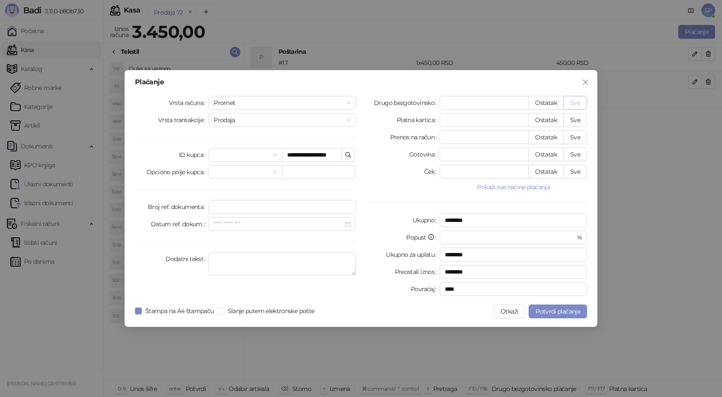
type input "****"
click at [548, 307] on span "Potvrdi plaćanje" at bounding box center [558, 311] width 45 height 8
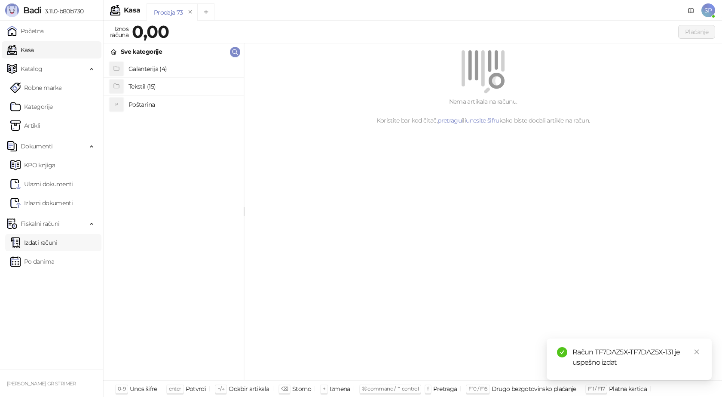
click at [57, 239] on link "Izdati računi" at bounding box center [33, 242] width 47 height 17
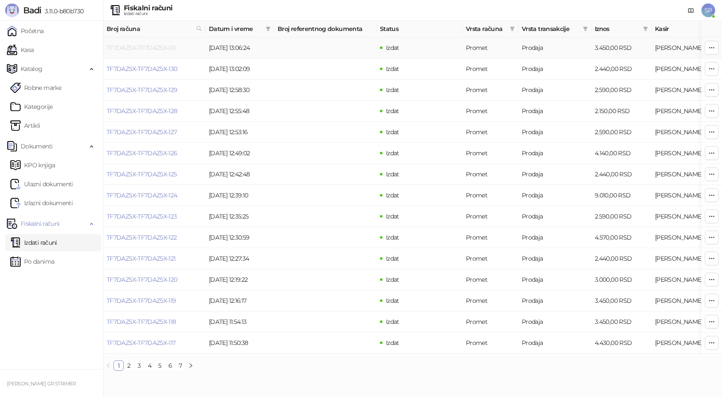
click at [145, 48] on link "TF7DAZ5X-TF7DAZ5X-131" at bounding box center [141, 48] width 69 height 8
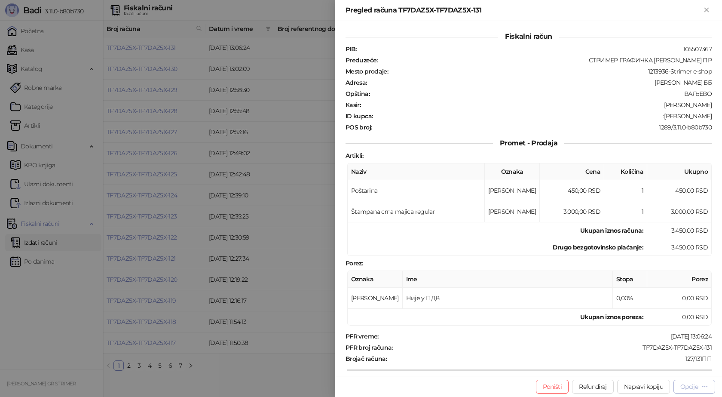
click at [692, 389] on div "Opcije" at bounding box center [690, 387] width 18 height 8
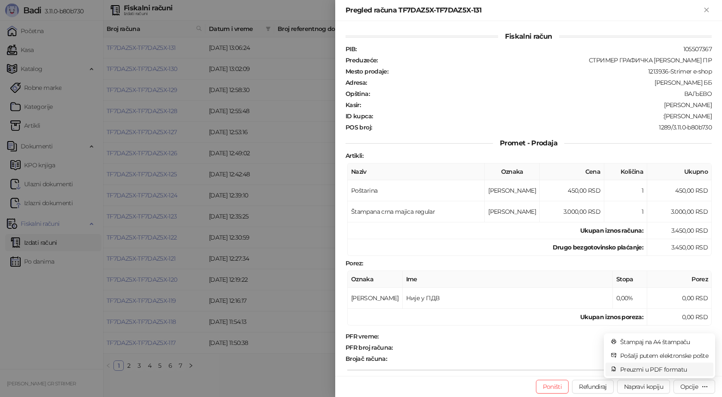
click at [673, 367] on span "Preuzmi u PDF formatu" at bounding box center [665, 369] width 88 height 9
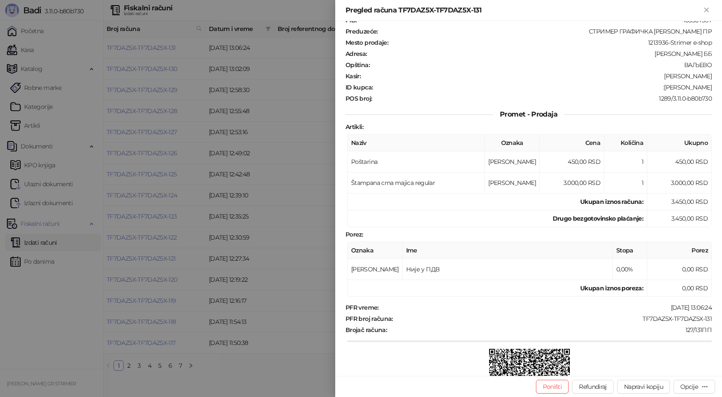
scroll to position [43, 0]
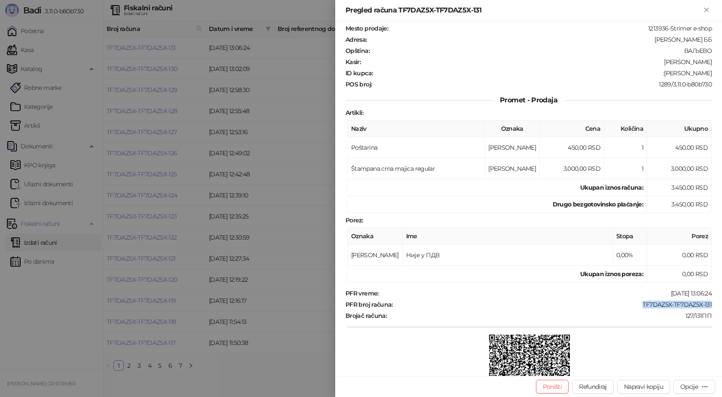
drag, startPoint x: 708, startPoint y: 303, endPoint x: 636, endPoint y: 304, distance: 71.8
click at [636, 304] on div "Fiskalni račun PIB : 105507367 Preduzeće : СТРИМЕР ГРАФИЧКА РАДЊА САША ПЕТРОВИЋ…" at bounding box center [528, 198] width 387 height 355
drag, startPoint x: 706, startPoint y: 71, endPoint x: 657, endPoint y: 75, distance: 49.6
click at [657, 75] on div ":Dusan Dimitrijevic" at bounding box center [543, 73] width 339 height 8
click at [706, 9] on icon "Zatvori" at bounding box center [707, 10] width 4 height 4
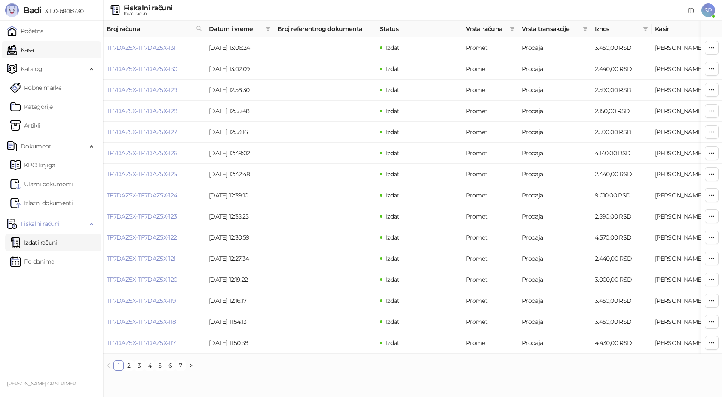
click at [34, 47] on link "Kasa" at bounding box center [20, 49] width 27 height 17
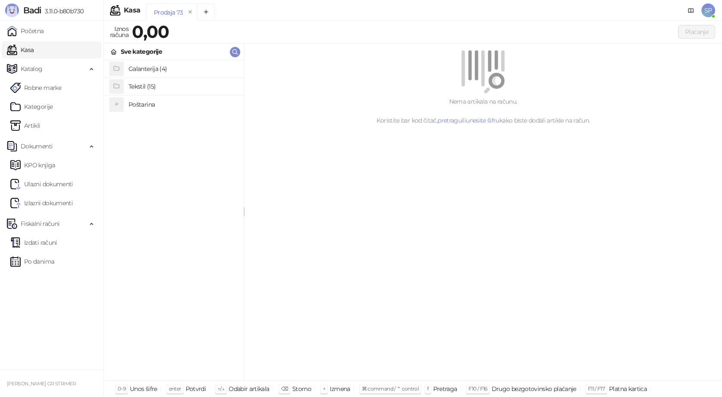
click at [709, 10] on span "SP" at bounding box center [709, 10] width 14 height 14
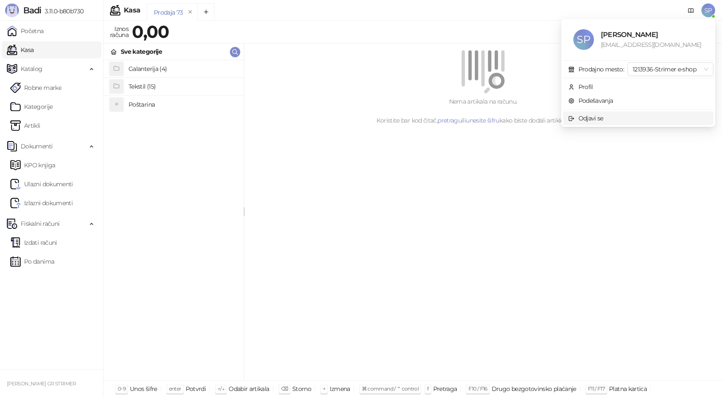
click at [622, 117] on span "Odjavi se" at bounding box center [638, 118] width 140 height 9
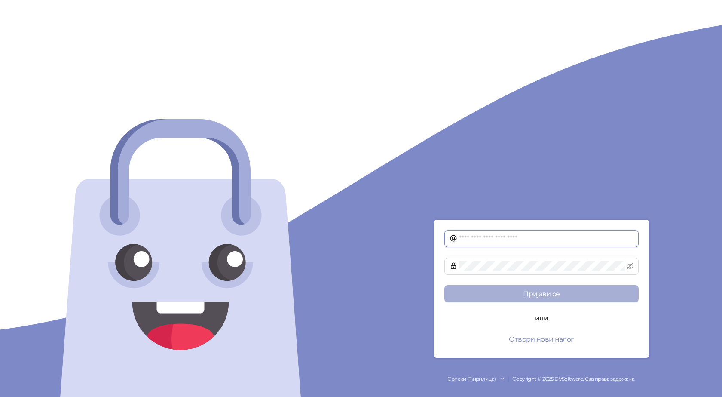
type input "**********"
click at [564, 295] on button "Пријави се" at bounding box center [542, 293] width 194 height 17
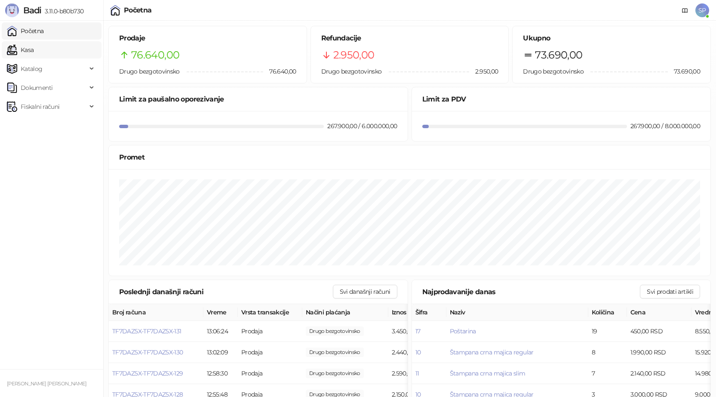
click at [34, 48] on link "Kasa" at bounding box center [20, 49] width 27 height 17
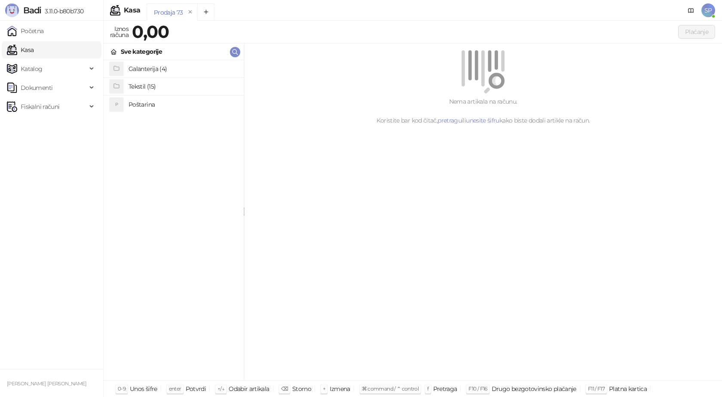
click at [154, 88] on h4 "Tekstil (15)" at bounding box center [183, 87] width 108 height 14
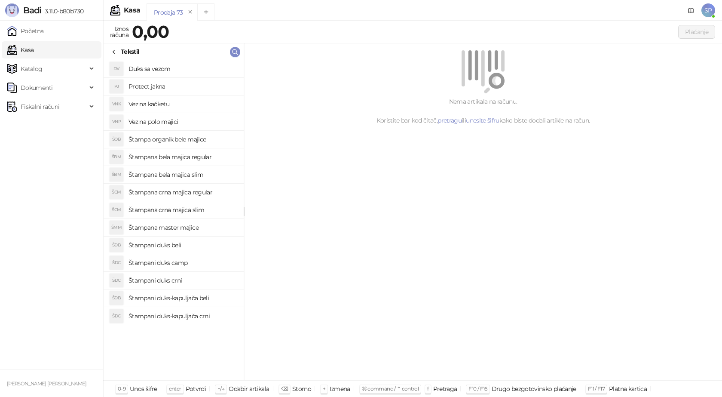
click at [186, 209] on h4 "Štampana crna majica slim" at bounding box center [183, 210] width 108 height 14
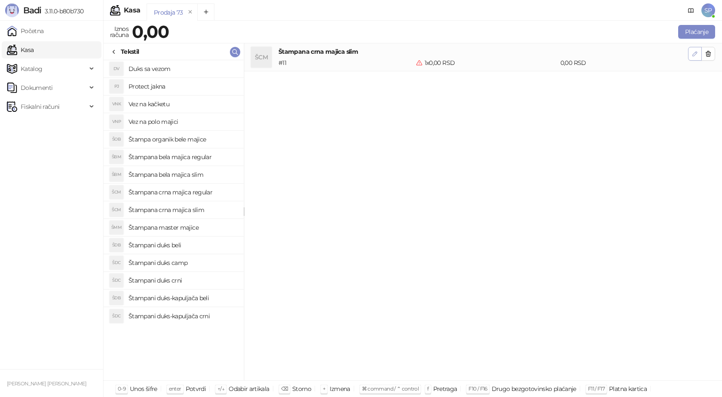
click at [694, 56] on icon "button" at bounding box center [695, 53] width 7 height 7
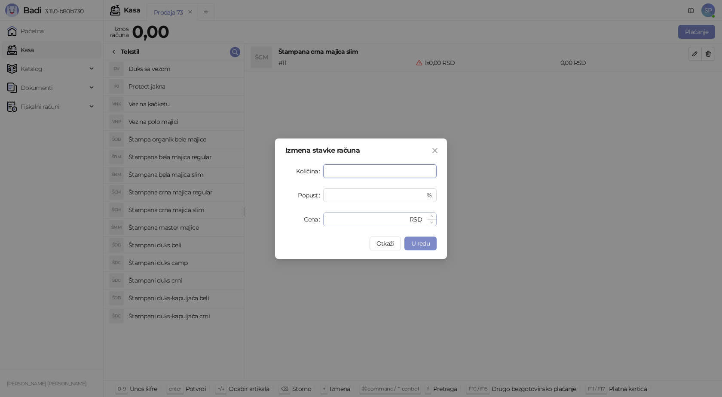
type input "*"
drag, startPoint x: 347, startPoint y: 218, endPoint x: 304, endPoint y: 222, distance: 43.6
click at [307, 222] on div "Cena * RSD" at bounding box center [361, 219] width 151 height 14
type input "****"
click at [417, 245] on span "U redu" at bounding box center [421, 244] width 18 height 8
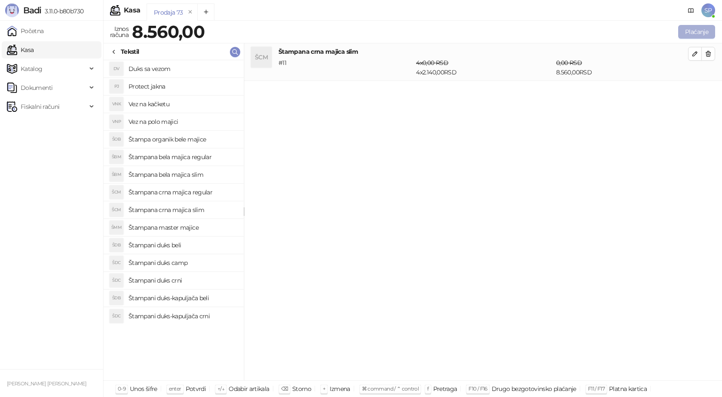
click at [701, 31] on button "Plaćanje" at bounding box center [697, 32] width 37 height 14
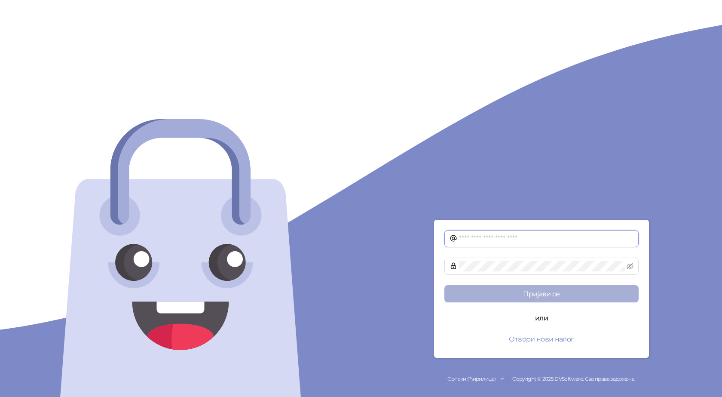
type input "**********"
click at [541, 296] on button "Пријави се" at bounding box center [542, 293] width 194 height 17
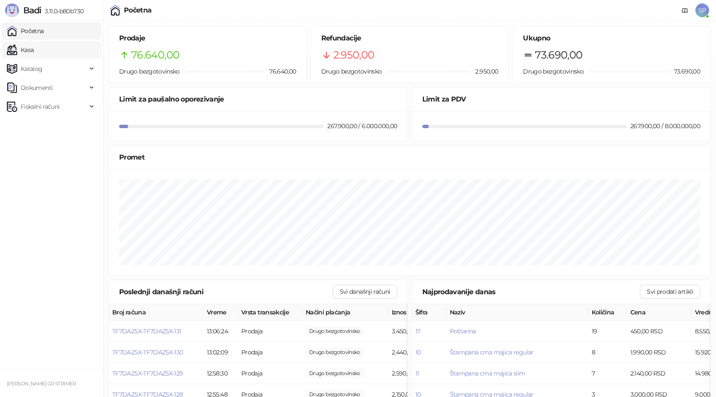
click at [31, 51] on link "Kasa" at bounding box center [20, 49] width 27 height 17
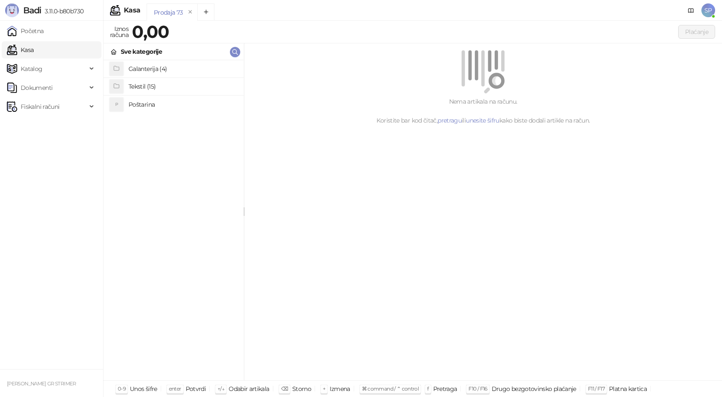
click at [159, 89] on h4 "Tekstil (15)" at bounding box center [183, 87] width 108 height 14
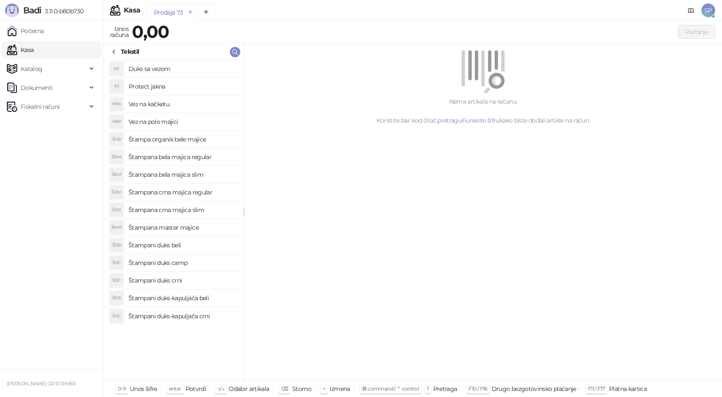
click at [192, 210] on h4 "Štampana crna majica slim" at bounding box center [183, 210] width 108 height 14
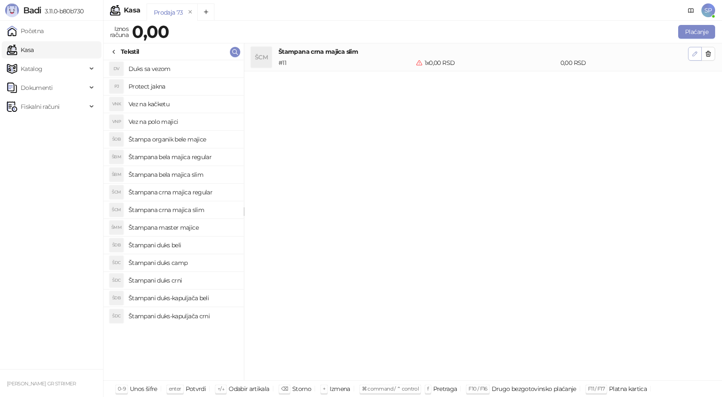
click at [696, 54] on icon "button" at bounding box center [695, 54] width 4 height 4
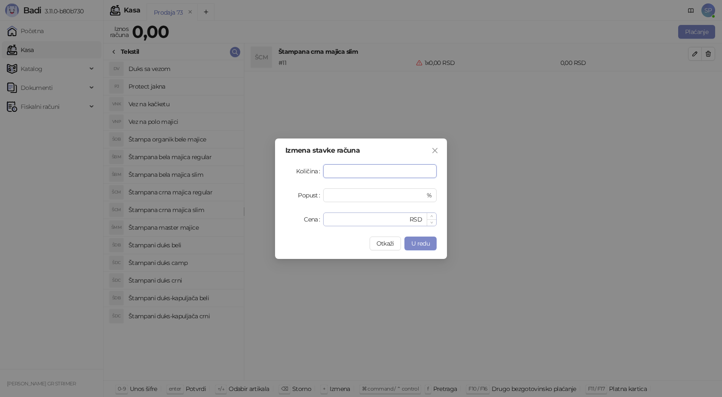
type input "*"
drag, startPoint x: 343, startPoint y: 221, endPoint x: 310, endPoint y: 222, distance: 32.7
click at [310, 222] on div "Cena * RSD" at bounding box center [361, 219] width 151 height 14
type input "****"
click at [416, 243] on span "U redu" at bounding box center [421, 244] width 18 height 8
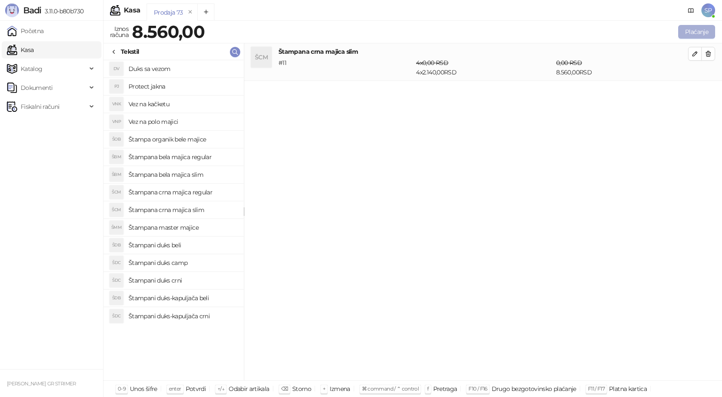
click at [688, 35] on button "Plaćanje" at bounding box center [697, 32] width 37 height 14
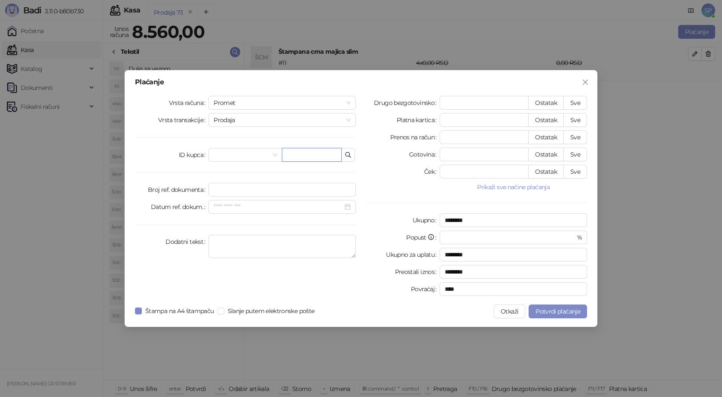
click at [302, 156] on input "text" at bounding box center [312, 155] width 60 height 14
paste input "**********"
type input "**********"
click at [579, 103] on button "Sve" at bounding box center [576, 103] width 24 height 14
type input "****"
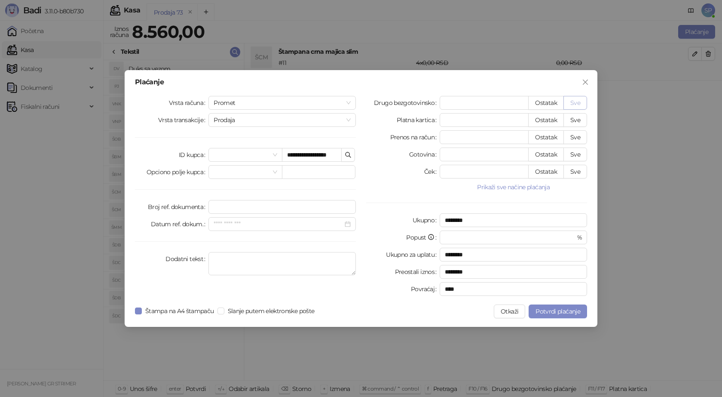
type input "****"
click at [548, 311] on span "Potvrdi plaćanje" at bounding box center [558, 311] width 45 height 8
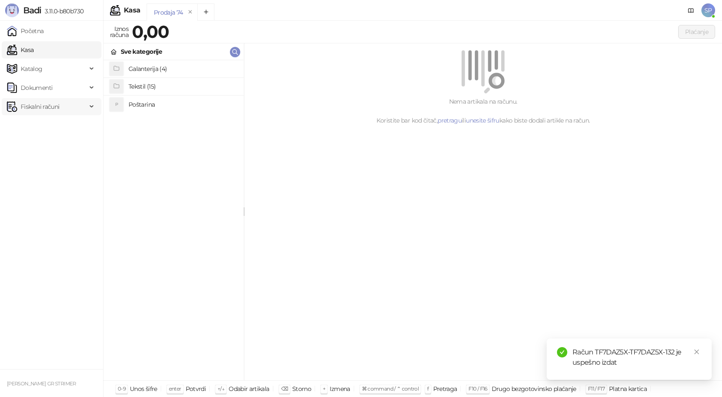
click at [88, 105] on div "Fiskalni računi" at bounding box center [52, 106] width 100 height 17
click at [57, 126] on link "Izdati računi" at bounding box center [33, 125] width 47 height 17
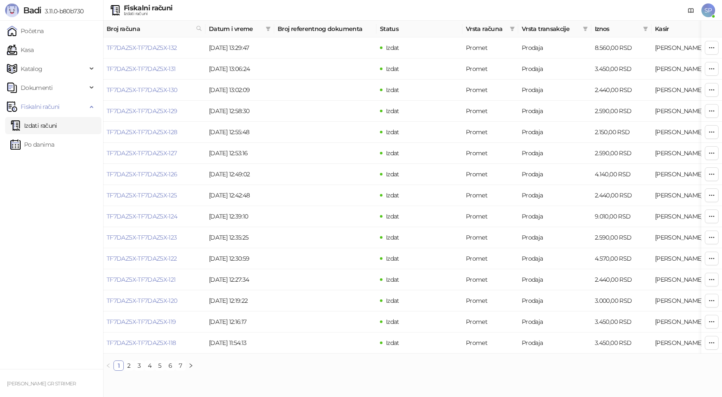
click at [44, 127] on link "Izdati računi" at bounding box center [33, 125] width 47 height 17
click at [36, 123] on link "Izdati računi" at bounding box center [33, 125] width 47 height 17
click at [147, 46] on link "TF7DAZ5X-TF7DAZ5X-132" at bounding box center [142, 48] width 71 height 8
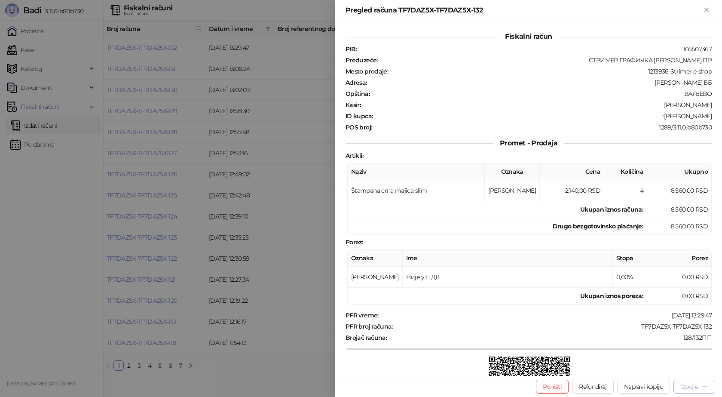
click at [700, 388] on div "Opcije" at bounding box center [695, 386] width 28 height 8
click at [682, 373] on span "Preuzmi u PDF formatu" at bounding box center [665, 369] width 88 height 9
click at [707, 387] on icon "button" at bounding box center [705, 386] width 7 height 7
drag, startPoint x: 707, startPoint y: 326, endPoint x: 632, endPoint y: 326, distance: 75.3
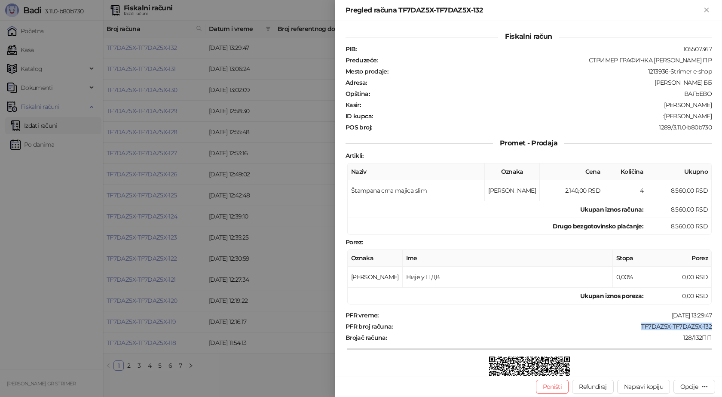
click at [632, 326] on div "Fiskalni račun PIB : 105507367 Preduzeće : СТРИМЕР ГРАФИЧКА РАДЊА [PERSON_NAME]…" at bounding box center [528, 198] width 387 height 355
copy div "TF7DAZ5X-TF7DAZ5X-132"
drag, startPoint x: 659, startPoint y: 116, endPoint x: 713, endPoint y: 115, distance: 53.8
click at [713, 115] on div "Fiskalni račun PIB : 105507367 Preduzeće : СТРИМЕР ГРАФИЧКА РАДЊА [PERSON_NAME]…" at bounding box center [528, 198] width 387 height 355
copy div "[PERSON_NAME]"
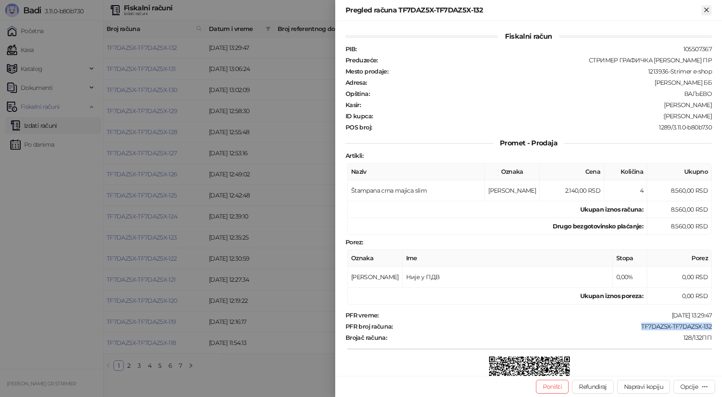
click at [707, 10] on icon "Zatvori" at bounding box center [707, 10] width 4 height 4
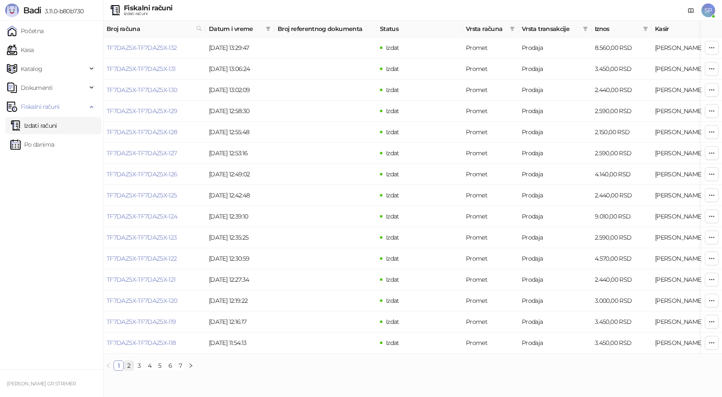
click at [130, 370] on link "2" at bounding box center [128, 365] width 9 height 9
click at [141, 370] on link "3" at bounding box center [139, 365] width 9 height 9
click at [150, 370] on link "4" at bounding box center [149, 365] width 9 height 9
click at [120, 370] on link "1" at bounding box center [118, 365] width 9 height 9
click at [155, 214] on link "TF7DAZ5X-TF7DAZ5X-124" at bounding box center [142, 216] width 71 height 8
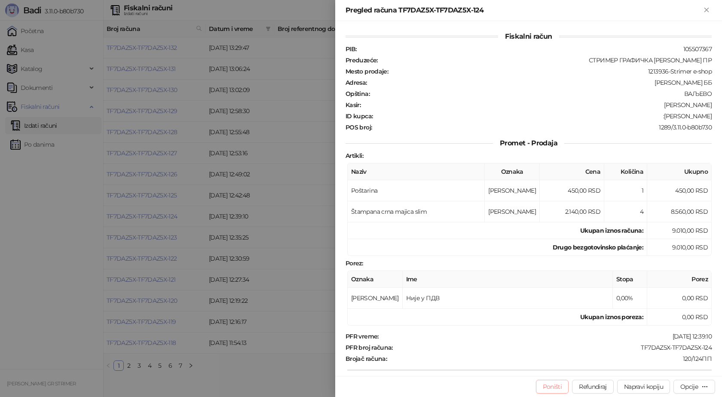
click at [547, 391] on button "Poništi" at bounding box center [552, 387] width 33 height 14
type input "**********"
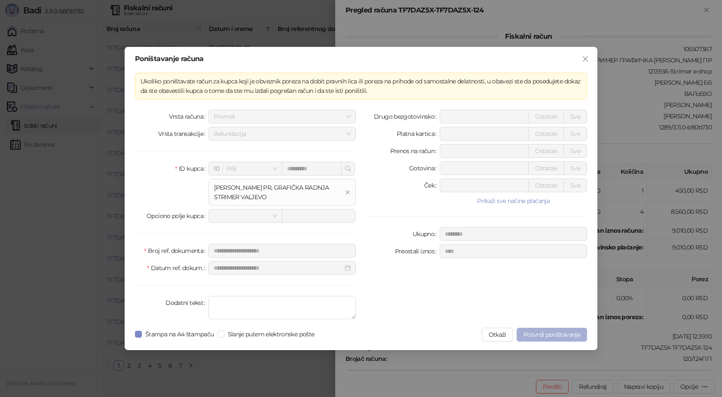
click at [564, 334] on span "Potvrdi poništavanje" at bounding box center [552, 335] width 57 height 8
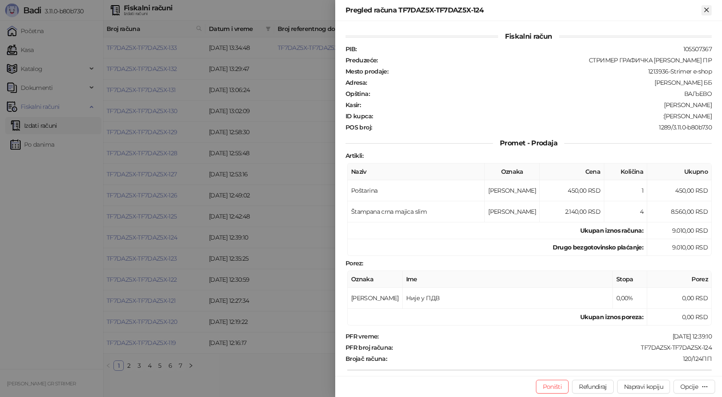
click at [708, 10] on icon "Zatvori" at bounding box center [707, 10] width 8 height 8
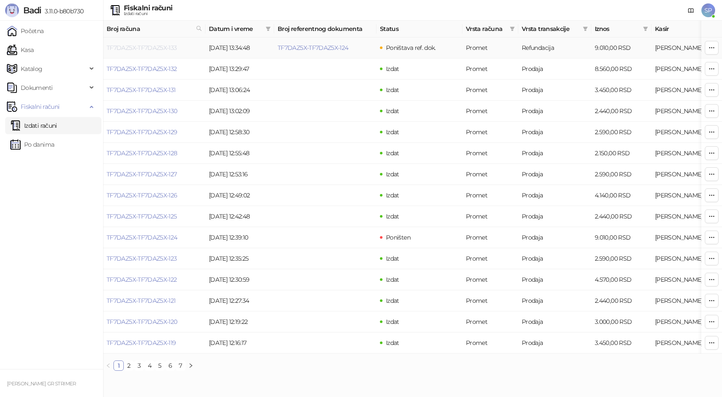
click at [170, 46] on link "TF7DAZ5X-TF7DAZ5X-133" at bounding box center [142, 48] width 71 height 8
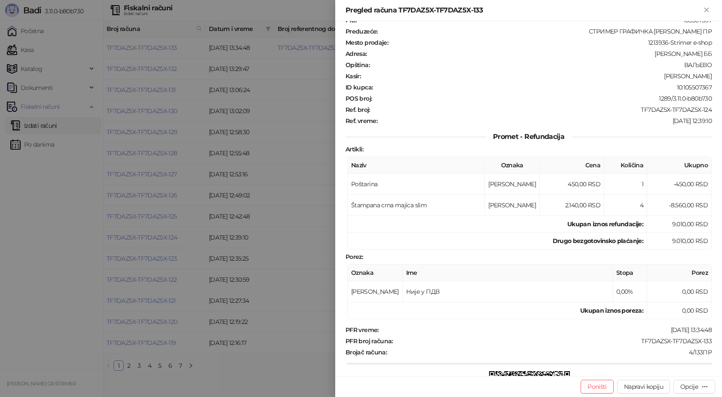
scroll to position [43, 0]
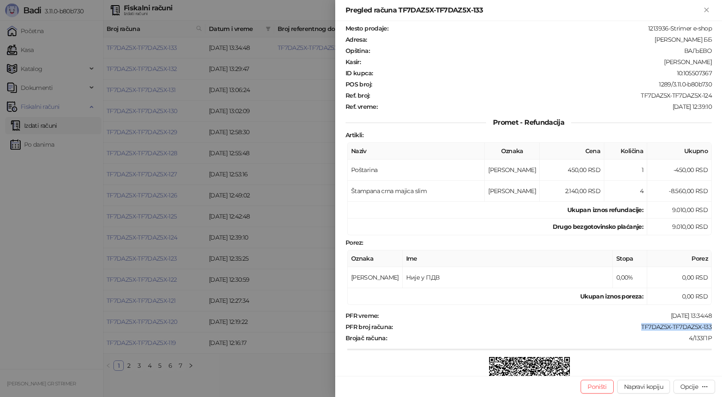
drag, startPoint x: 711, startPoint y: 325, endPoint x: 627, endPoint y: 329, distance: 84.8
click at [630, 330] on div "Fiskalni račun PIB : 105507367 Preduzeće : СТРИМЕР ГРАФИЧКА РАДЊА [PERSON_NAME]…" at bounding box center [528, 198] width 387 height 355
copy div "TF7DAZ5X-TF7DAZ5X-133"
